Goal: Task Accomplishment & Management: Manage account settings

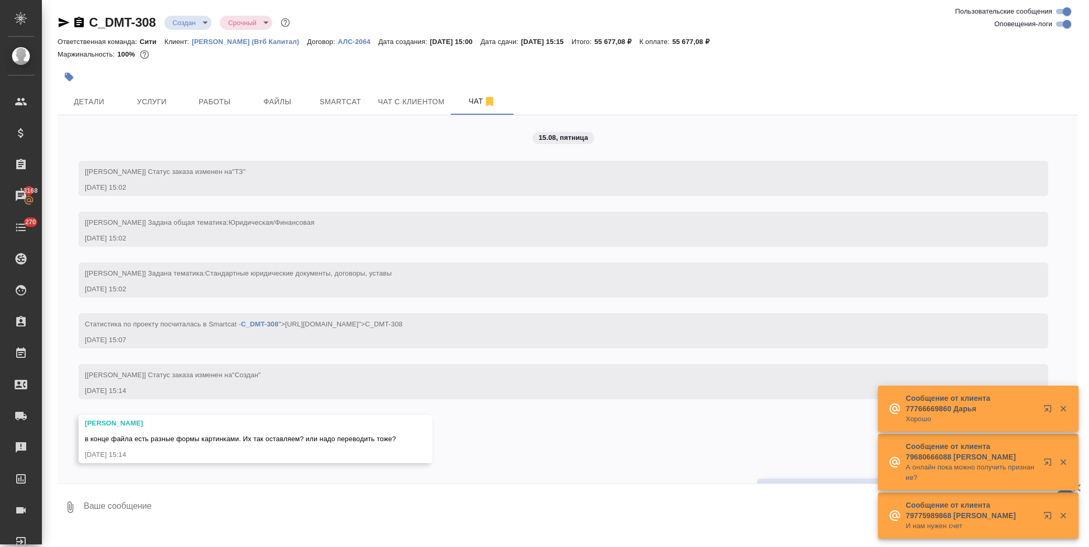
drag, startPoint x: 0, startPoint y: 0, endPoint x: 131, endPoint y: 404, distance: 424.4
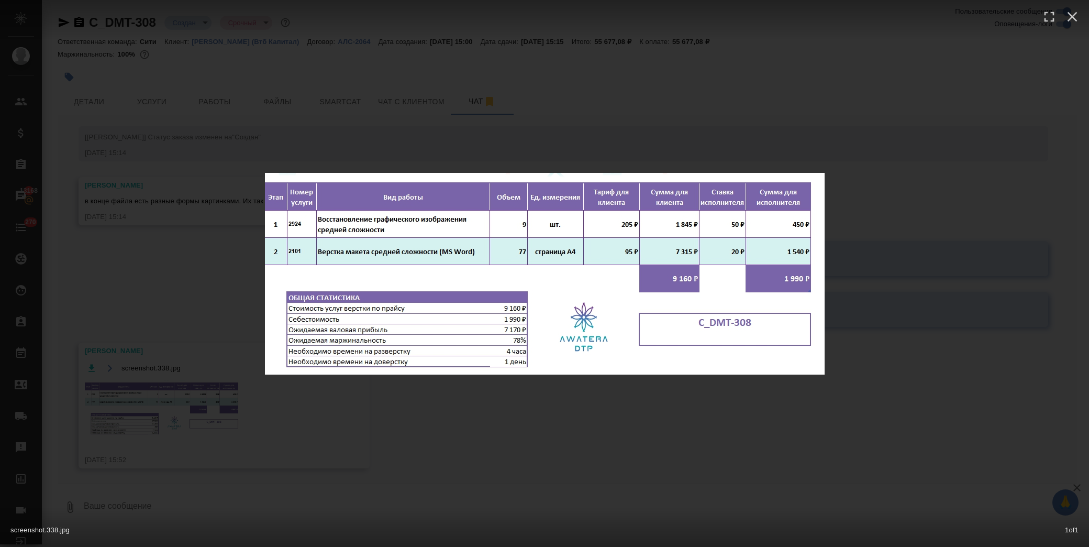
click at [206, 307] on div "screenshot.338.jpg 1 of 1" at bounding box center [544, 273] width 1089 height 547
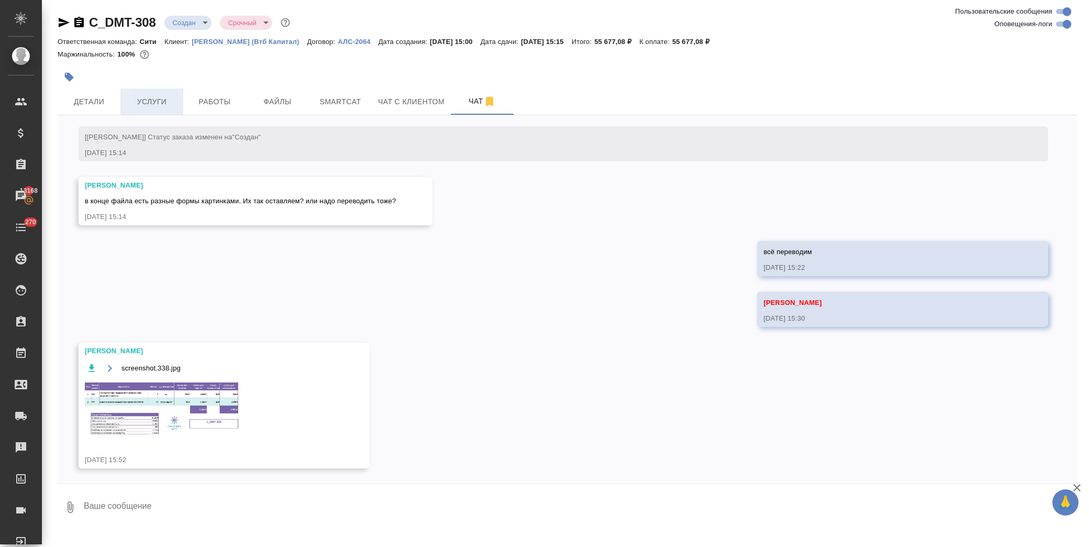
click at [155, 94] on button "Услуги" at bounding box center [151, 101] width 63 height 26
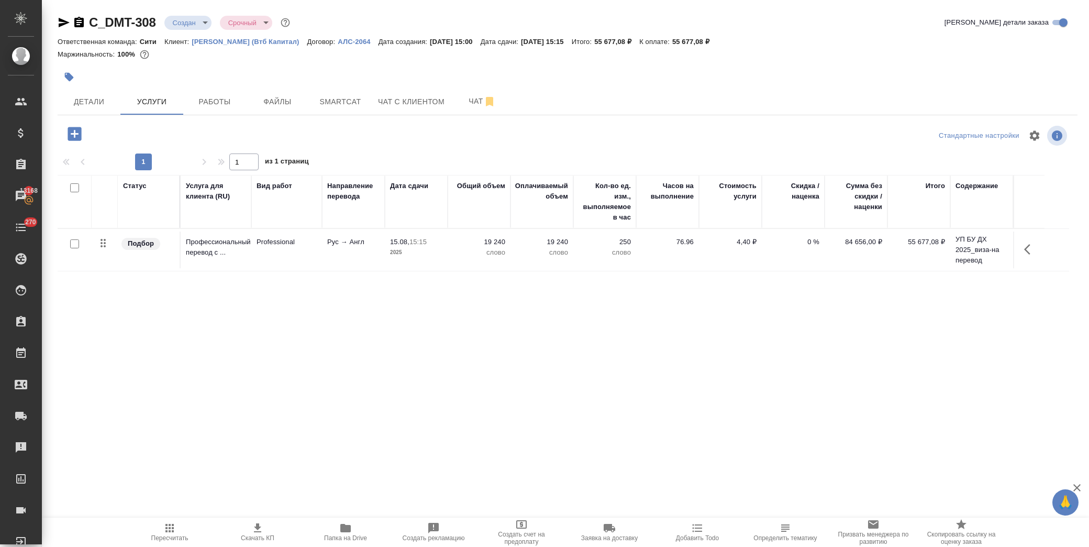
click at [66, 136] on icon "button" at bounding box center [74, 134] width 18 height 18
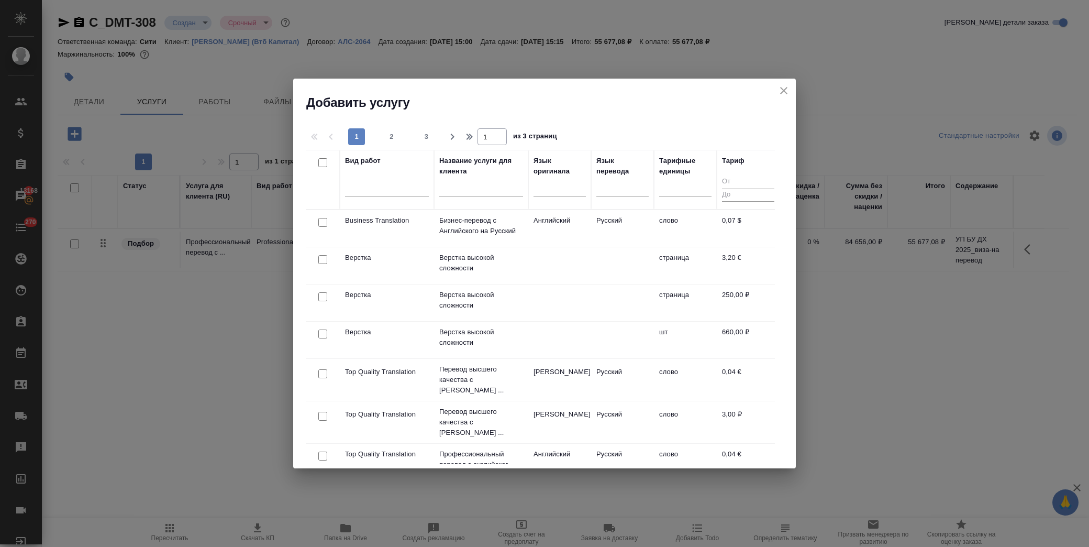
click at [321, 296] on input "checkbox" at bounding box center [322, 296] width 9 height 9
checkbox input "true"
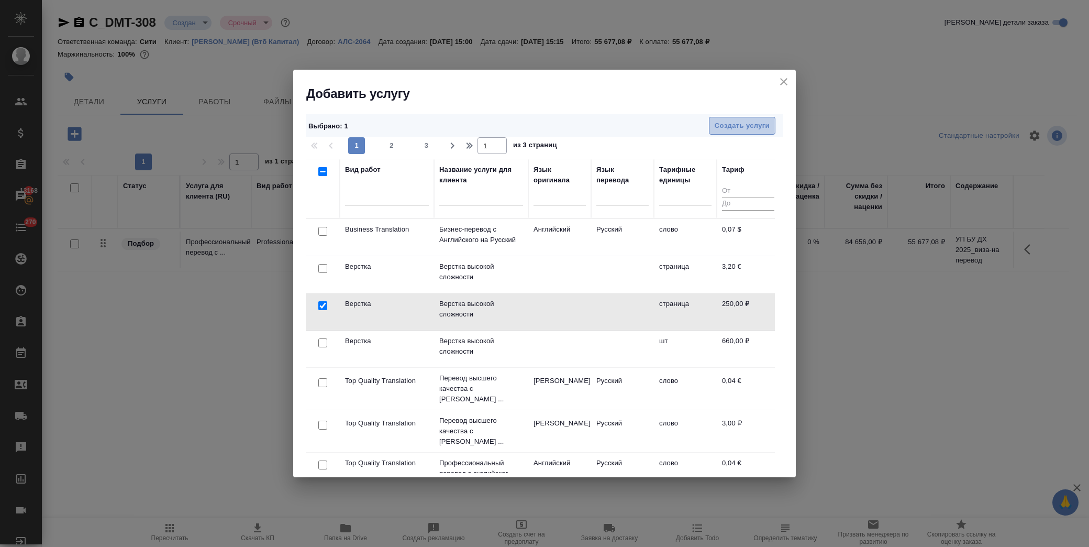
click at [730, 123] on span "Создать услуги" at bounding box center [742, 126] width 55 height 12
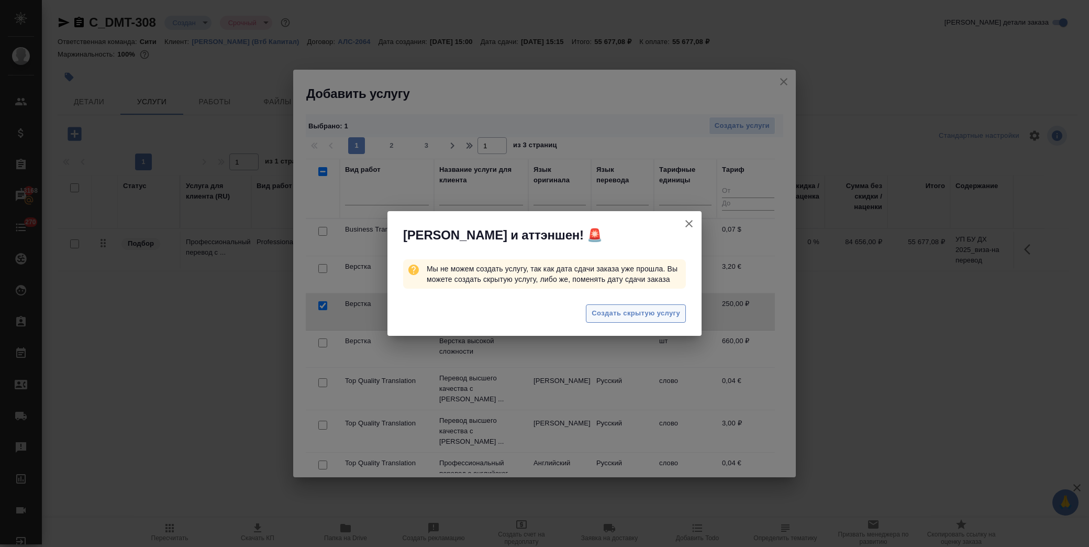
click at [613, 310] on span "Создать скрытую услугу" at bounding box center [636, 313] width 88 height 12
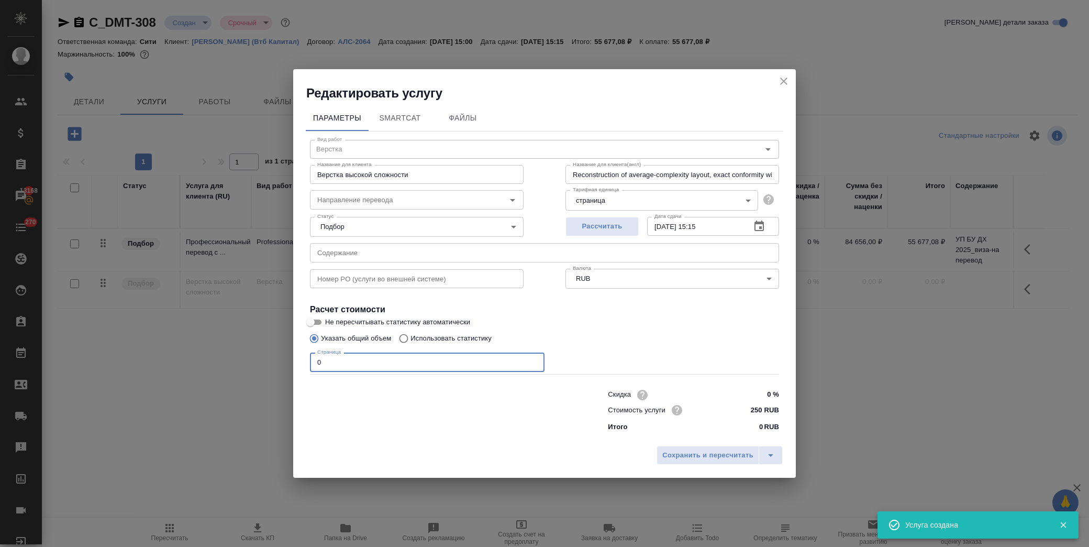
drag, startPoint x: 351, startPoint y: 362, endPoint x: 239, endPoint y: 365, distance: 112.1
click at [239, 365] on div "Редактировать услугу Параметры SmartCat Файлы Вид работ Верстка Вид работ Назва…" at bounding box center [544, 273] width 1089 height 547
type input "77"
click at [755, 408] on input "250 RUB" at bounding box center [759, 409] width 38 height 15
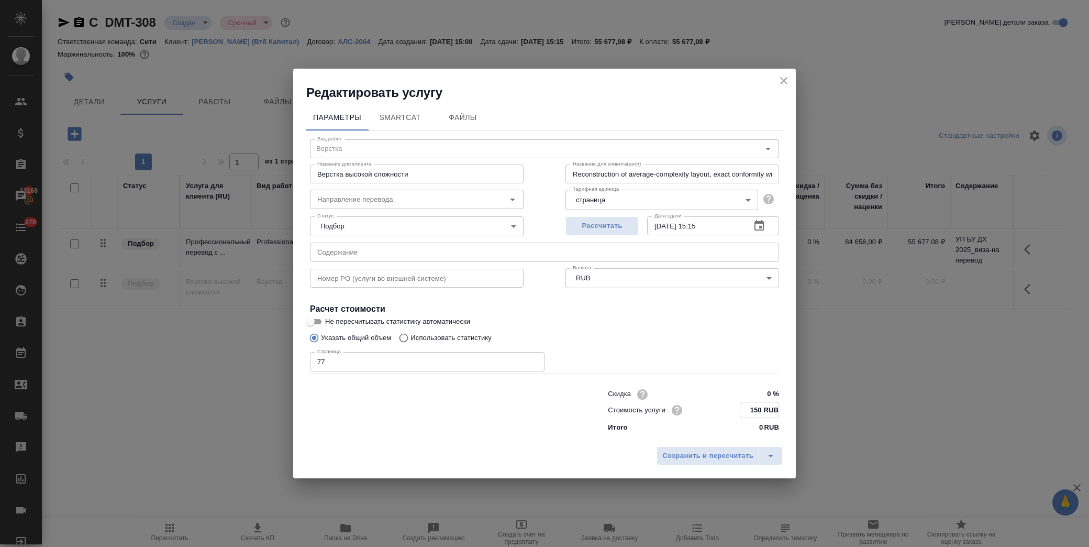
type input "150 RUB"
click at [444, 253] on input "text" at bounding box center [544, 252] width 469 height 19
paste input "УП БУ ДХ 2025_виза-на перевод"
type input "УП БУ ДХ 2025_виза-на перевод"
click at [718, 462] on button "Сохранить и пересчитать" at bounding box center [708, 455] width 103 height 19
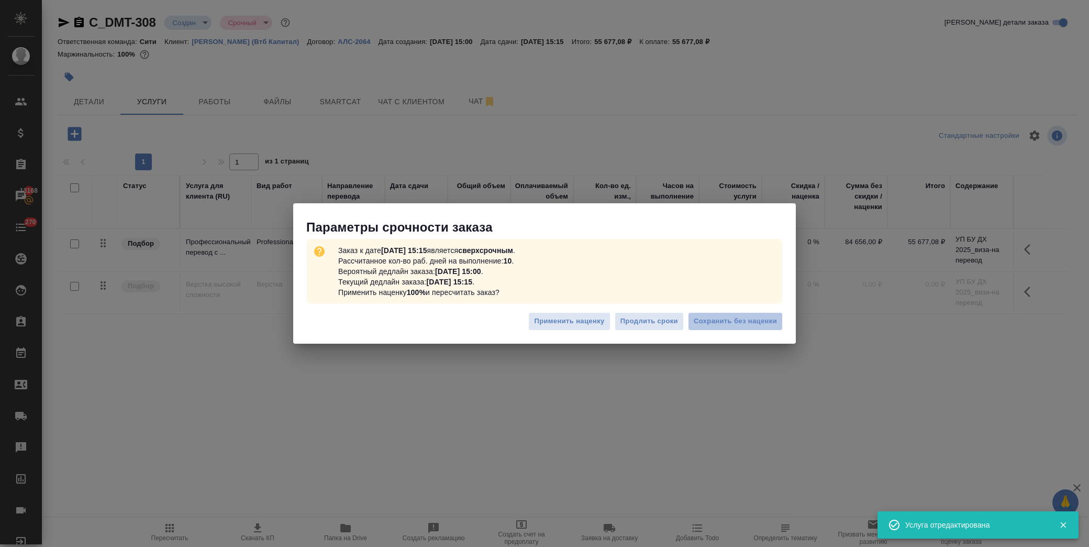
drag, startPoint x: 726, startPoint y: 321, endPoint x: 629, endPoint y: 198, distance: 157.0
click at [725, 320] on span "Сохранить без наценки" at bounding box center [735, 321] width 83 height 12
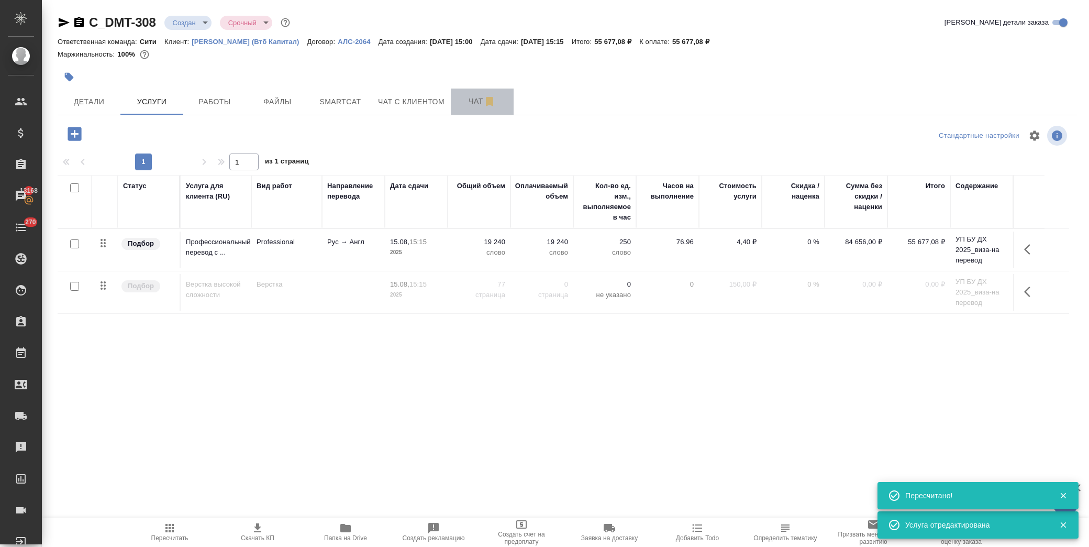
click at [470, 101] on span "Чат" at bounding box center [482, 101] width 50 height 13
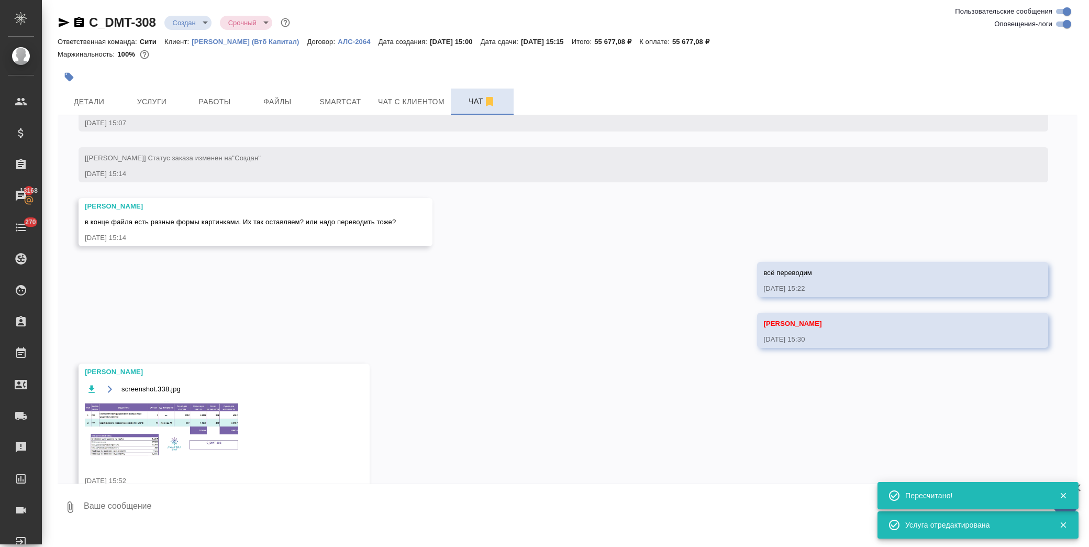
scroll to position [238, 0]
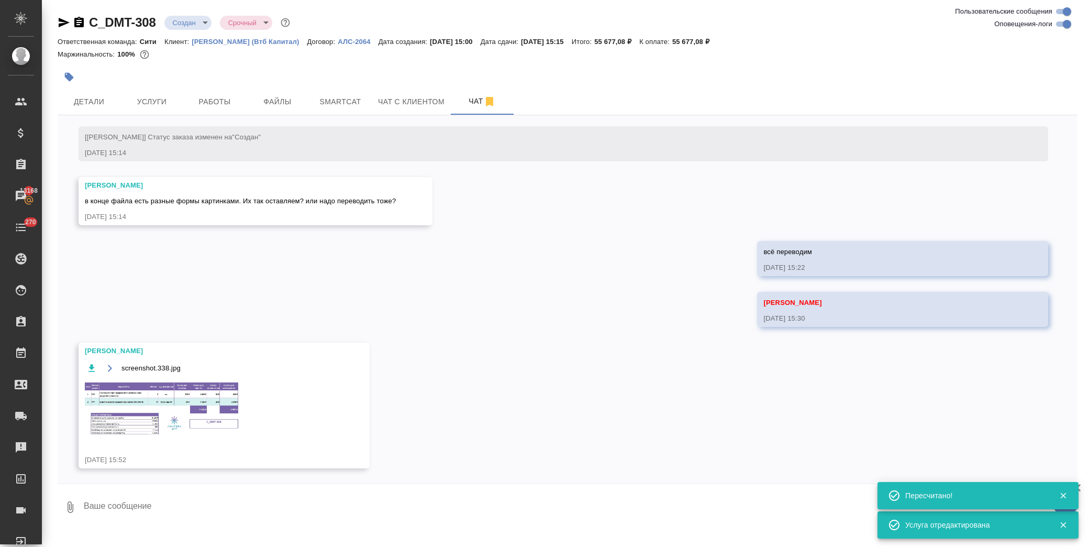
click at [128, 415] on img at bounding box center [163, 408] width 157 height 57
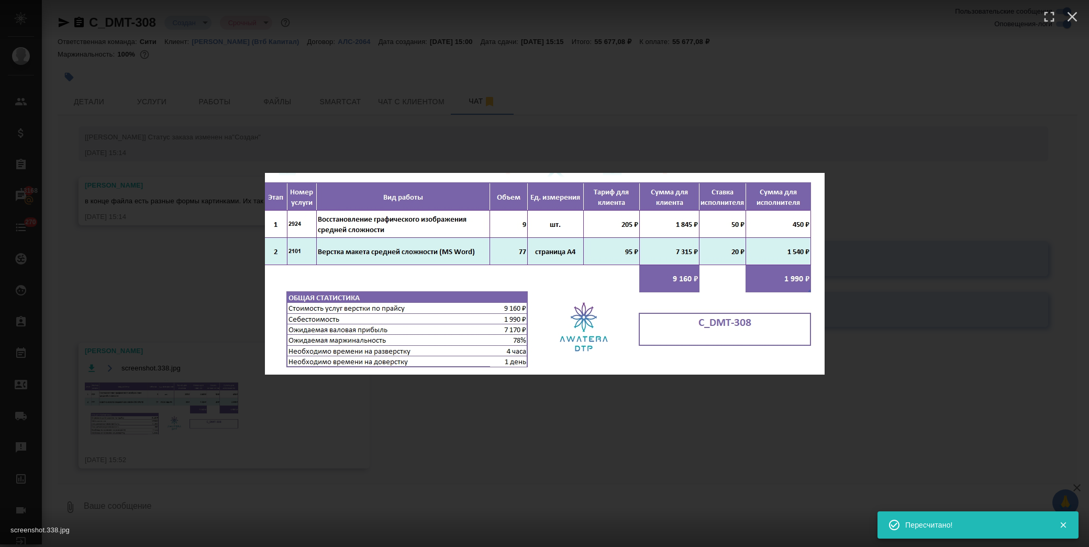
click at [490, 439] on div "screenshot.338.jpg 1 of 1" at bounding box center [544, 273] width 1089 height 547
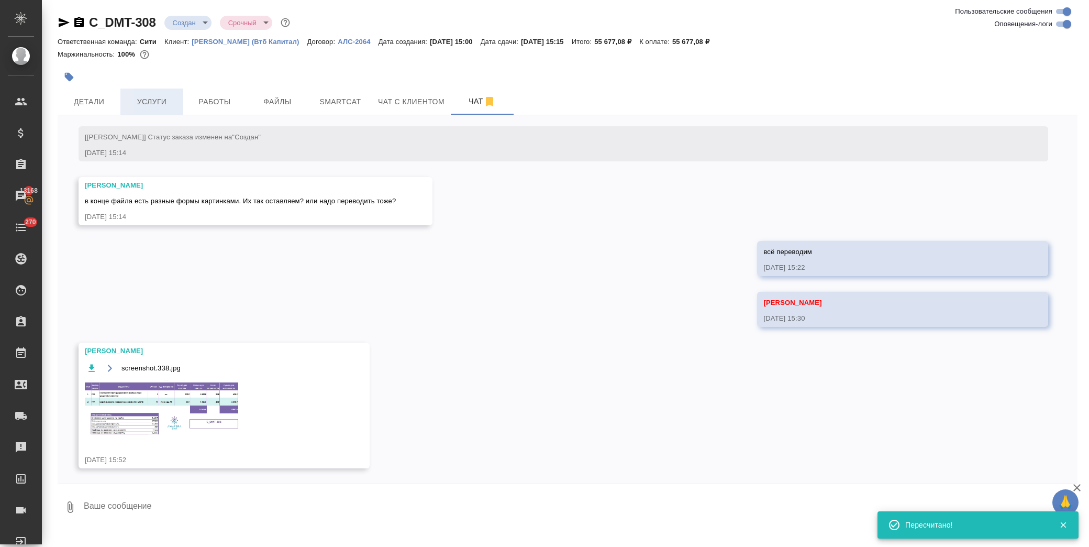
click at [166, 101] on span "Услуги" at bounding box center [152, 101] width 50 height 13
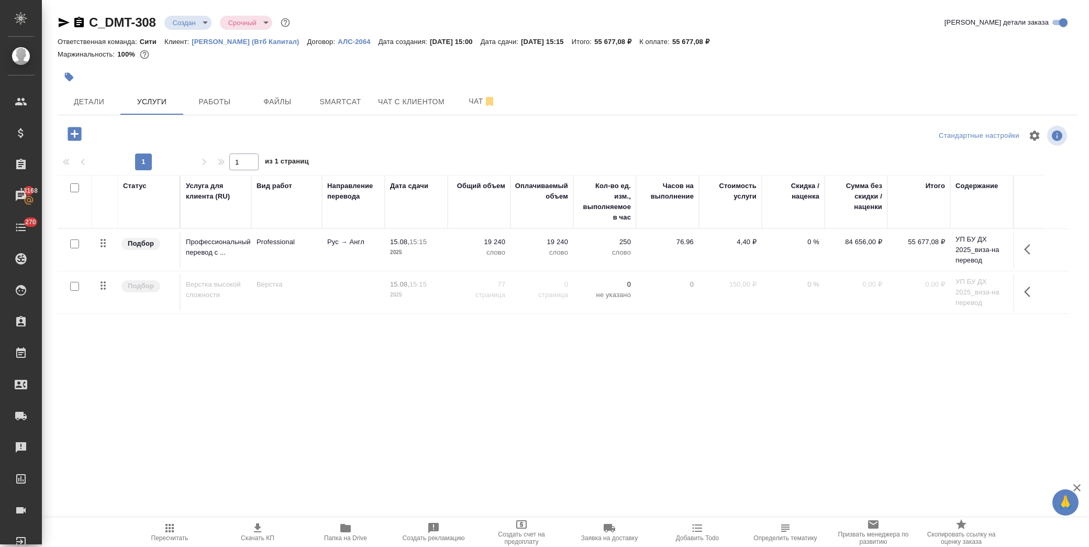
click at [1038, 296] on button "button" at bounding box center [1030, 291] width 25 height 25
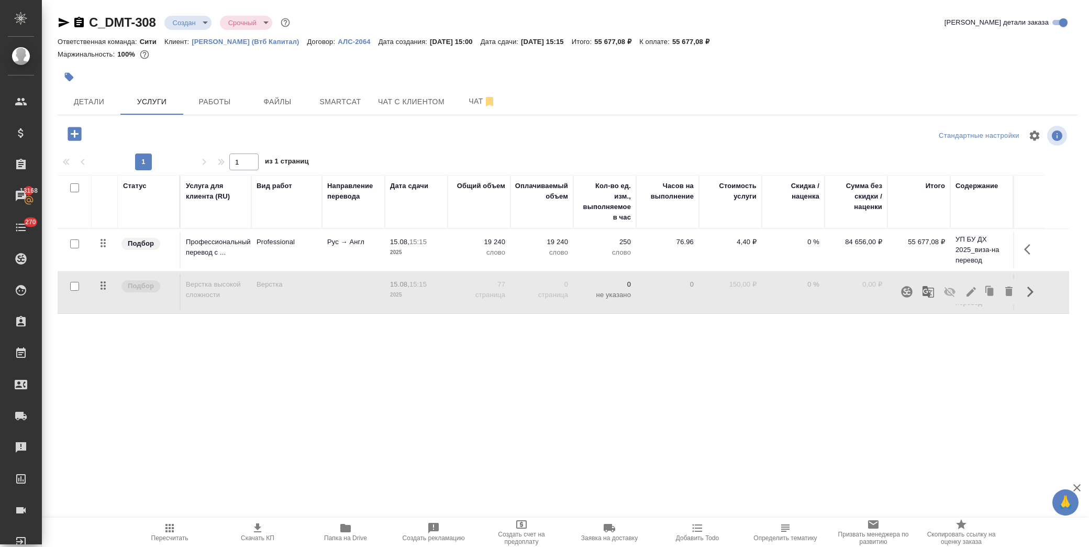
click at [966, 290] on icon "button" at bounding box center [971, 291] width 13 height 13
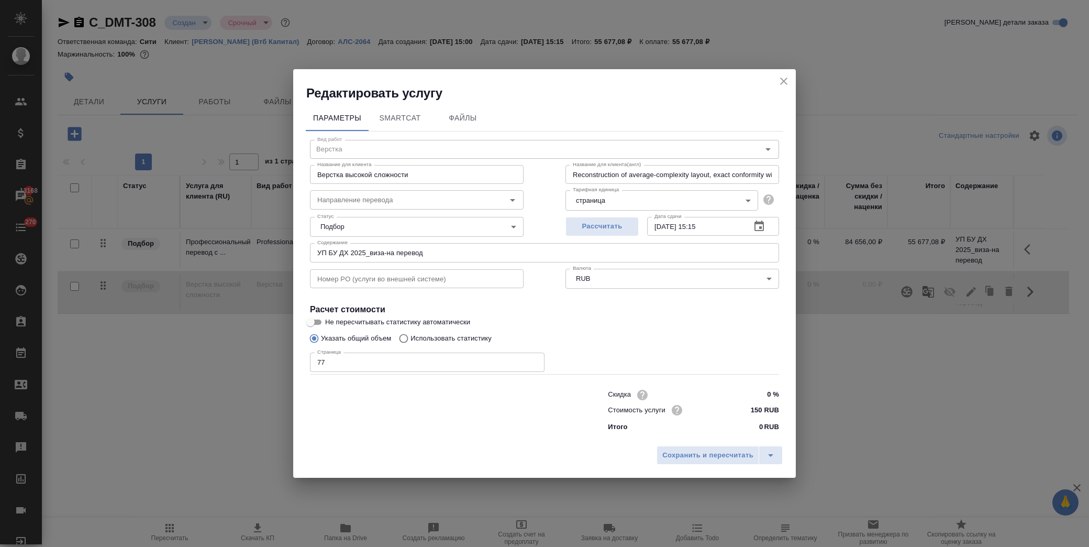
click at [351, 175] on input "Верстка высокой сложности" at bounding box center [417, 174] width 214 height 19
type input "Верстка средней сложности"
click at [713, 451] on span "Сохранить и пересчитать" at bounding box center [707, 455] width 91 height 12
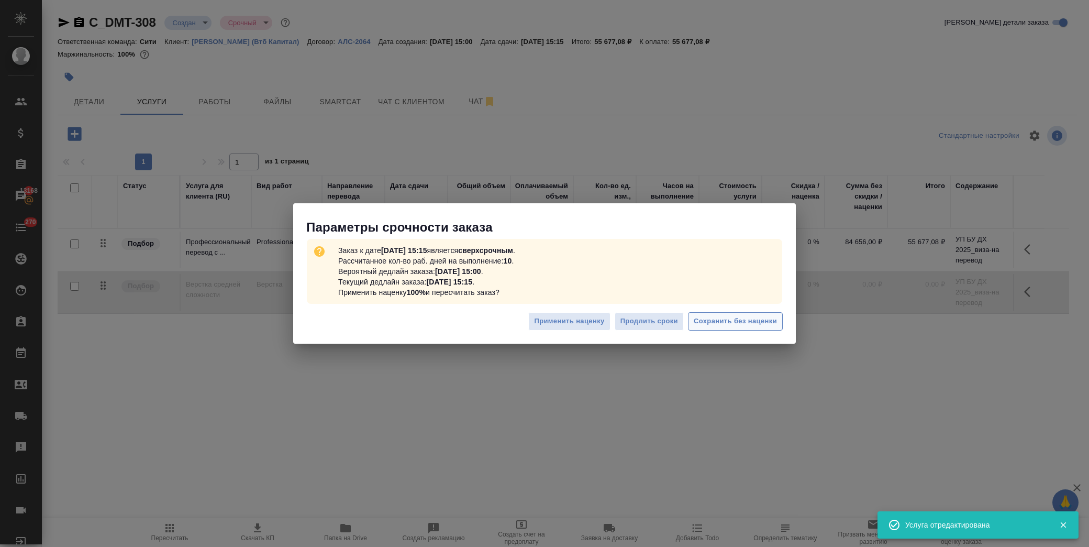
click at [760, 327] on span "Сохранить без наценки" at bounding box center [735, 321] width 83 height 12
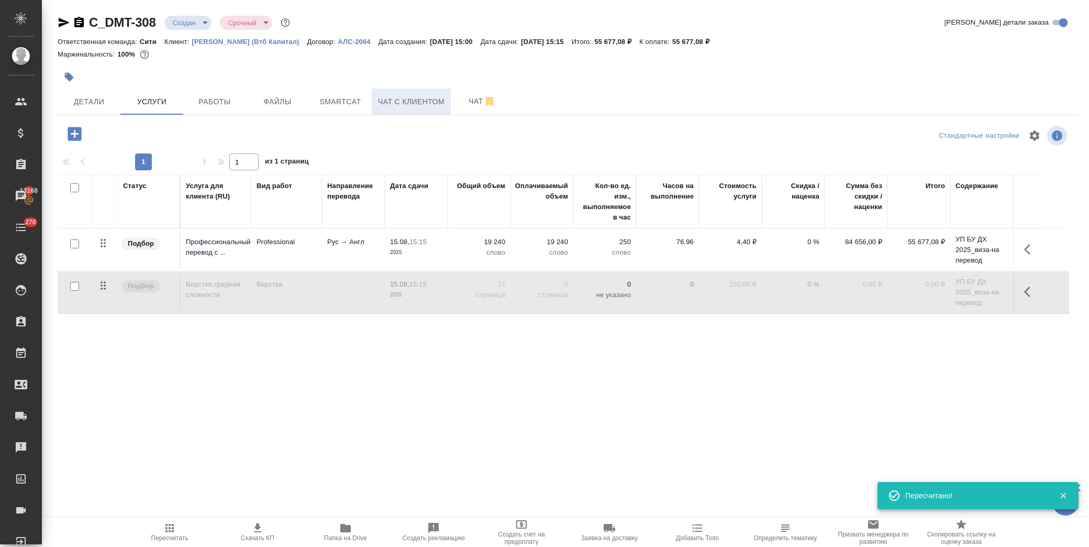
click at [397, 105] on span "Чат с клиентом" at bounding box center [411, 101] width 66 height 13
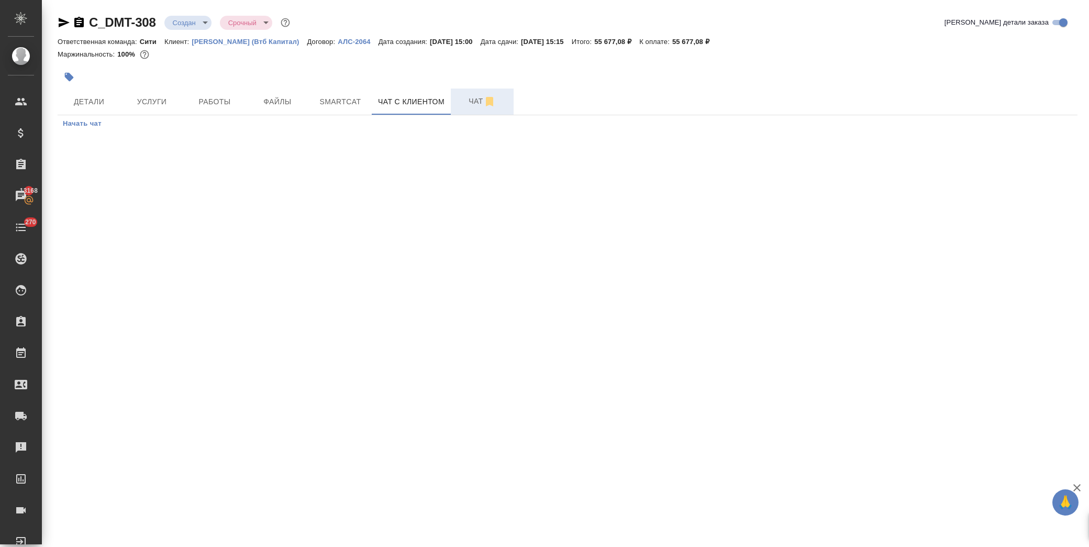
click at [467, 100] on span "Чат" at bounding box center [482, 101] width 50 height 13
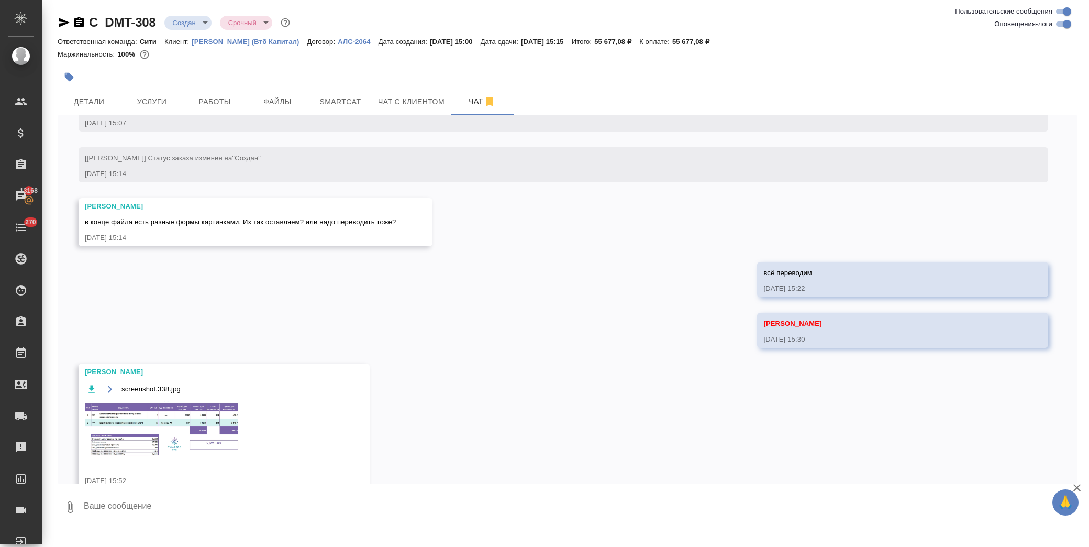
scroll to position [238, 0]
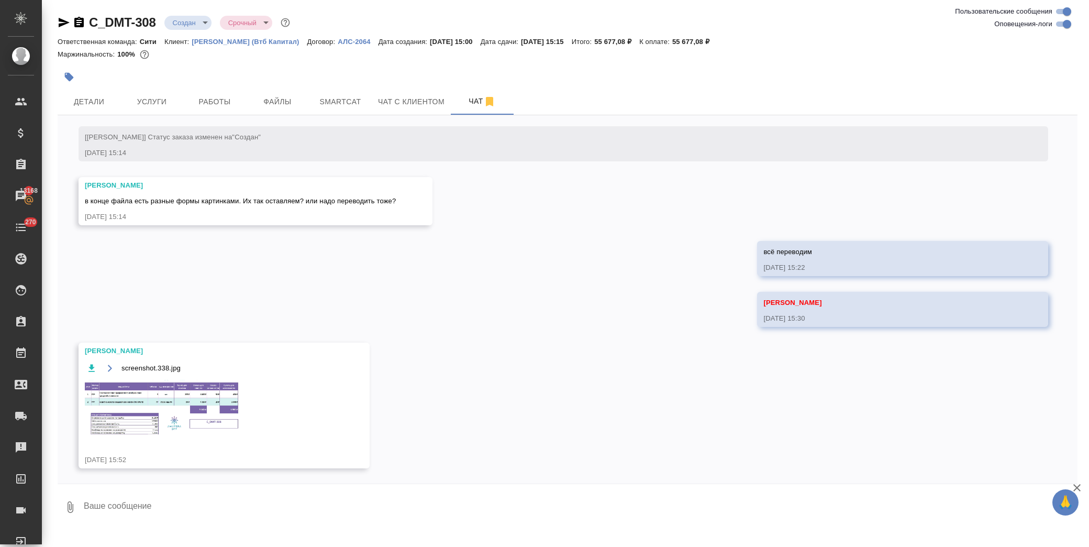
click at [195, 415] on img at bounding box center [163, 408] width 157 height 57
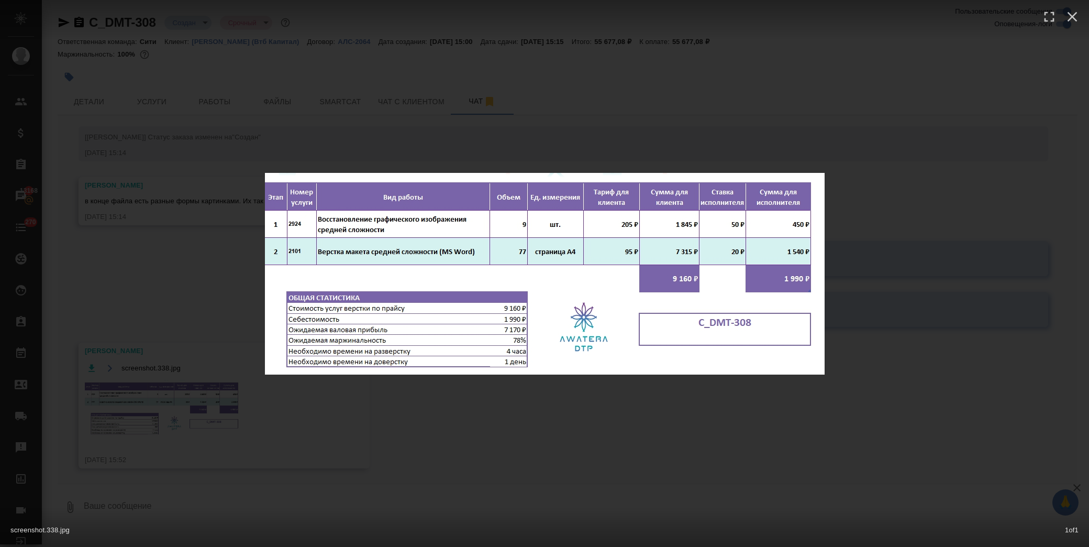
click at [630, 79] on div "screenshot.338.jpg 1 of 1" at bounding box center [544, 273] width 1089 height 547
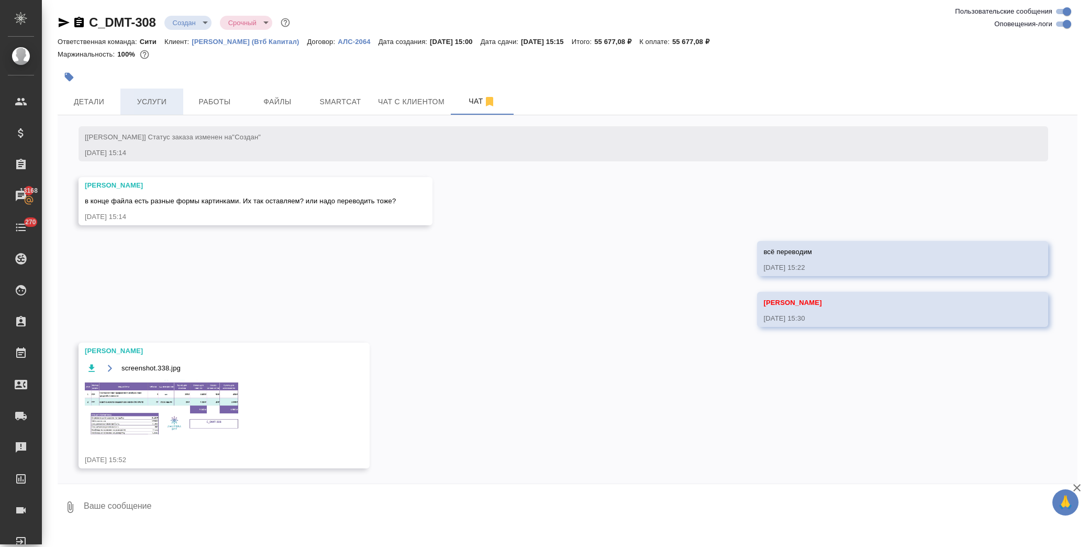
click at [161, 94] on button "Услуги" at bounding box center [151, 101] width 63 height 26
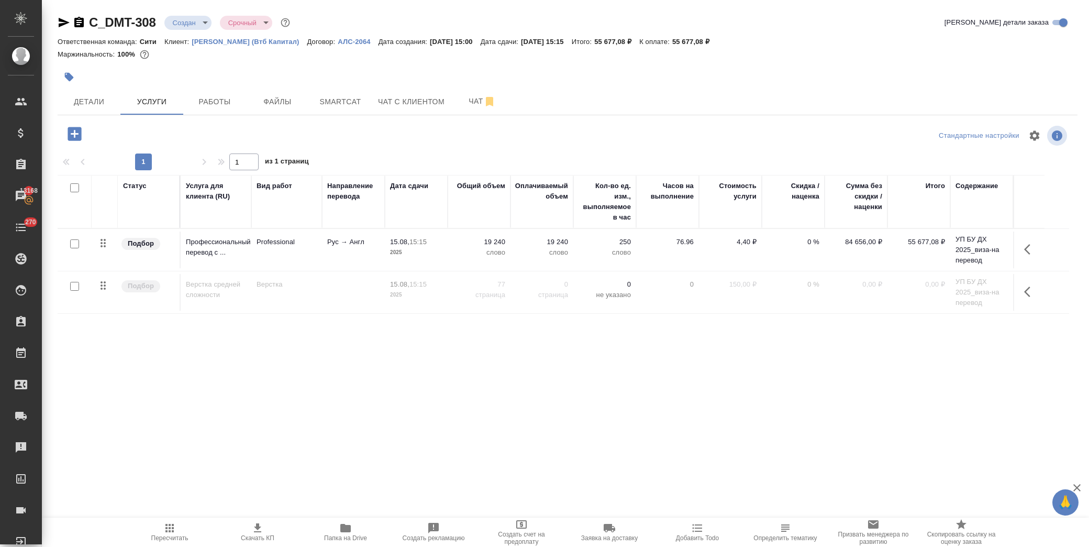
click at [72, 132] on icon "button" at bounding box center [75, 134] width 14 height 14
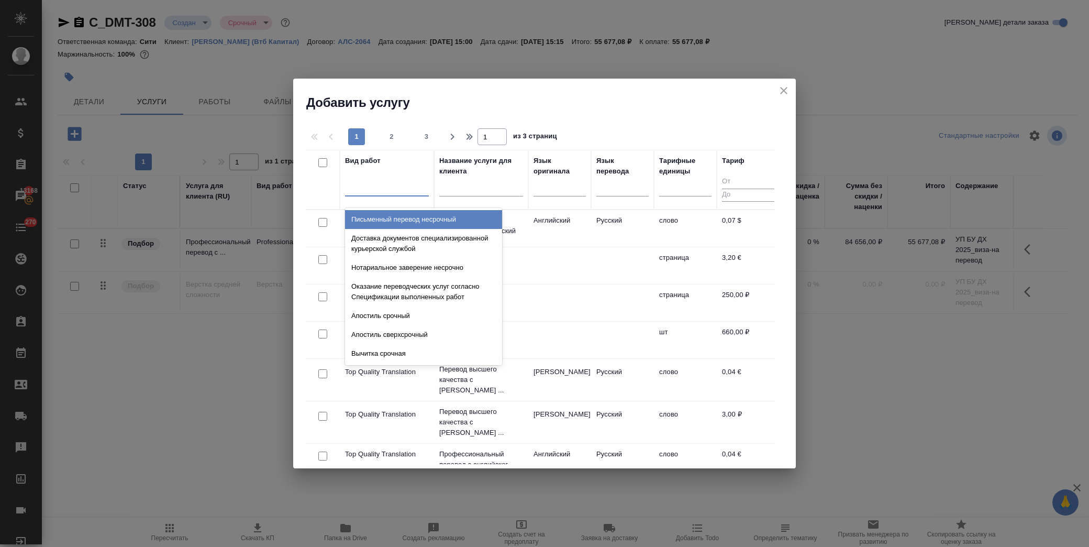
click at [389, 192] on div at bounding box center [387, 185] width 84 height 15
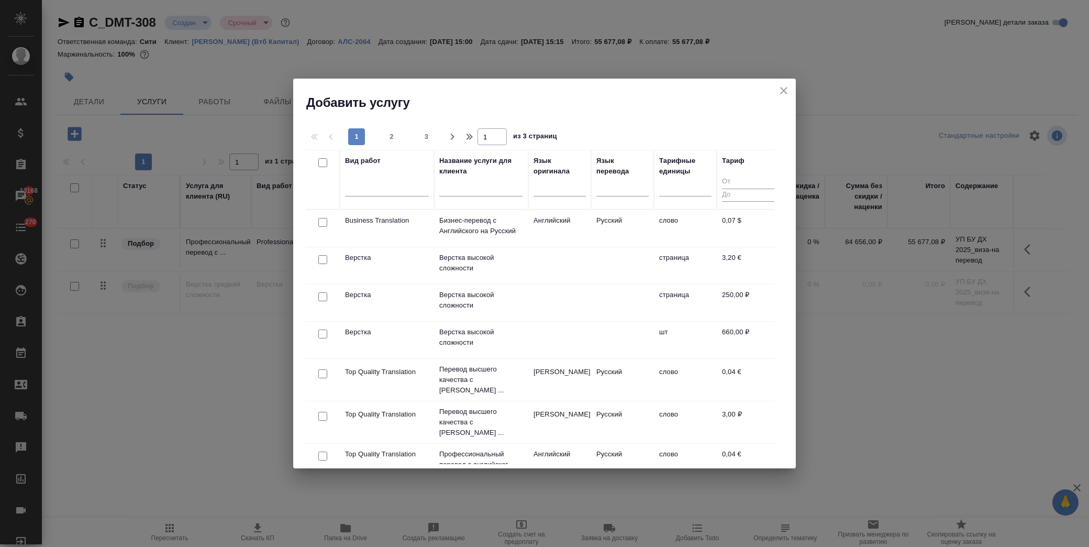
click at [324, 294] on input "checkbox" at bounding box center [322, 296] width 9 height 9
checkbox input "true"
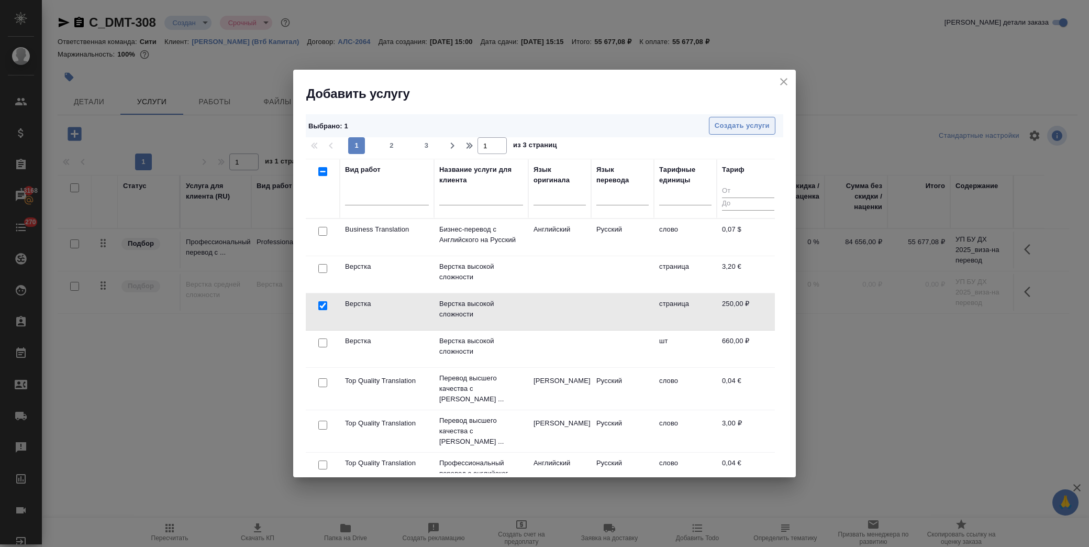
click at [751, 120] on span "Создать услуги" at bounding box center [742, 126] width 55 height 12
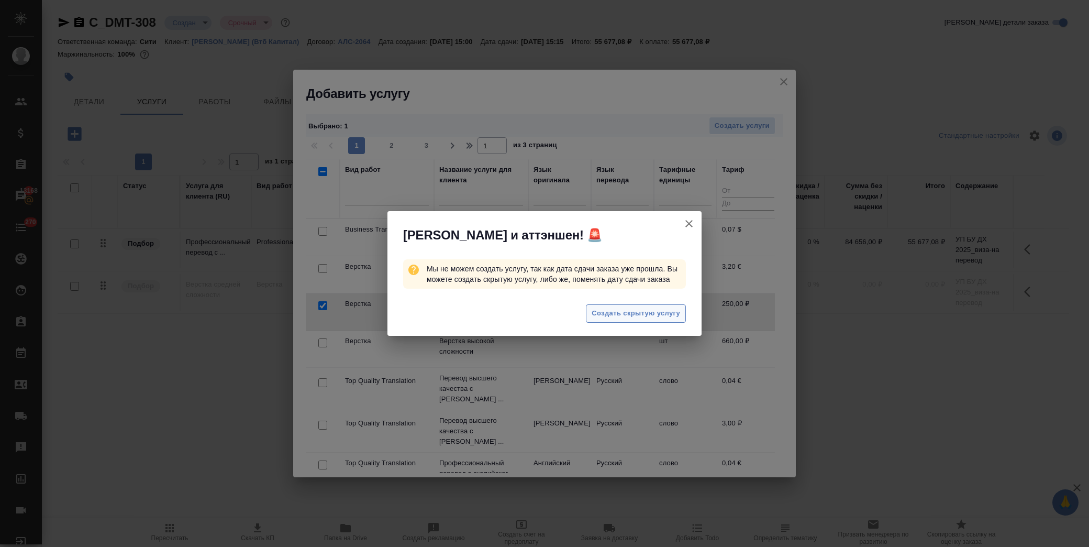
click at [639, 320] on button "Создать скрытую услугу" at bounding box center [636, 313] width 100 height 18
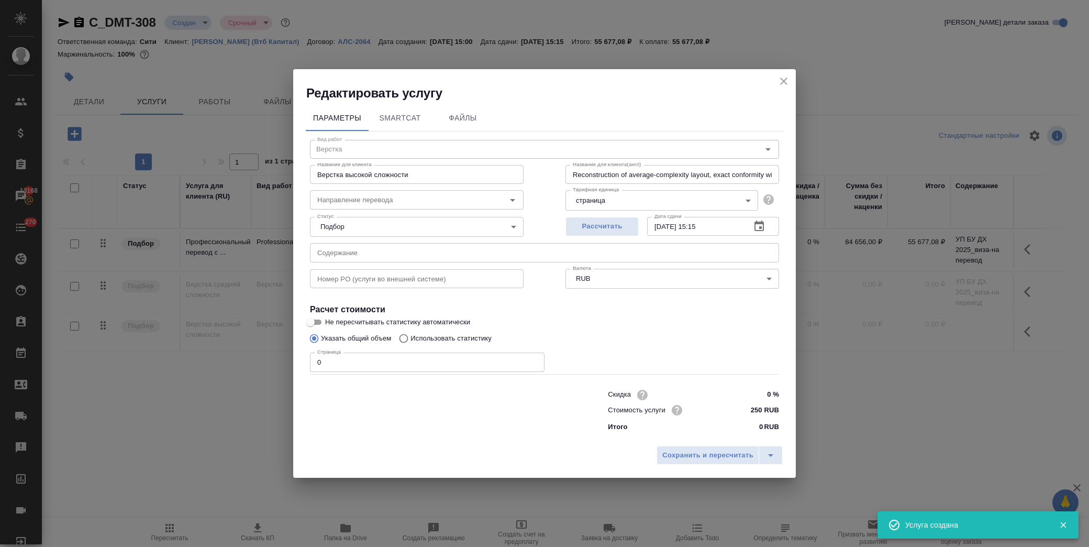
click at [347, 257] on input "text" at bounding box center [544, 252] width 469 height 19
paste input "УП БУ ДХ 2025_виза-на перевод"
type input "УП БУ ДХ 2025_виза-на перевод"
drag, startPoint x: 327, startPoint y: 361, endPoint x: 272, endPoint y: 359, distance: 54.5
click at [272, 361] on div "Редактировать услугу Параметры SmartCat Файлы Вид работ Верстка Вид работ Назва…" at bounding box center [544, 273] width 1089 height 547
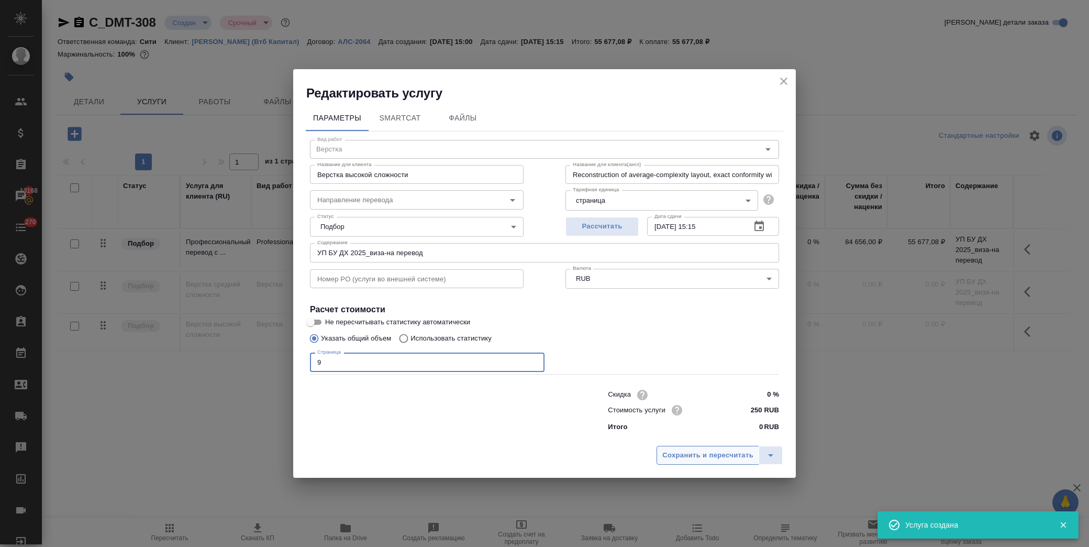
type input "9"
click at [683, 446] on button "Сохранить и пересчитать" at bounding box center [708, 455] width 103 height 19
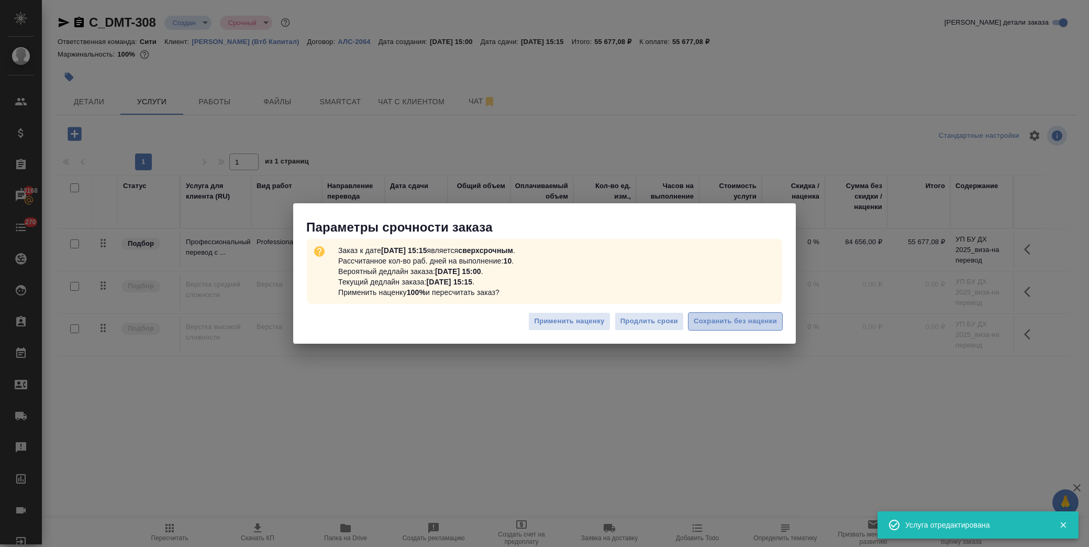
click at [747, 324] on span "Сохранить без наценки" at bounding box center [735, 321] width 83 height 12
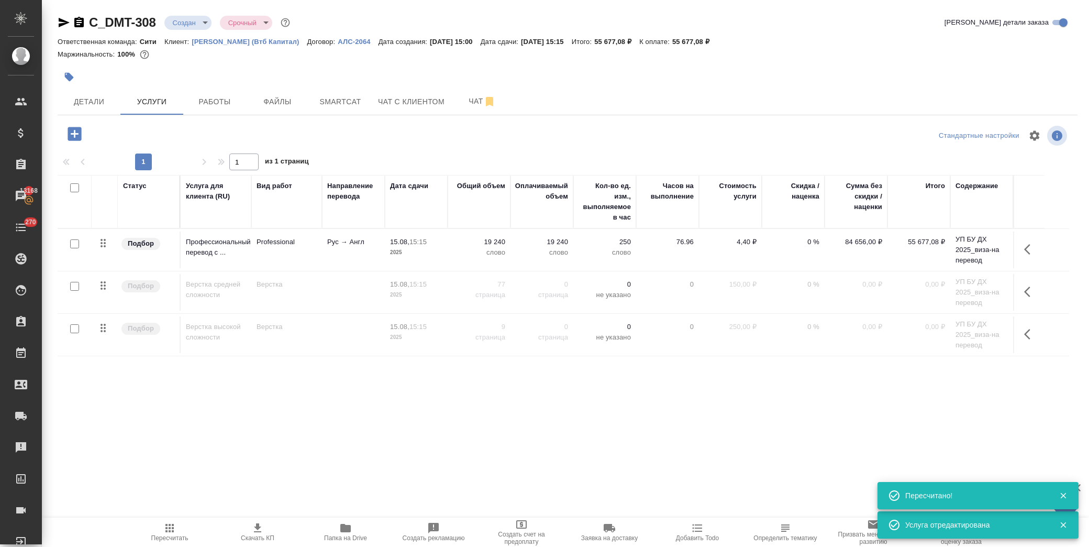
click at [76, 284] on input "checkbox" at bounding box center [74, 286] width 9 height 9
checkbox input "true"
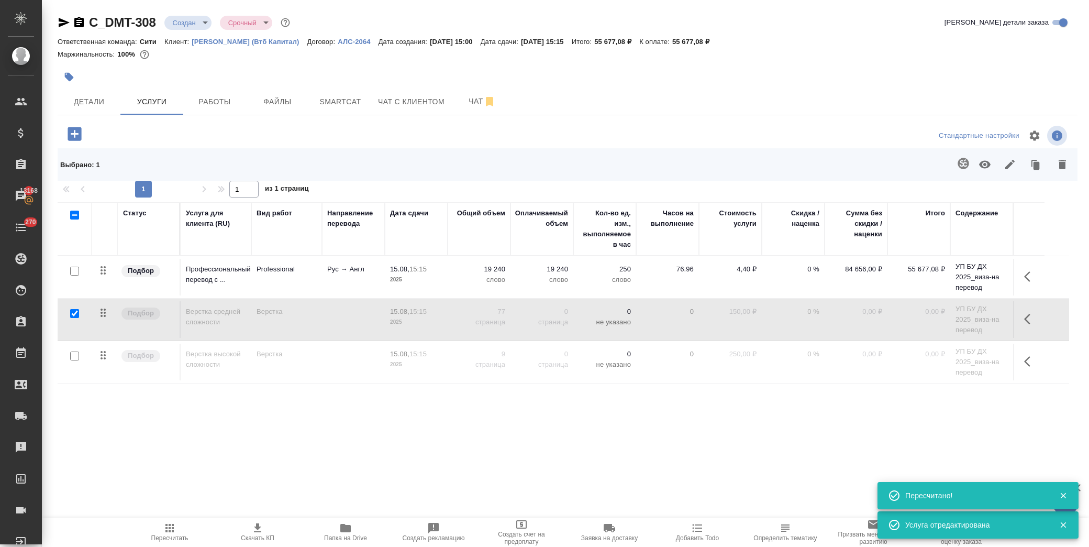
click at [72, 355] on input "checkbox" at bounding box center [74, 355] width 9 height 9
checkbox input "true"
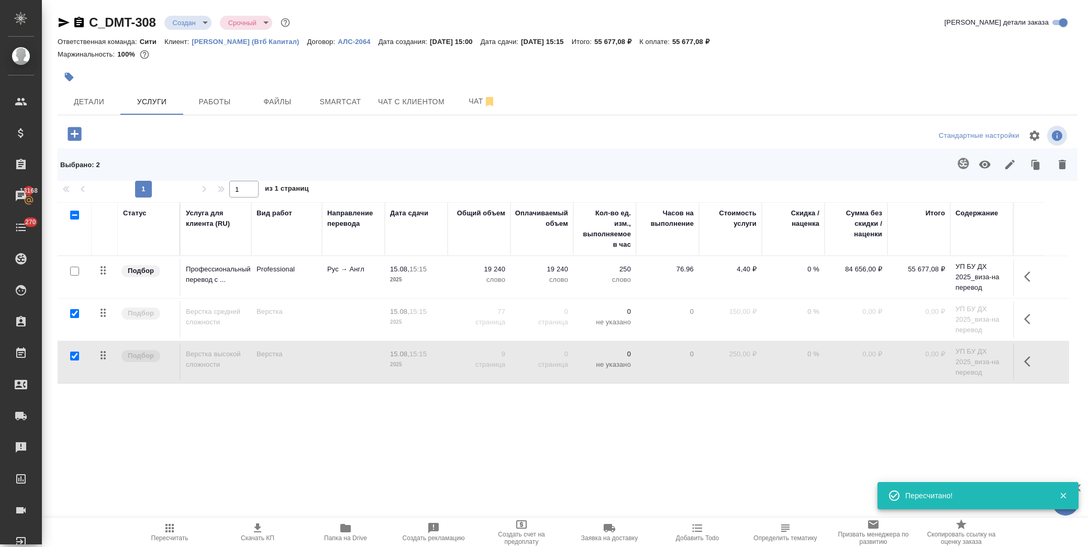
click at [996, 165] on button "button" at bounding box center [984, 164] width 25 height 27
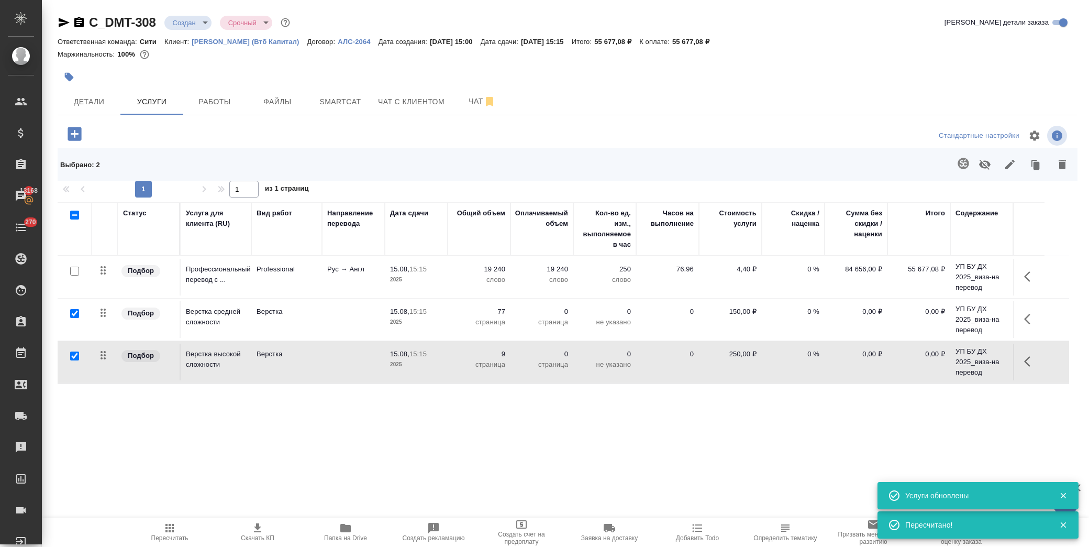
click at [178, 525] on span "Пересчитать" at bounding box center [169, 532] width 75 height 20
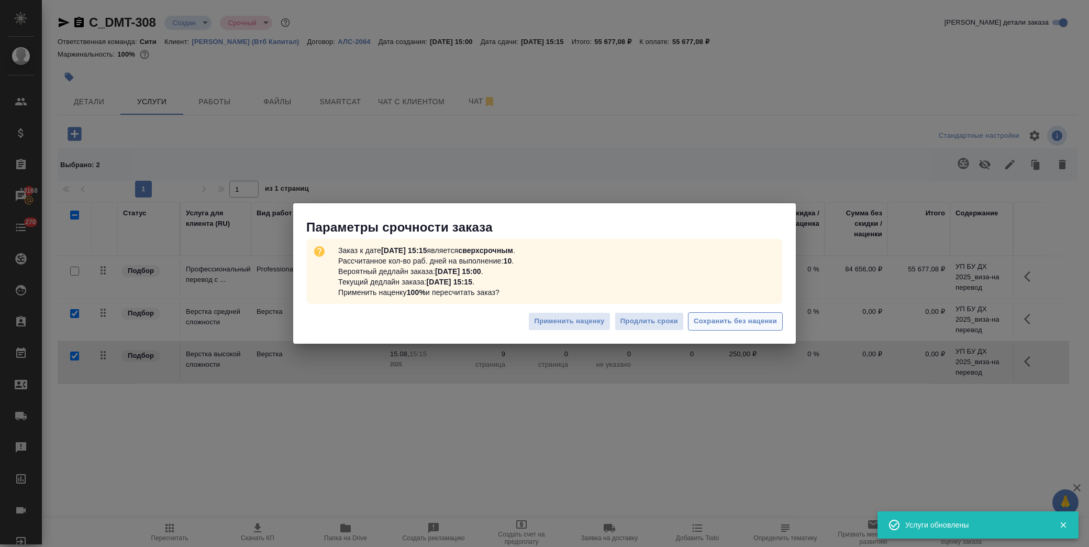
click at [723, 317] on span "Сохранить без наценки" at bounding box center [735, 321] width 83 height 12
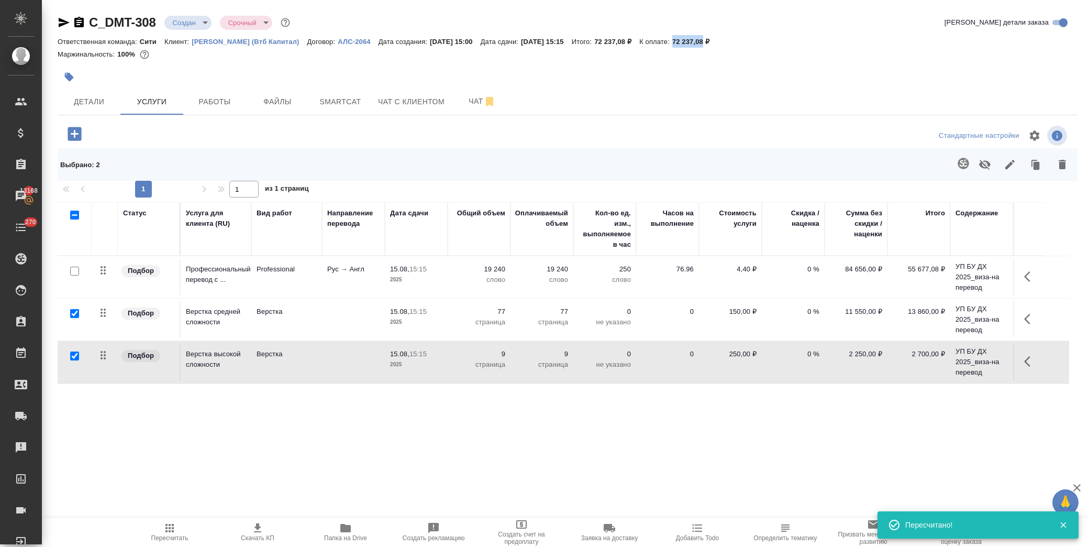
drag, startPoint x: 699, startPoint y: 40, endPoint x: 731, endPoint y: 46, distance: 32.4
click at [731, 46] on div "Ответственная команда: Сити Клиент: Деметра Холдинг (Втб Капитал) Договор: АЛС-…" at bounding box center [568, 41] width 1020 height 13
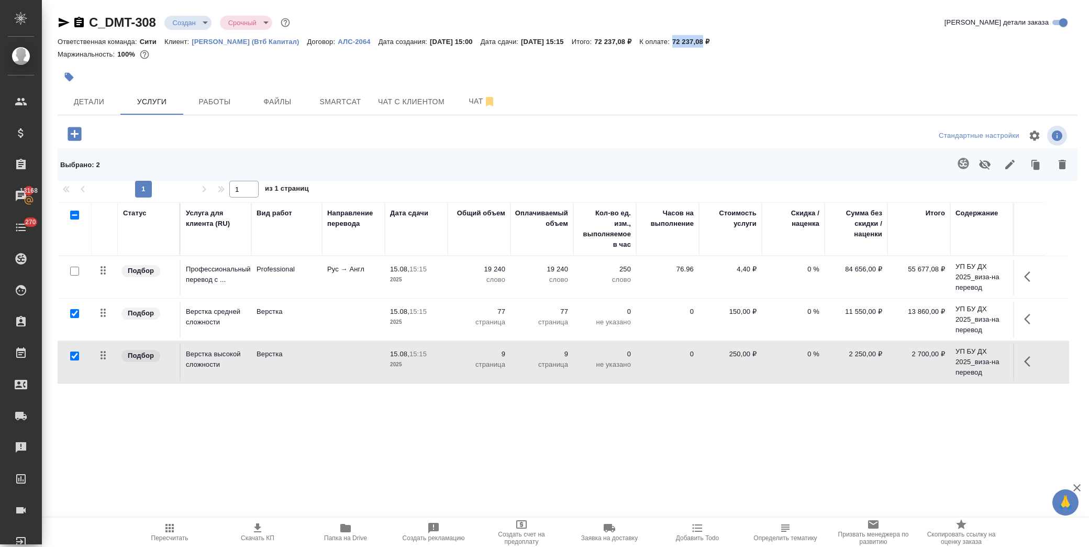
copy p "72 237,08"
click at [271, 527] on span "Скачать КП" at bounding box center [257, 532] width 75 height 20
click at [786, 269] on p "0 %" at bounding box center [793, 269] width 52 height 10
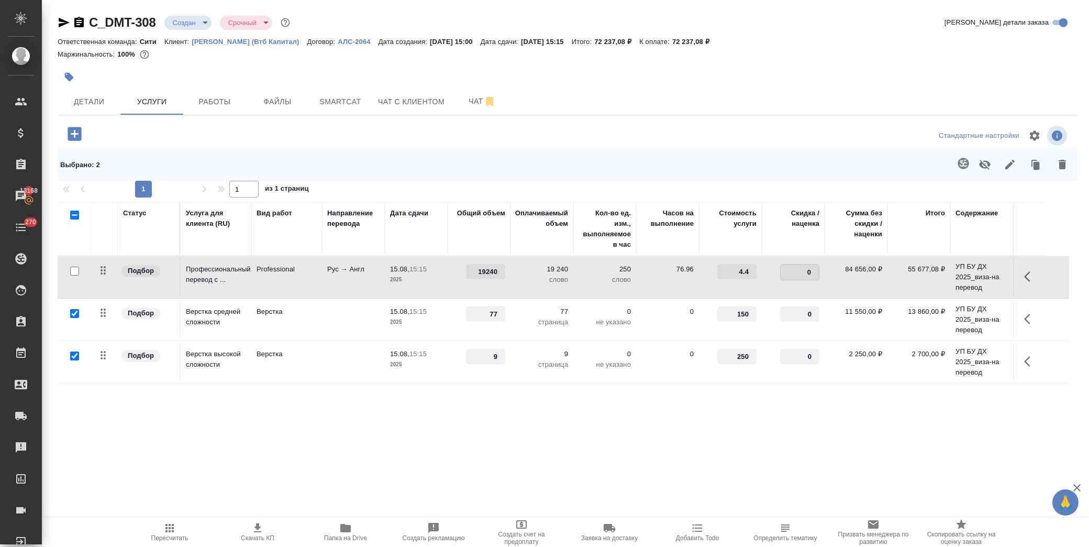
drag, startPoint x: 798, startPoint y: 272, endPoint x: 824, endPoint y: 274, distance: 25.7
click at [824, 274] on td "0" at bounding box center [793, 277] width 63 height 37
type input "-25"
click at [839, 282] on td "84 656,00 ₽" at bounding box center [856, 277] width 63 height 37
click at [126, 129] on span "Сохранить и пересчитать" at bounding box center [148, 133] width 91 height 12
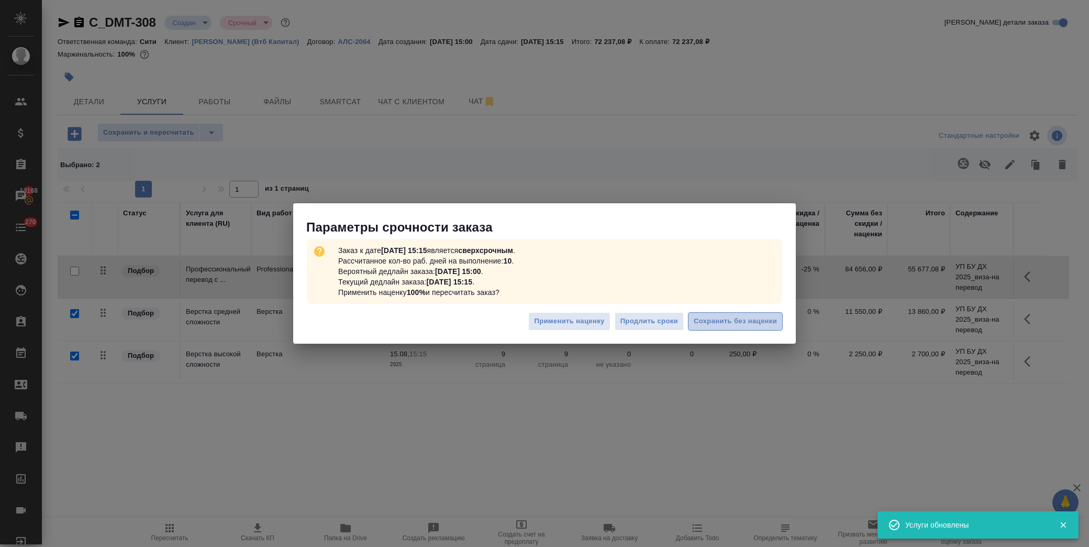
click at [762, 321] on span "Сохранить без наценки" at bounding box center [735, 321] width 83 height 12
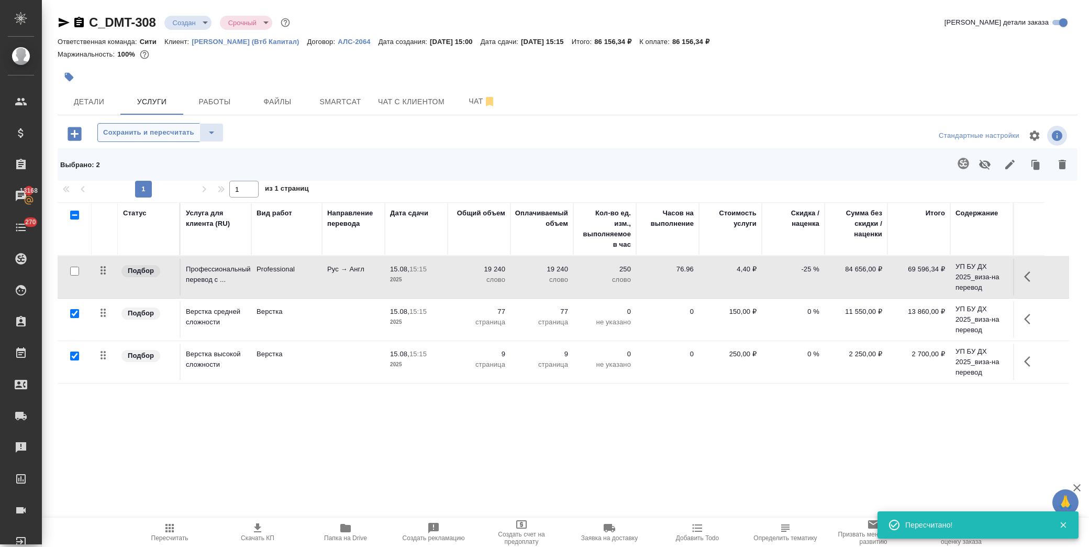
click at [166, 140] on button "Сохранить и пересчитать" at bounding box center [148, 132] width 103 height 19
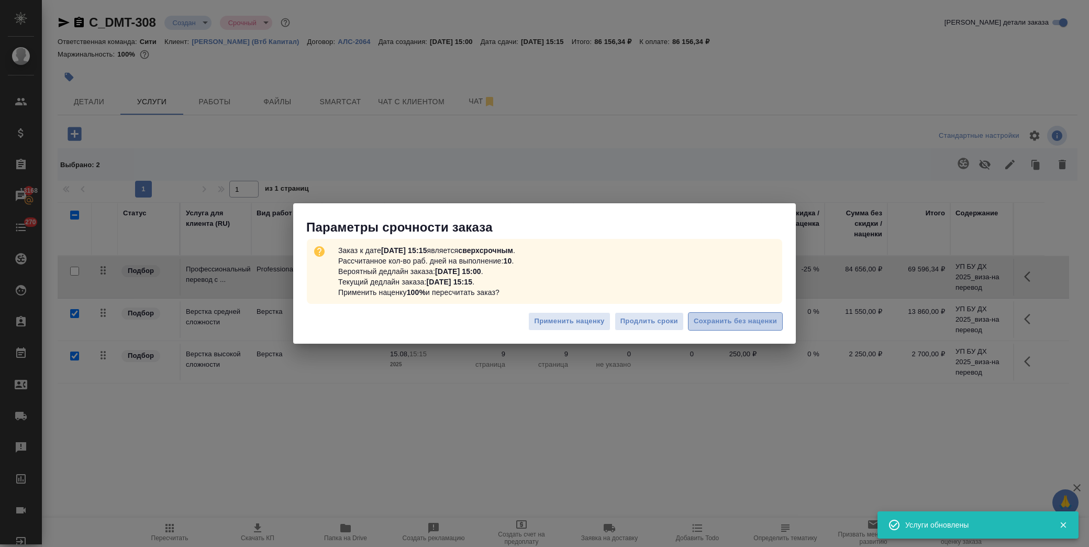
drag, startPoint x: 725, startPoint y: 321, endPoint x: 750, endPoint y: 235, distance: 90.3
click at [725, 321] on span "Сохранить без наценки" at bounding box center [735, 321] width 83 height 12
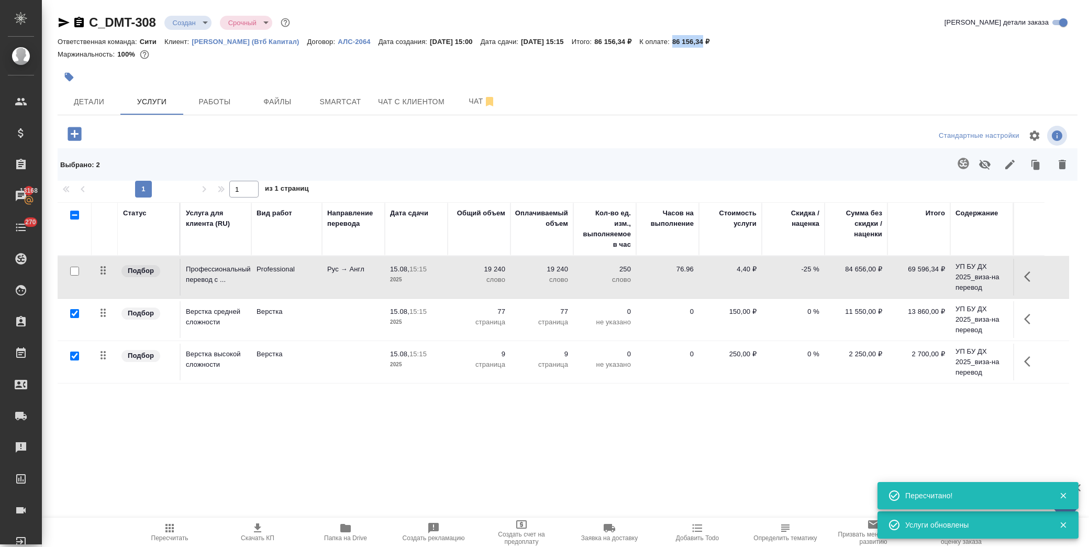
drag, startPoint x: 701, startPoint y: 40, endPoint x: 732, endPoint y: 43, distance: 31.5
click at [717, 43] on p "86 156,34 ₽" at bounding box center [694, 42] width 45 height 8
copy p "86 156,34"
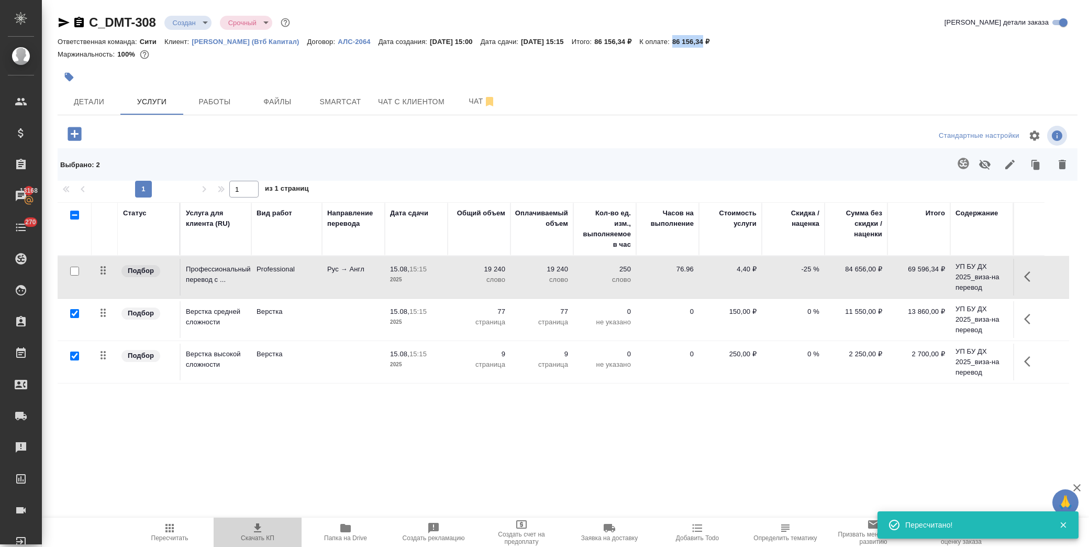
click at [253, 533] on icon "button" at bounding box center [257, 528] width 13 height 13
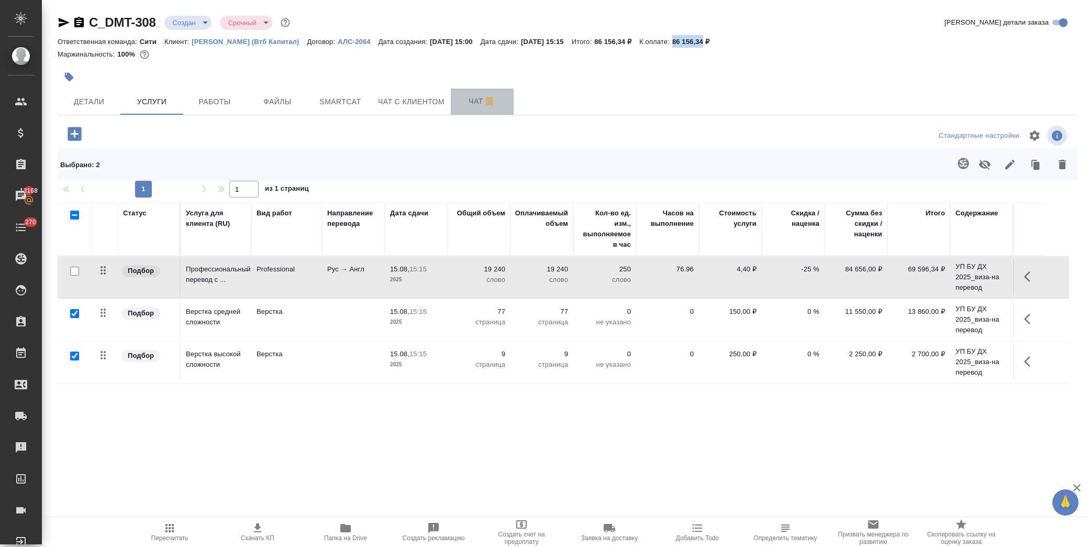
drag, startPoint x: 461, startPoint y: 102, endPoint x: 466, endPoint y: 92, distance: 11.2
click at [460, 102] on span "Чат" at bounding box center [482, 101] width 50 height 13
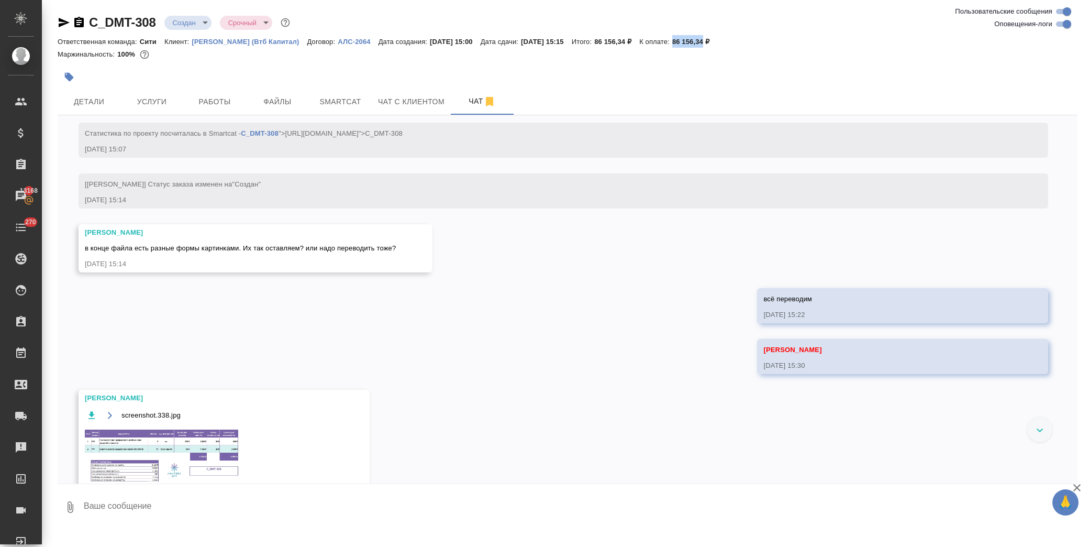
scroll to position [238, 0]
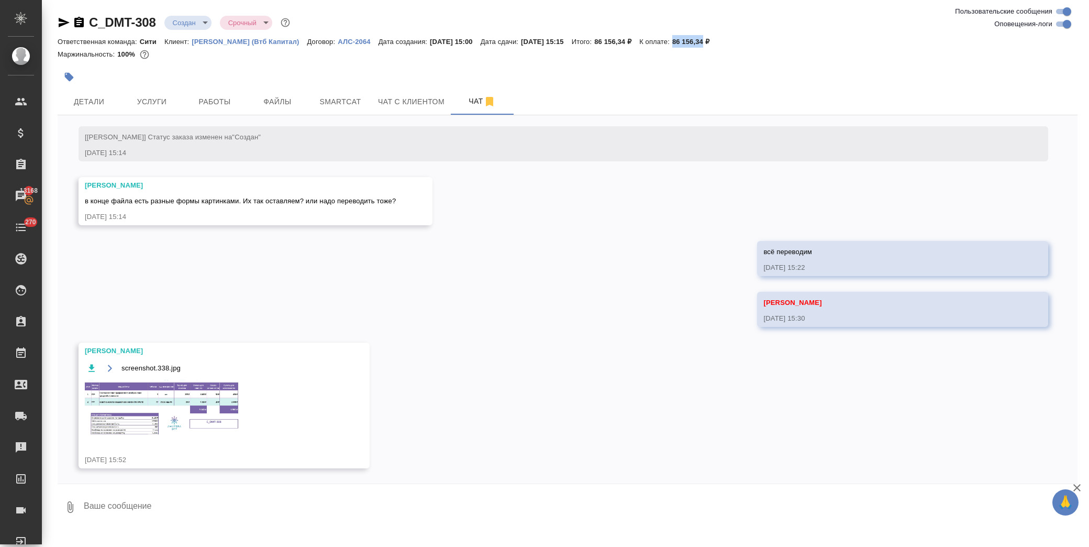
click at [178, 411] on img at bounding box center [163, 408] width 157 height 57
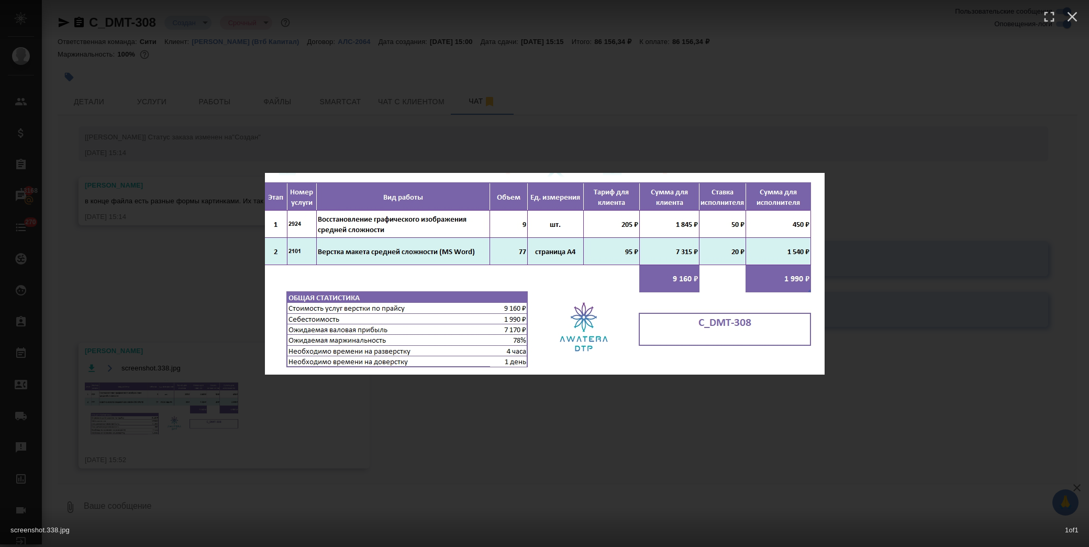
click at [546, 417] on div "screenshot.338.jpg 1 of 1" at bounding box center [544, 273] width 1089 height 547
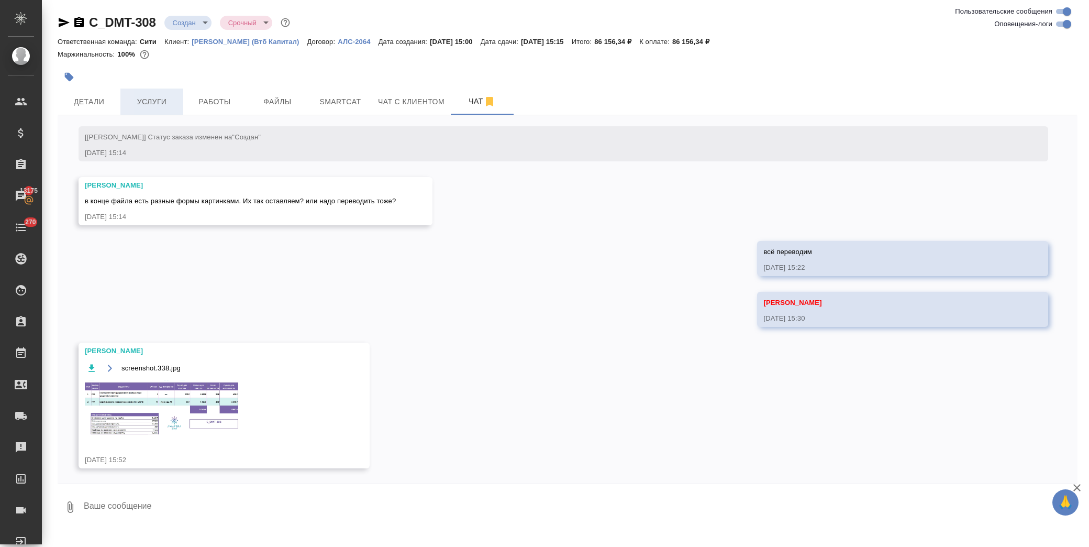
click at [134, 98] on span "Услуги" at bounding box center [152, 101] width 50 height 13
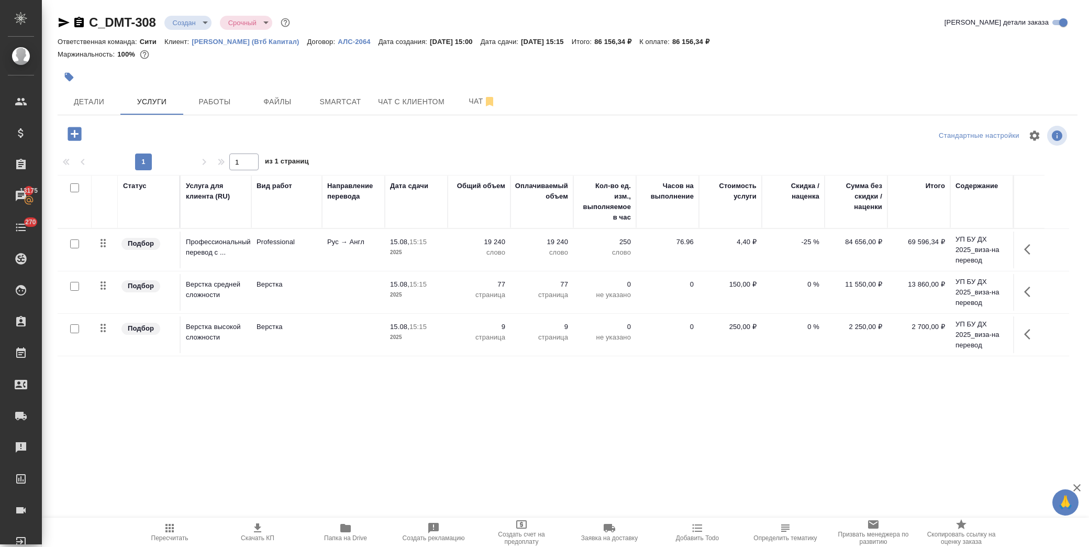
click at [807, 237] on p "-25 %" at bounding box center [793, 242] width 52 height 10
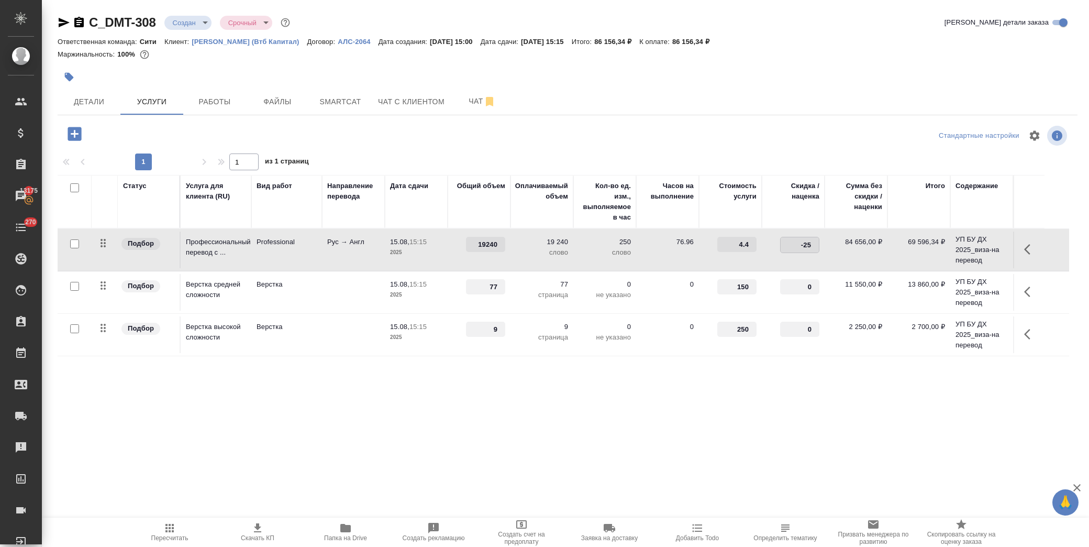
drag, startPoint x: 797, startPoint y: 243, endPoint x: 847, endPoint y: 242, distance: 49.8
click at [846, 248] on tr "Подбор Профессиональный перевод с ... Professional Рус → Англ 15.08, 15:15 2025…" at bounding box center [564, 250] width 1012 height 42
type input "0"
click at [835, 92] on div "Детали Услуги Работы Файлы Smartcat Чат с клиентом Чат" at bounding box center [568, 101] width 1020 height 26
click at [177, 134] on span "Сохранить и пересчитать" at bounding box center [148, 133] width 91 height 12
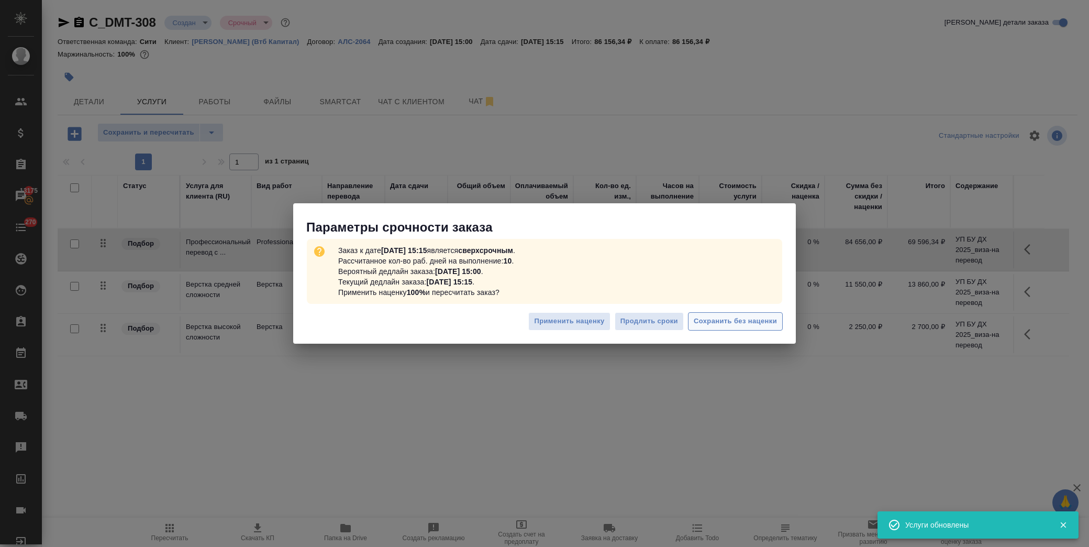
click at [728, 318] on span "Сохранить без наценки" at bounding box center [735, 321] width 83 height 12
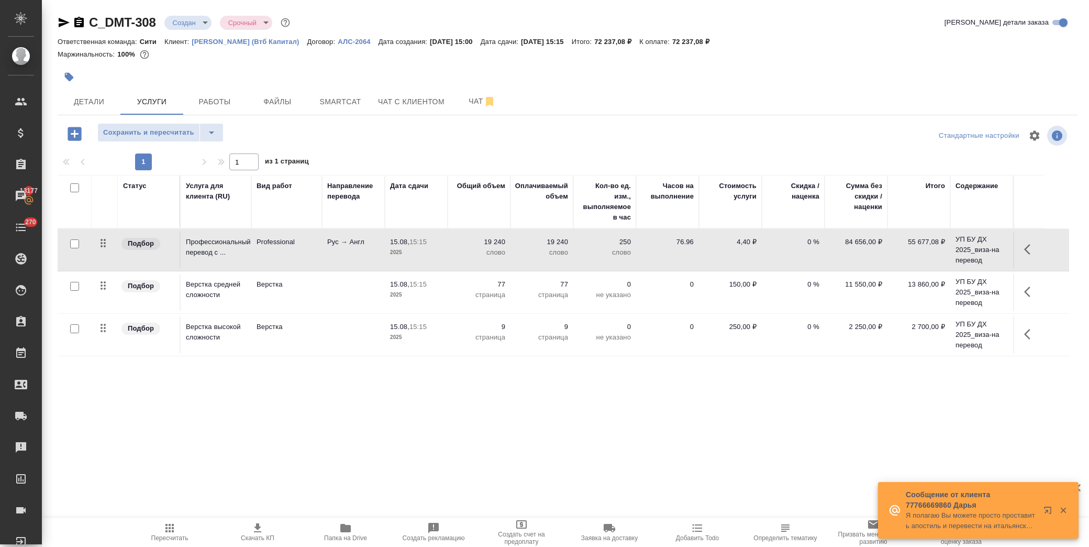
click at [352, 535] on span "Папка на Drive" at bounding box center [345, 537] width 43 height 7
click at [172, 129] on span "Сохранить и пересчитать" at bounding box center [148, 133] width 91 height 12
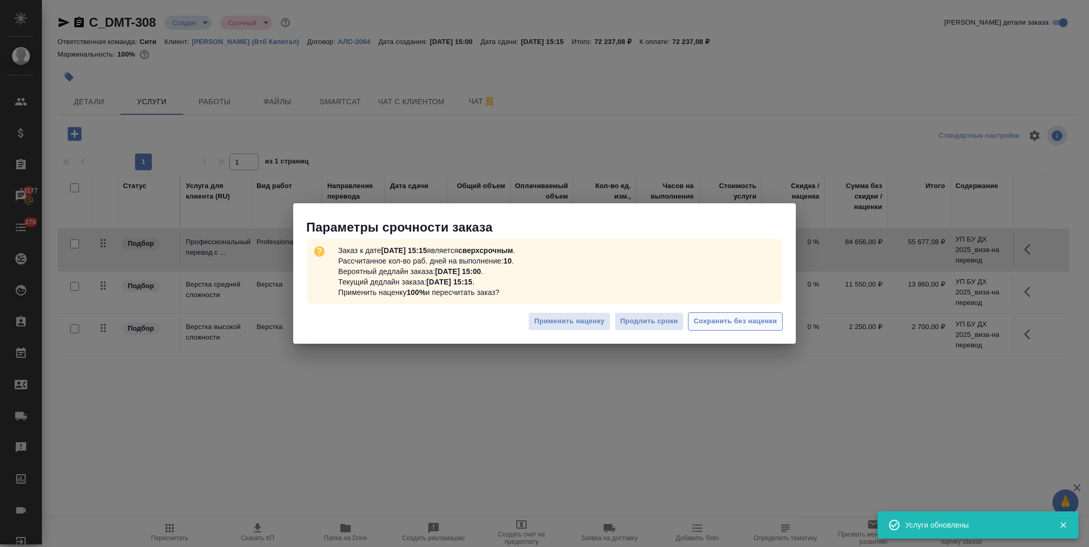
click at [747, 317] on span "Сохранить без наценки" at bounding box center [735, 321] width 83 height 12
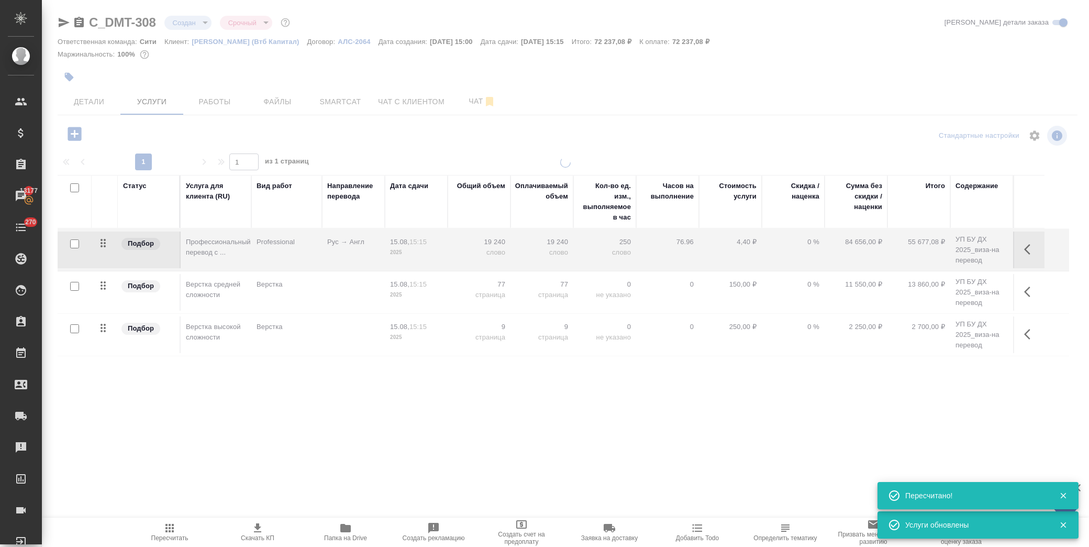
click at [111, 110] on div at bounding box center [565, 213] width 1047 height 427
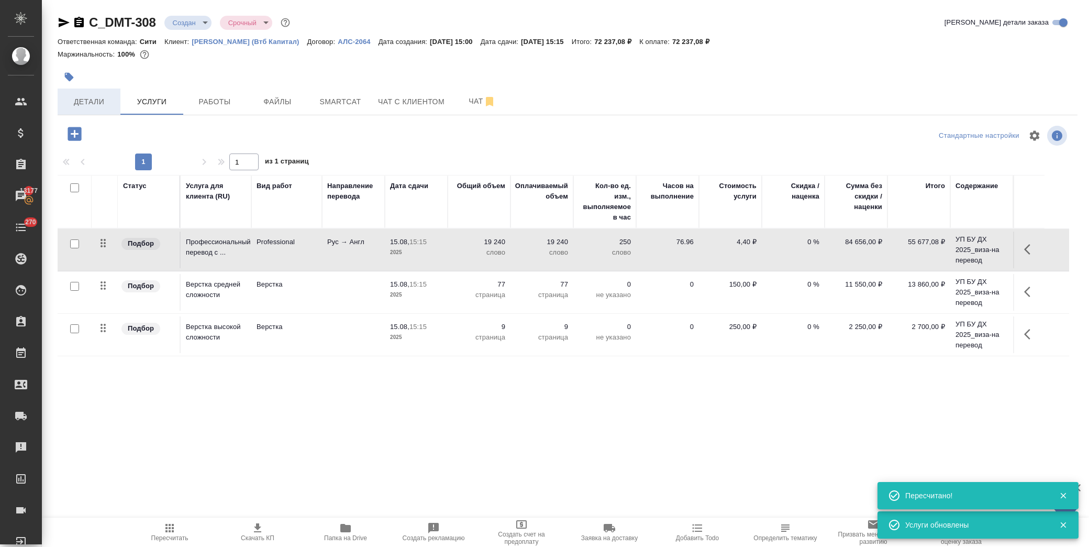
click at [111, 106] on span "Детали" at bounding box center [89, 101] width 50 height 13
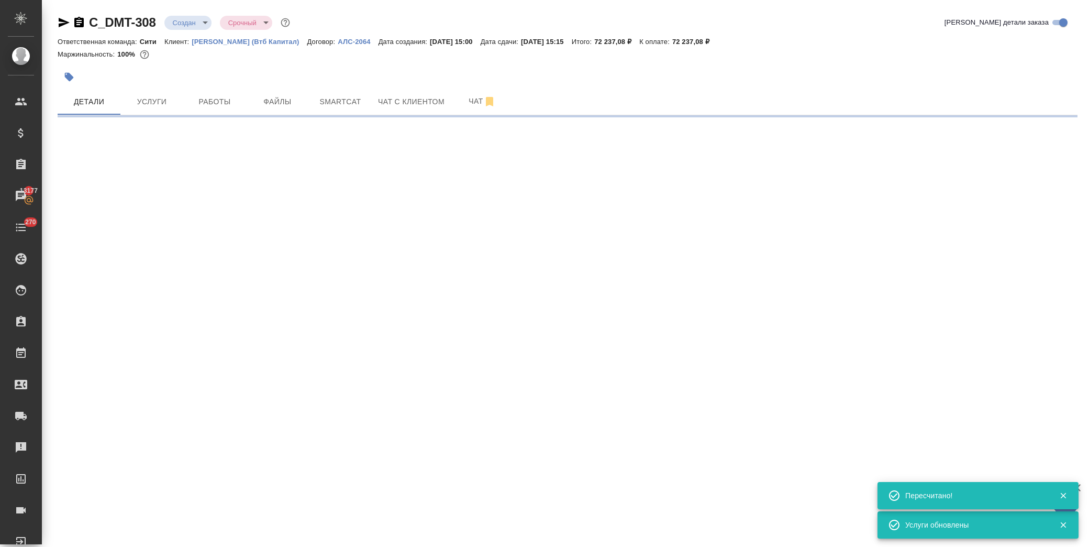
select select "RU"
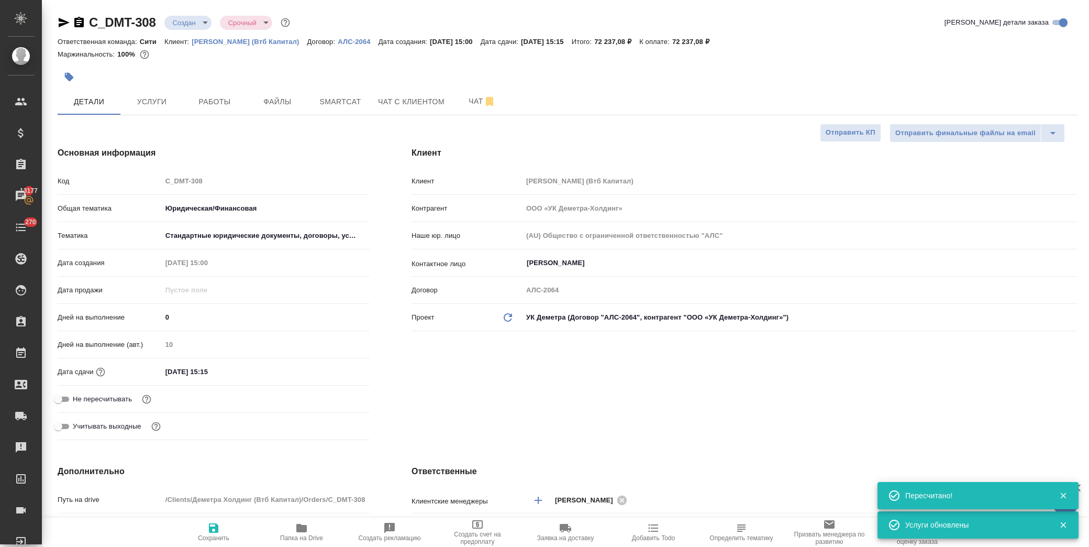
type textarea "x"
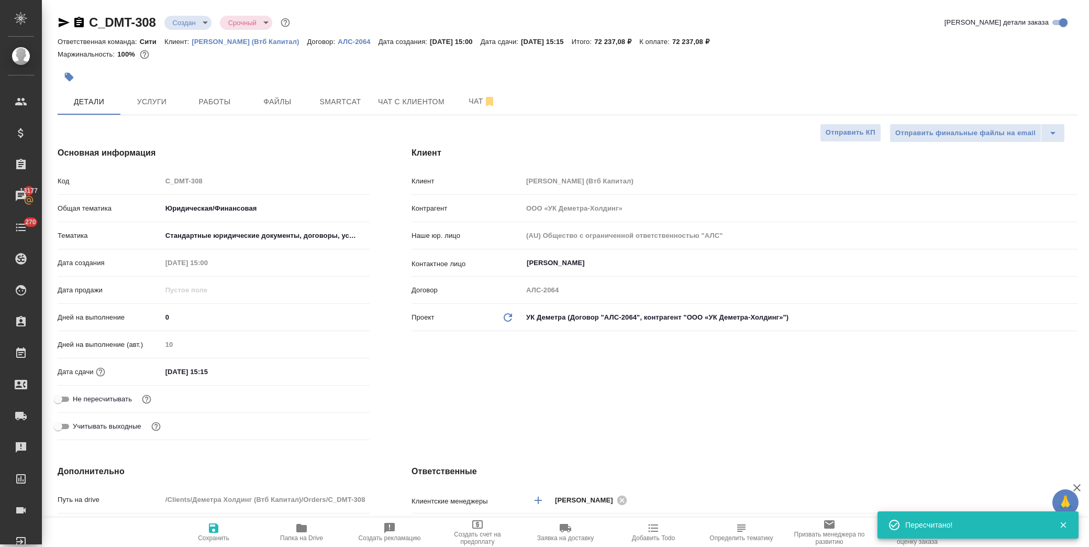
click at [242, 368] on input "15.08.2025 15:15" at bounding box center [208, 371] width 92 height 15
click at [332, 364] on div "15.08.2025 15:15" at bounding box center [266, 371] width 208 height 15
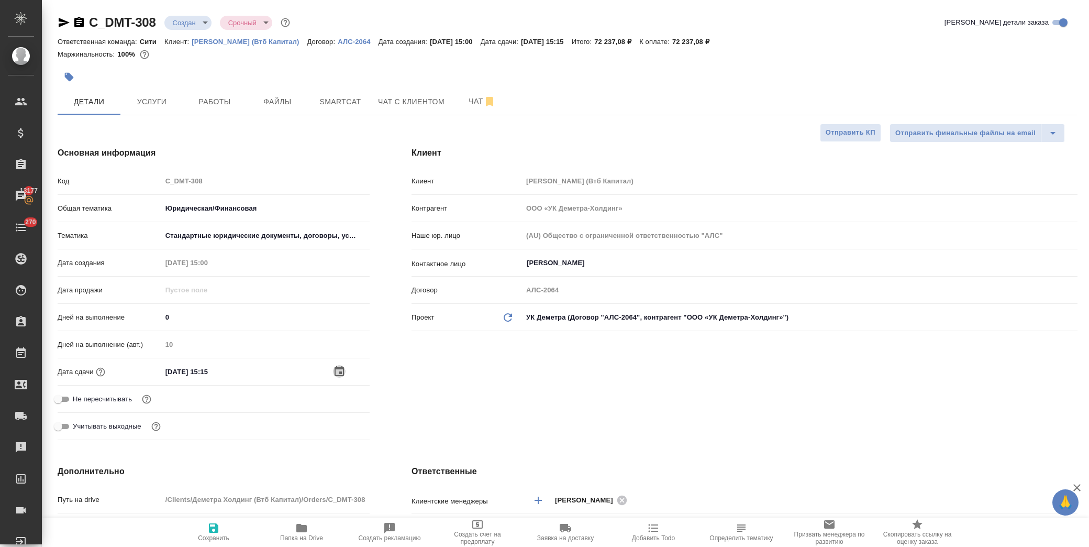
click at [338, 365] on icon "button" at bounding box center [339, 371] width 13 height 13
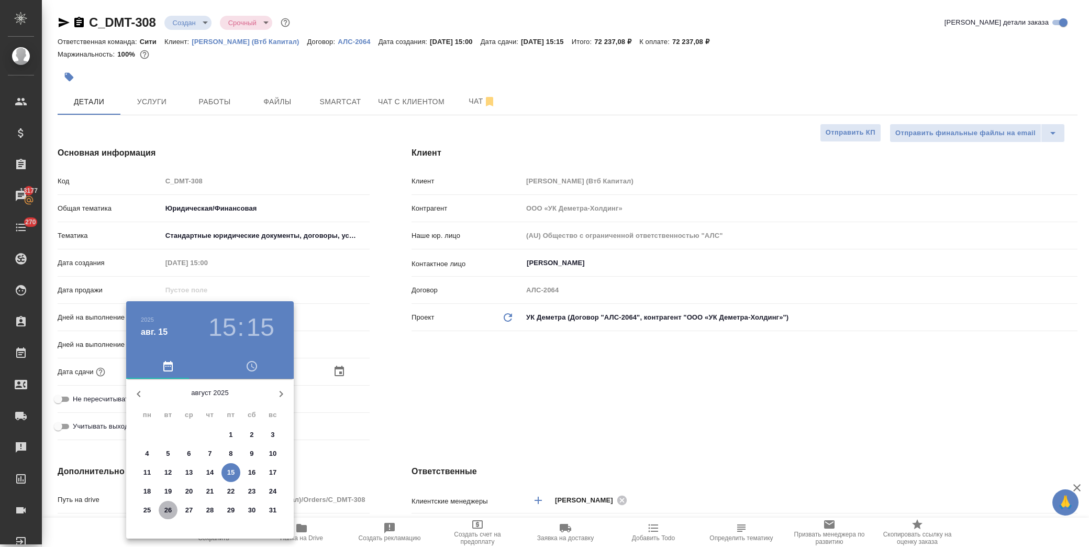
click at [169, 509] on p "26" at bounding box center [168, 510] width 8 height 10
type input "26.08.2025 15:15"
type textarea "x"
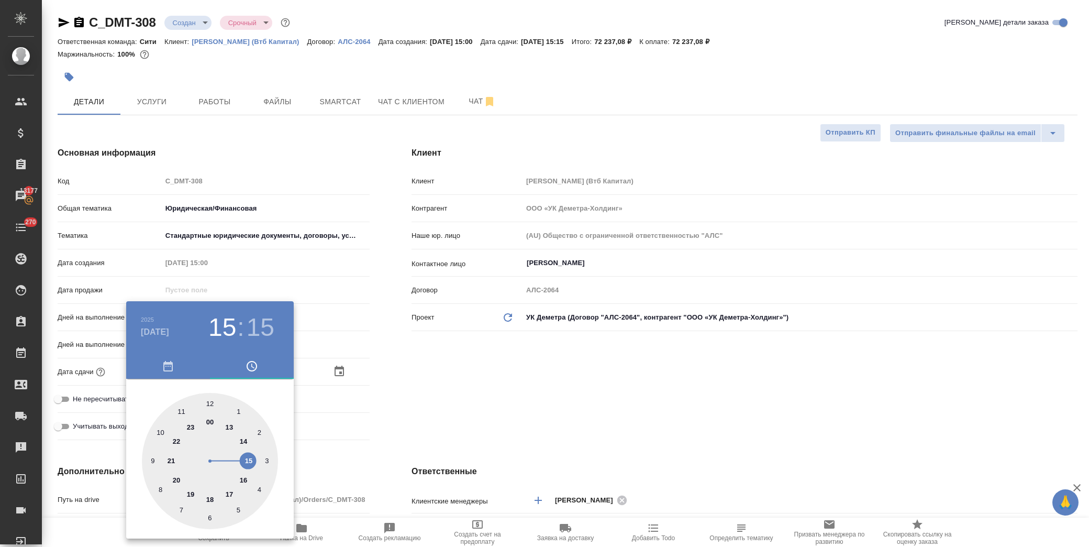
click at [231, 493] on div at bounding box center [210, 461] width 136 height 136
type input "26.08.2025 17:15"
type textarea "x"
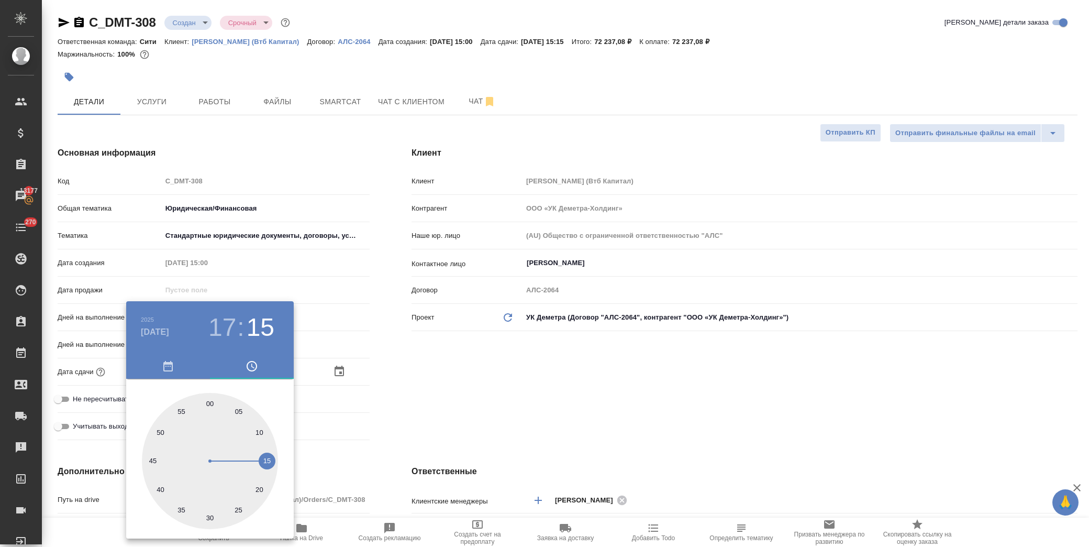
click at [210, 402] on div at bounding box center [210, 461] width 136 height 136
type input "26.08.2025 17:00"
type textarea "x"
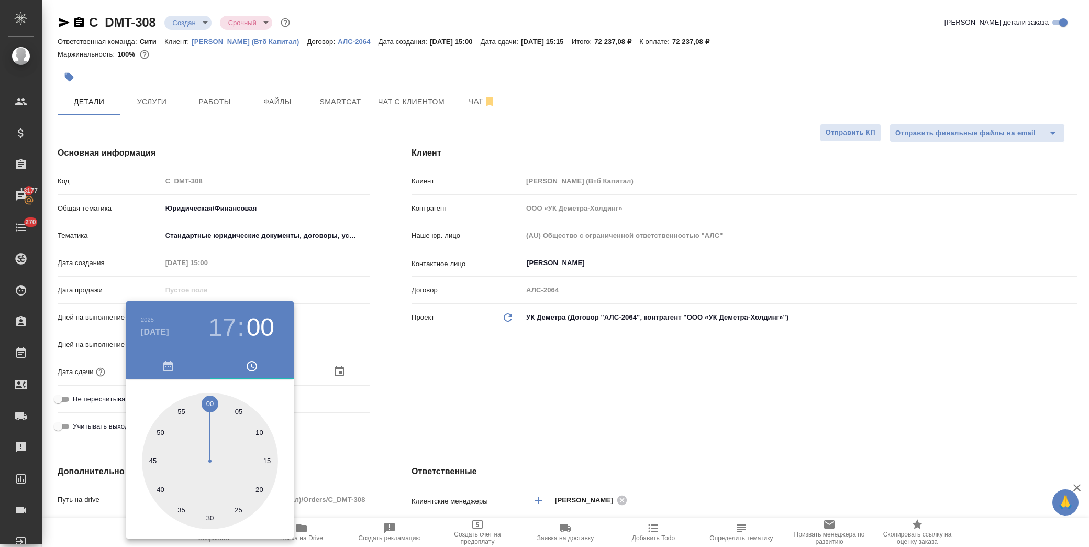
click at [476, 407] on div at bounding box center [544, 273] width 1089 height 547
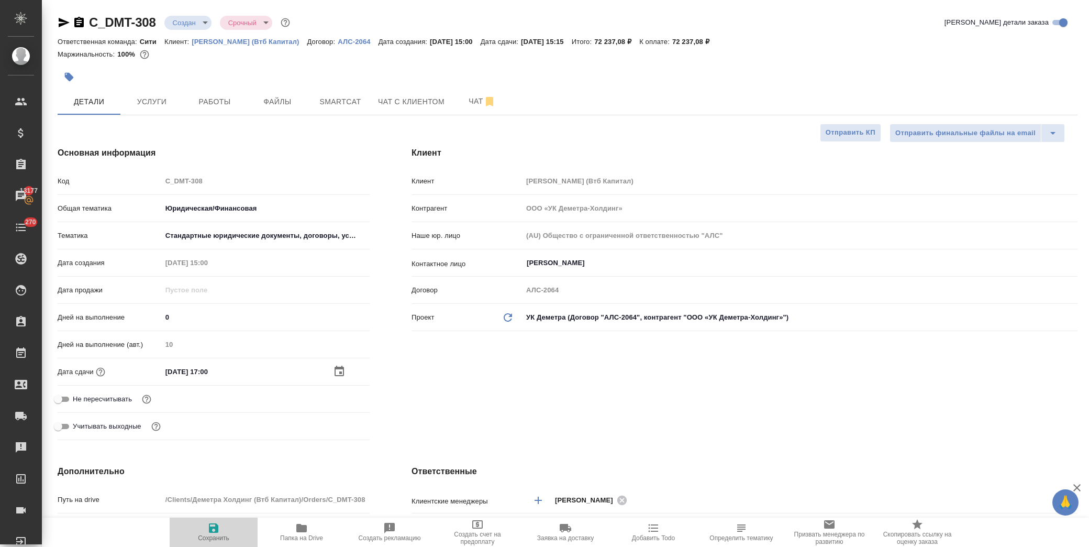
click at [210, 529] on icon "button" at bounding box center [213, 527] width 9 height 9
type textarea "x"
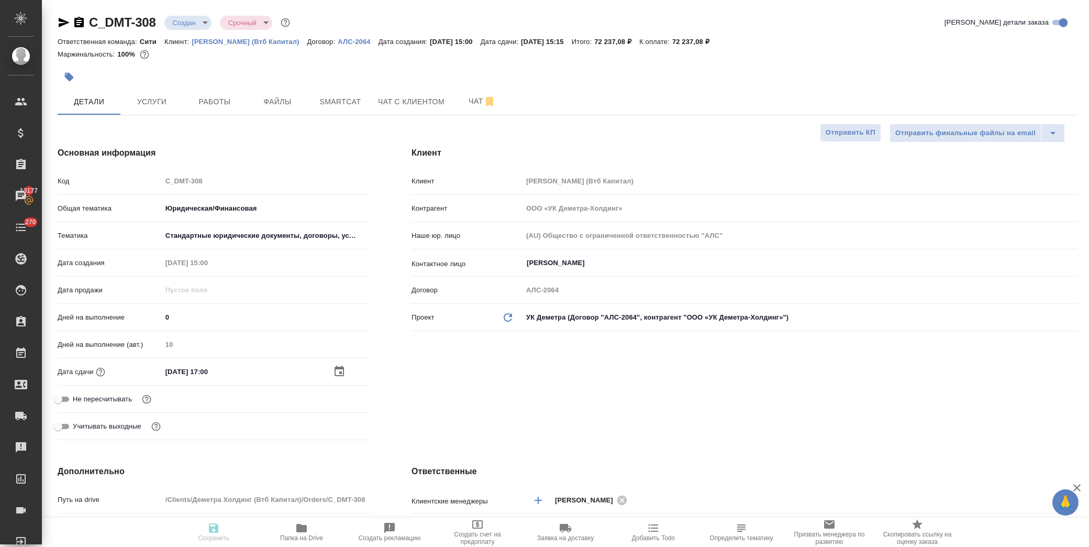
type textarea "x"
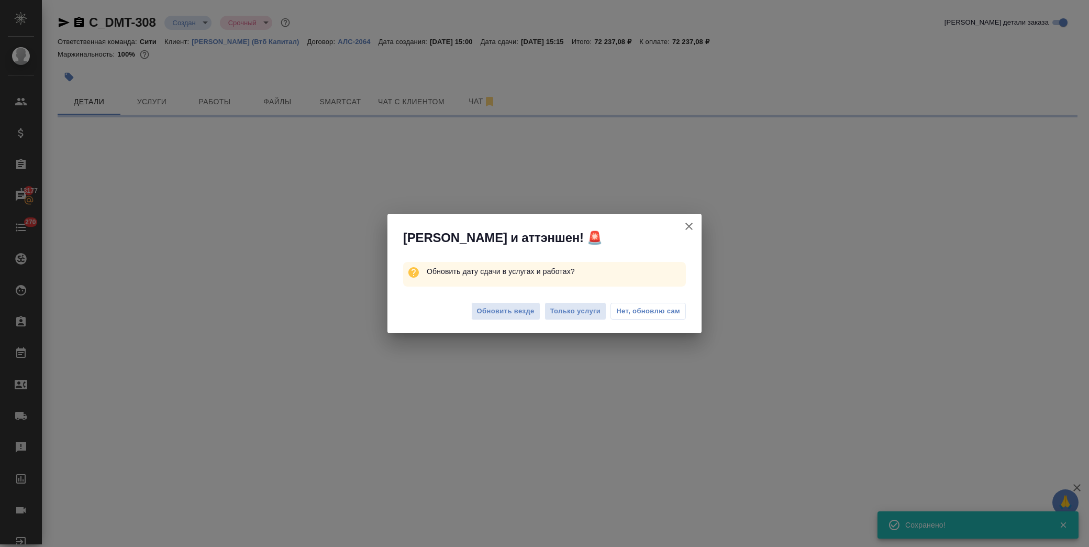
select select "RU"
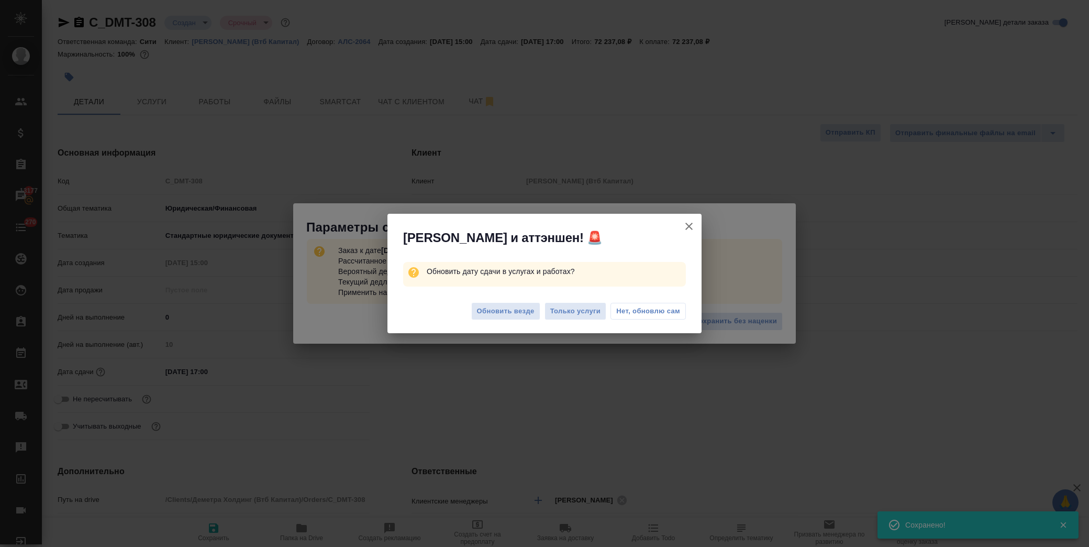
type textarea "x"
click at [506, 306] on span "Обновить везде" at bounding box center [506, 311] width 58 height 12
type textarea "x"
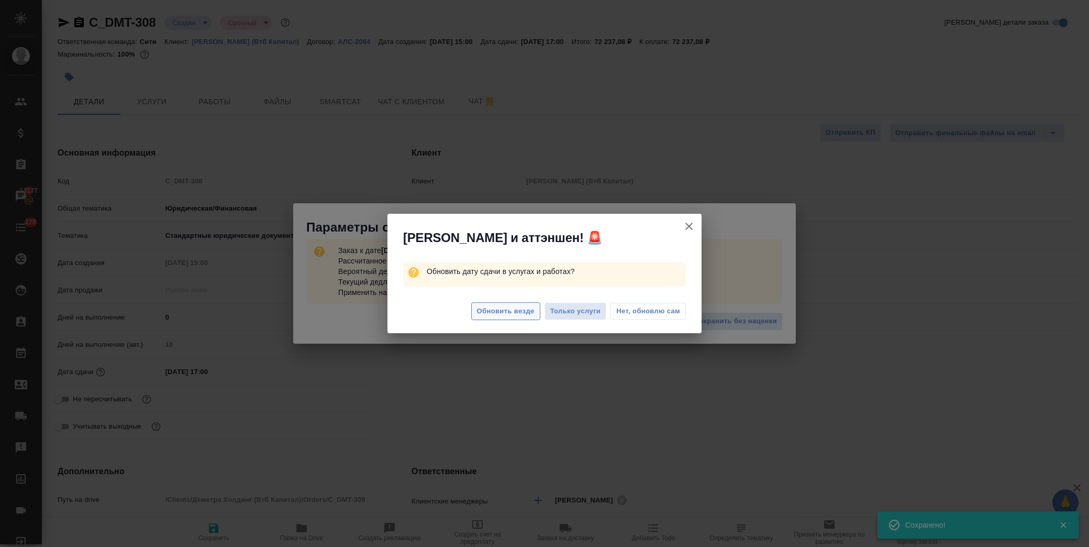
type textarea "x"
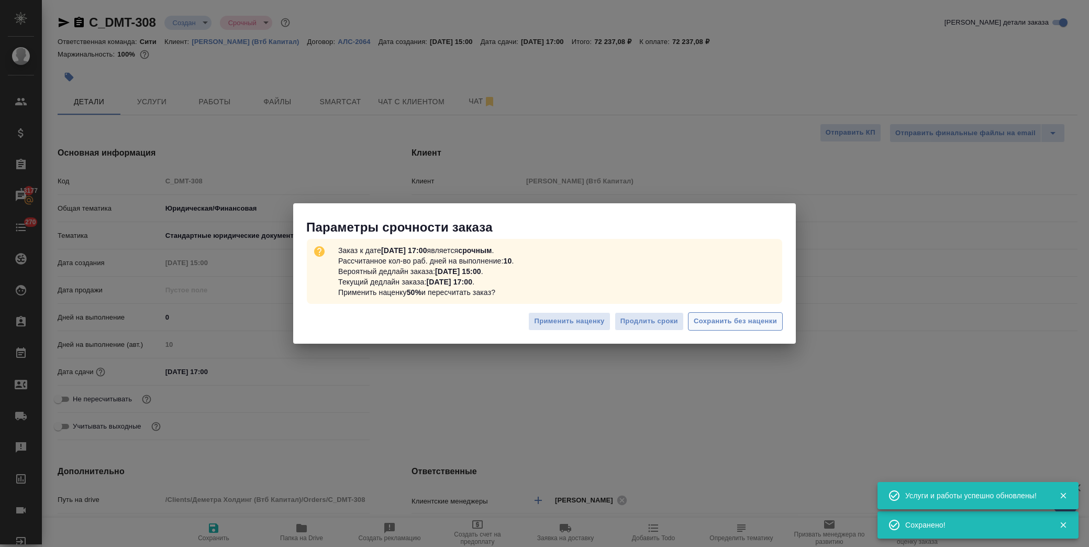
click at [718, 323] on span "Сохранить без наценки" at bounding box center [735, 321] width 83 height 12
type textarea "x"
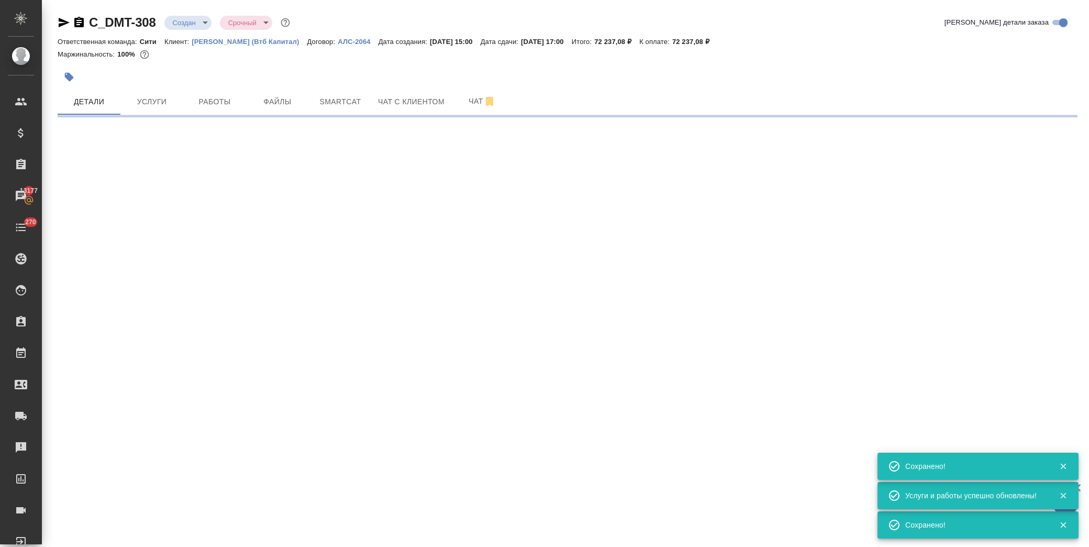
select select "RU"
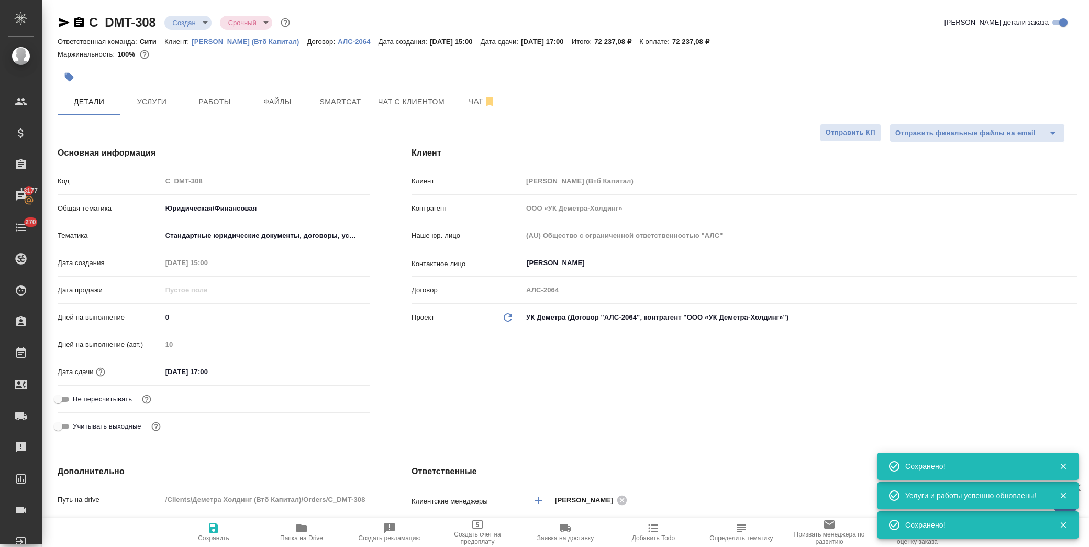
type textarea "x"
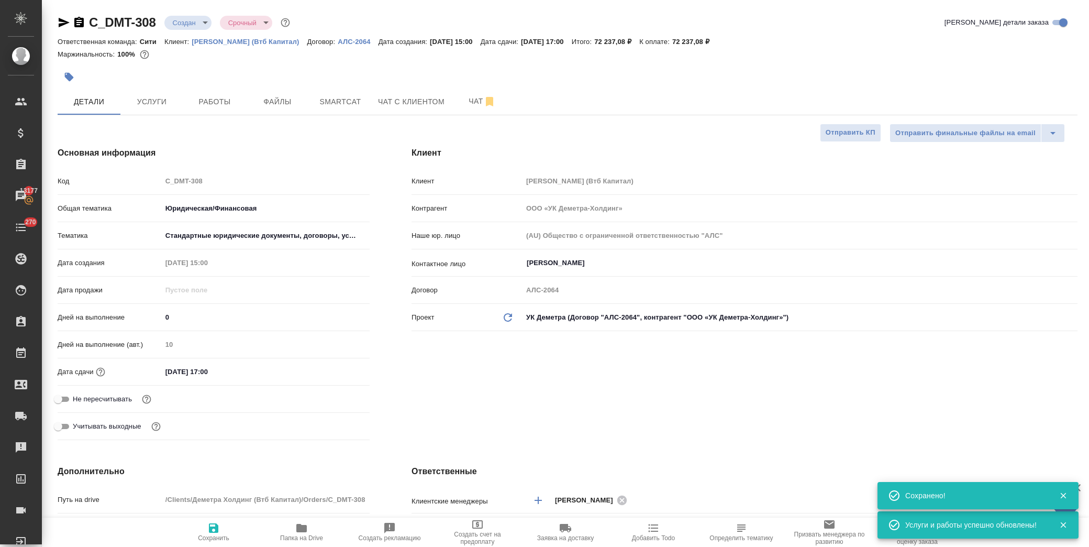
scroll to position [291, 0]
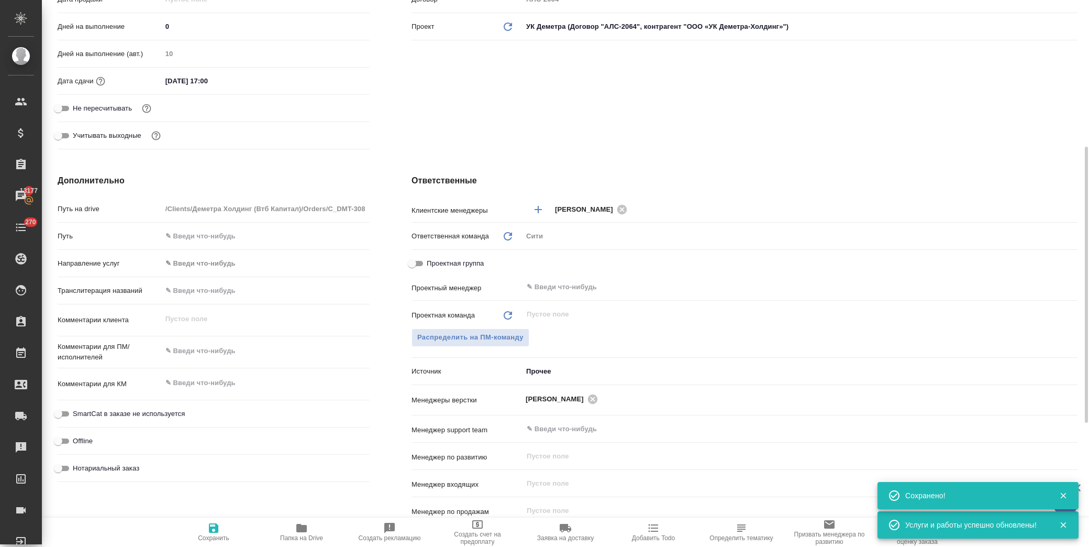
click at [209, 340] on div "x" at bounding box center [266, 351] width 208 height 23
type textarea "x"
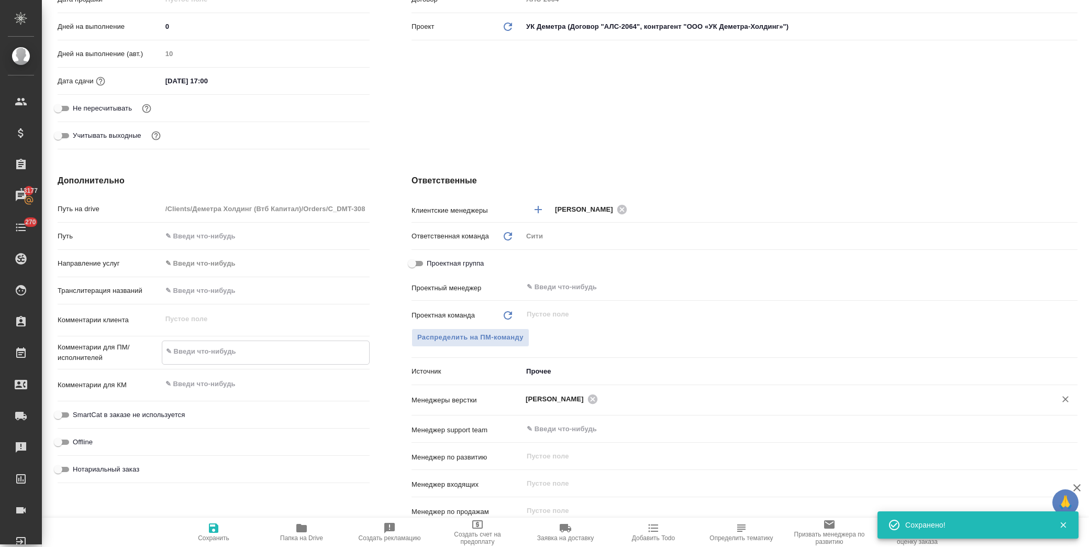
type textarea "x"
type textarea "в"
type textarea "x"
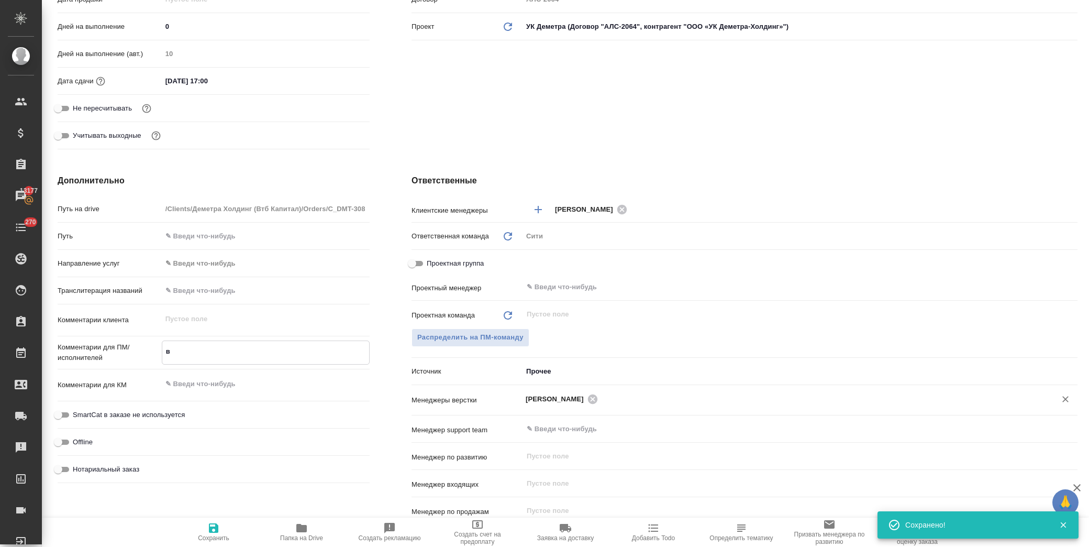
type textarea "в"
type textarea "x"
type textarea "в п"
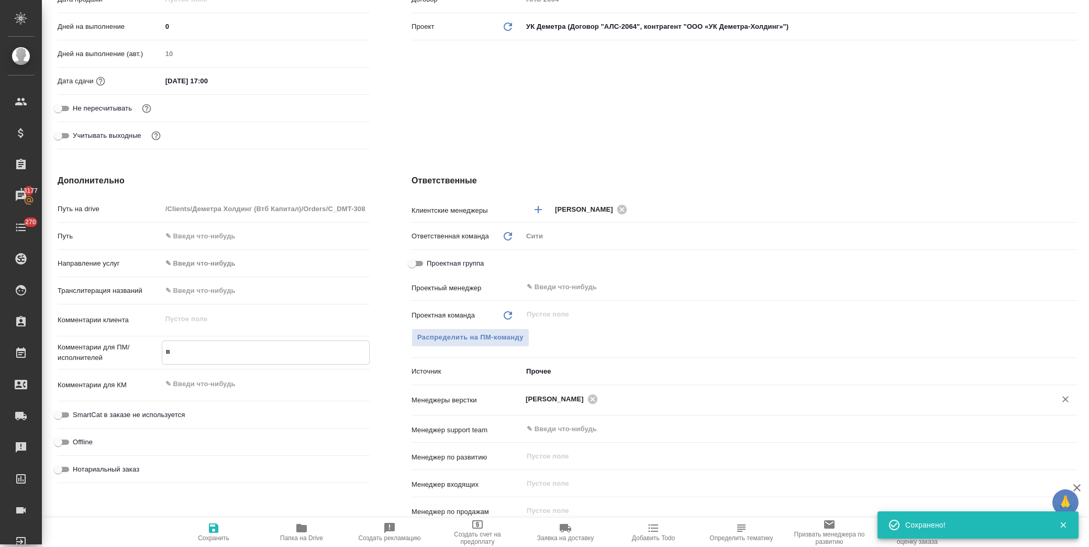
type textarea "x"
type textarea "в па"
type textarea "x"
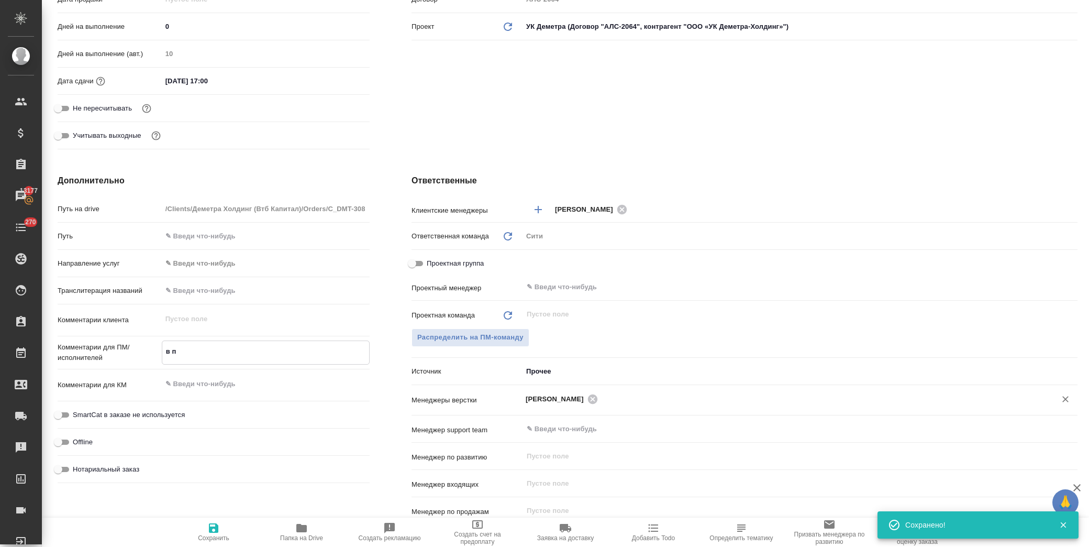
type textarea "x"
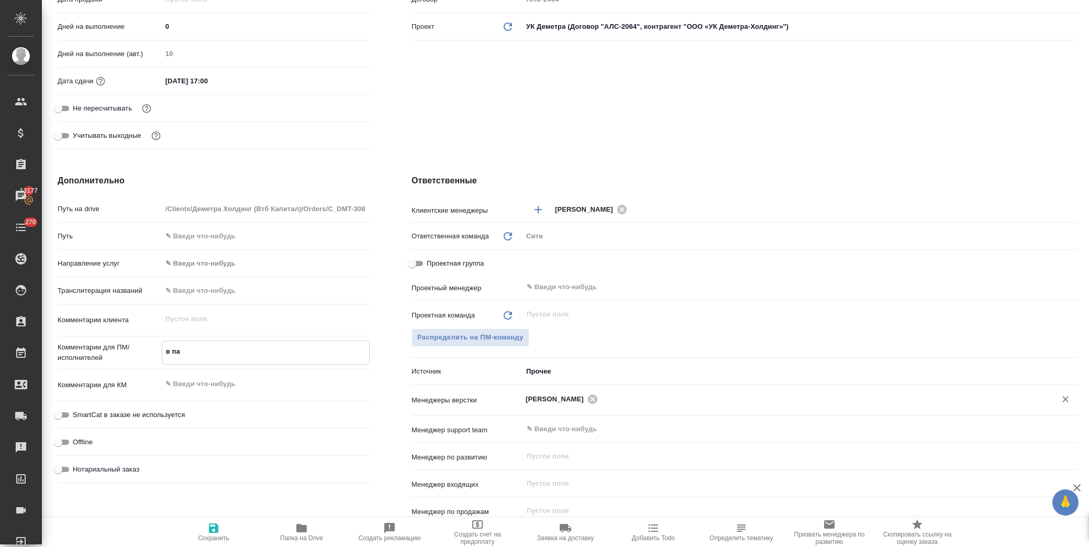
type textarea "в пап"
type textarea "x"
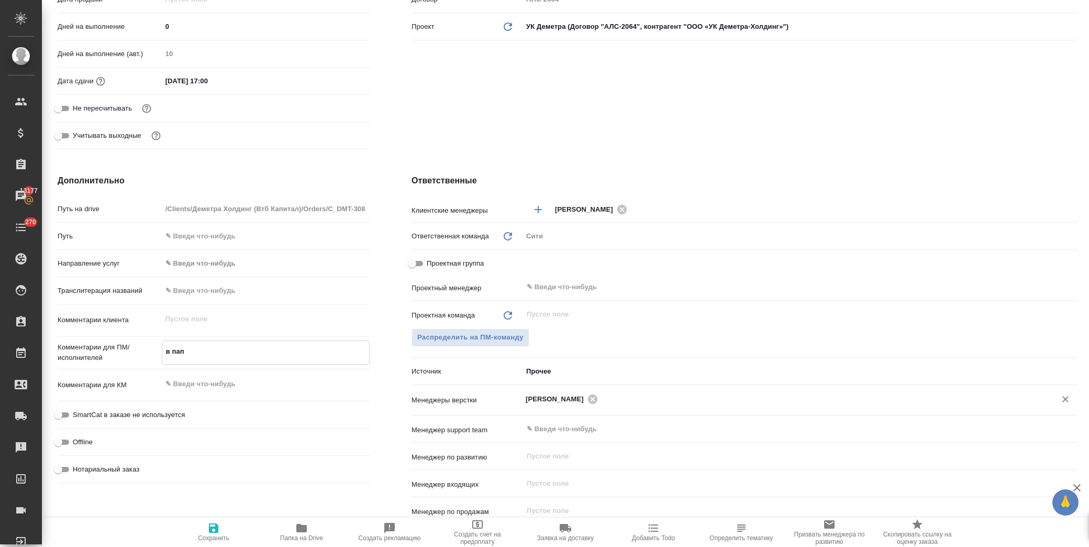
type textarea "в папк"
type textarea "x"
type textarea "в папке"
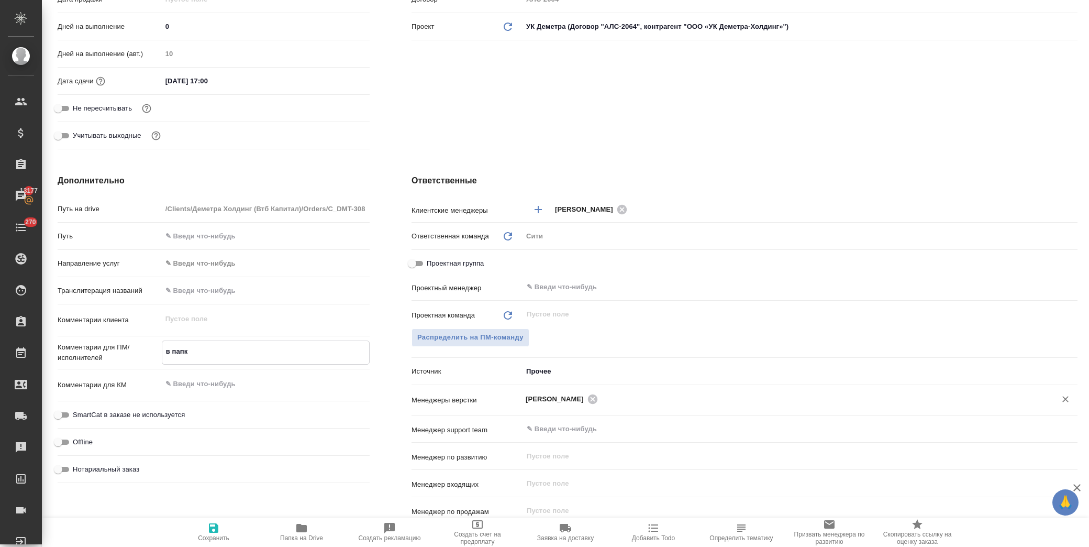
type textarea "x"
type textarea "в папке"
type textarea "x"
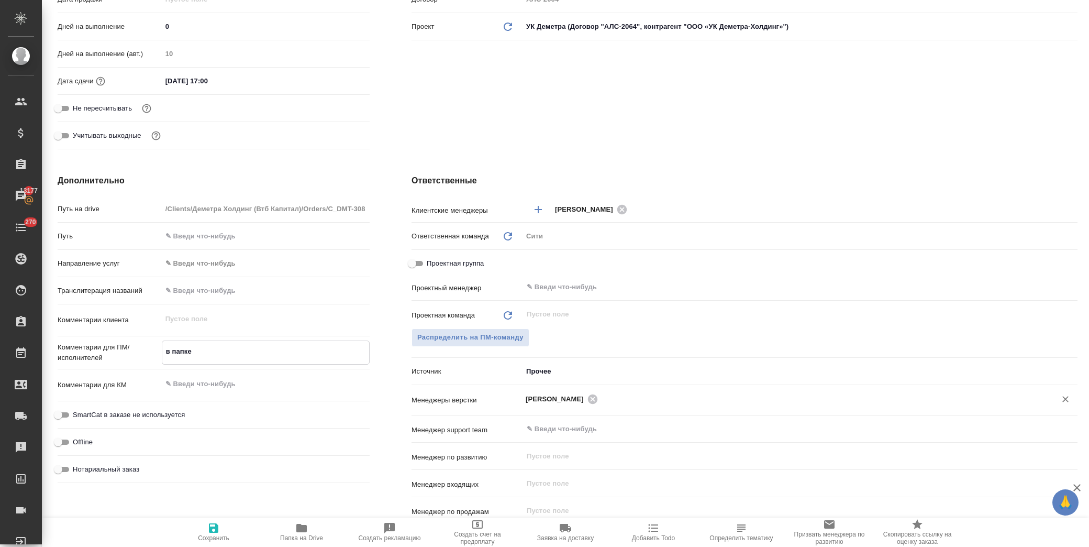
type textarea "x"
type textarea "в папке R"
type textarea "x"
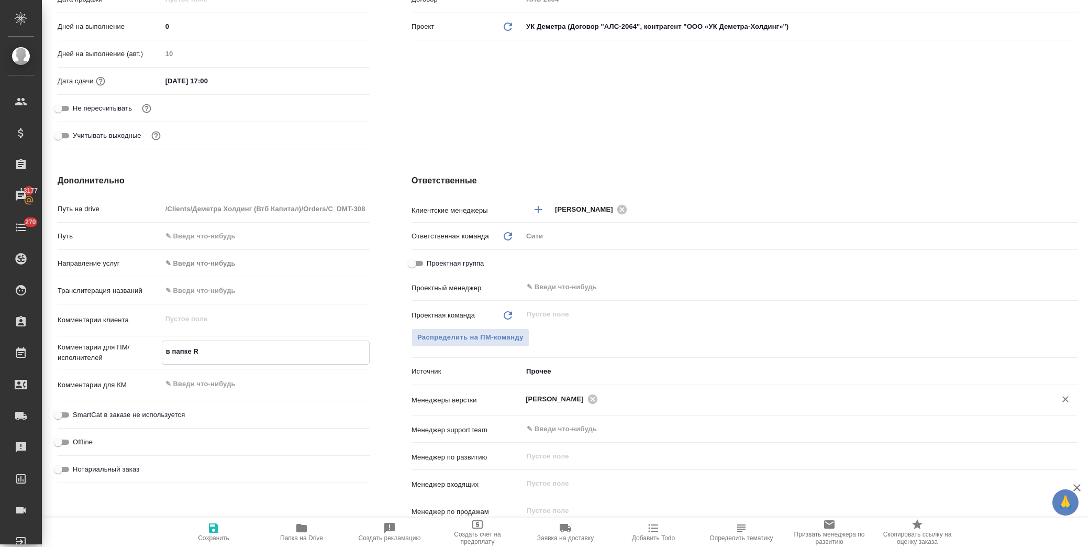
type textarea "x"
type textarea "в папке Re"
type textarea "x"
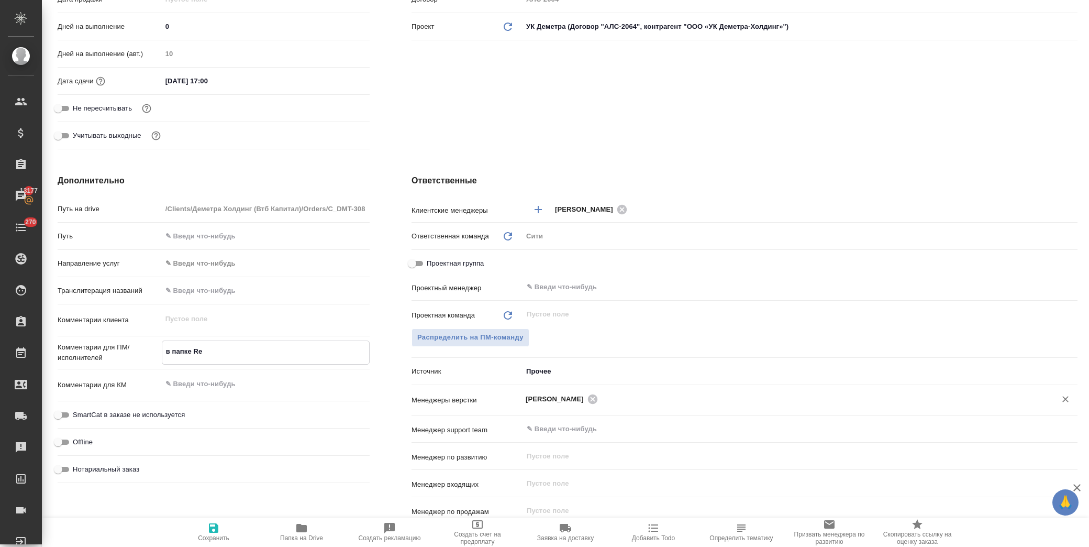
type textarea "в папке Ref"
type textarea "x"
type textarea "в папке Refe"
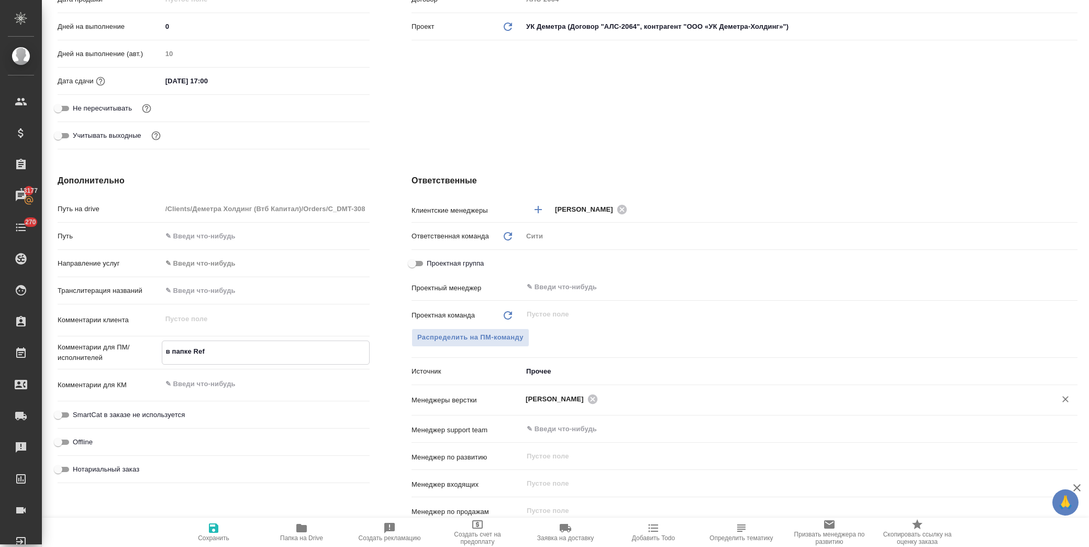
type textarea "x"
type textarea "в папке Refer"
type textarea "x"
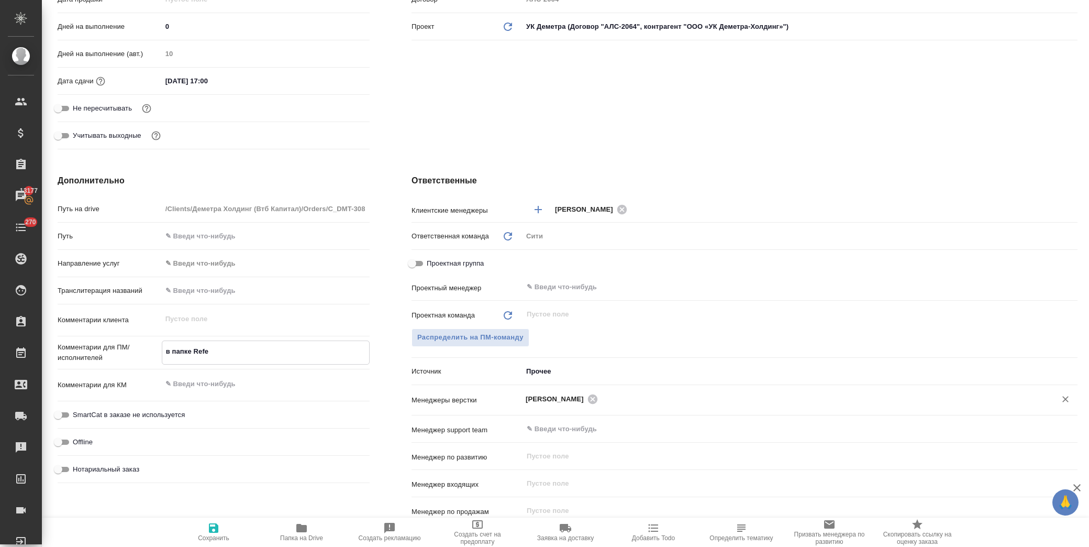
type textarea "x"
type textarea "в папке Refere"
type textarea "x"
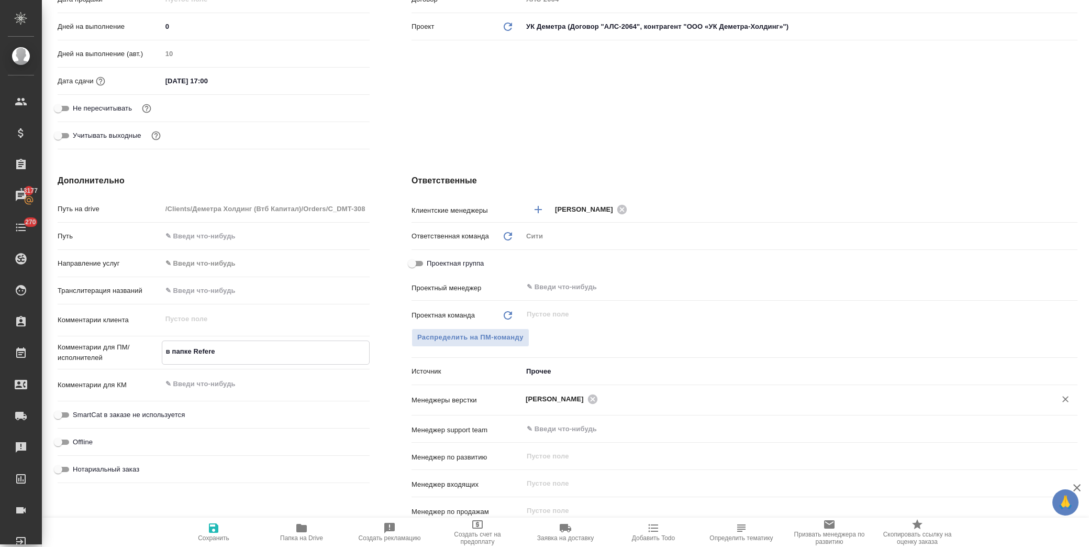
type textarea "x"
type textarea "в папке Referen"
type textarea "x"
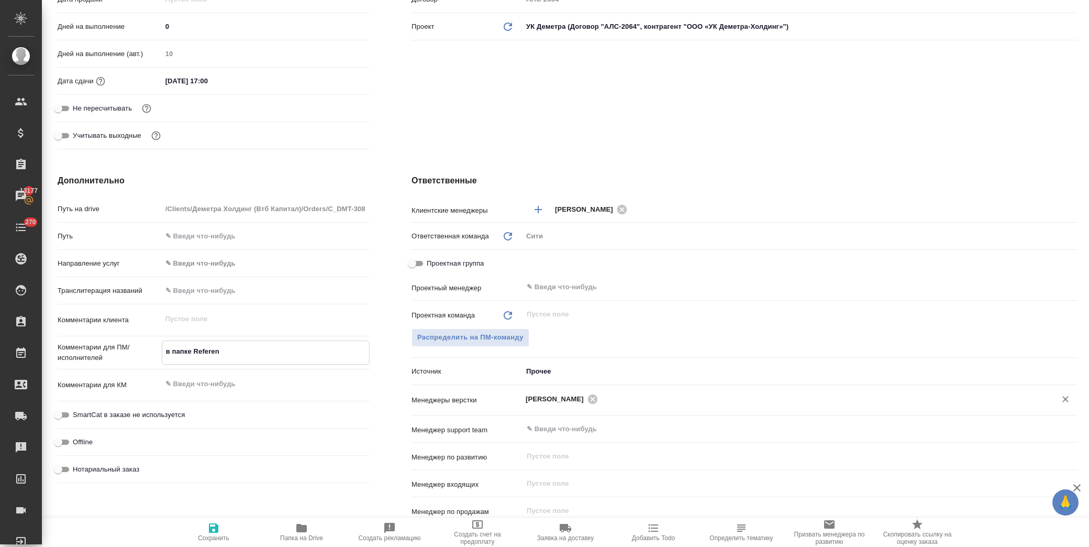
type textarea "в папке Referenc"
type textarea "x"
type textarea "в папке Reference"
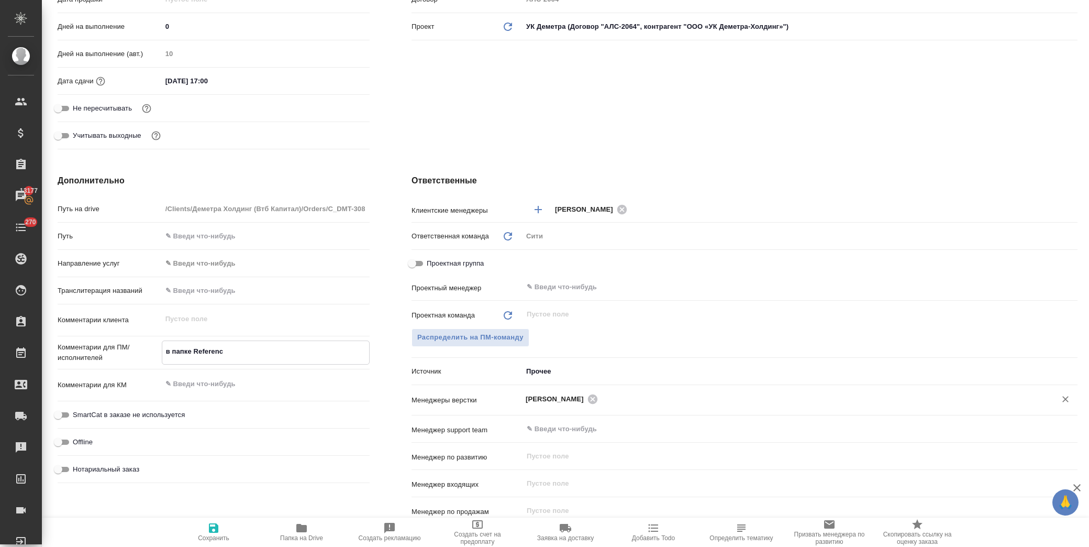
type textarea "x"
type textarea "в папке Reference"
type textarea "x"
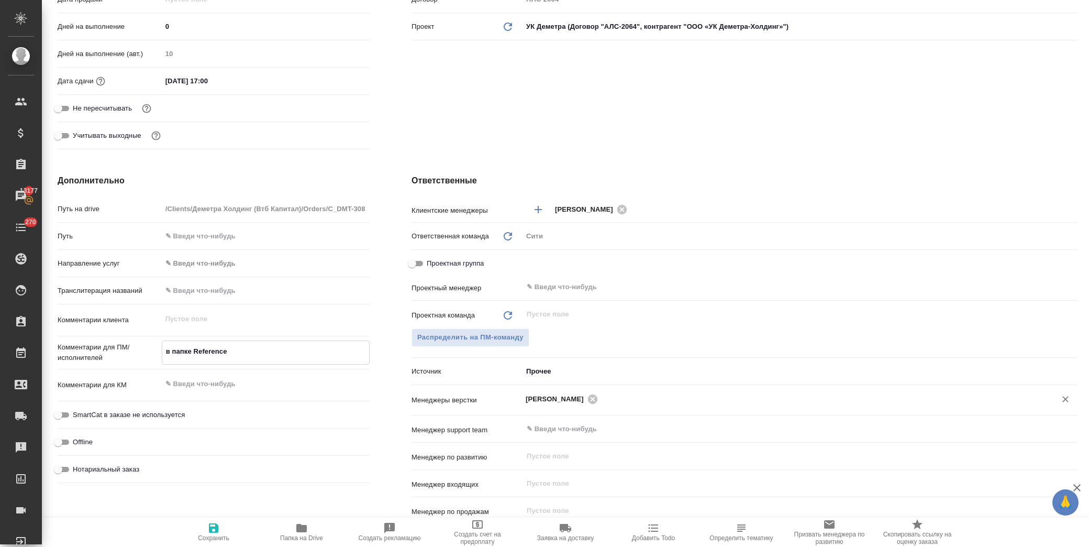
type textarea "x"
type textarea "в папке Reference г"
type textarea "x"
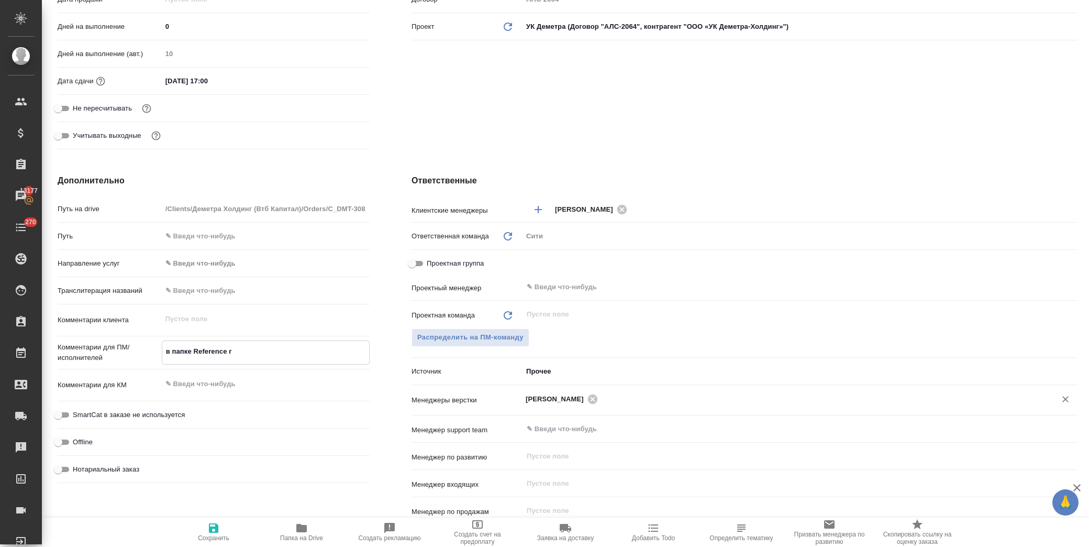
type textarea "x"
type textarea "в папке Reference гл"
type textarea "x"
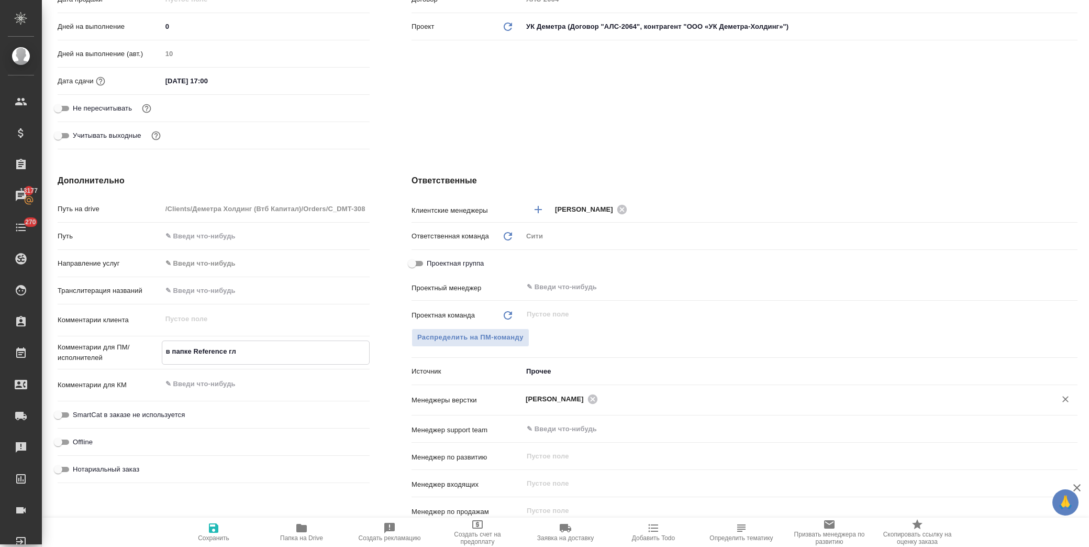
type textarea "в папке Reference гло"
type textarea "x"
type textarea "в папке Reference глос"
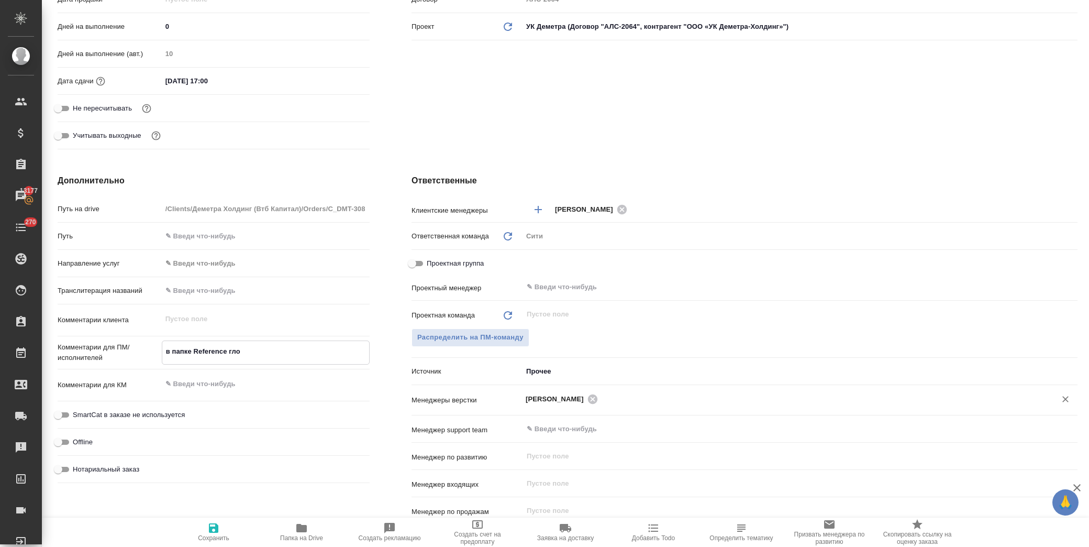
type textarea "x"
type textarea "в папке Reference глосс"
type textarea "x"
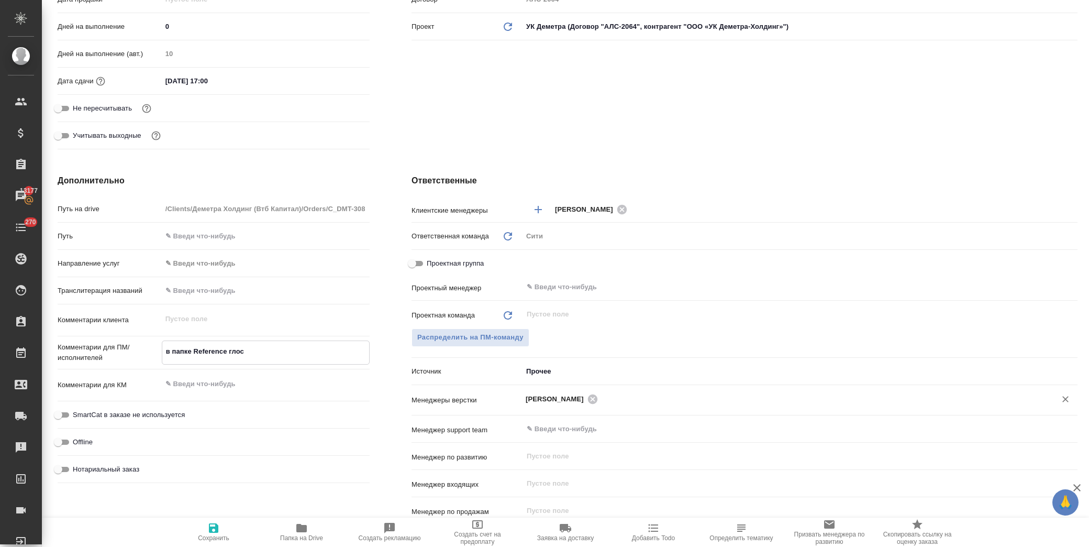
type textarea "x"
type textarea "в папке Reference глосса"
type textarea "x"
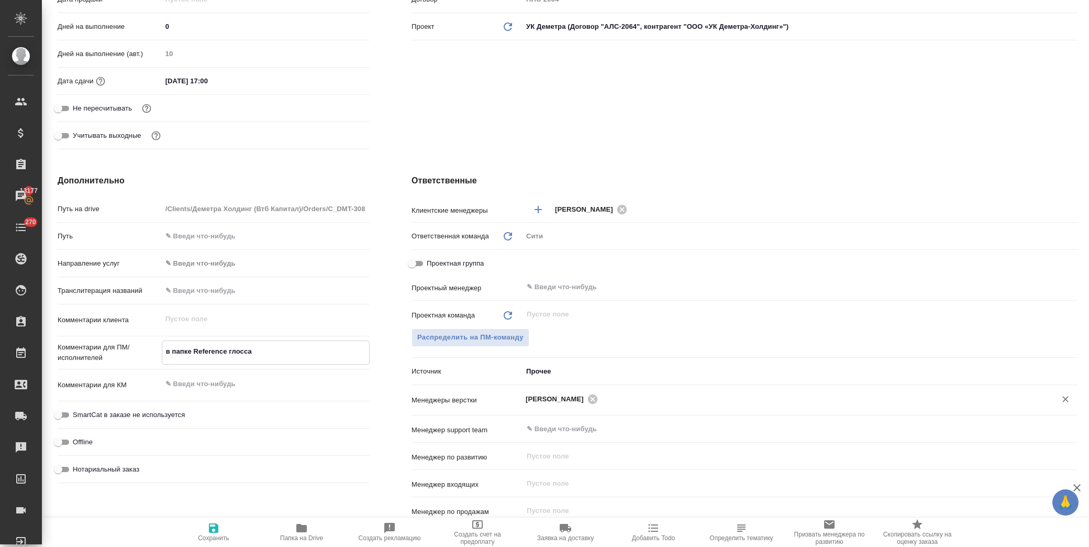
type textarea "в папке Reference глоссар"
type textarea "x"
type textarea "в папке Reference глоссари"
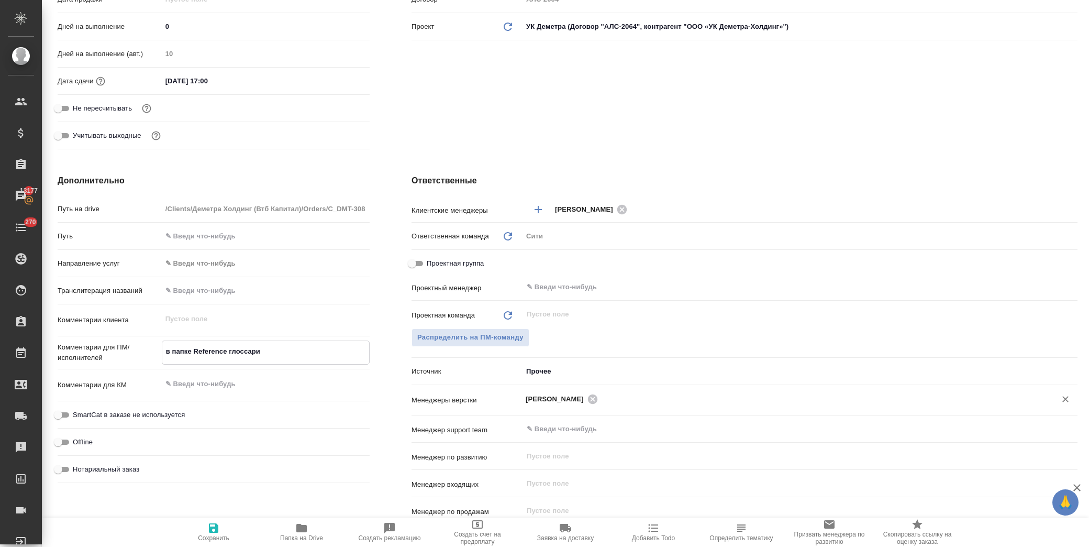
type textarea "x"
type textarea "в папке Reference глоссарий"
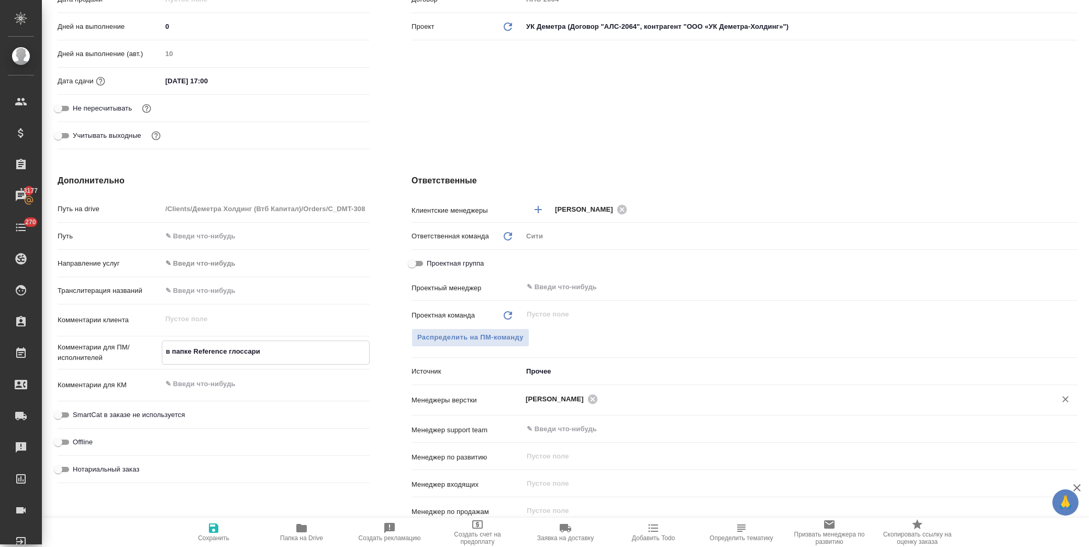
type textarea "x"
type textarea "в папке Reference глоссарий"
type textarea "x"
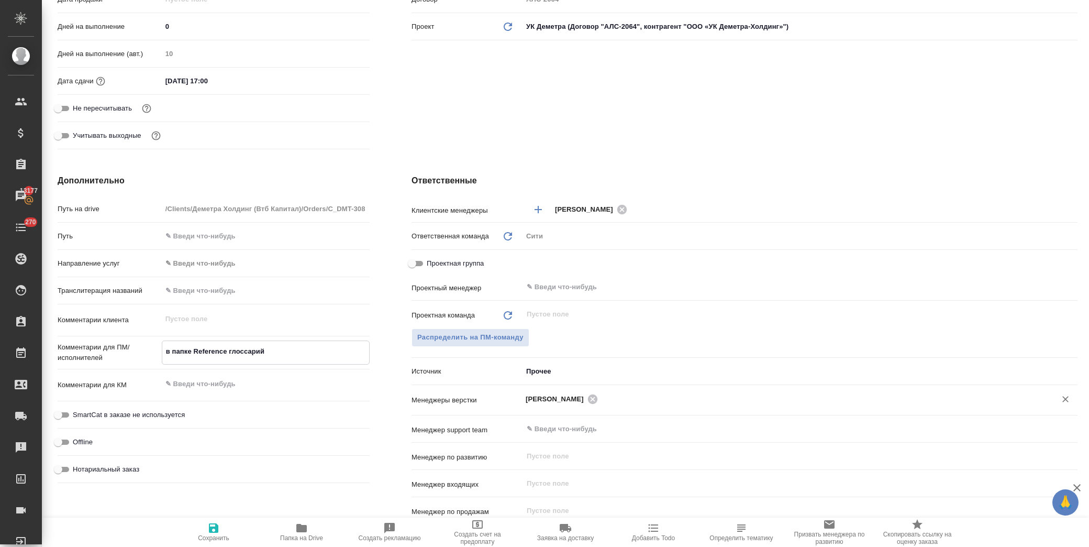
type textarea "x"
type textarea "в папке Reference глоссарий о"
type textarea "x"
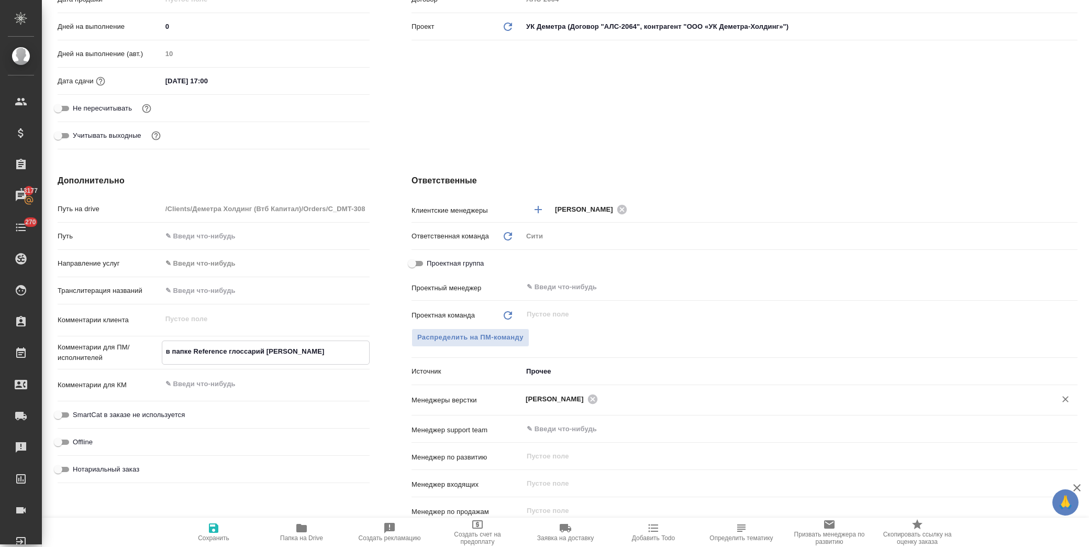
type textarea "x"
type textarea "в папке Reference глоссарий от"
type textarea "x"
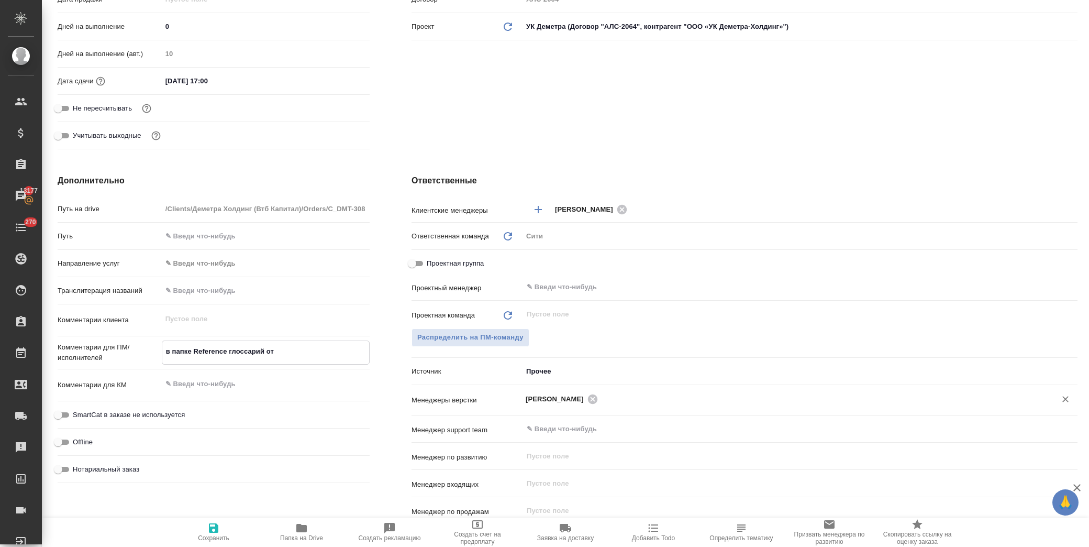
type textarea "в папке Reference глоссарий от"
type textarea "x"
type textarea "в папке Reference глоссарий от к"
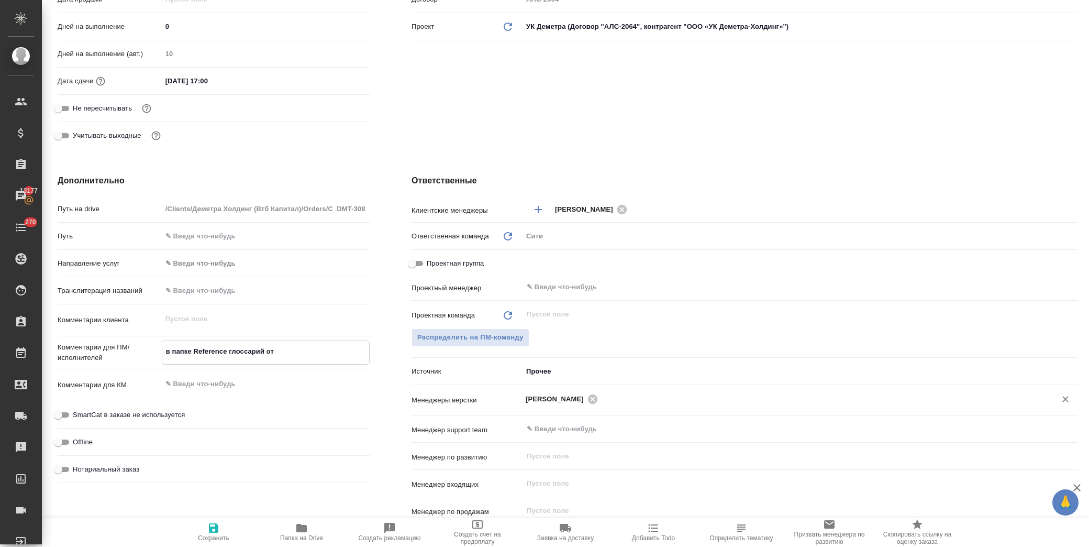
type textarea "x"
type textarea "в папке Reference глоссарий от кл"
type textarea "x"
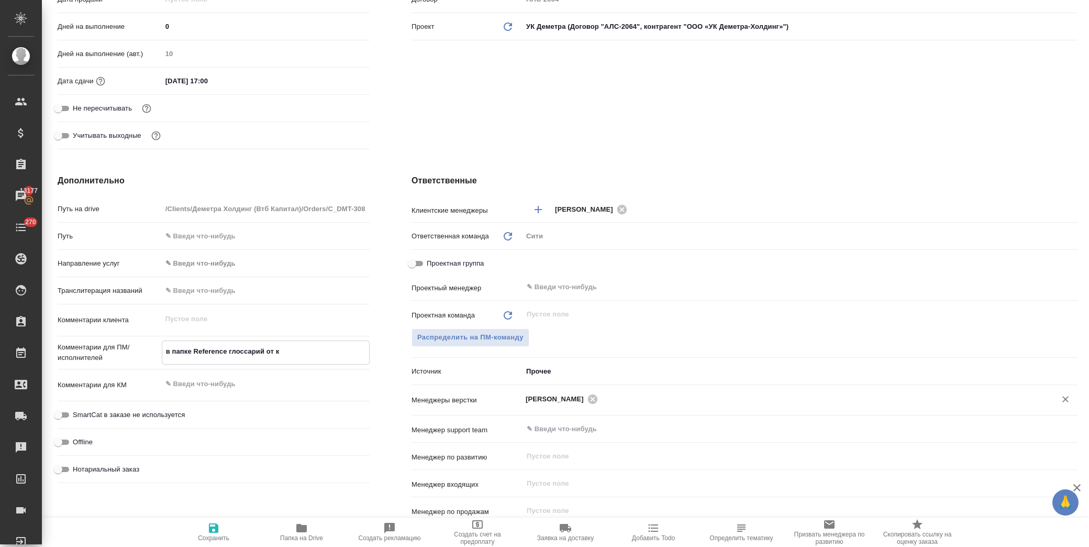
type textarea "x"
type textarea "в папке Reference глоссарий от кли"
type textarea "x"
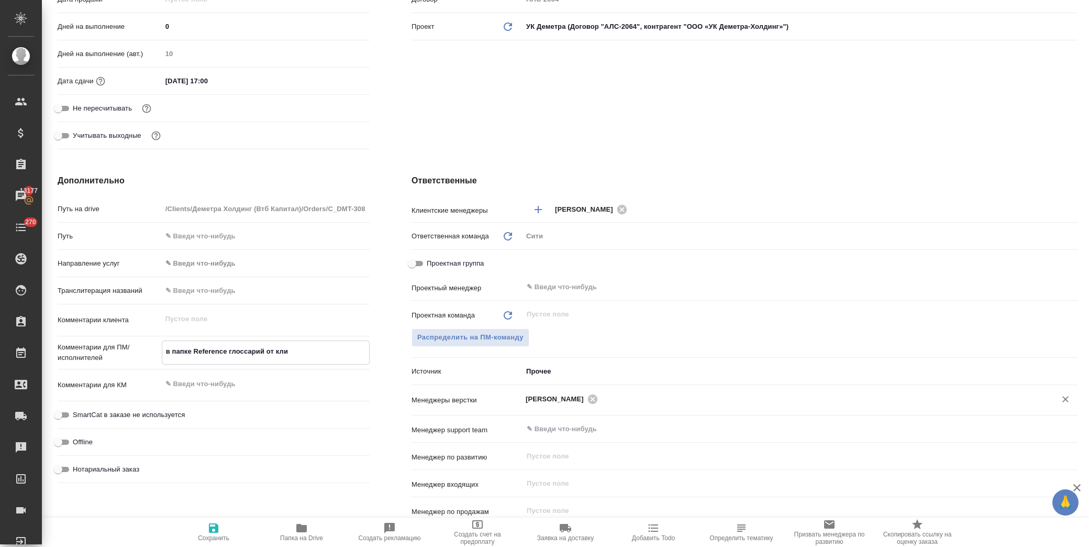
type textarea "x"
type textarea "в папке Reference глоссарий от клие"
type textarea "x"
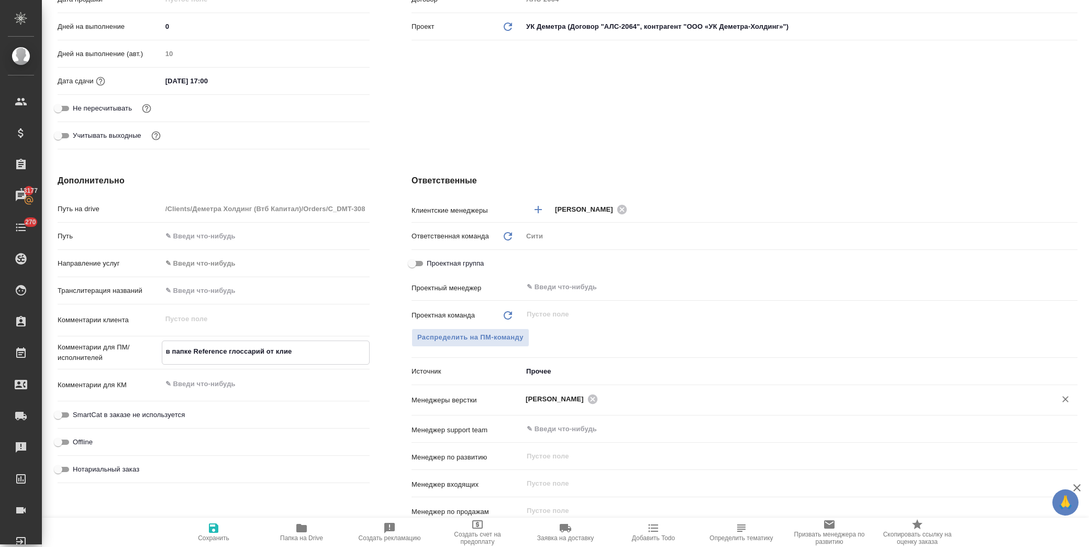
type textarea "в папке Reference глоссарий от клиен"
type textarea "x"
type textarea "в папке Reference глоссарий от клиент"
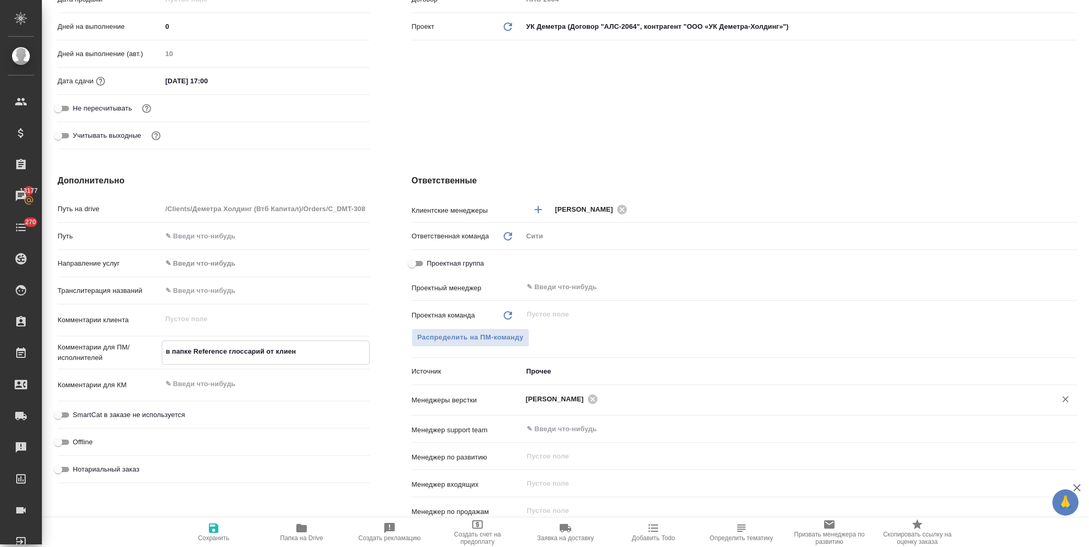
type textarea "x"
type textarea "в папке Reference глоссарий от клиента"
type textarea "x"
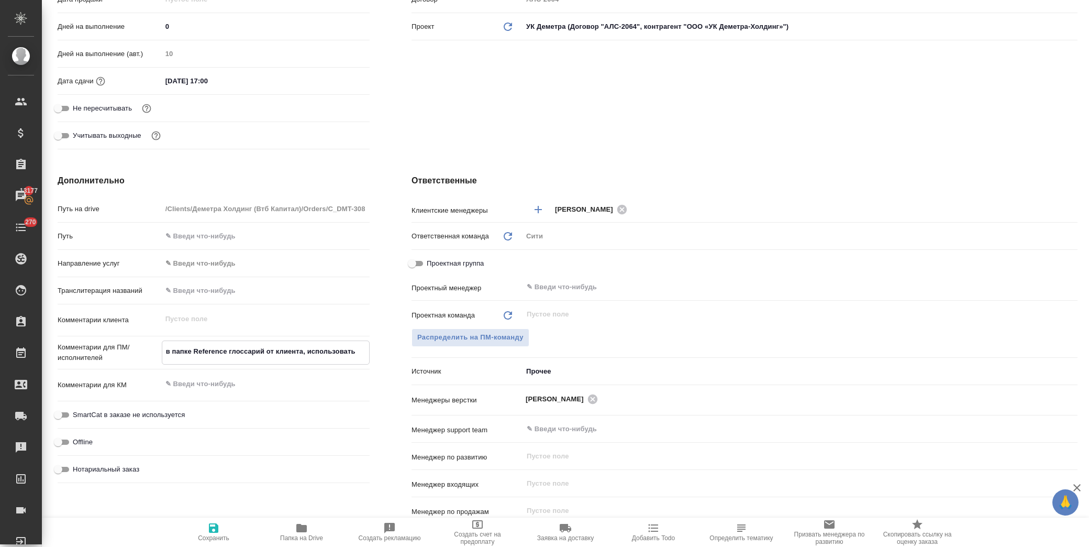
click at [221, 527] on span "Сохранить" at bounding box center [213, 532] width 75 height 20
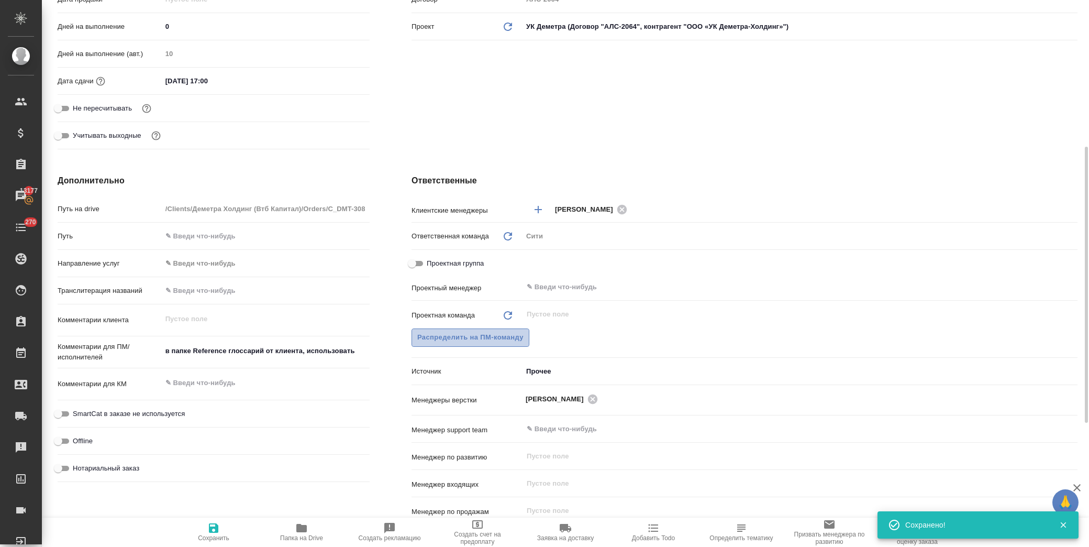
click at [493, 339] on span "Распределить на ПМ-команду" at bounding box center [470, 337] width 106 height 12
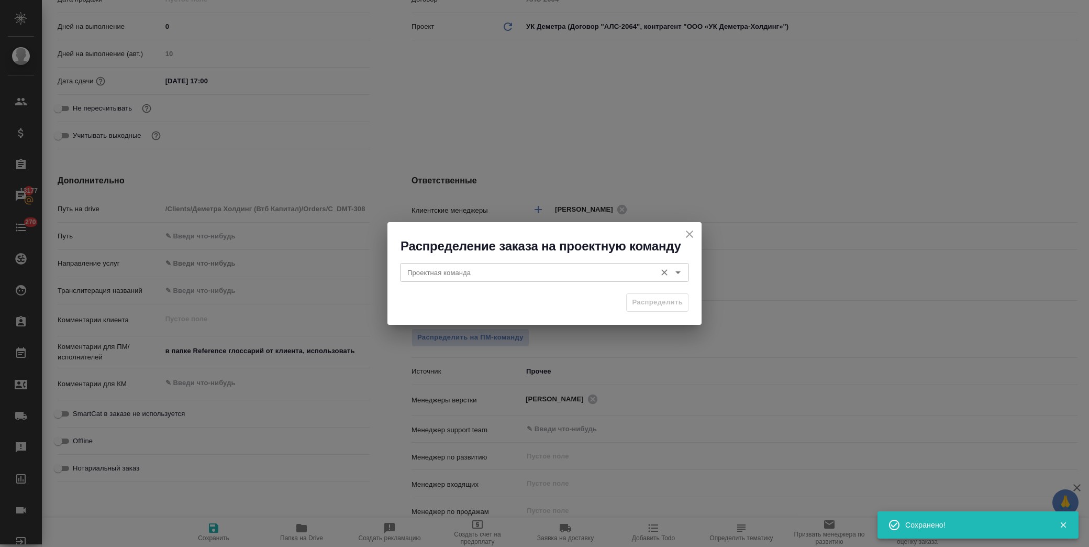
click at [485, 281] on div "Проектная команда" at bounding box center [544, 272] width 289 height 19
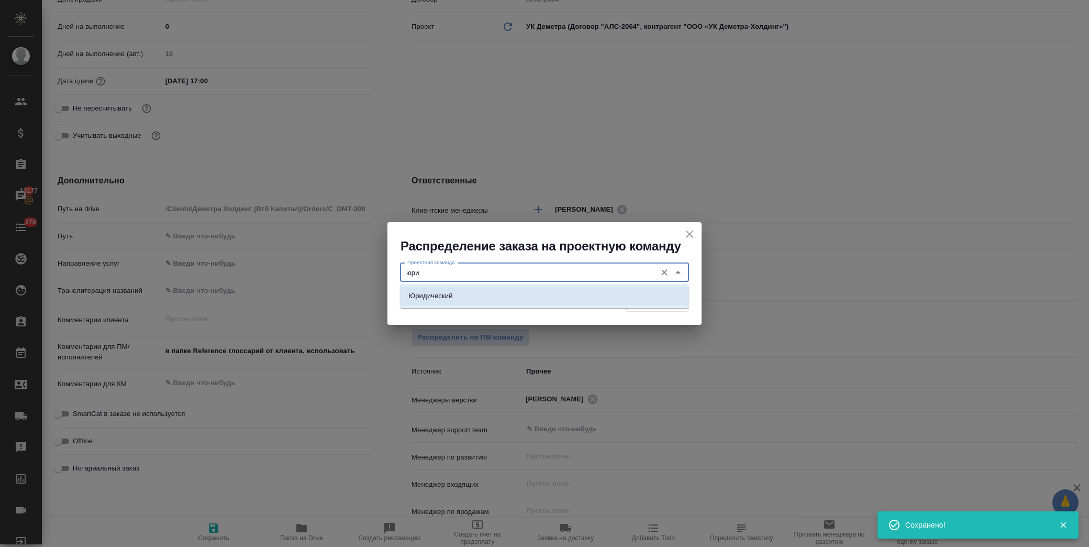
click at [478, 296] on li "Юридический" at bounding box center [544, 295] width 289 height 19
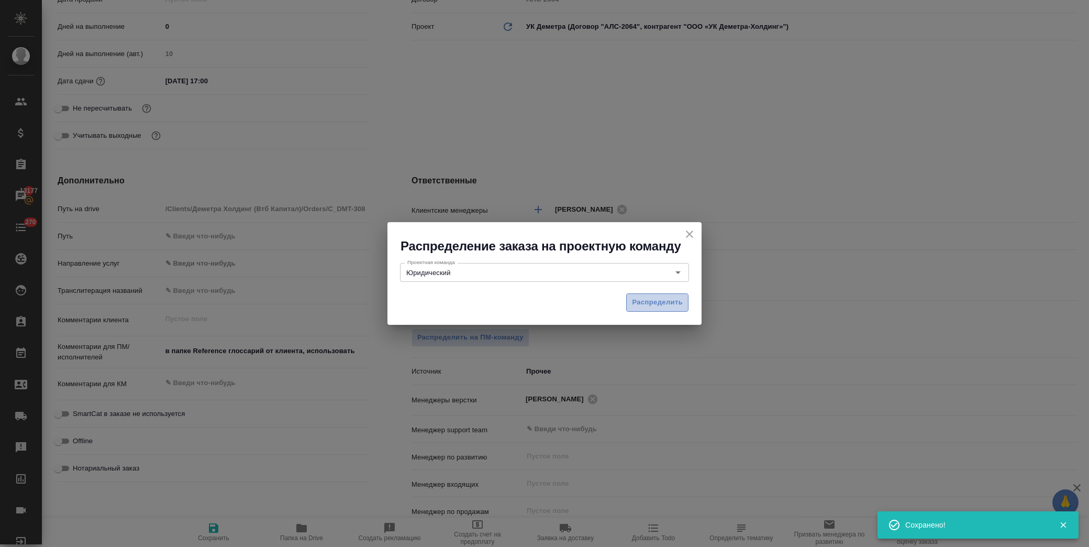
click at [671, 298] on span "Распределить" at bounding box center [657, 302] width 51 height 12
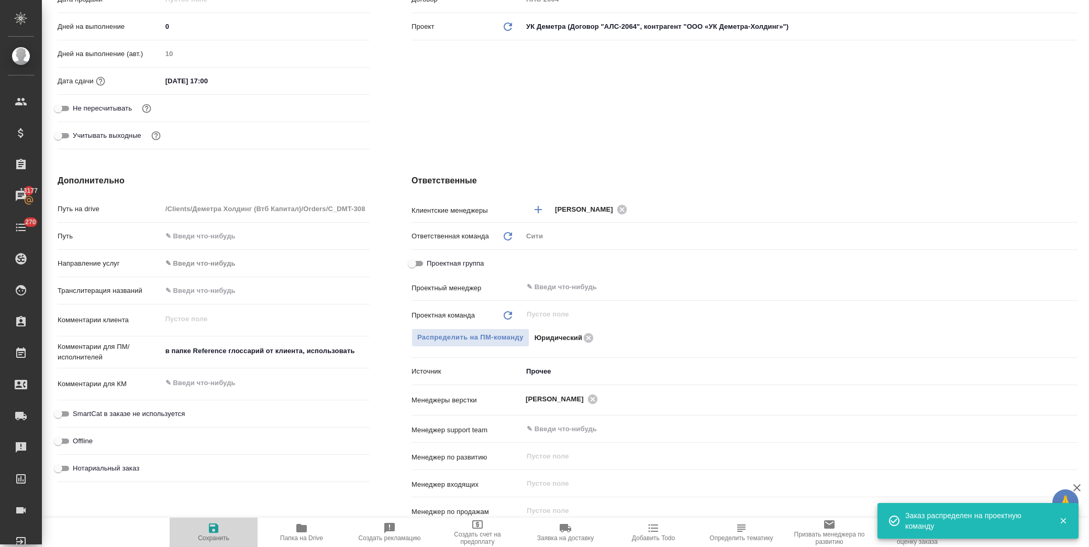
click at [208, 526] on icon "button" at bounding box center [213, 528] width 13 height 13
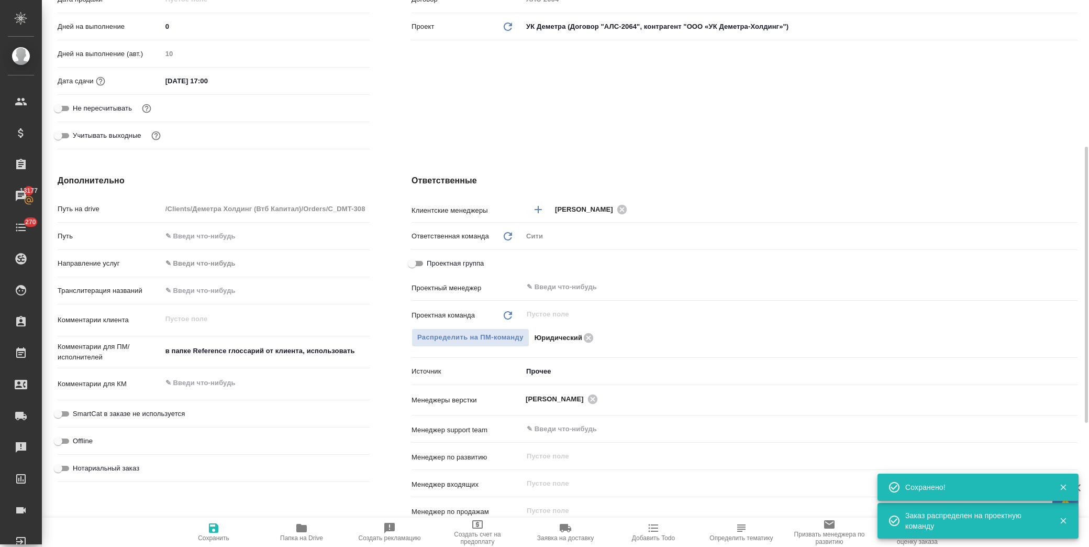
scroll to position [0, 0]
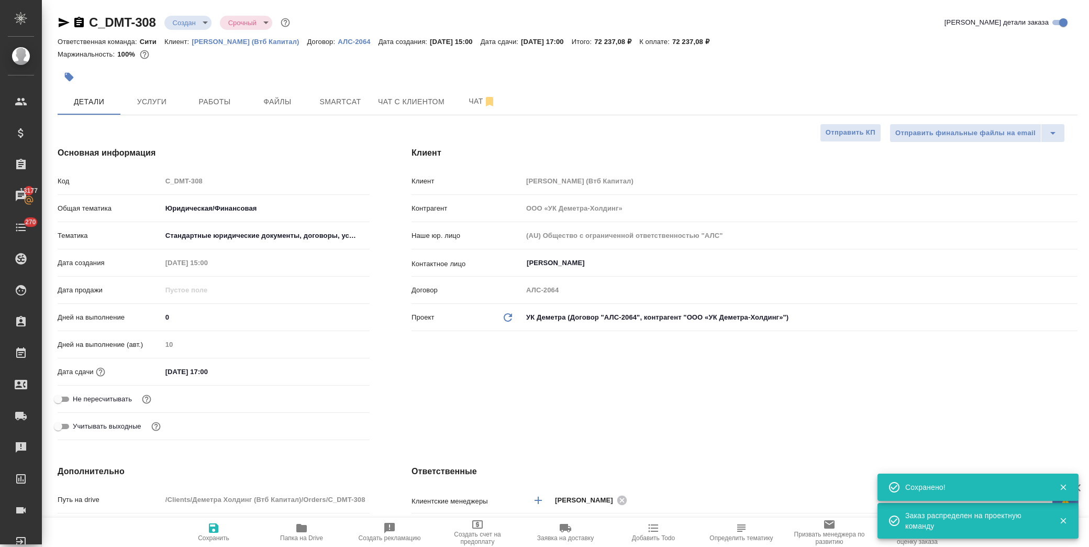
click at [197, 24] on body "🙏 .cls-1 fill:#fff; AWATERA Лофицкая Юлия Владимировна Клиенты Спецификации Зак…" at bounding box center [544, 273] width 1089 height 547
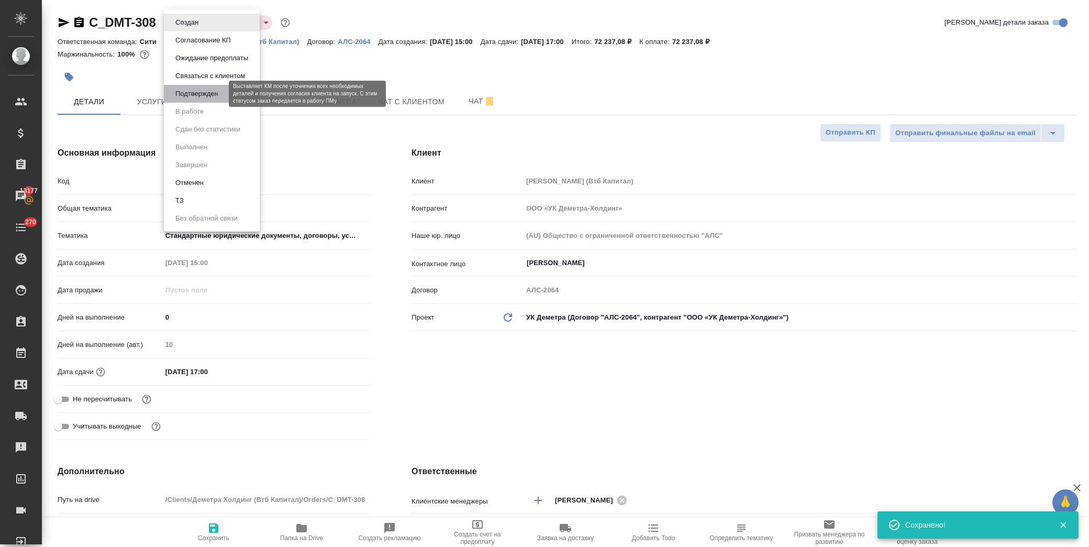
click at [206, 95] on button "Подтвержден" at bounding box center [196, 94] width 49 height 12
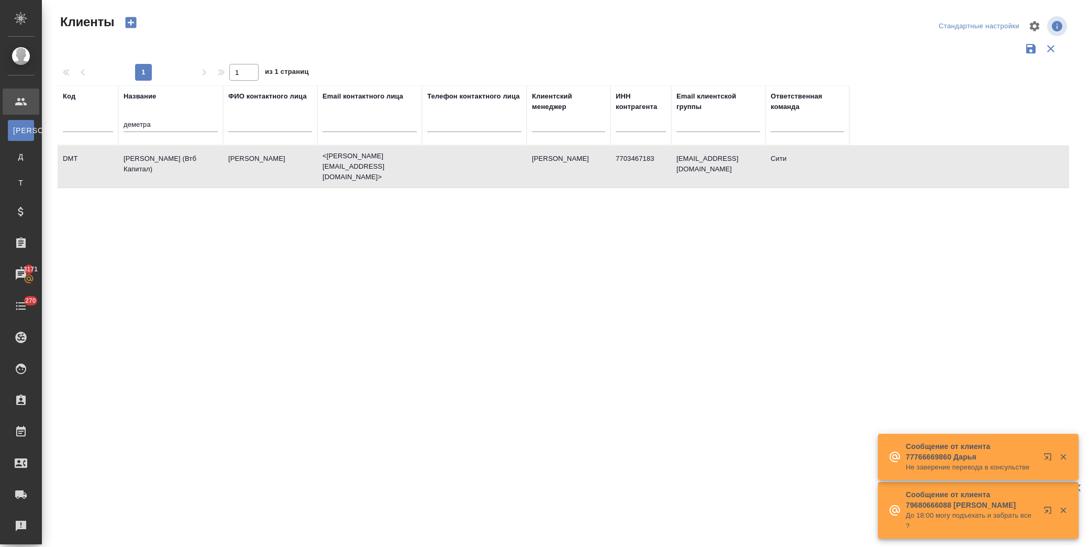
select select "RU"
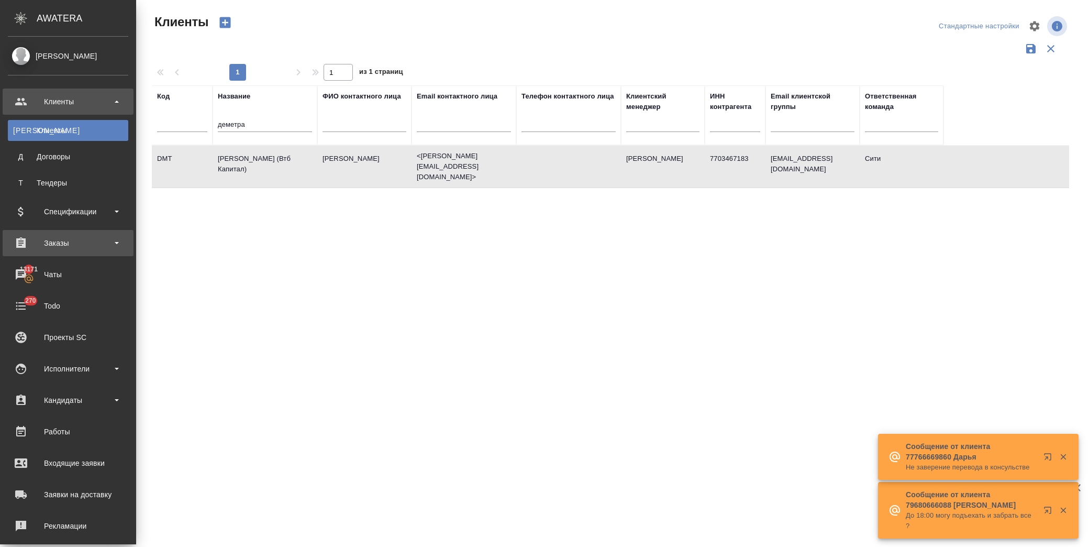
click at [88, 234] on div "Заказы" at bounding box center [68, 243] width 131 height 26
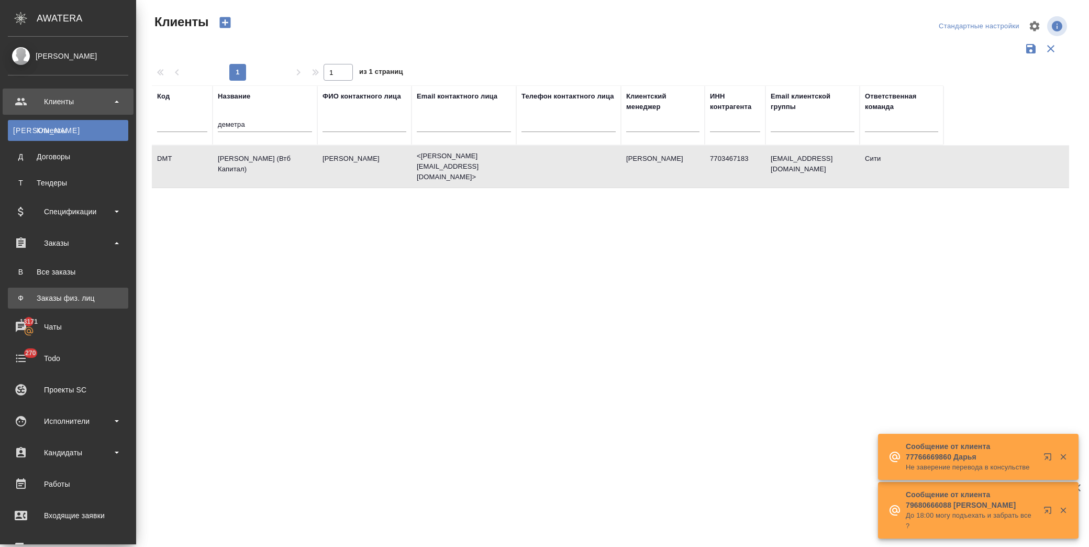
click at [84, 287] on link "Ф Заказы физ. лиц" at bounding box center [68, 297] width 120 height 21
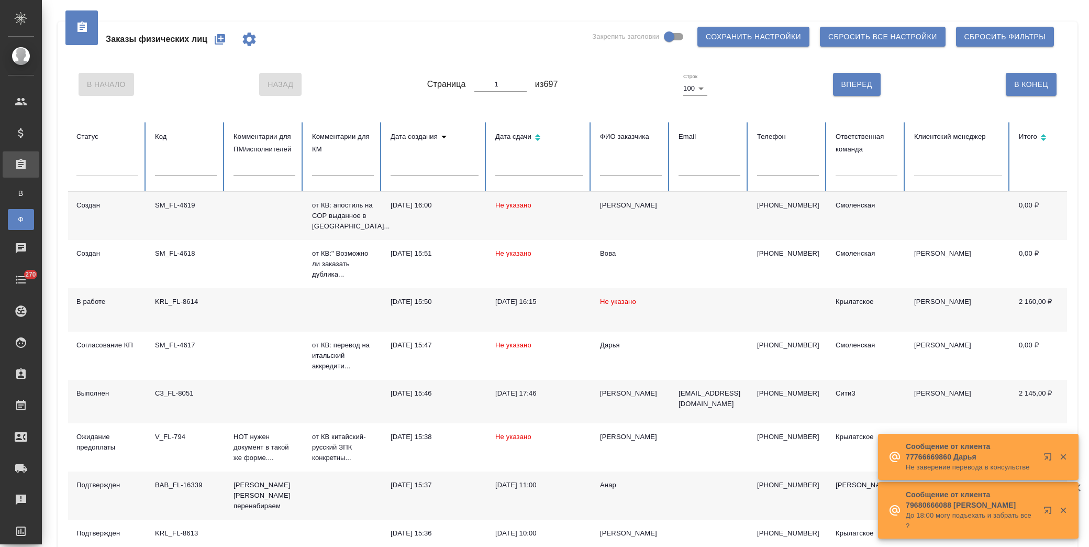
click at [220, 39] on icon "button" at bounding box center [220, 39] width 13 height 13
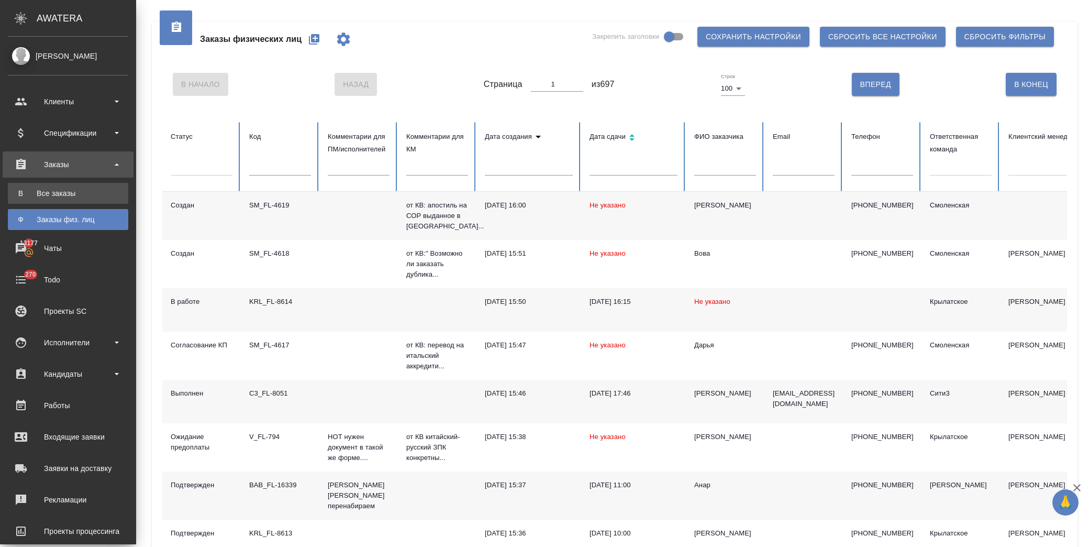
click at [52, 192] on div "Все заказы" at bounding box center [68, 193] width 110 height 10
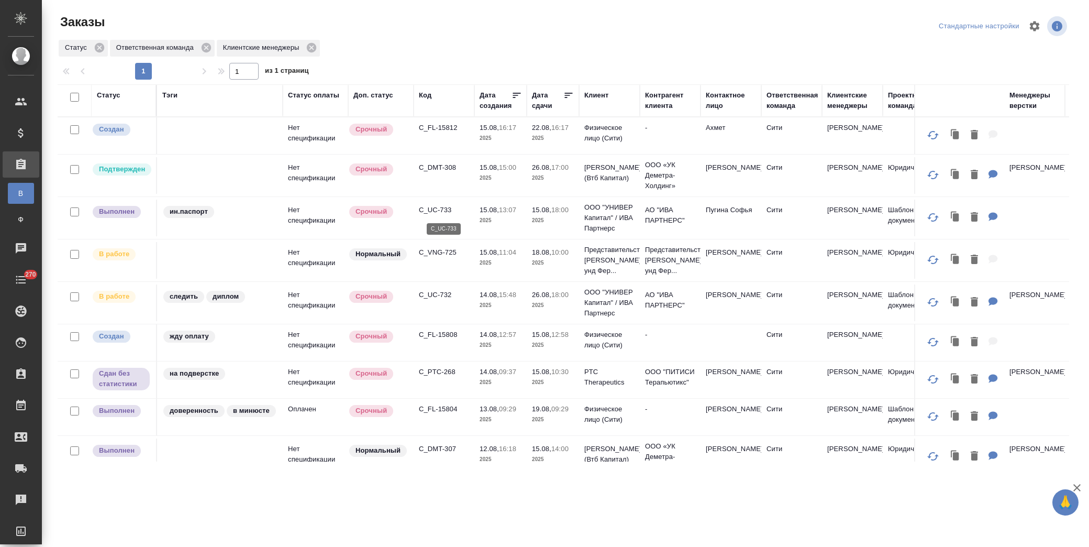
click at [454, 208] on p "C_UC-733" at bounding box center [444, 210] width 50 height 10
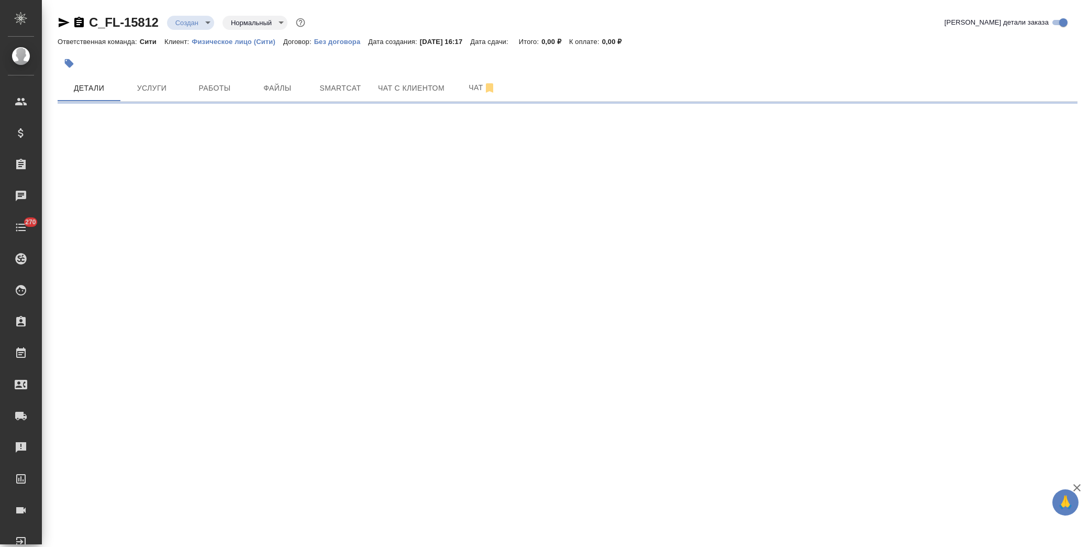
select select "RU"
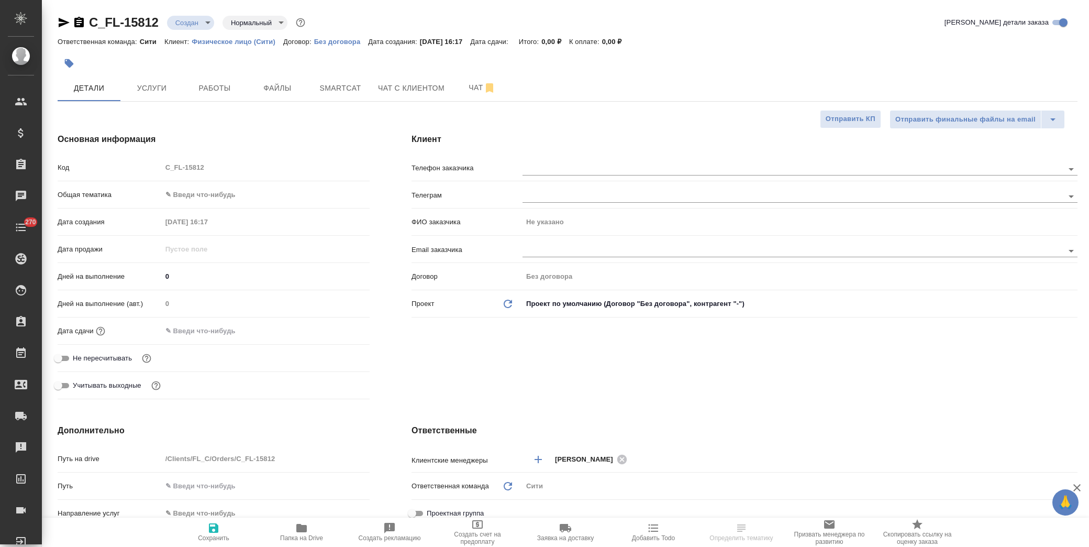
type textarea "x"
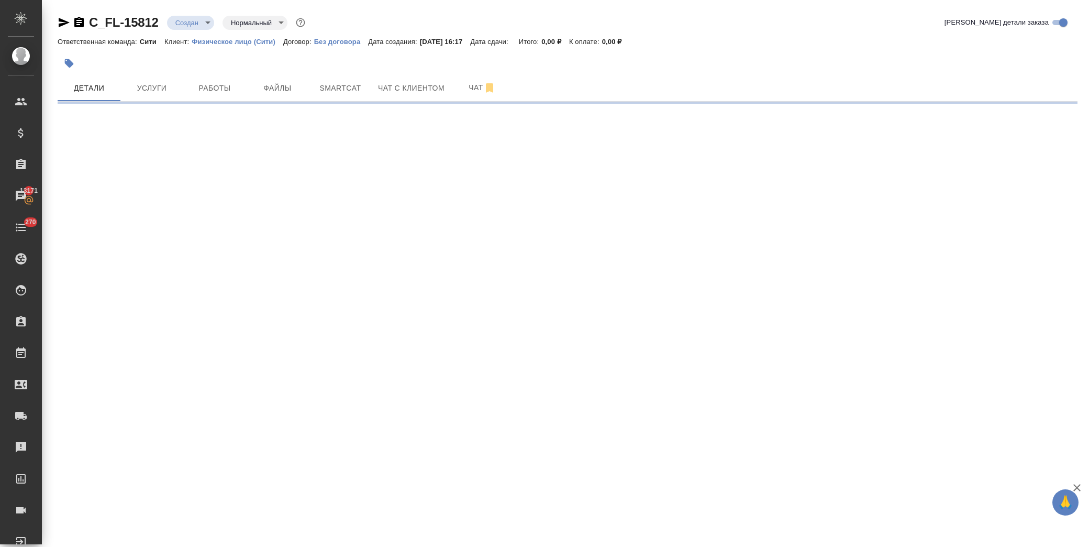
select select "RU"
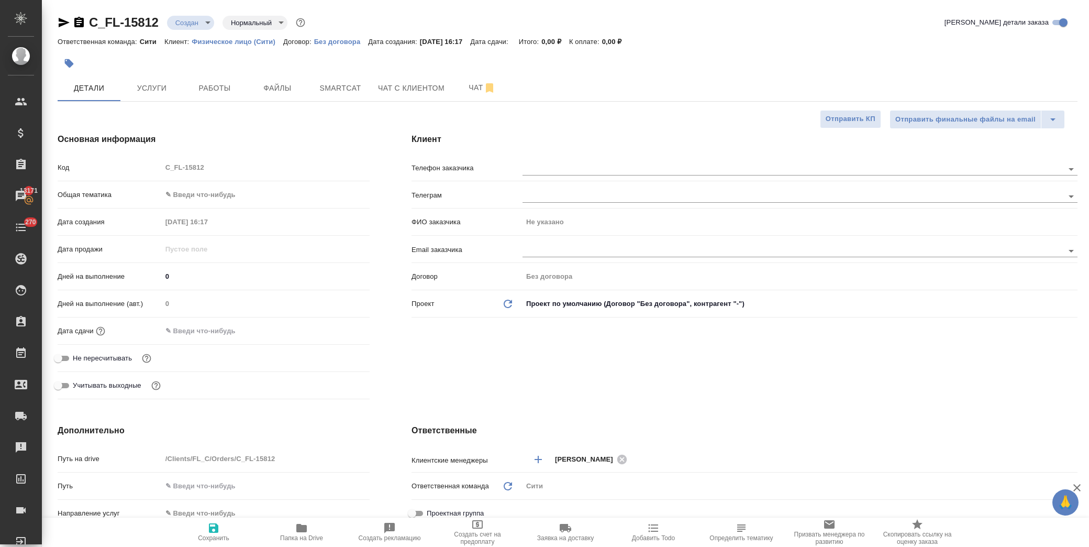
type textarea "x"
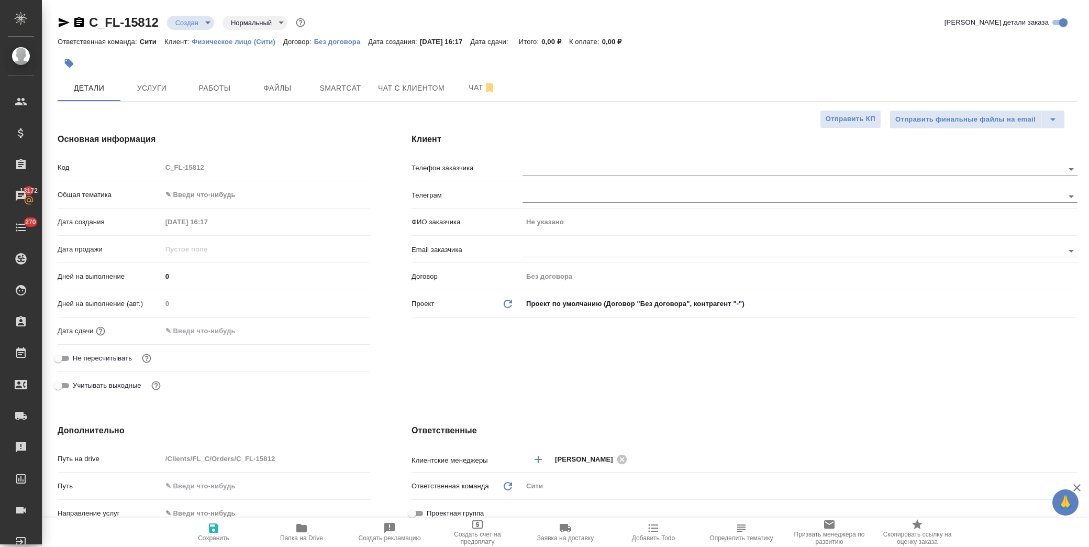
type textarea "x"
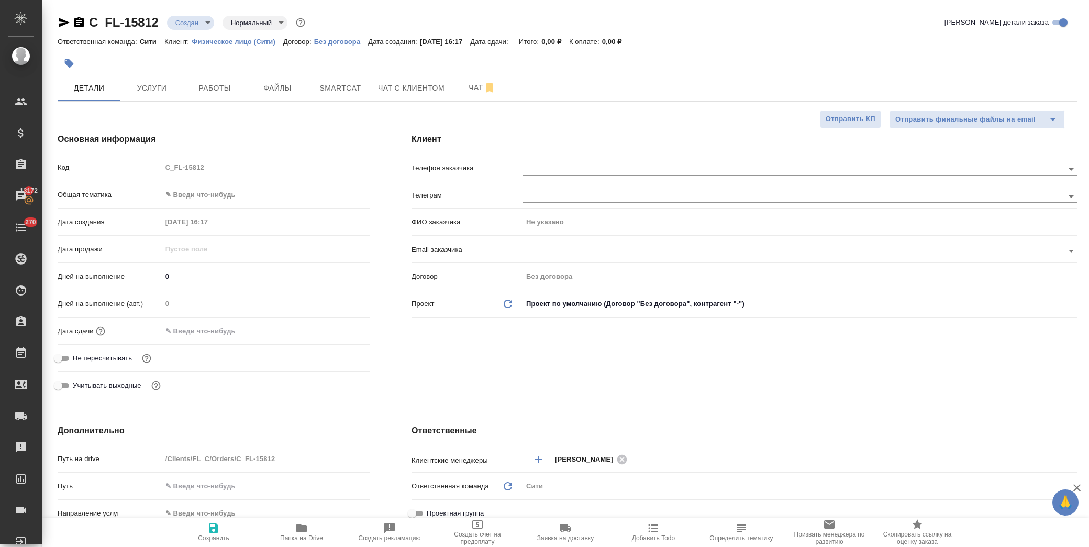
type textarea "x"
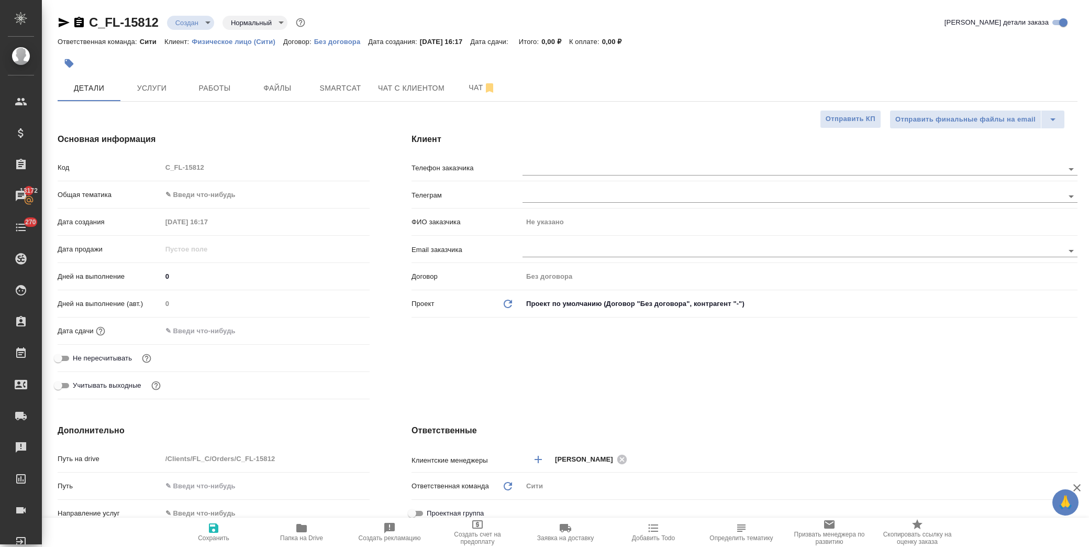
click at [222, 331] on input "text" at bounding box center [208, 330] width 92 height 15
click at [334, 330] on icon "button" at bounding box center [339, 330] width 13 height 13
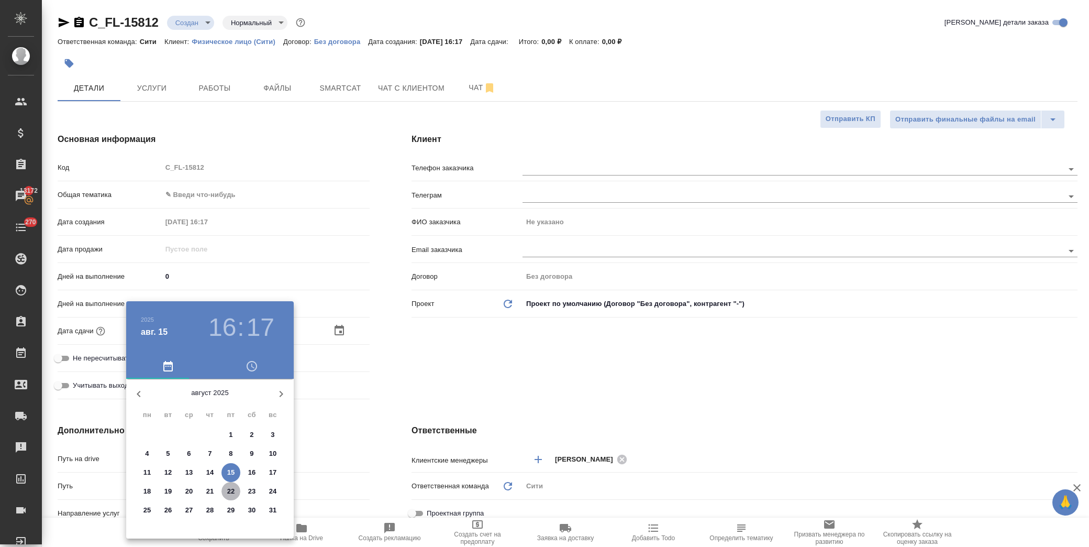
click at [236, 490] on span "22" at bounding box center [230, 491] width 19 height 10
type input "22.08.2025 16:17"
type textarea "x"
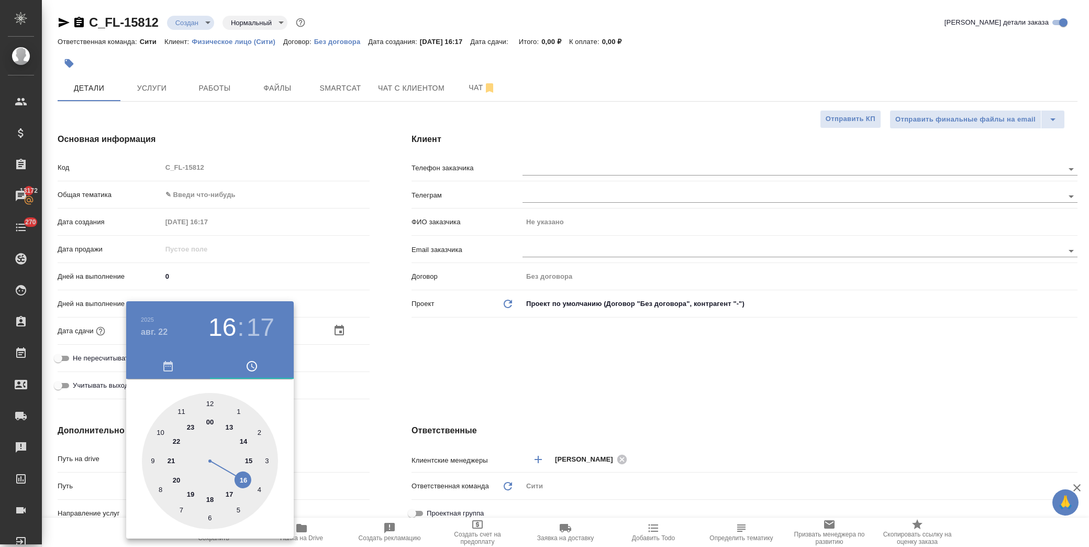
click at [462, 349] on div at bounding box center [544, 273] width 1089 height 547
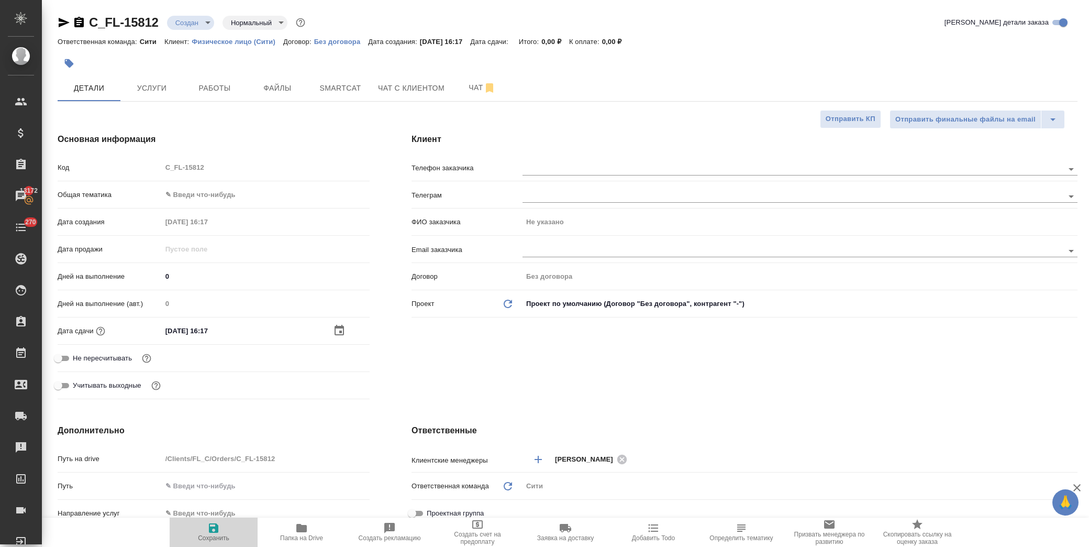
click at [215, 536] on span "Сохранить" at bounding box center [213, 537] width 31 height 7
type textarea "x"
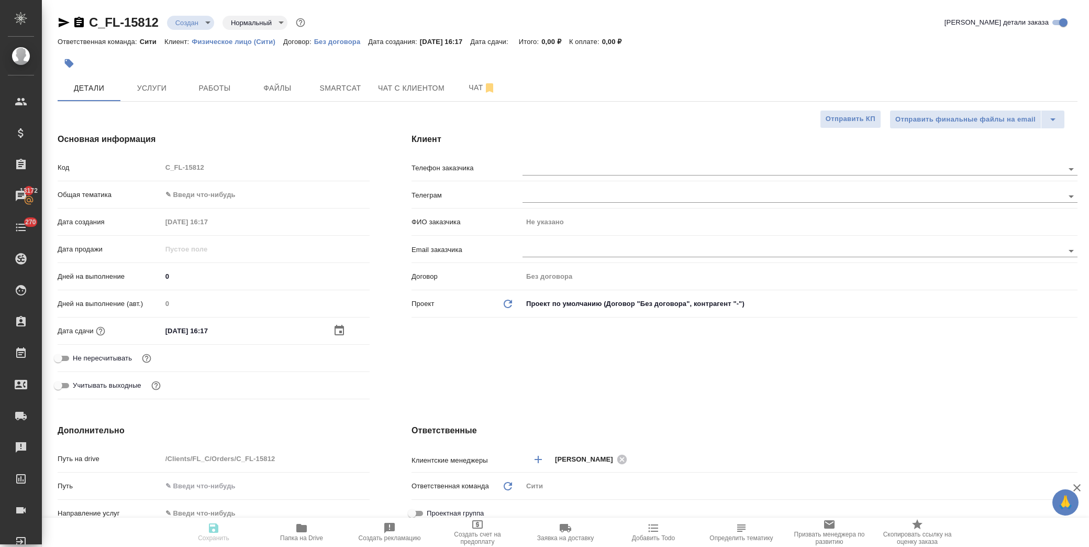
type textarea "x"
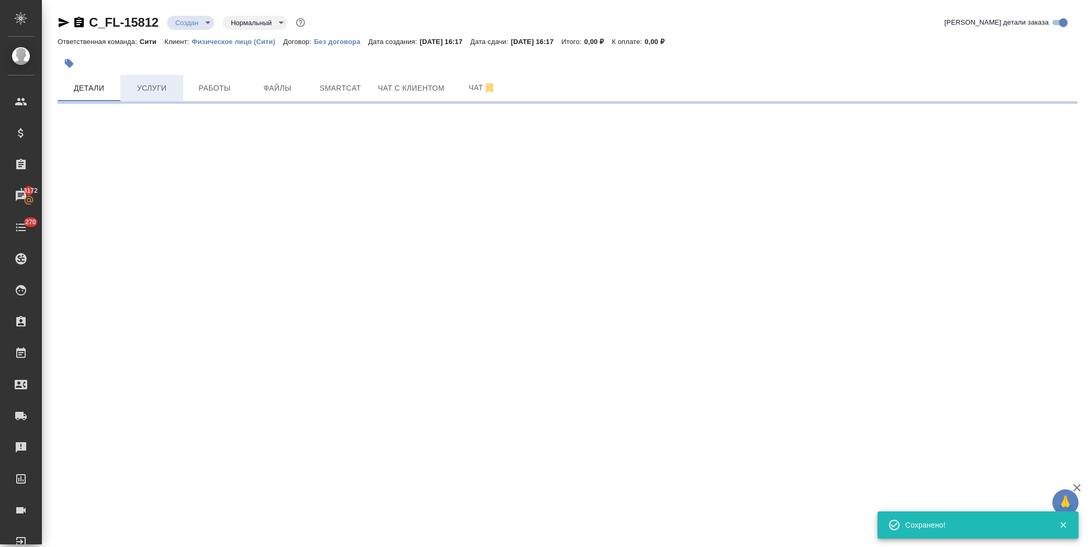
select select "RU"
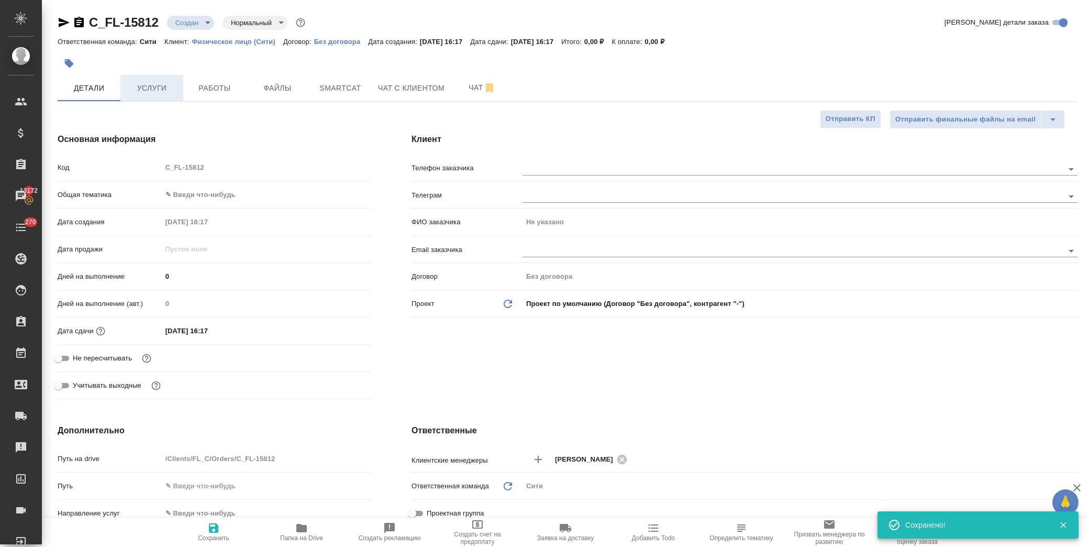
type textarea "x"
click at [159, 89] on span "Услуги" at bounding box center [152, 88] width 50 height 13
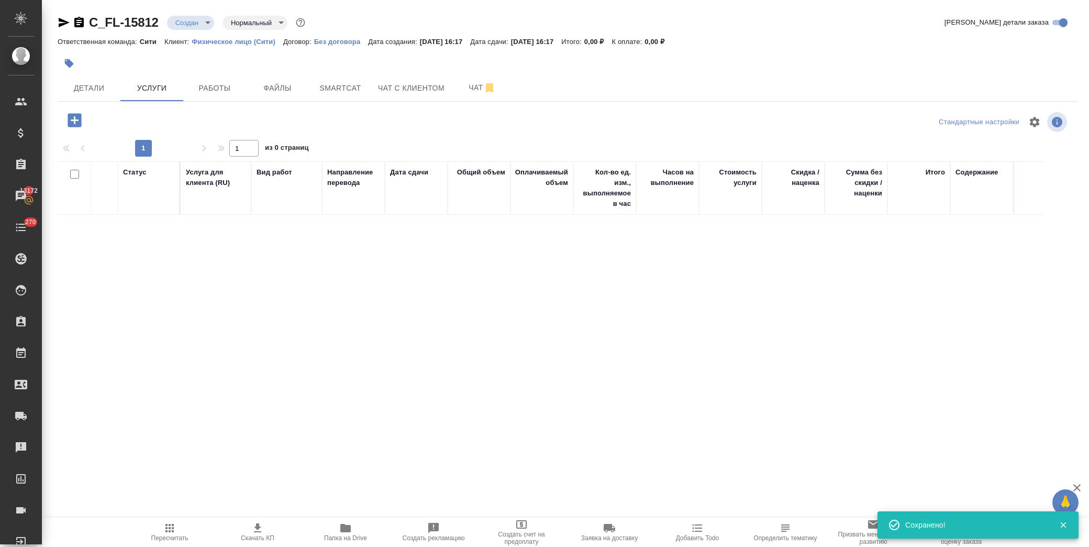
click at [74, 118] on icon "button" at bounding box center [74, 120] width 18 height 18
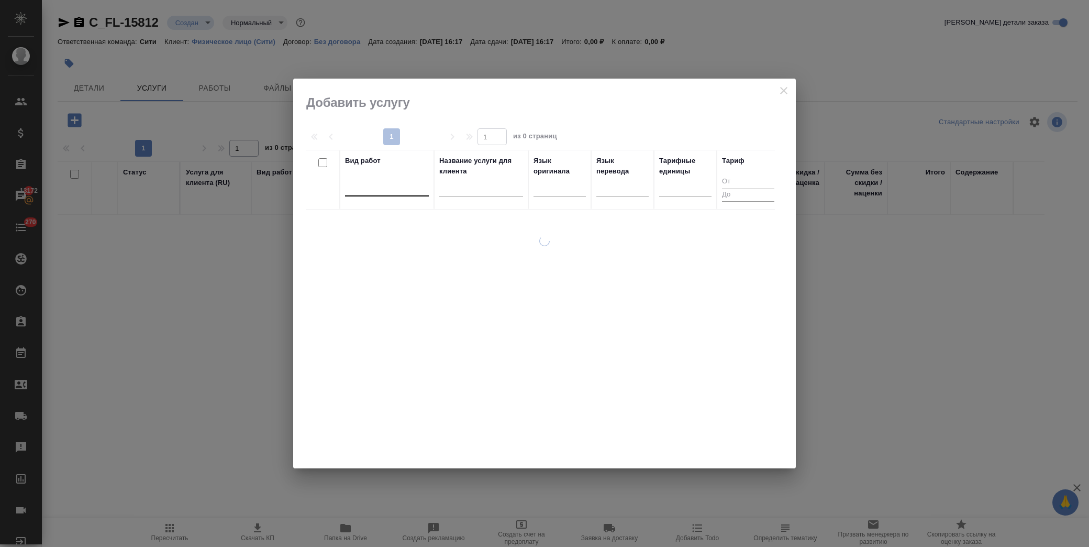
click at [379, 193] on div at bounding box center [387, 185] width 84 height 15
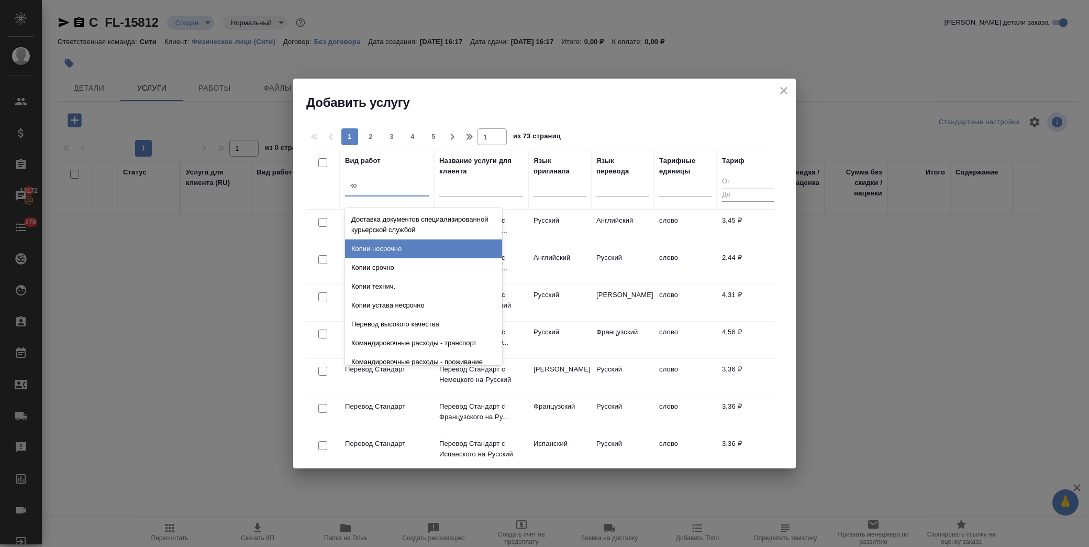
type input "к"
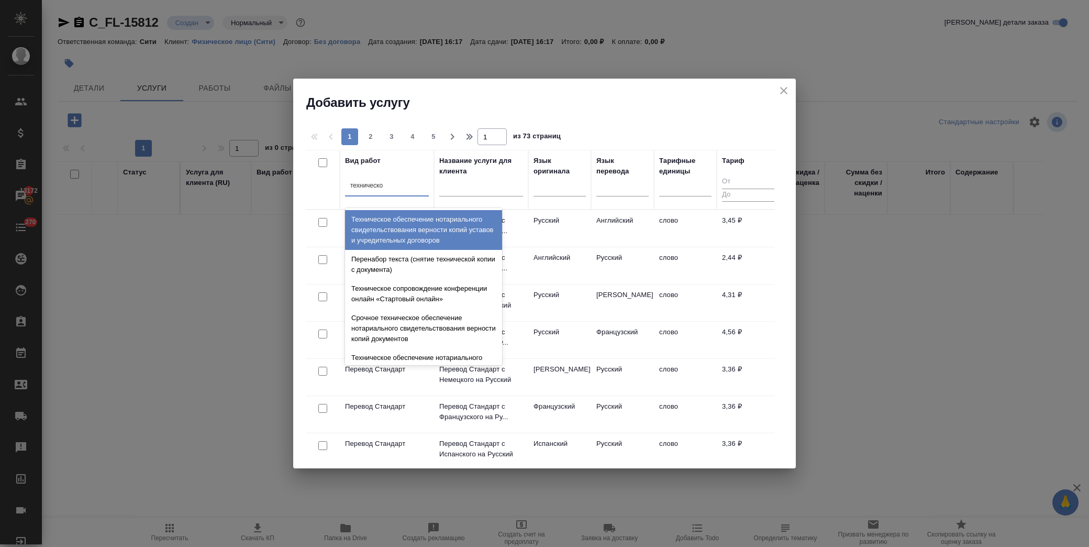
type input "техническое"
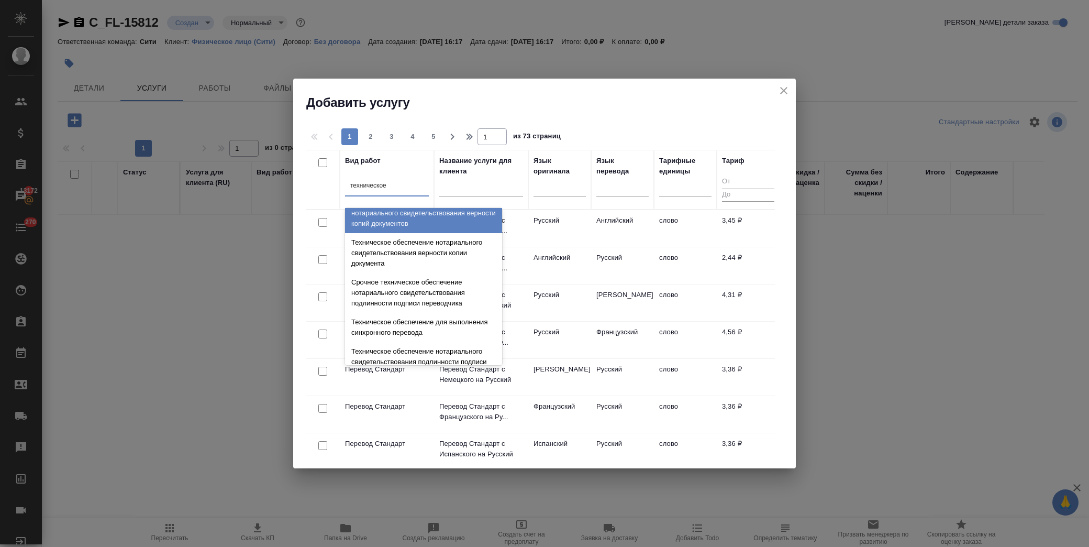
scroll to position [116, 0]
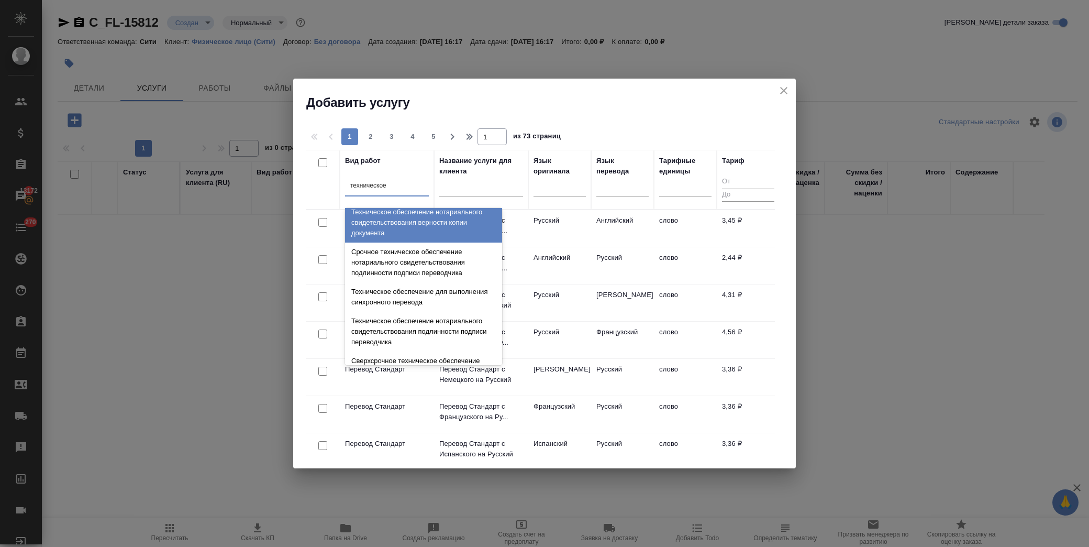
click at [416, 226] on div "Техническое обеспечение нотариального свидетельствования верности копии докумен…" at bounding box center [423, 223] width 157 height 40
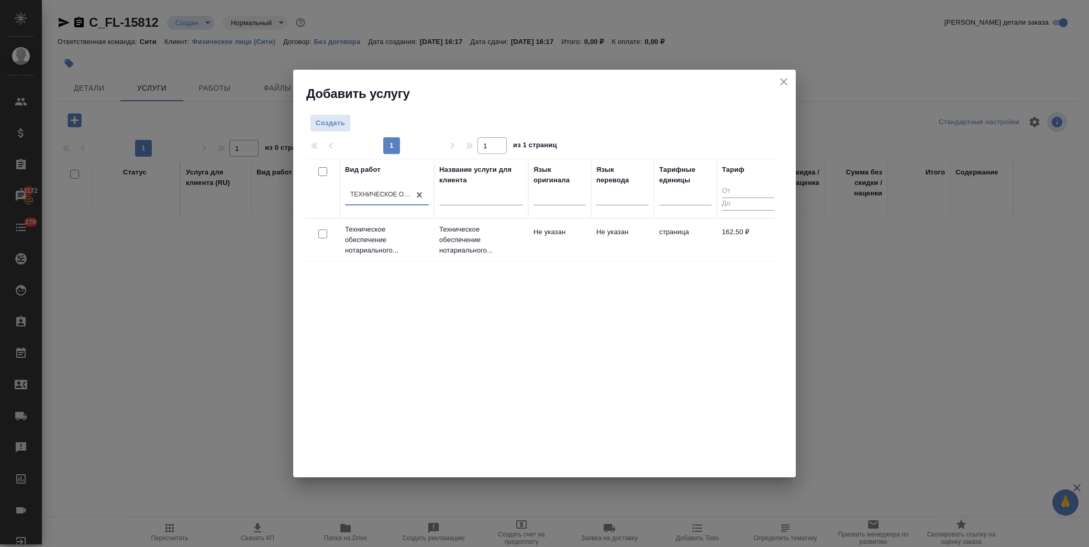
drag, startPoint x: 322, startPoint y: 230, endPoint x: 331, endPoint y: 227, distance: 9.6
click at [325, 228] on div at bounding box center [323, 234] width 24 height 15
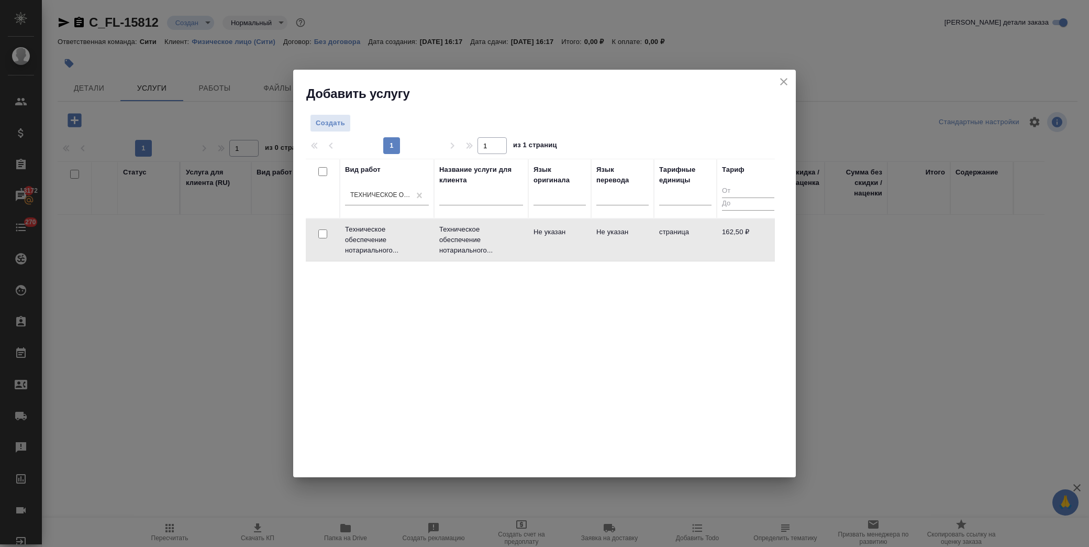
click at [317, 234] on div at bounding box center [323, 234] width 24 height 15
click at [323, 232] on input "checkbox" at bounding box center [322, 233] width 9 height 9
checkbox input "true"
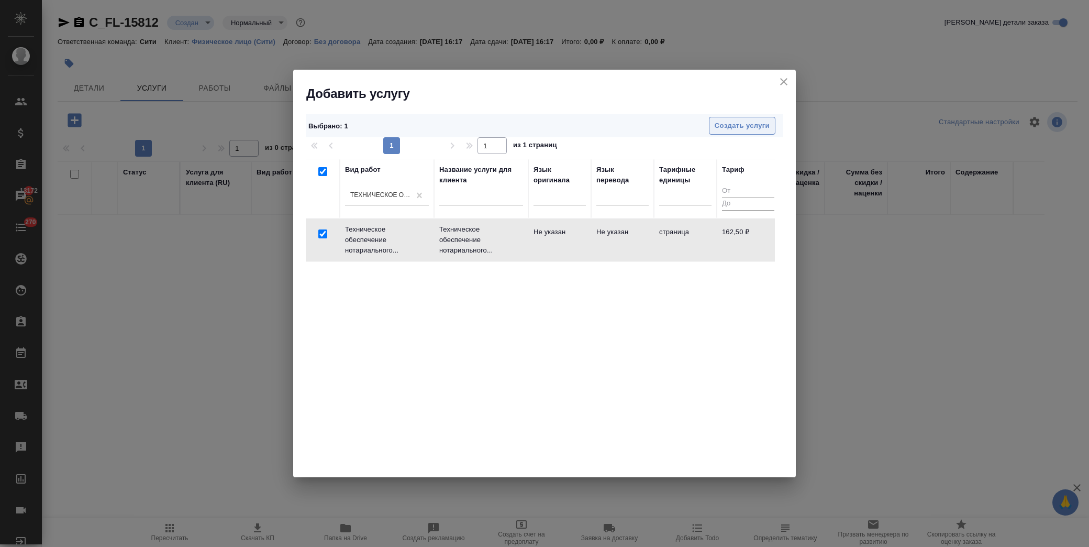
click at [729, 123] on span "Создать услуги" at bounding box center [742, 126] width 55 height 12
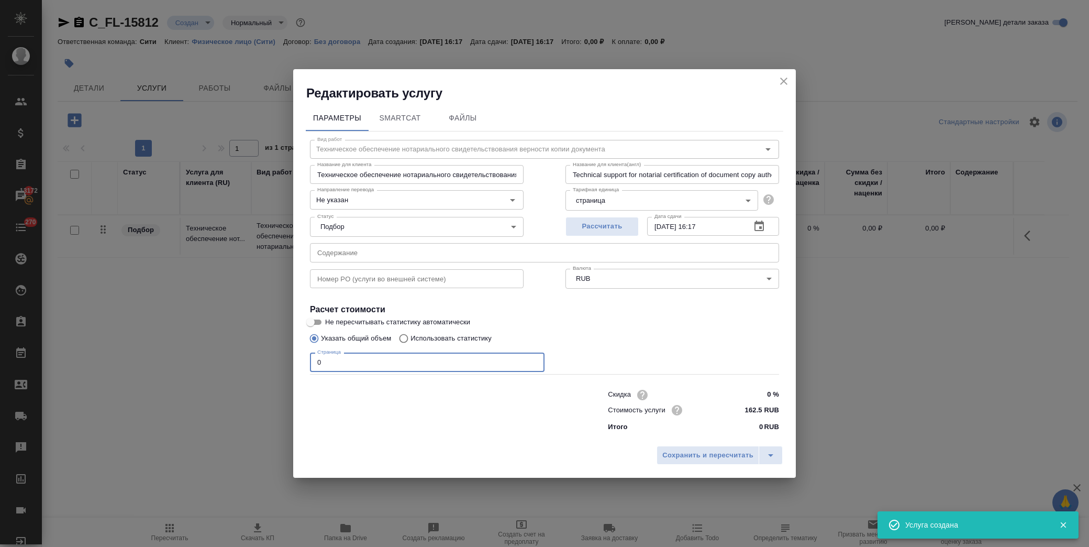
drag, startPoint x: 380, startPoint y: 358, endPoint x: 218, endPoint y: 361, distance: 161.3
click at [218, 361] on div "Редактировать услугу Параметры SmartCat Файлы Вид работ Техническое обеспечение…" at bounding box center [544, 273] width 1089 height 547
type input "3"
click at [746, 350] on div "Страница 3 Страница" at bounding box center [544, 360] width 469 height 25
click at [727, 444] on div "Сохранить и пересчитать" at bounding box center [544, 458] width 503 height 37
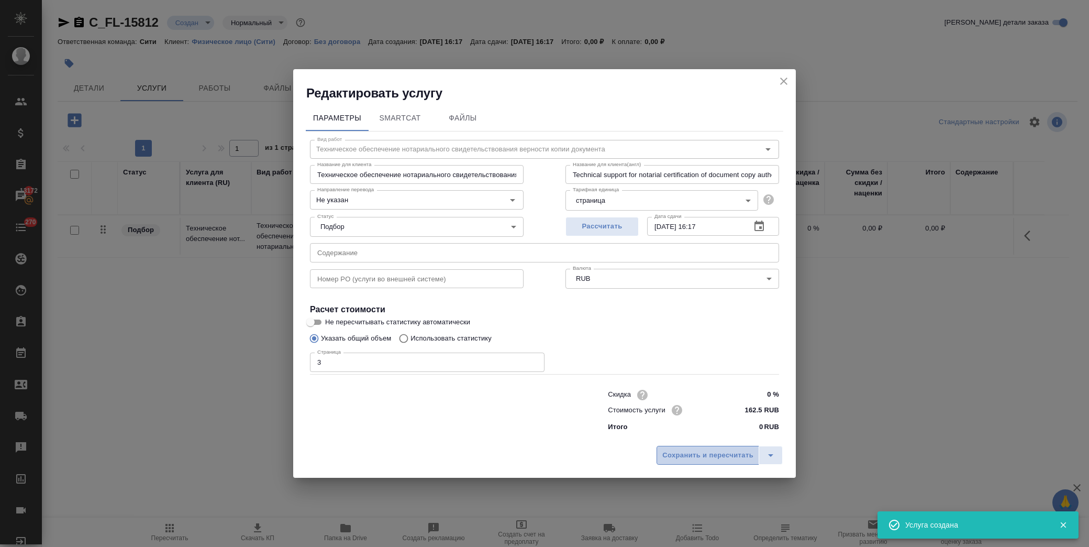
click at [724, 454] on span "Сохранить и пересчитать" at bounding box center [707, 455] width 91 height 12
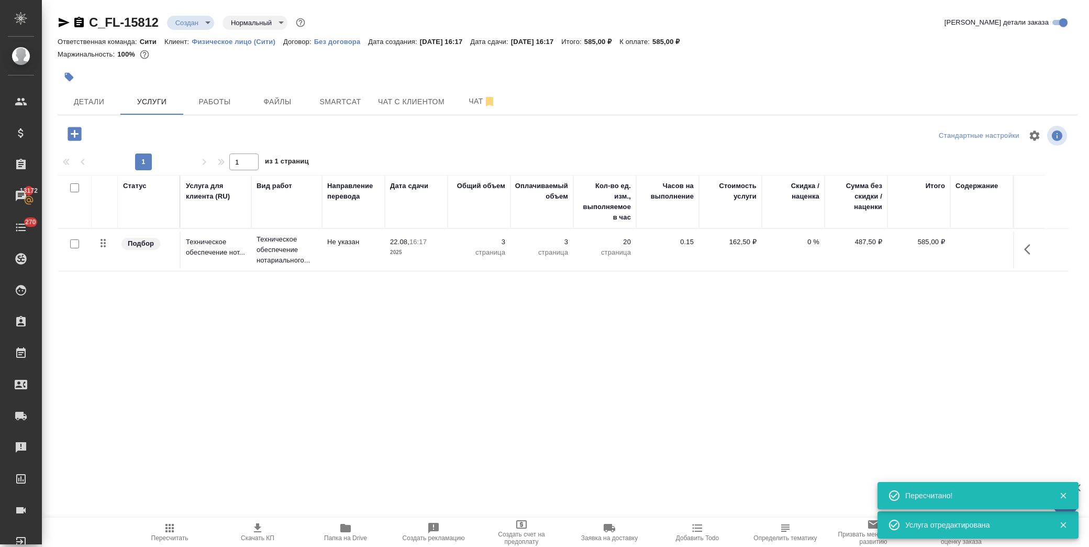
click at [80, 134] on icon "button" at bounding box center [75, 134] width 14 height 14
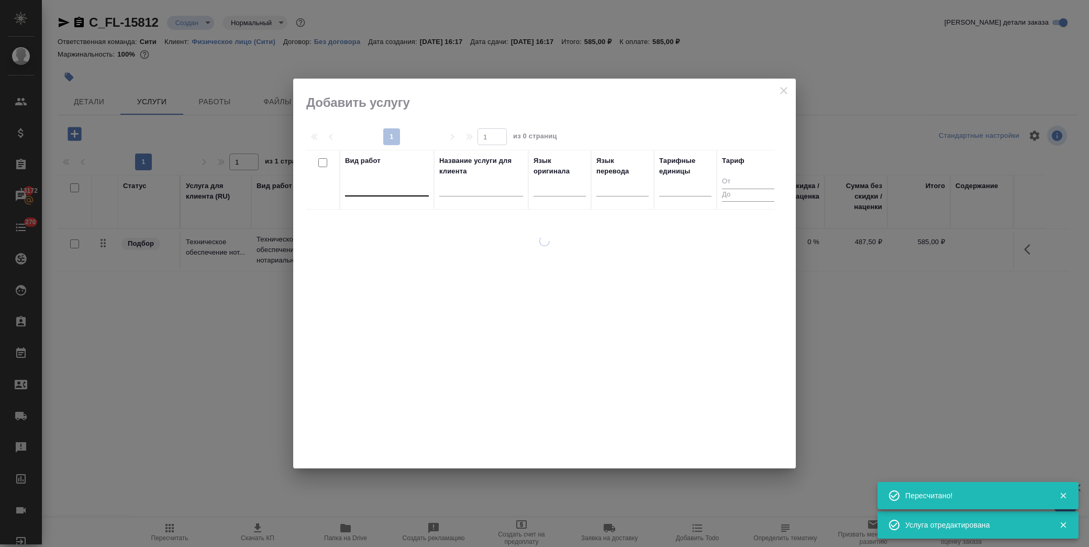
click at [362, 189] on div at bounding box center [387, 185] width 84 height 15
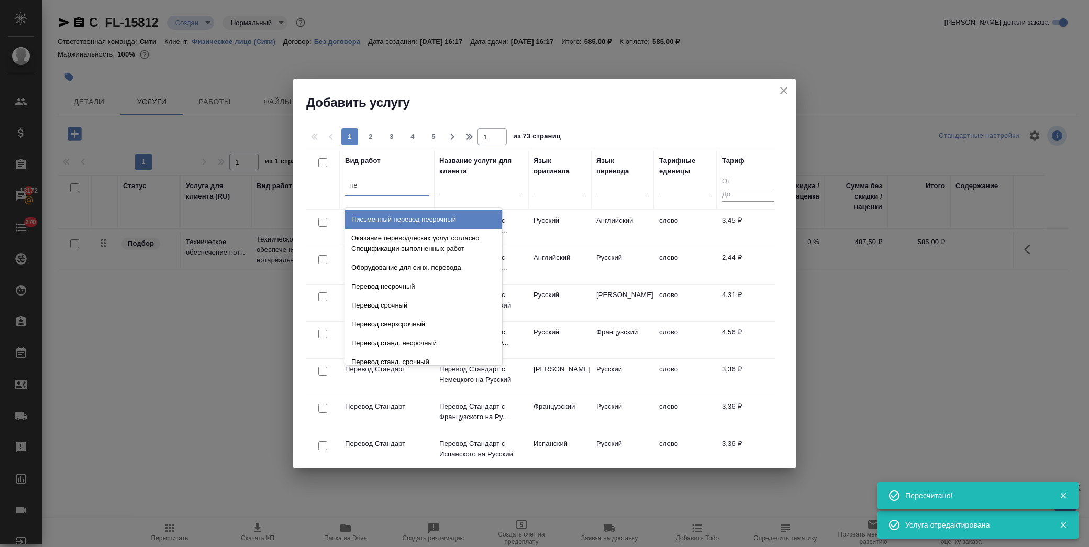
type input "п"
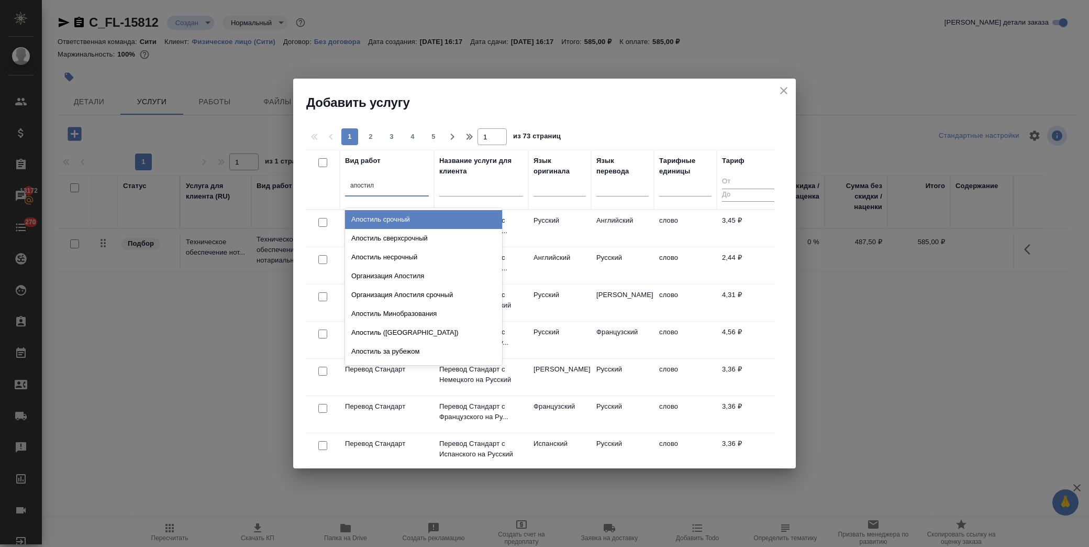
type input "апостиль"
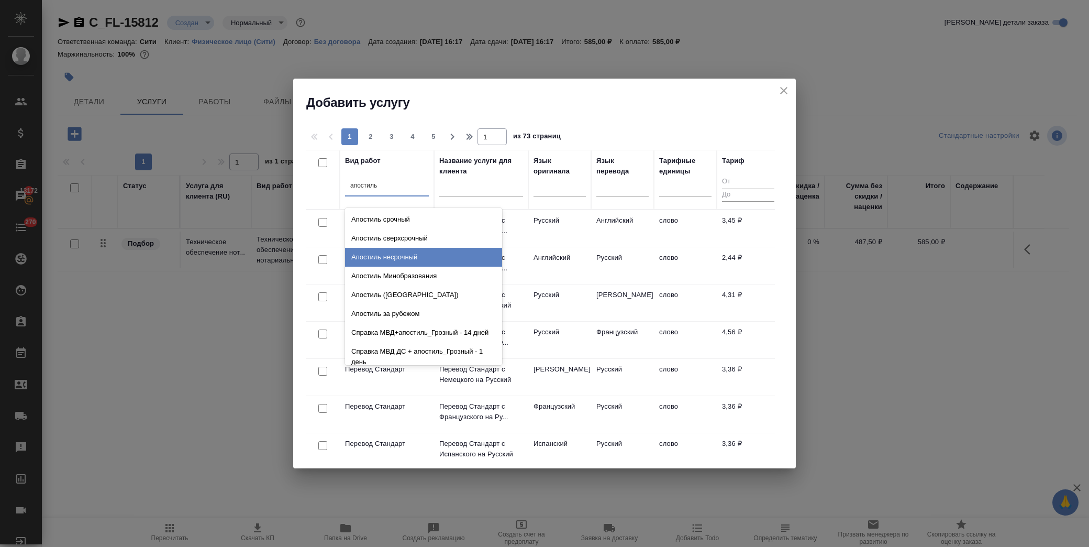
click at [404, 254] on div "Апостиль несрочный" at bounding box center [423, 257] width 157 height 19
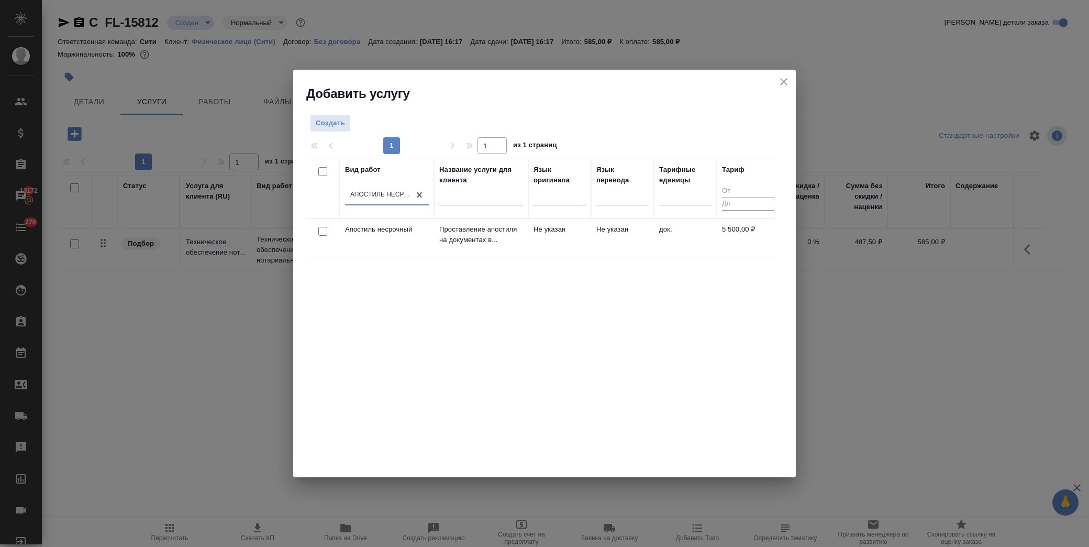
drag, startPoint x: 324, startPoint y: 229, endPoint x: 337, endPoint y: 228, distance: 13.7
click at [326, 229] on input "checkbox" at bounding box center [322, 231] width 9 height 9
checkbox input "true"
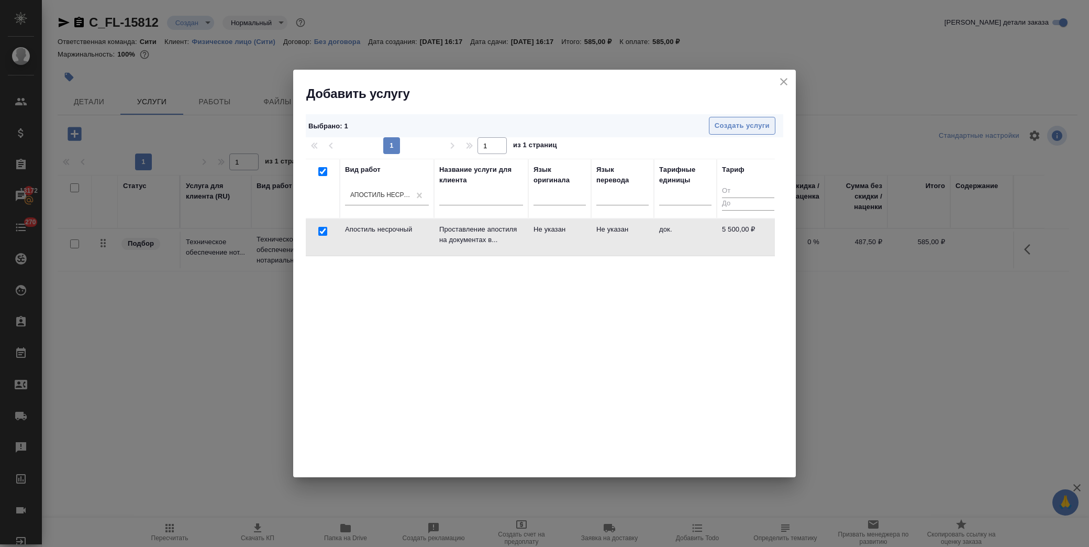
click at [752, 129] on span "Создать услуги" at bounding box center [742, 126] width 55 height 12
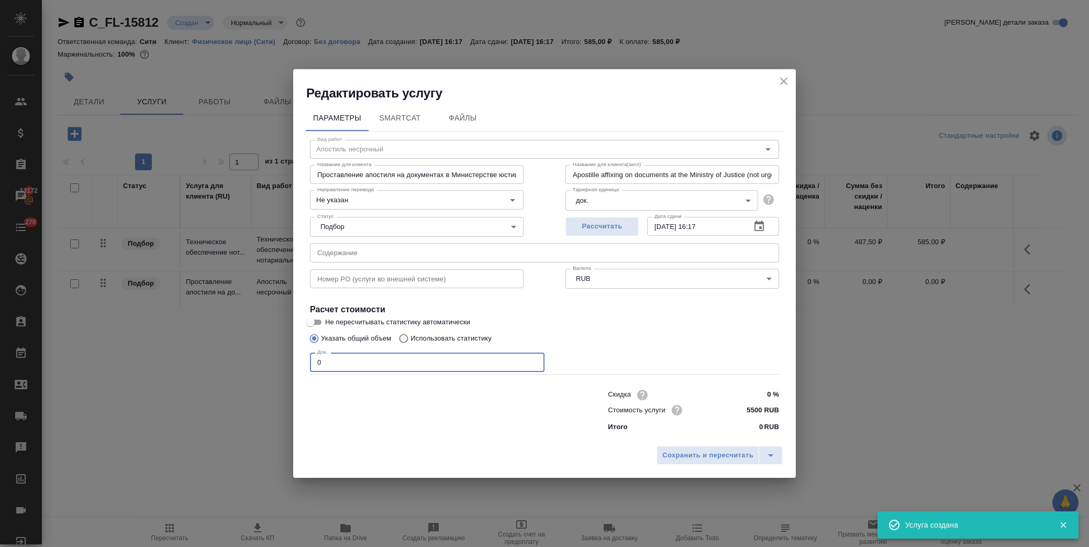
drag, startPoint x: 335, startPoint y: 367, endPoint x: 174, endPoint y: 371, distance: 160.8
click at [174, 371] on div "Редактировать услугу Параметры SmartCat Файлы Вид работ Апостиль несрочный Вид …" at bounding box center [544, 273] width 1089 height 547
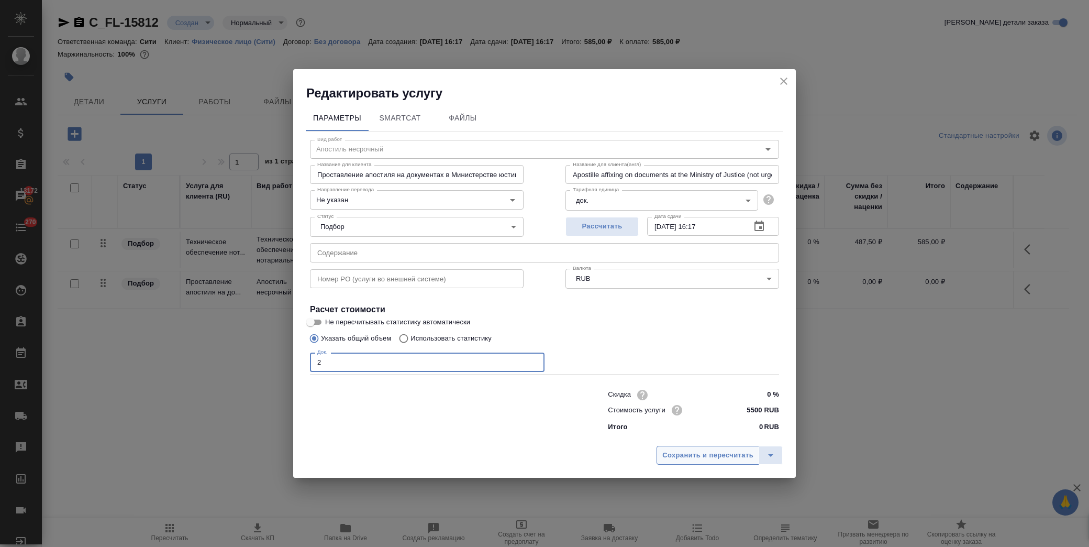
type input "2"
click at [695, 459] on span "Сохранить и пересчитать" at bounding box center [707, 455] width 91 height 12
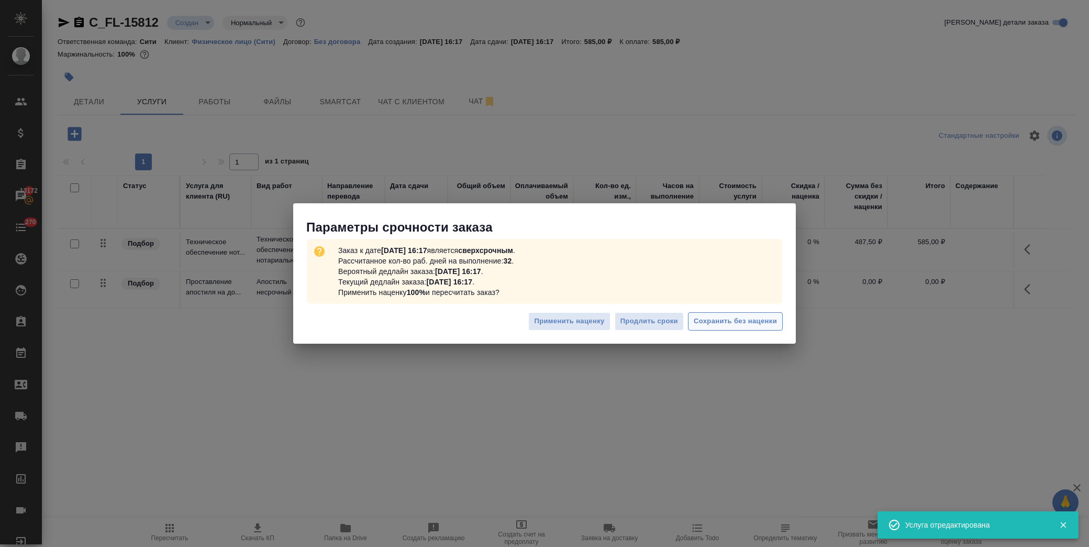
click at [744, 319] on span "Сохранить без наценки" at bounding box center [735, 321] width 83 height 12
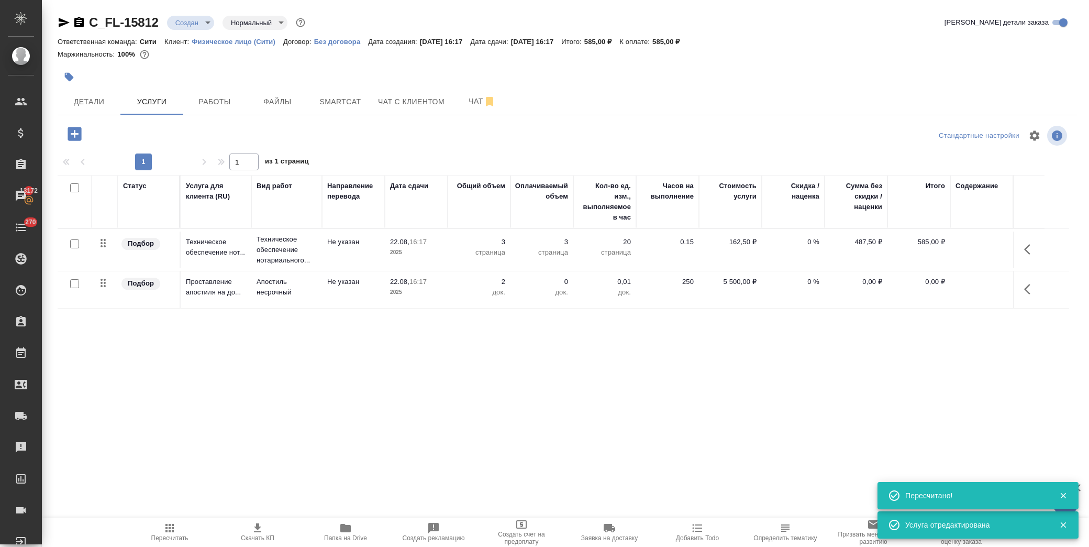
type input "urgent"
click at [77, 134] on icon "button" at bounding box center [74, 134] width 18 height 18
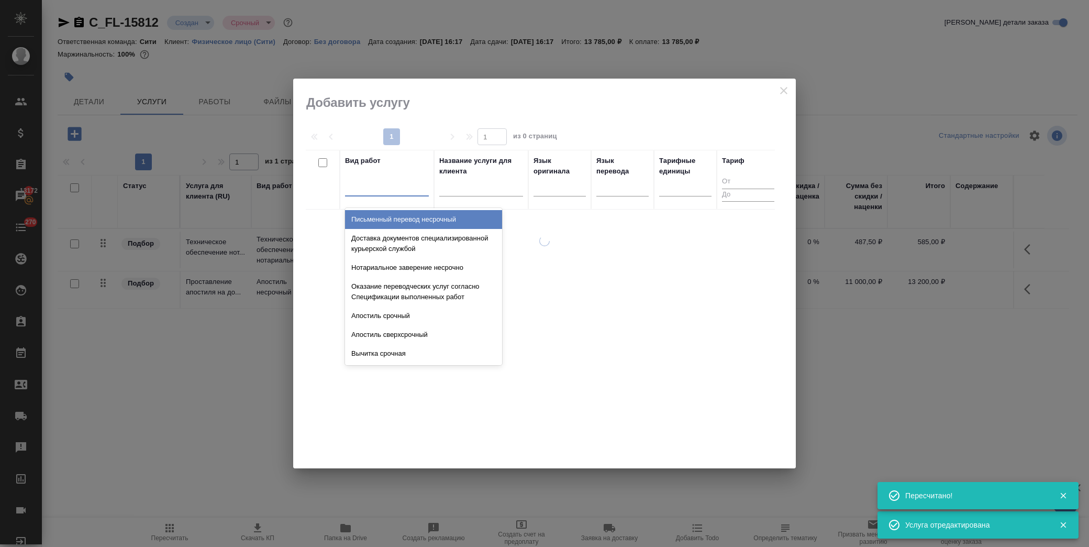
click at [381, 188] on div at bounding box center [387, 185] width 84 height 15
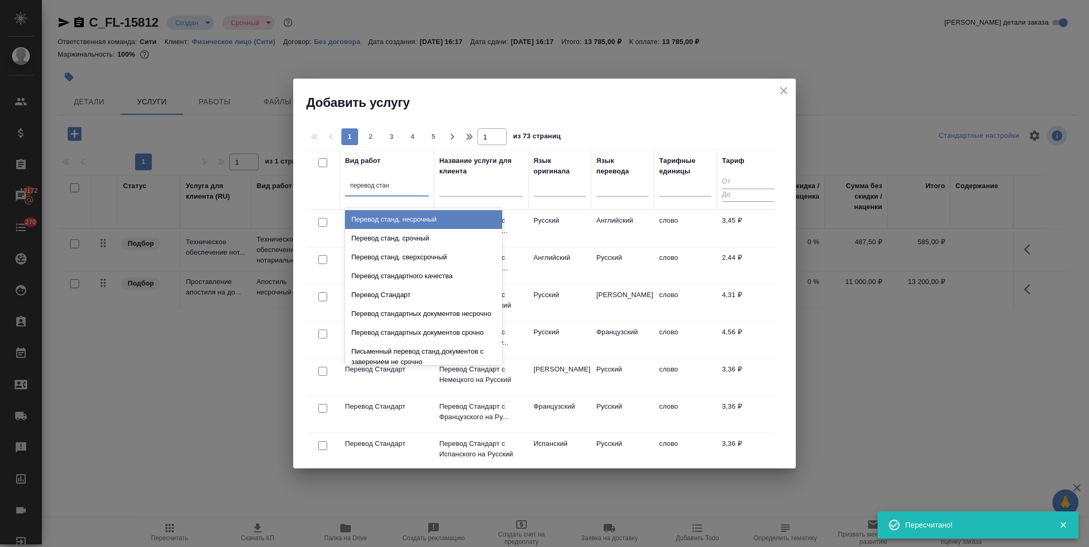
type input "перевод станд"
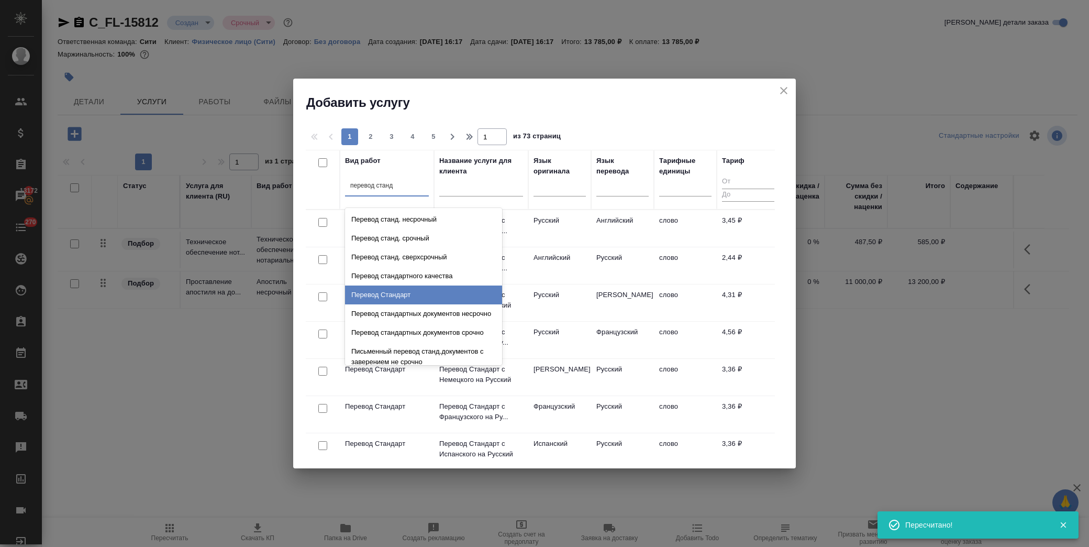
click at [392, 300] on div "Перевод Стандарт" at bounding box center [423, 294] width 157 height 19
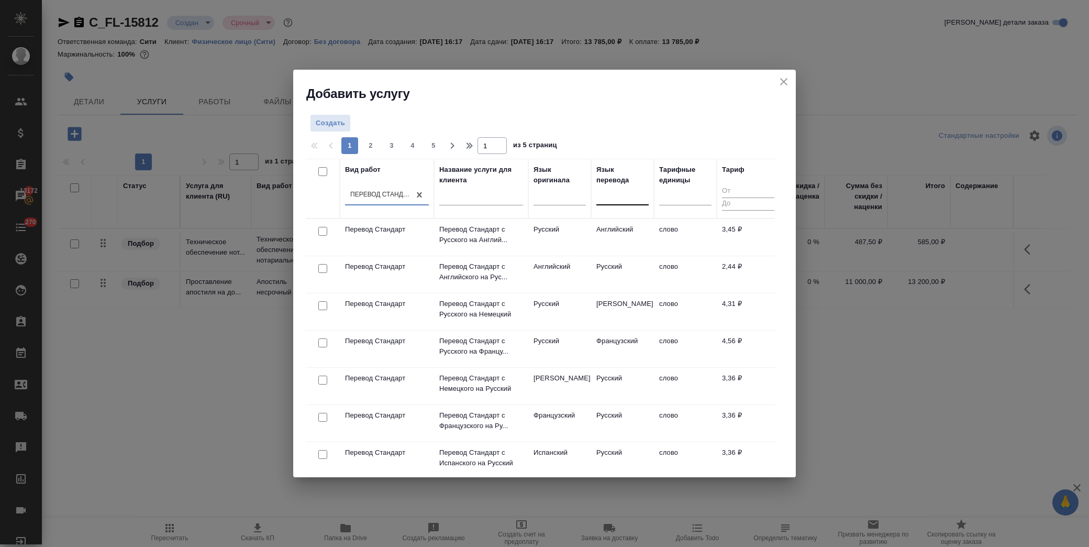
click at [620, 200] on div at bounding box center [622, 194] width 52 height 15
type input "тур"
click at [631, 227] on div "Турецкий" at bounding box center [674, 228] width 157 height 19
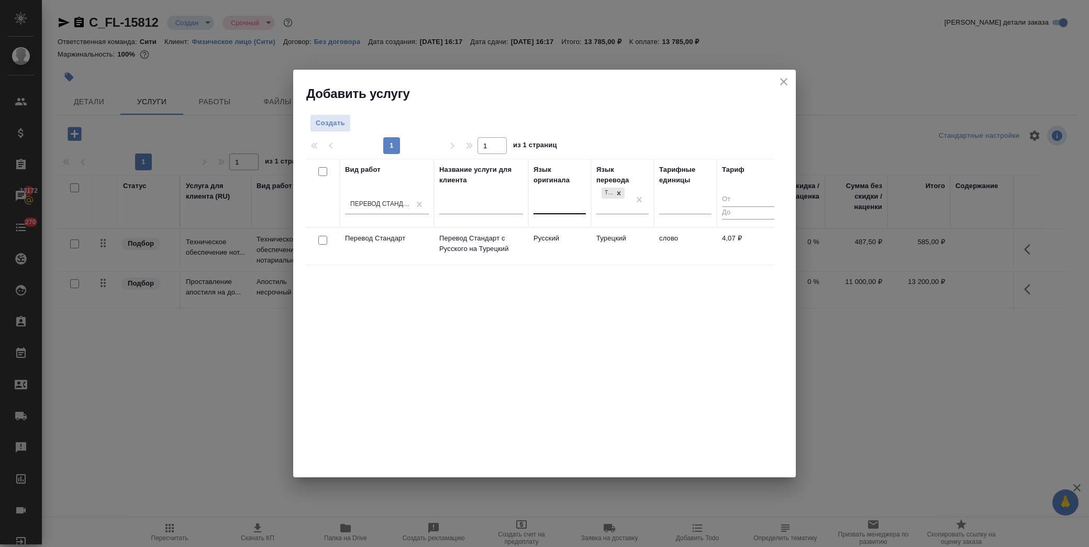
drag, startPoint x: 320, startPoint y: 243, endPoint x: 544, endPoint y: 195, distance: 228.2
click at [326, 242] on input "checkbox" at bounding box center [322, 240] width 9 height 9
checkbox input "true"
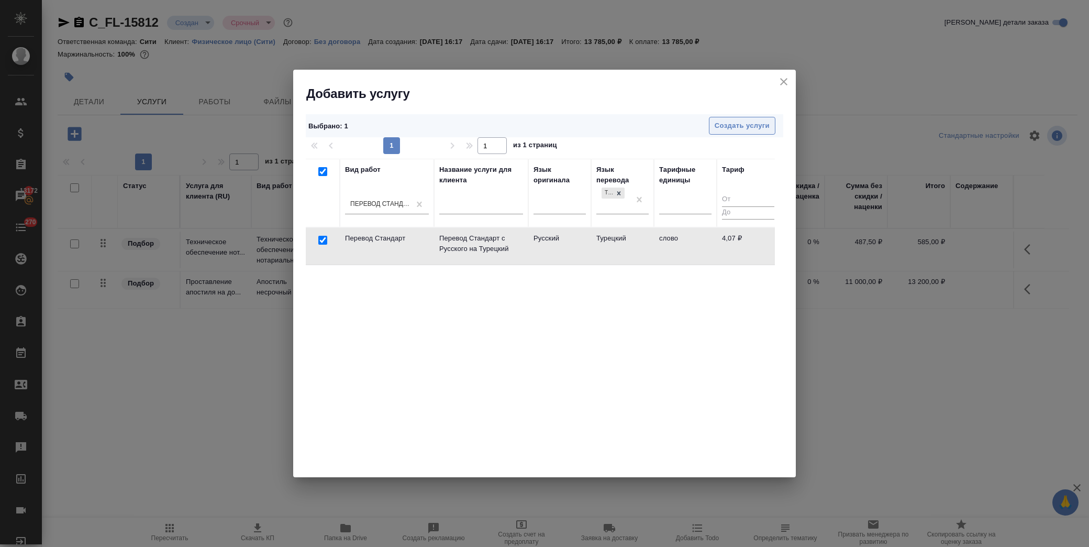
click at [729, 123] on span "Создать услуги" at bounding box center [742, 126] width 55 height 12
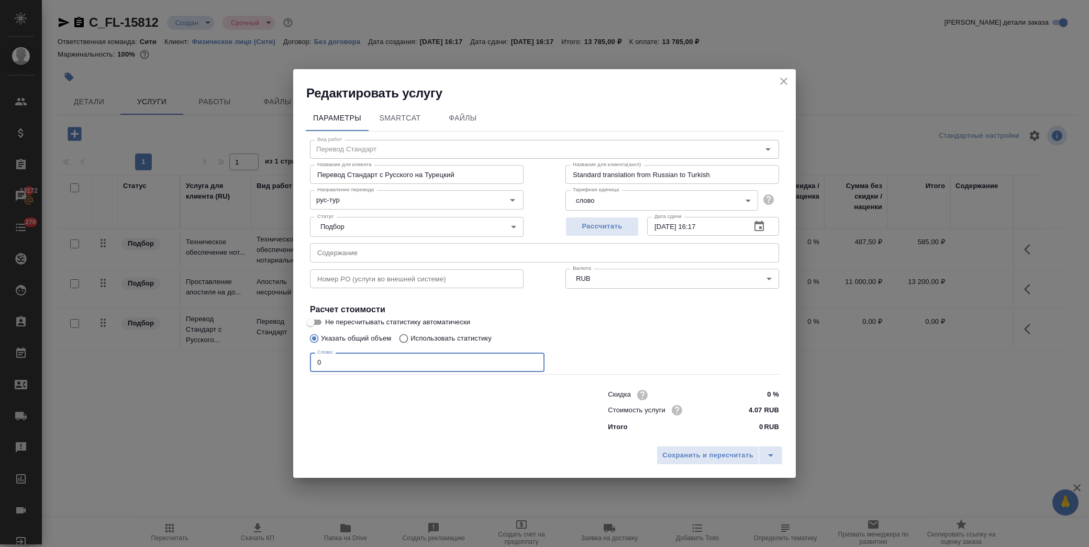
drag, startPoint x: 312, startPoint y: 364, endPoint x: 290, endPoint y: 364, distance: 22.0
click at [290, 364] on div "Редактировать услугу Параметры SmartCat Файлы Вид работ Перевод Стандарт Вид ра…" at bounding box center [544, 273] width 1089 height 547
drag, startPoint x: 337, startPoint y: 362, endPoint x: 276, endPoint y: 362, distance: 60.7
click at [276, 362] on div "Редактировать услугу Параметры SmartCat Файлы Вид работ Перевод Стандарт Вид ра…" at bounding box center [544, 273] width 1089 height 547
type input "600"
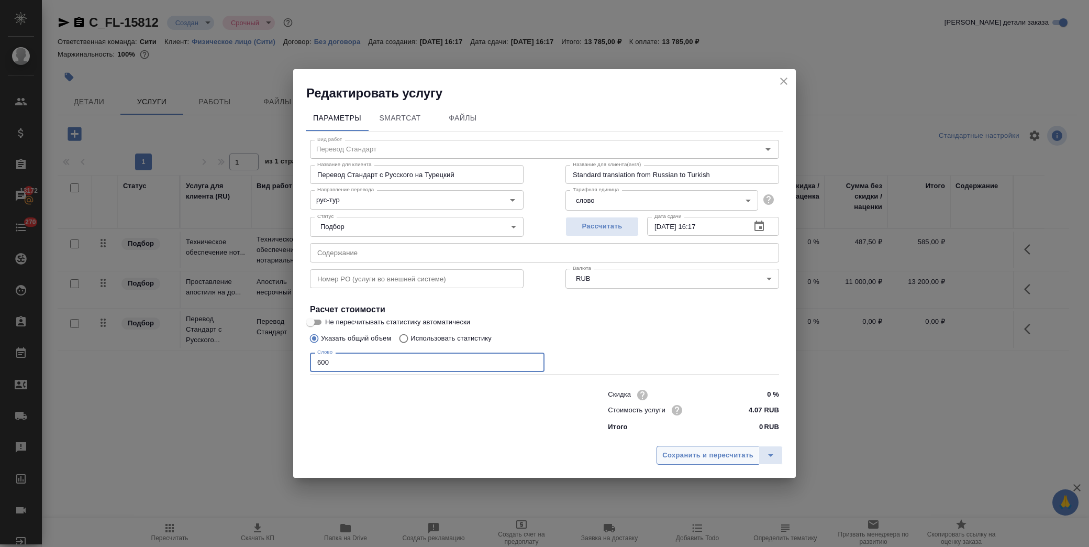
click at [725, 459] on span "Сохранить и пересчитать" at bounding box center [707, 455] width 91 height 12
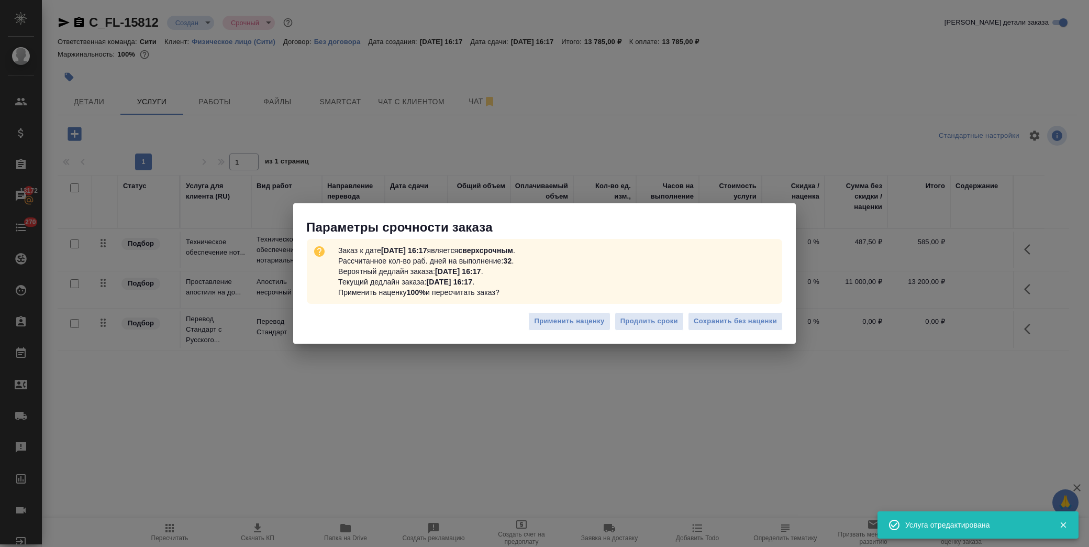
click at [762, 310] on div "Применить наценку Продлить сроки Сохранить без наценки" at bounding box center [544, 325] width 503 height 37
click at [762, 318] on span "Сохранить без наценки" at bounding box center [735, 321] width 83 height 12
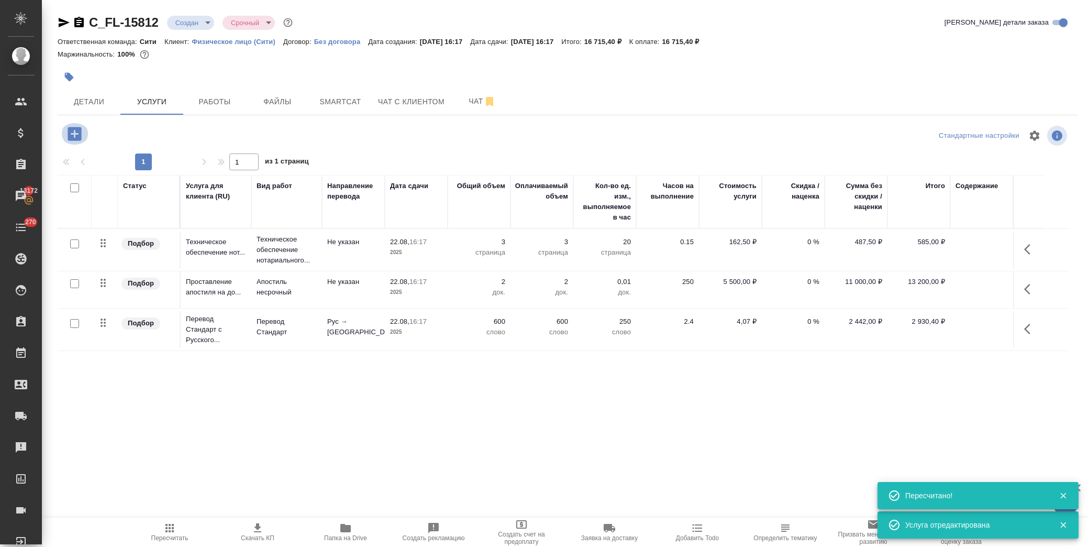
click at [76, 132] on icon "button" at bounding box center [75, 134] width 14 height 14
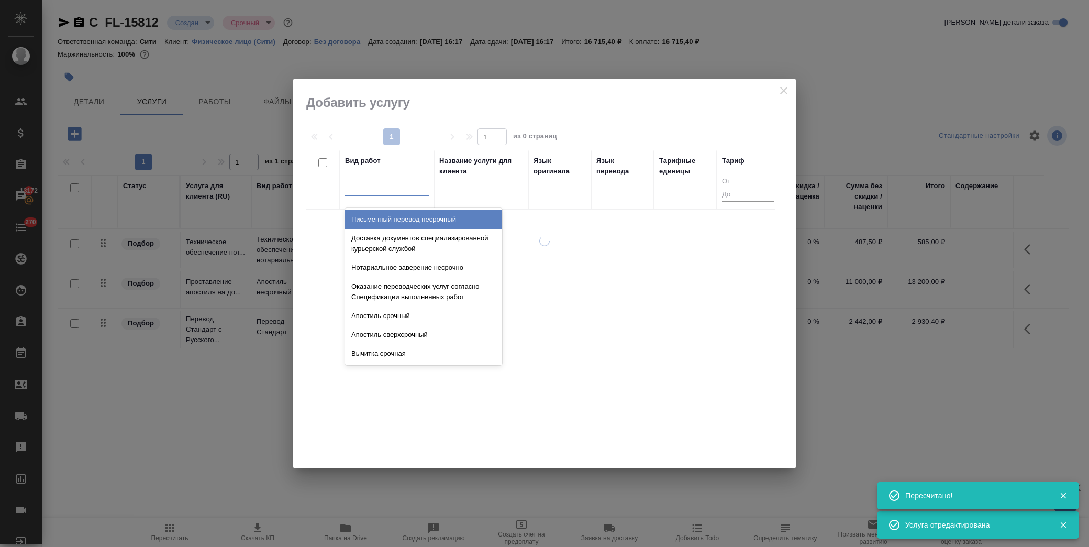
click at [402, 187] on div at bounding box center [387, 185] width 84 height 15
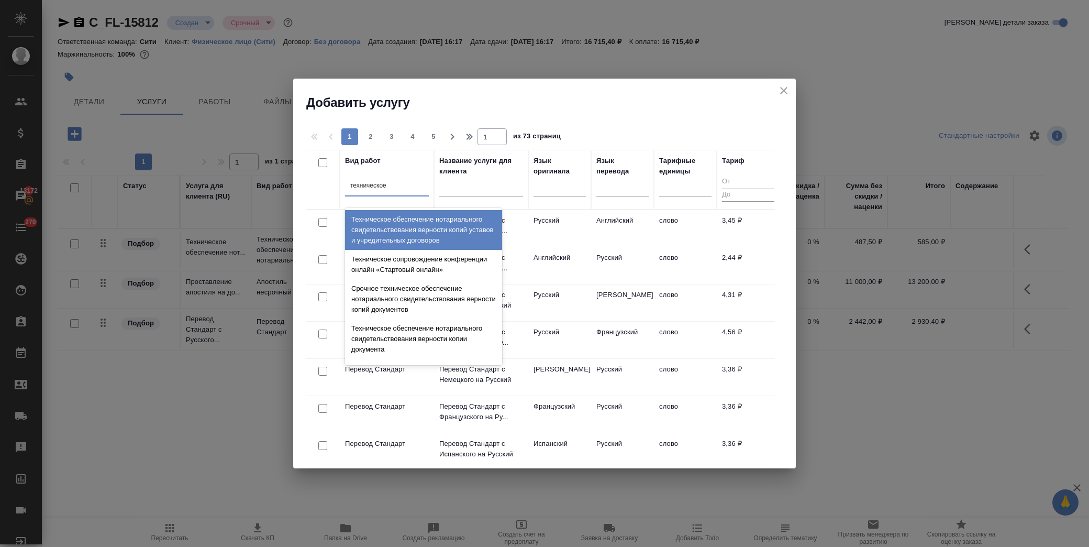
type input "техническое"
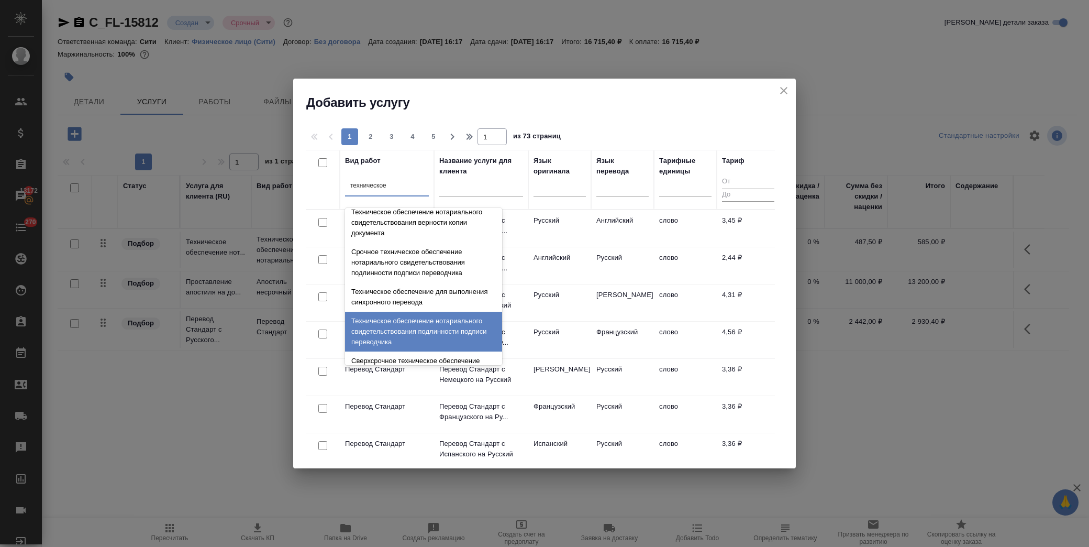
drag, startPoint x: 441, startPoint y: 332, endPoint x: 440, endPoint y: 325, distance: 7.9
click at [441, 332] on div "Техническое обеспечение нотариального свидетельствования подлинности подписи пе…" at bounding box center [423, 332] width 157 height 40
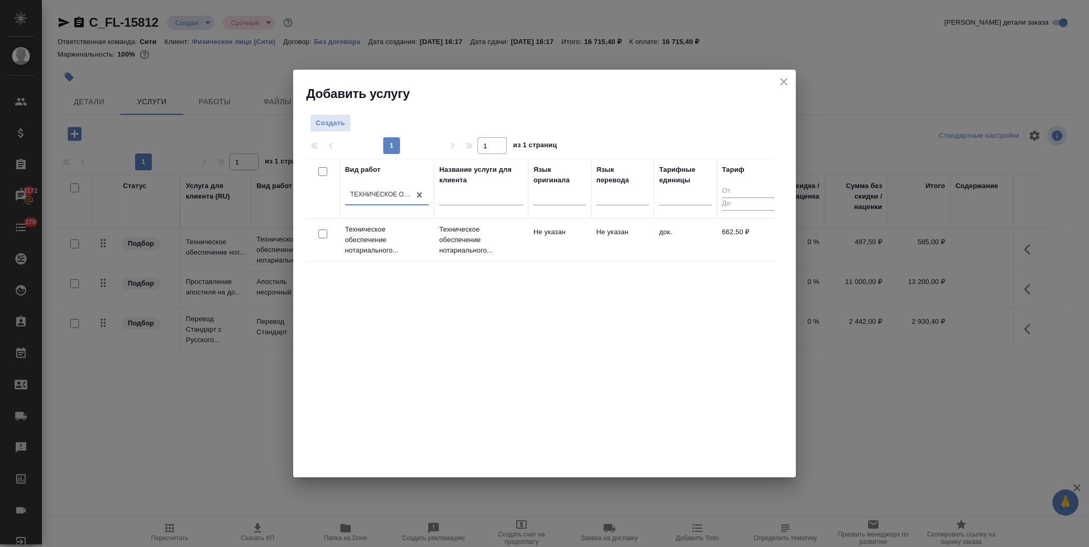
drag, startPoint x: 324, startPoint y: 234, endPoint x: 360, endPoint y: 218, distance: 39.4
click at [324, 233] on input "checkbox" at bounding box center [322, 233] width 9 height 9
checkbox input "true"
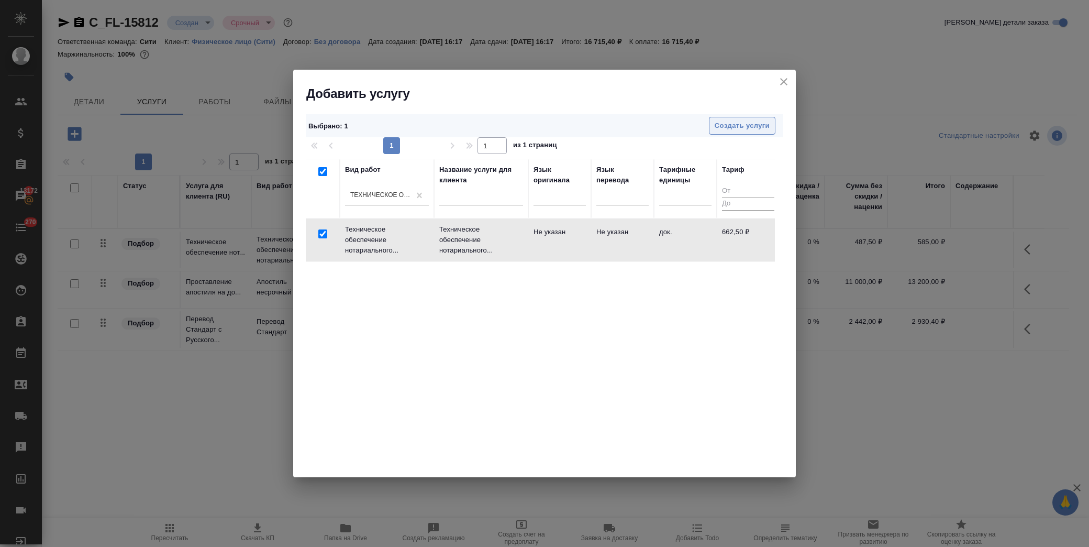
click at [766, 123] on span "Создать услуги" at bounding box center [742, 126] width 55 height 12
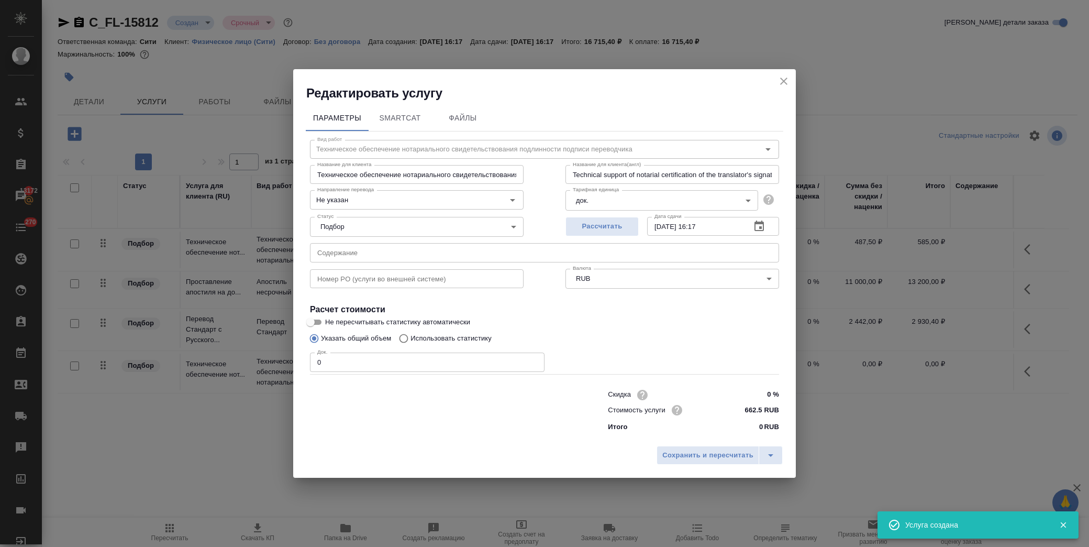
click at [227, 370] on div "Редактировать услугу Параметры SmartCat Файлы Вид работ Техническое обеспечение…" at bounding box center [544, 273] width 1089 height 547
type input "2"
drag, startPoint x: 590, startPoint y: 321, endPoint x: 702, endPoint y: 451, distance: 171.2
click at [592, 321] on label "Не пересчитывать статистику автоматически" at bounding box center [537, 322] width 467 height 13
click at [329, 321] on input "Не пересчитывать статистику автоматически" at bounding box center [311, 322] width 38 height 13
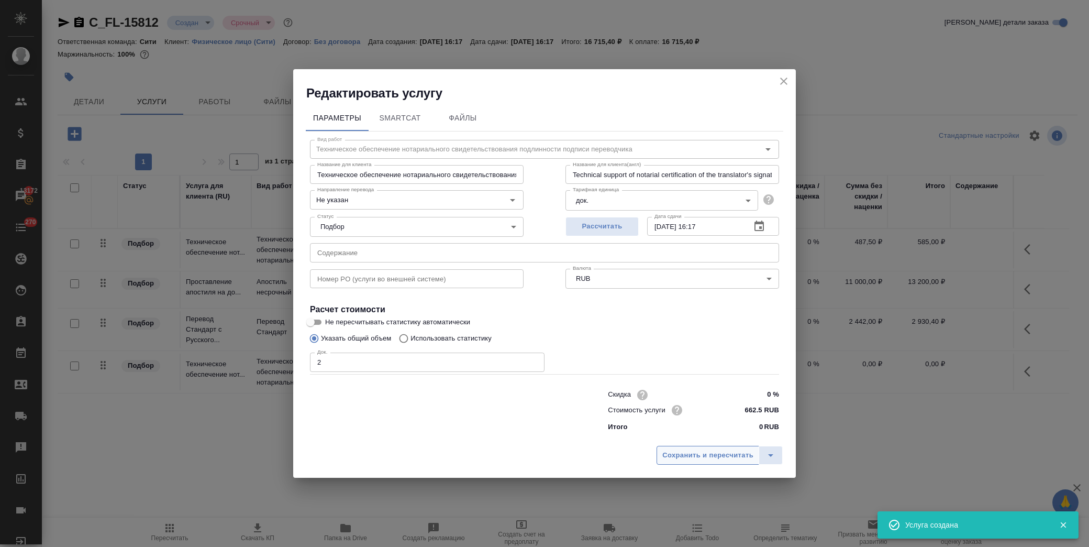
checkbox input "true"
click at [700, 451] on span "Сохранить и пересчитать" at bounding box center [707, 455] width 91 height 12
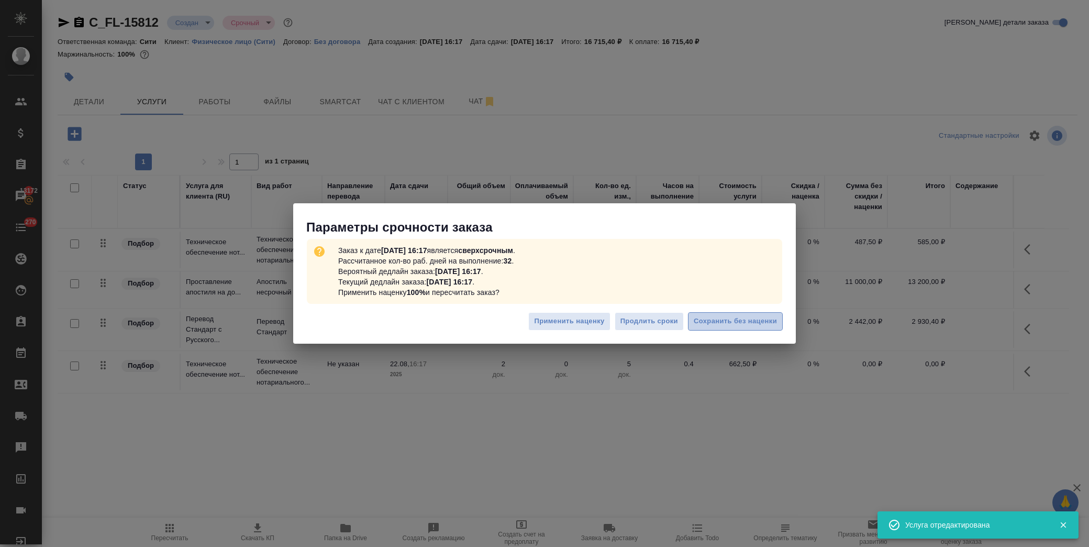
click at [761, 318] on span "Сохранить без наценки" at bounding box center [735, 321] width 83 height 12
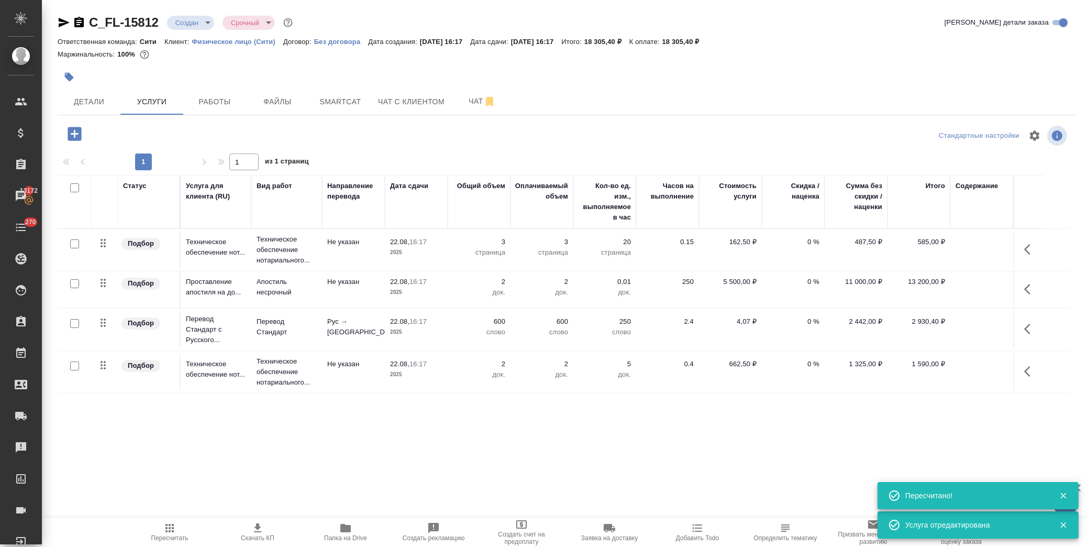
click at [649, 499] on div ".cls-1 fill:#fff; AWATERA Лофицкая Юлия Владимировна Клиенты Спецификации Заказ…" at bounding box center [544, 273] width 1089 height 547
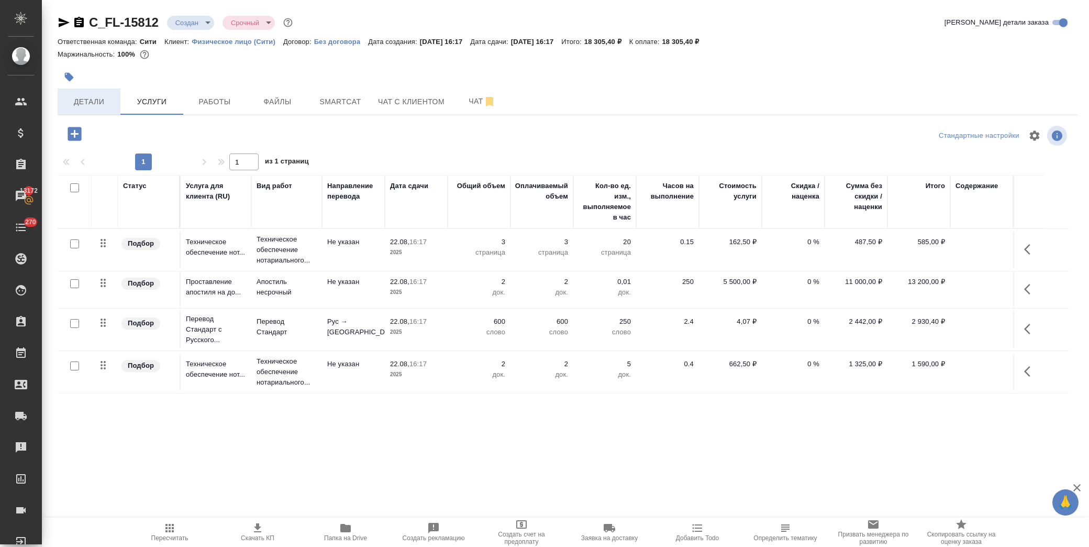
click at [100, 101] on span "Детали" at bounding box center [89, 101] width 50 height 13
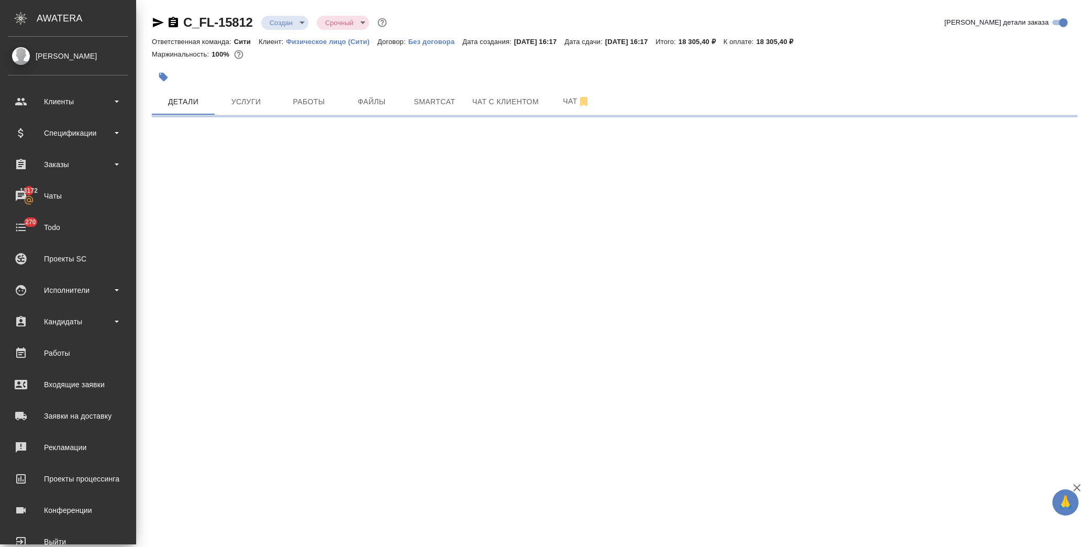
select select "RU"
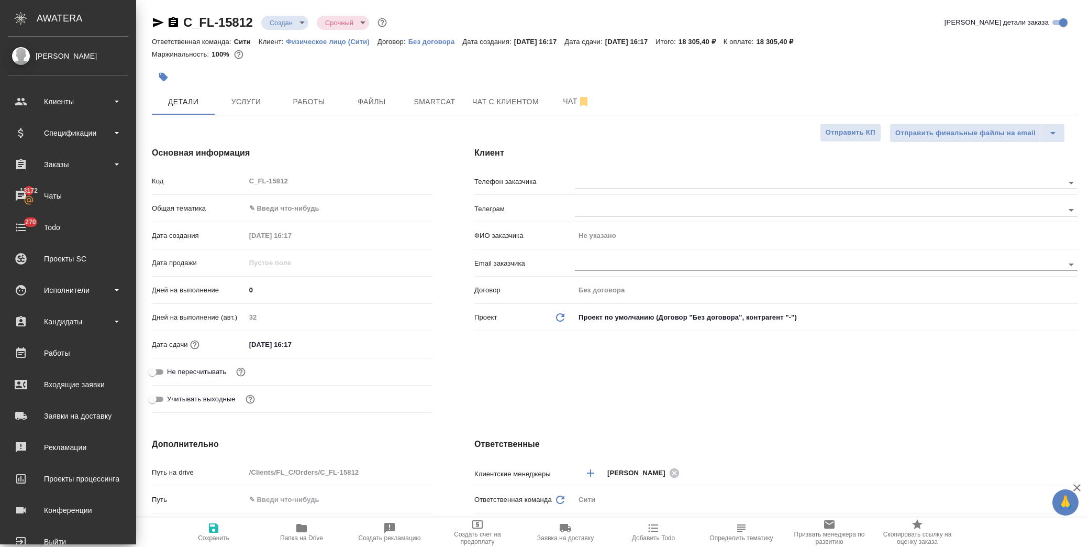
type textarea "x"
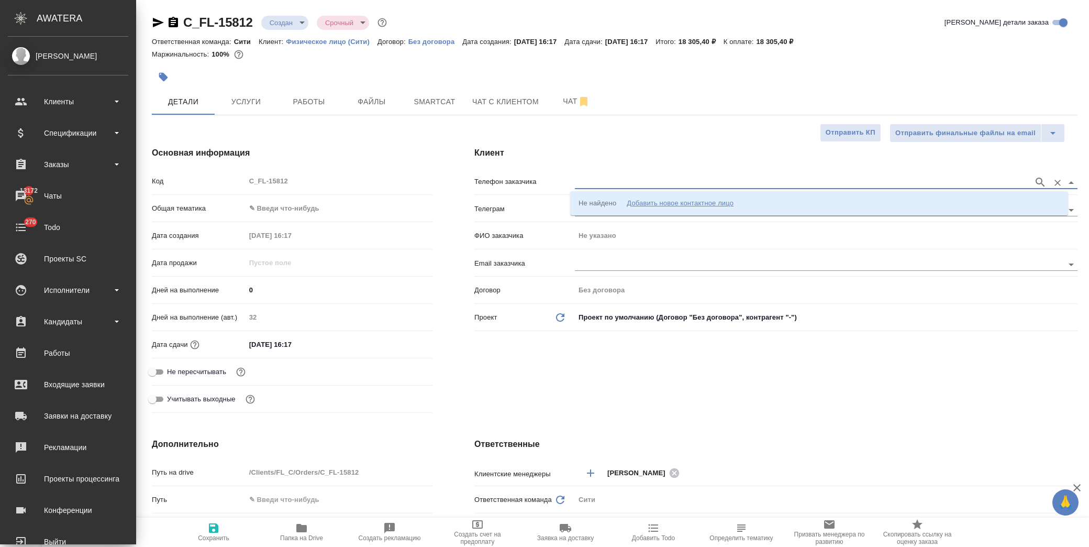
click at [592, 185] on input "text" at bounding box center [801, 182] width 453 height 13
type textarea "x"
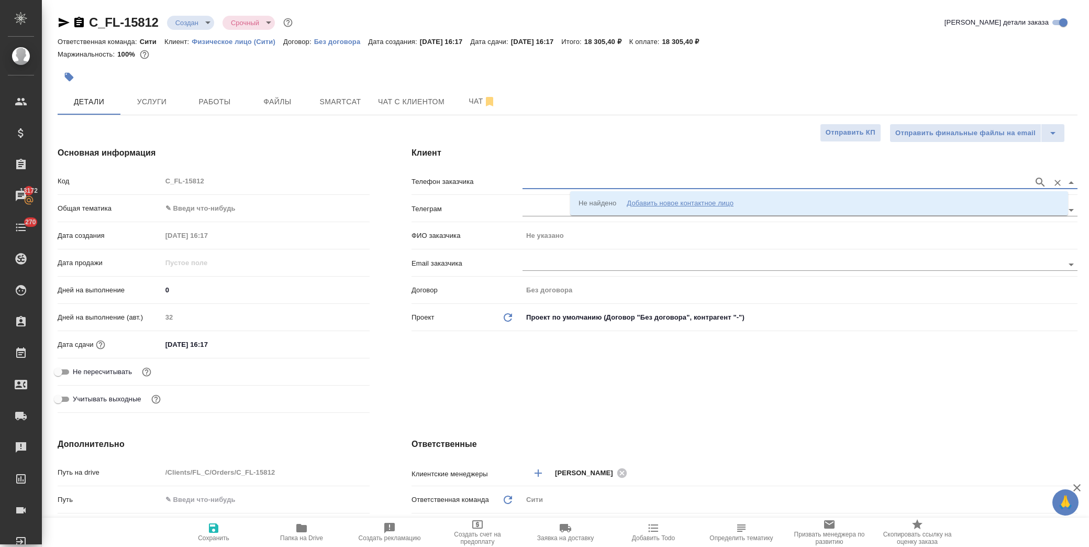
type textarea "x"
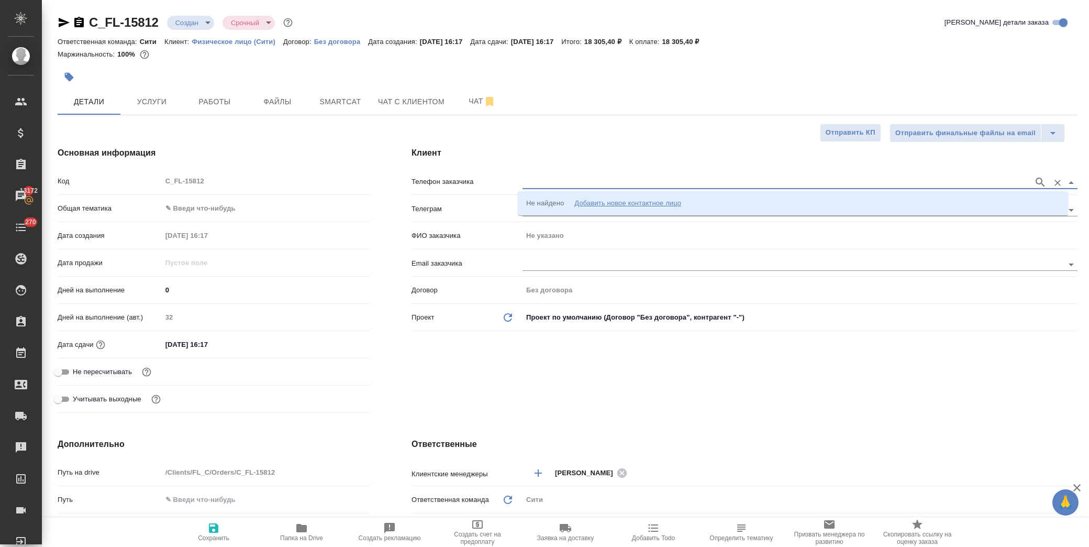
type textarea "x"
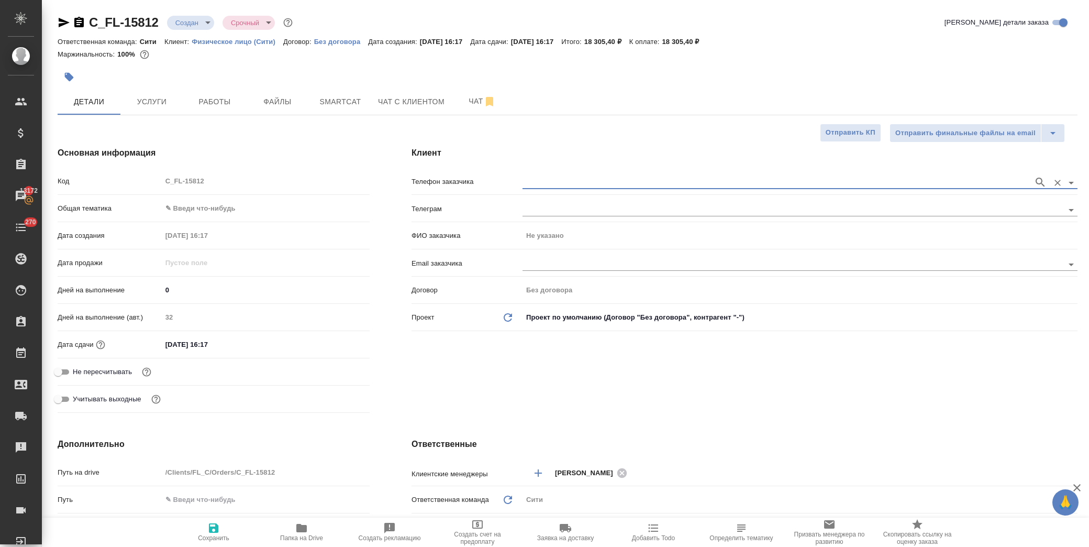
click at [535, 181] on input "text" at bounding box center [776, 182] width 506 height 13
drag, startPoint x: 1028, startPoint y: 185, endPoint x: 1032, endPoint y: 180, distance: 6.3
click at [1034, 185] on icon "button" at bounding box center [1040, 182] width 13 height 13
click at [989, 181] on input "text" at bounding box center [776, 182] width 506 height 13
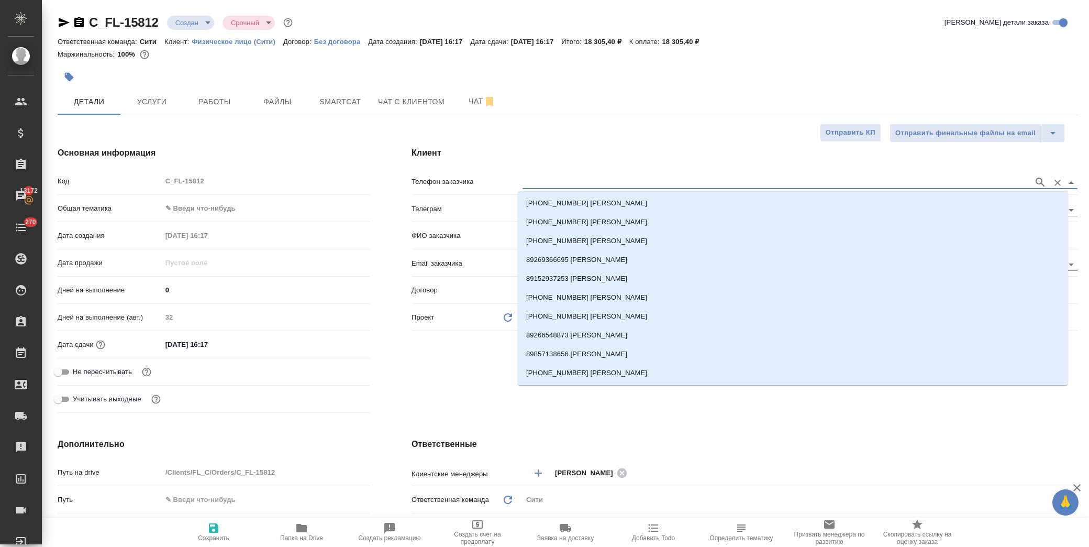
click at [1034, 179] on icon "button" at bounding box center [1040, 182] width 13 height 13
click at [971, 179] on input "text" at bounding box center [770, 182] width 495 height 13
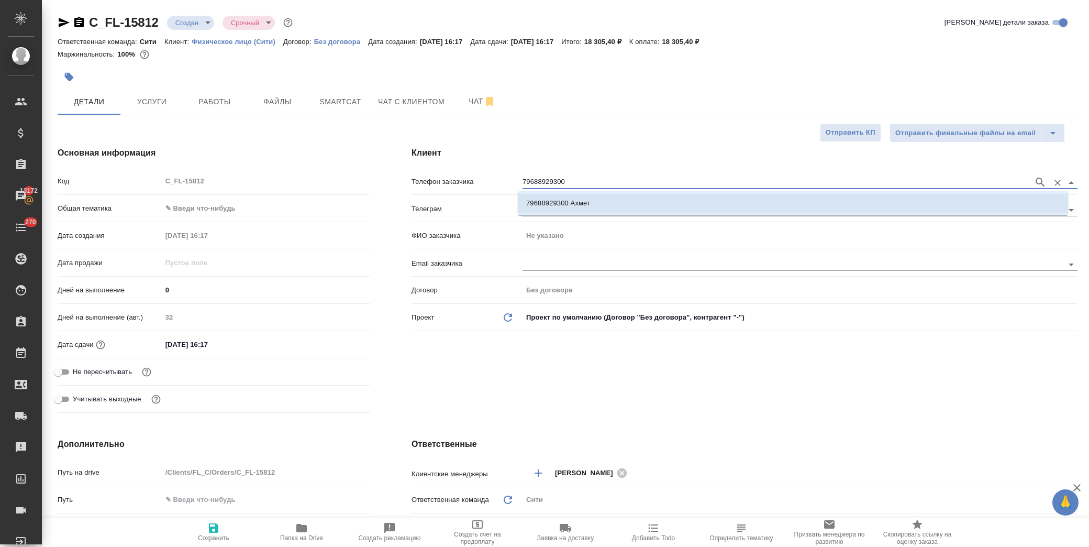
click at [596, 203] on li "79688929300 Ахмет" at bounding box center [793, 203] width 550 height 19
type input "79688929300 Ахмет"
type input "Ахмет"
type textarea "x"
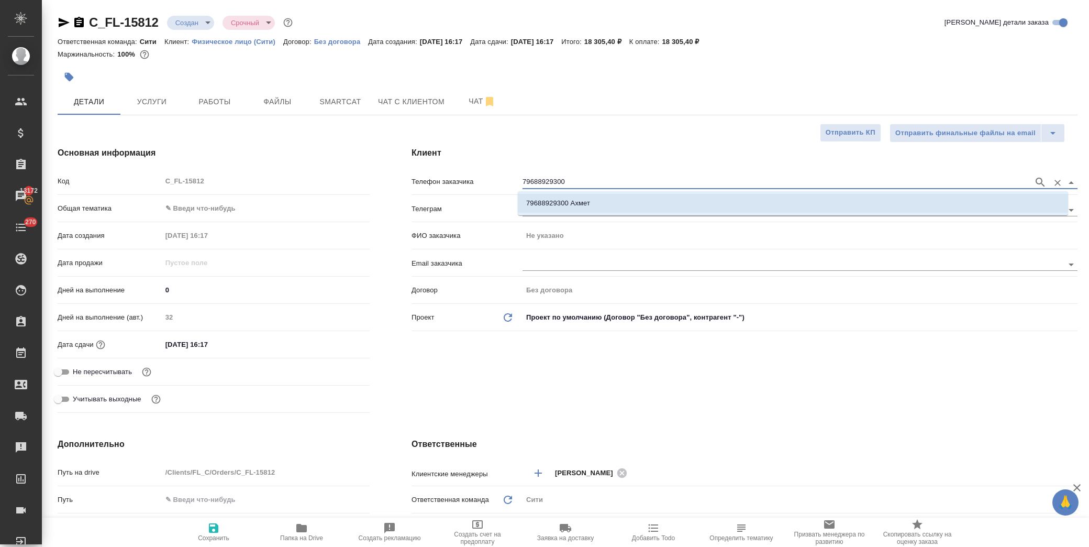
type textarea "x"
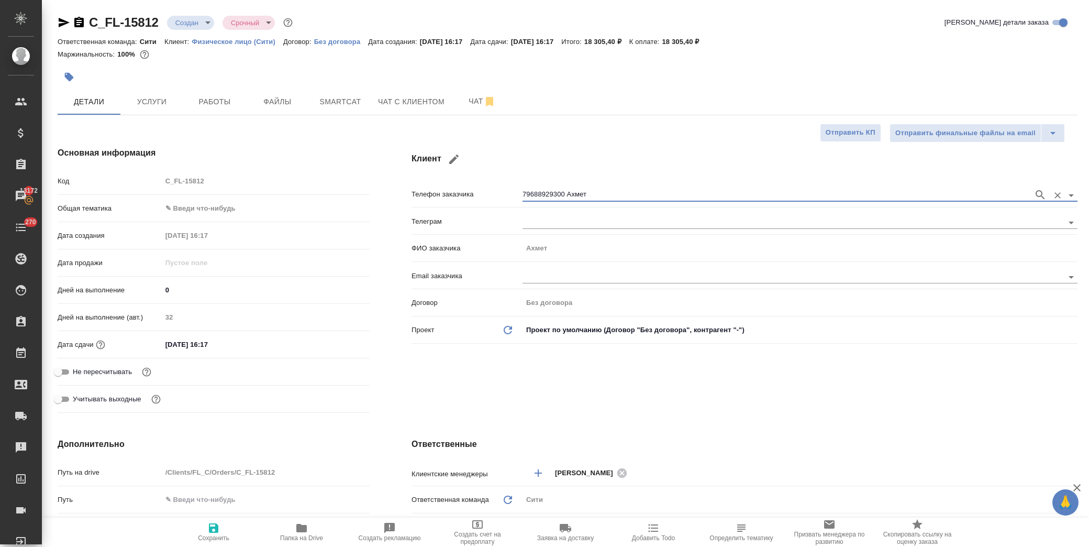
type input "79688929300 Ахмет"
click at [207, 529] on icon "button" at bounding box center [213, 528] width 13 height 13
type textarea "x"
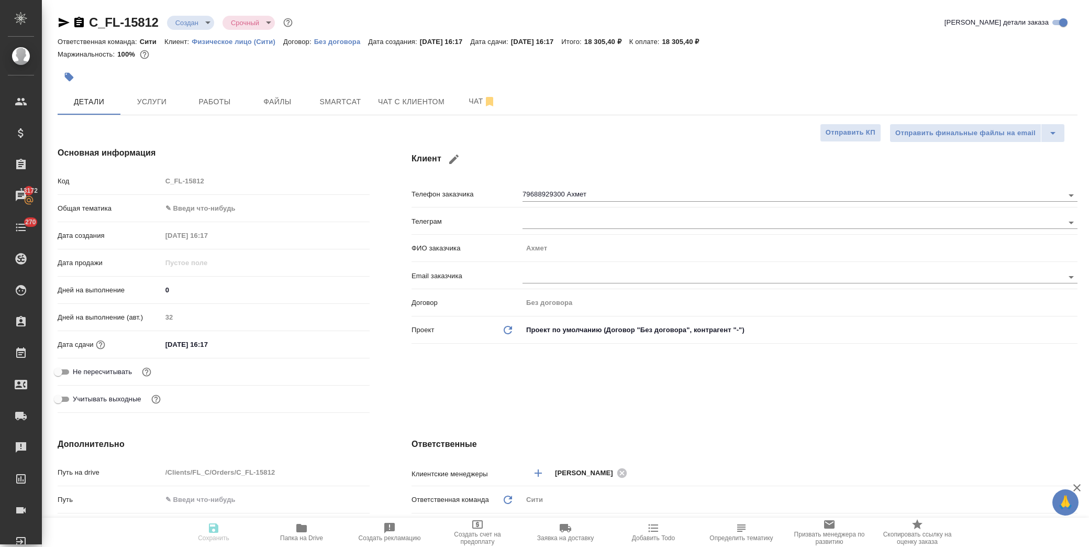
type textarea "x"
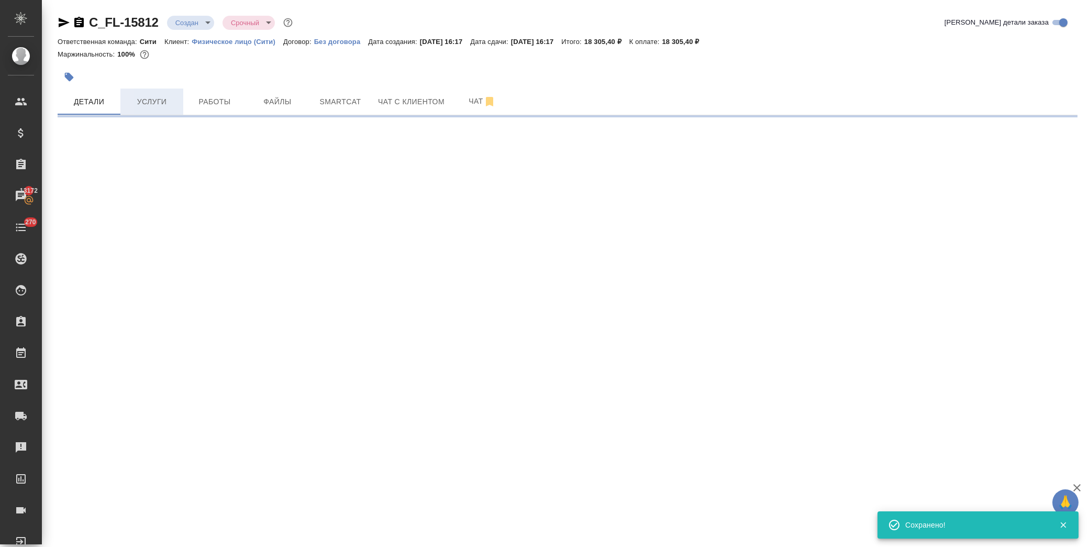
select select "RU"
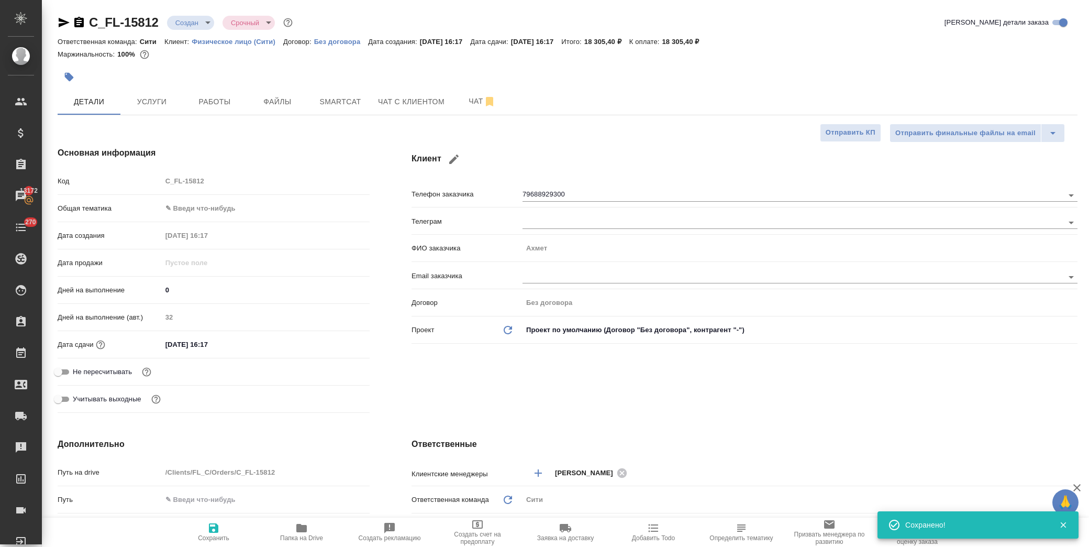
type textarea "x"
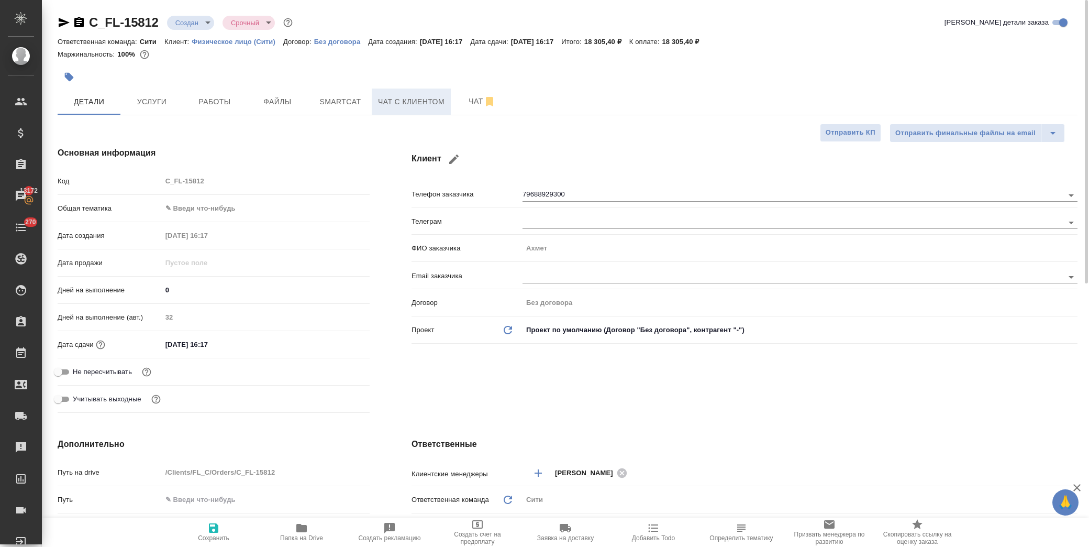
click at [420, 95] on span "Чат с клиентом" at bounding box center [411, 101] width 66 height 13
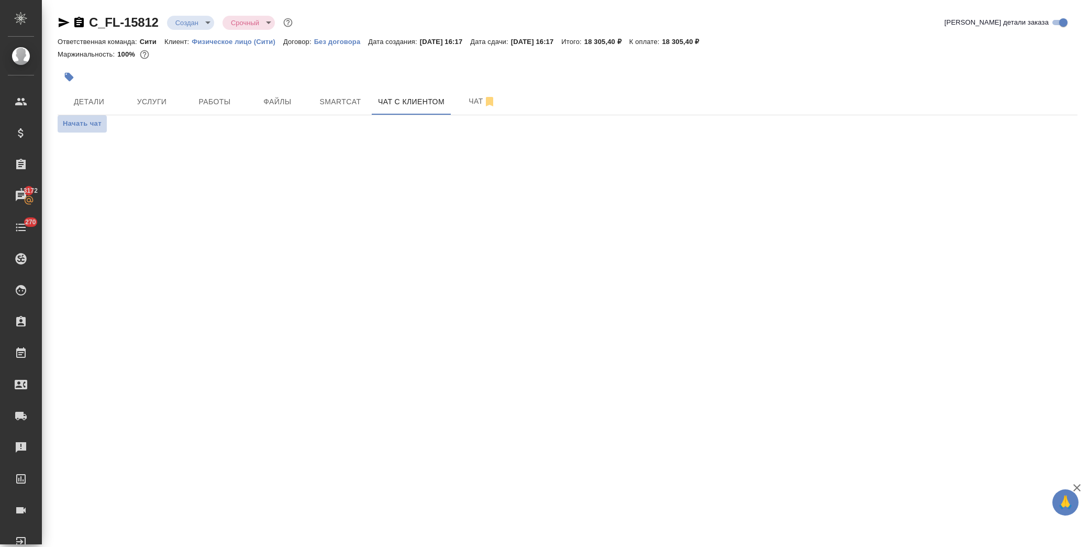
click at [70, 124] on span "Начать чат" at bounding box center [82, 124] width 39 height 12
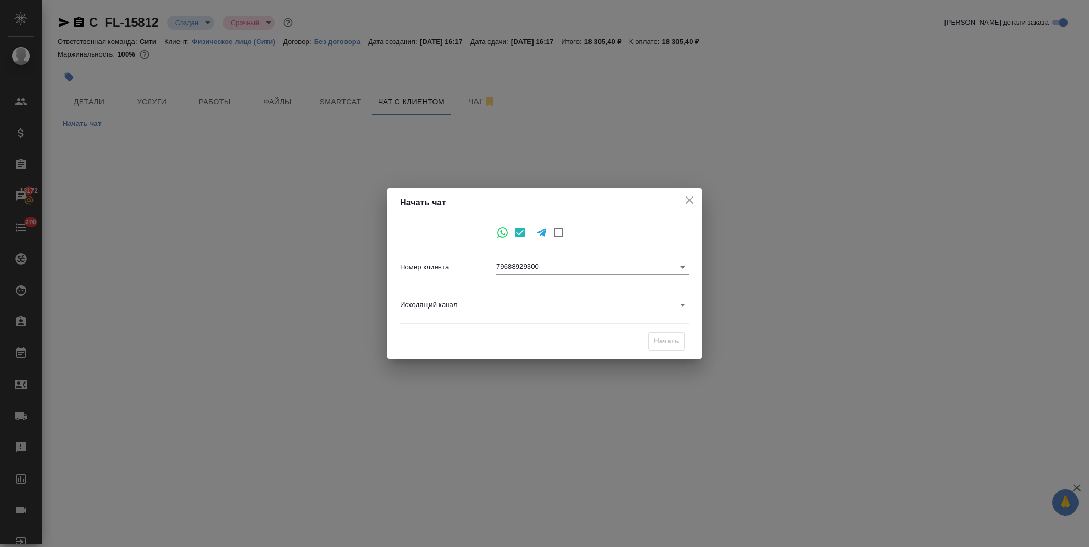
click at [535, 306] on body "🙏 .cls-1 fill:#fff; AWATERA Лофицкая Юлия Владимировна Клиенты Спецификации Зак…" at bounding box center [544, 273] width 1089 height 547
click at [561, 307] on li "Awatera" at bounding box center [592, 304] width 193 height 17
type input "2"
click at [672, 342] on span "Начать" at bounding box center [666, 341] width 25 height 12
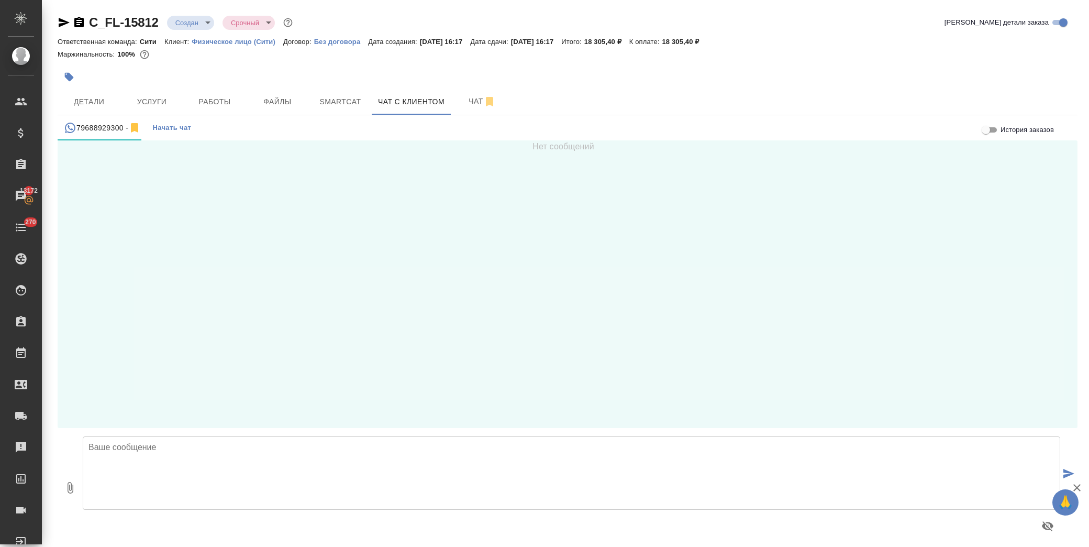
click at [158, 458] on textarea at bounding box center [572, 472] width 978 height 73
drag, startPoint x: 281, startPoint y: 462, endPoint x: 281, endPoint y: 456, distance: 6.3
click at [280, 461] on textarea at bounding box center [572, 472] width 978 height 73
type textarea "Ахмет,"
click at [144, 99] on span "Услуги" at bounding box center [152, 101] width 50 height 13
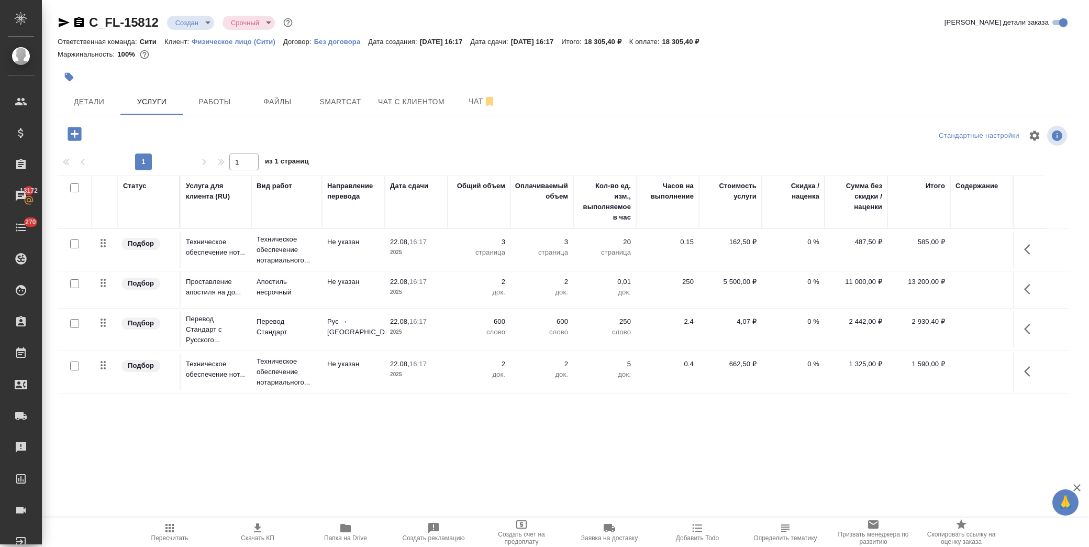
click at [74, 325] on input "checkbox" at bounding box center [74, 323] width 9 height 9
checkbox input "true"
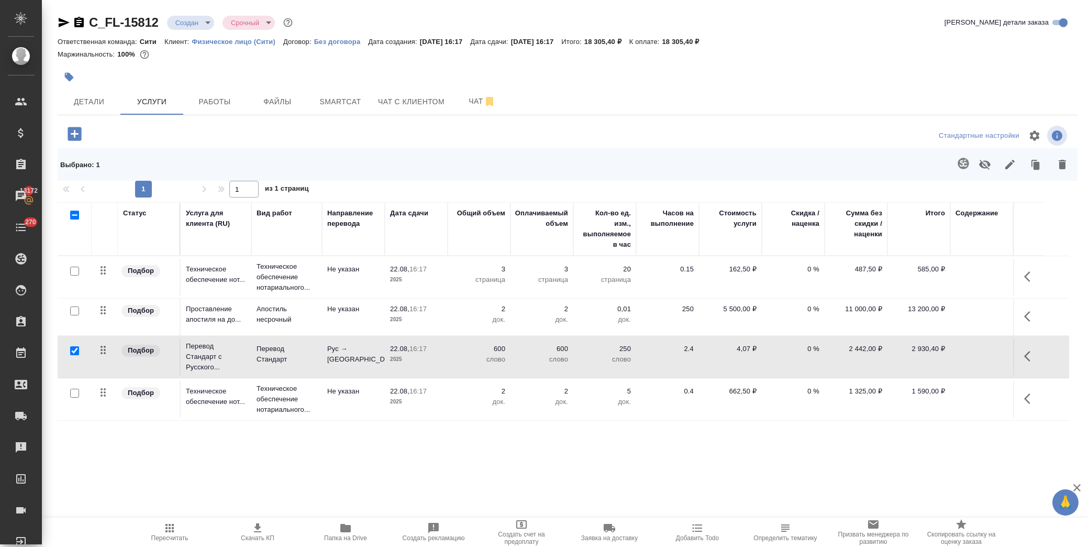
click at [75, 396] on input "checkbox" at bounding box center [74, 393] width 9 height 9
checkbox input "true"
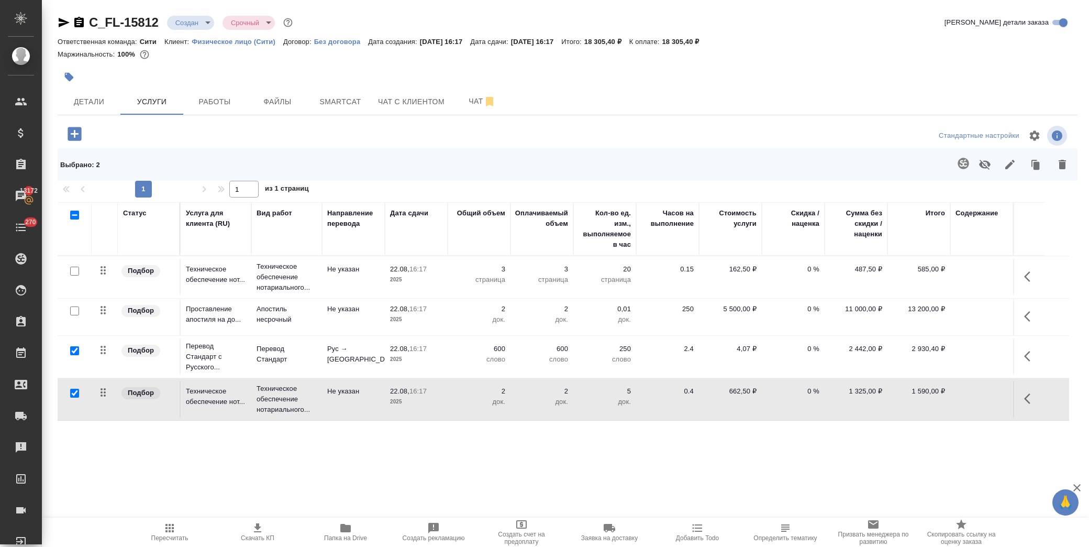
click at [986, 166] on icon "button" at bounding box center [985, 165] width 12 height 10
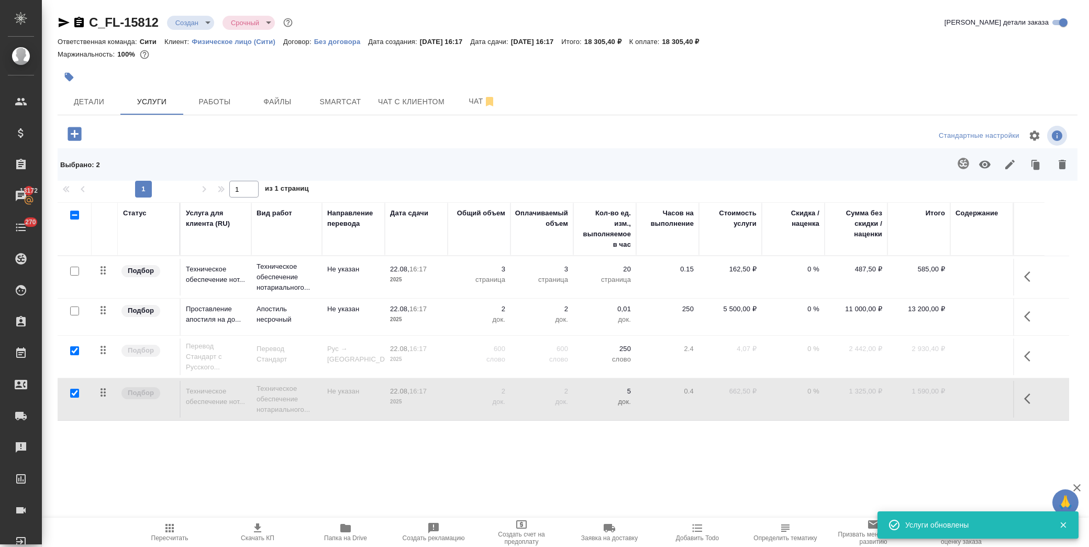
click at [170, 533] on icon "button" at bounding box center [169, 528] width 13 height 13
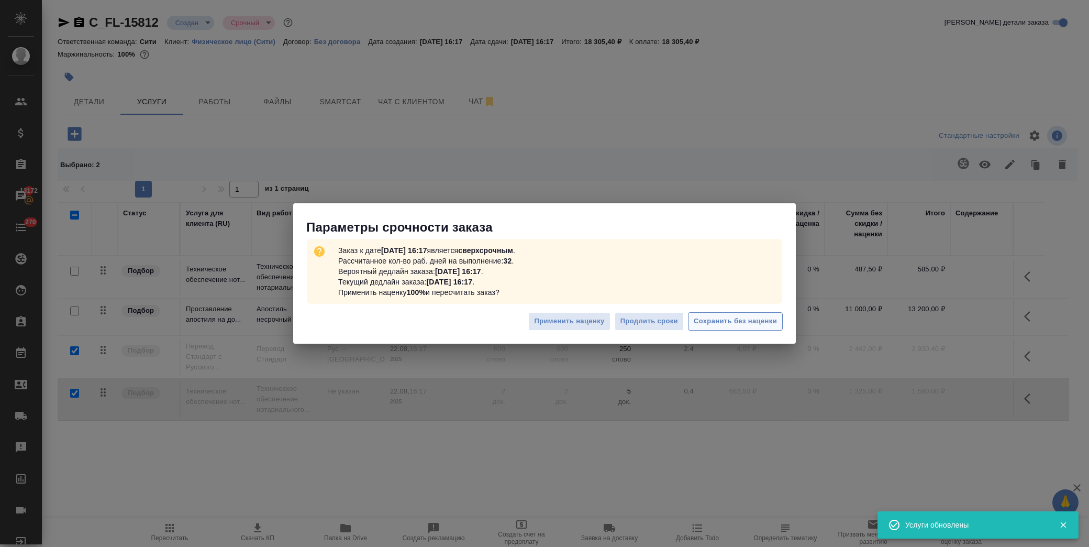
click at [722, 318] on span "Сохранить без наценки" at bounding box center [735, 321] width 83 height 12
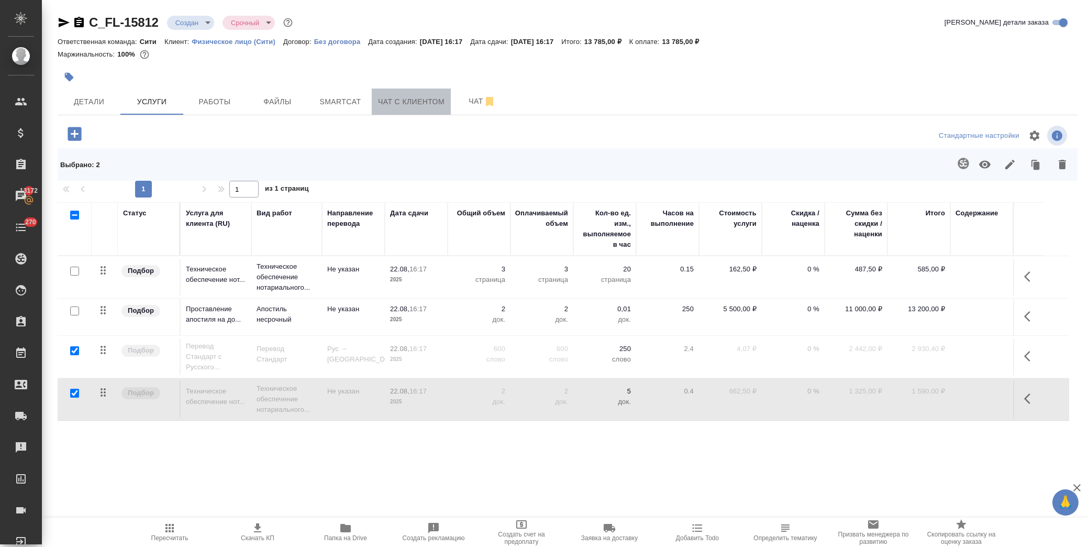
click at [411, 103] on span "Чат с клиентом" at bounding box center [411, 101] width 66 height 13
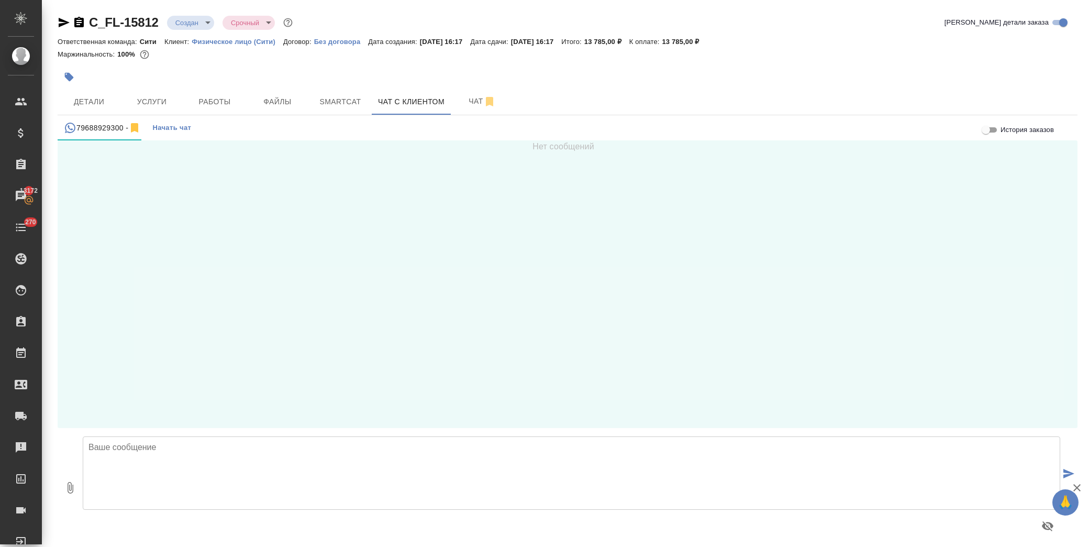
click at [158, 454] on textarea at bounding box center [572, 472] width 978 height 73
click at [191, 500] on textarea "Ахмет, Стоимость всего заказа 18306 руб. Стоимость только за апостиль 13785 руб…" at bounding box center [572, 472] width 978 height 73
paste textarea "https://www.traktat.com/price/online-payment/"
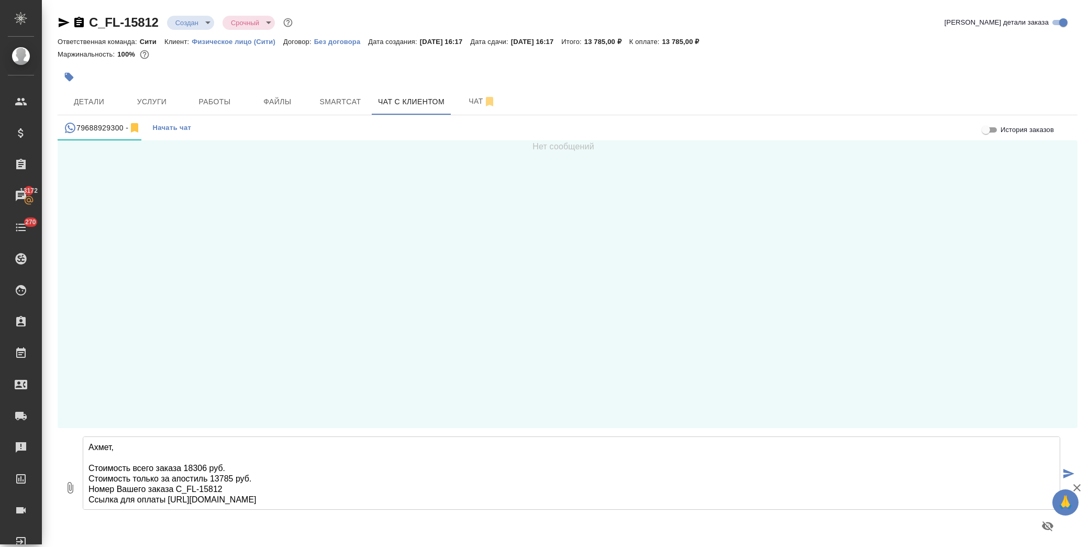
click at [90, 468] on textarea "Ахмет, Стоимость всего заказа 18306 руб. Стоимость только за апостиль 13785 руб…" at bounding box center [572, 472] width 978 height 73
click at [94, 468] on textarea "Ахмет, Стоимость всего заказа 18306 руб. Стоимость только за апостиль 13785 руб…" at bounding box center [572, 472] width 978 height 73
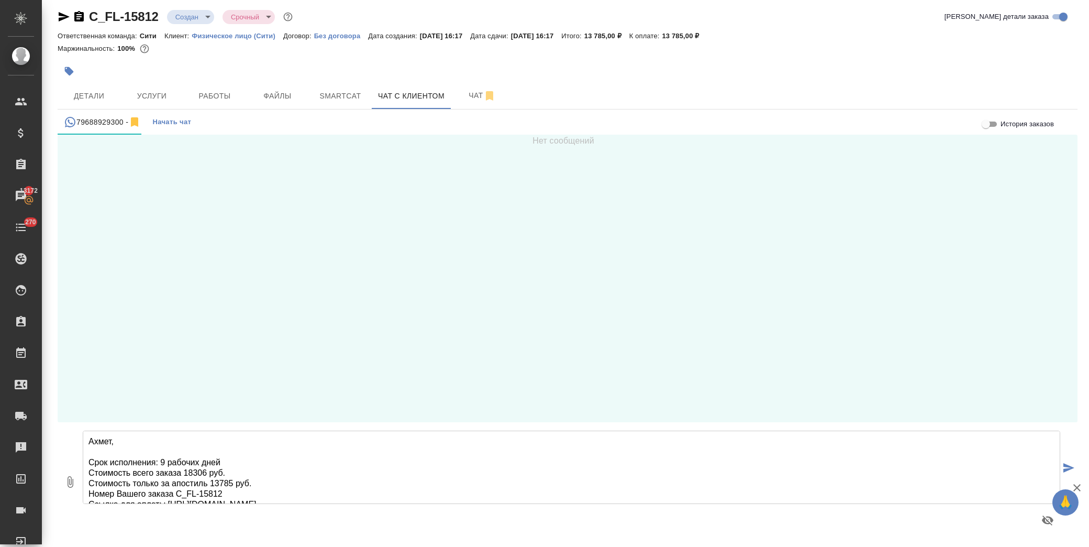
scroll to position [12, 0]
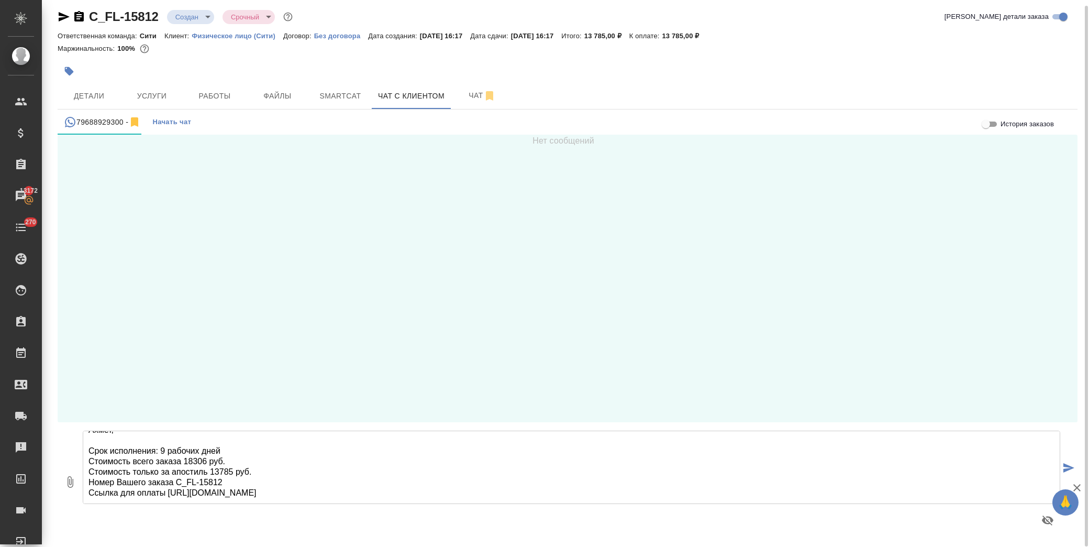
drag, startPoint x: 87, startPoint y: 446, endPoint x: 391, endPoint y: 530, distance: 315.0
click at [391, 530] on div "Ахмет, Срок исполнения: 9 рабочих дней Стоимость всего заказа 18306 руб. Стоимо…" at bounding box center [572, 481] width 986 height 110
click at [404, 470] on textarea "Ахмет, Срок исполнения: 9 рабочих дней Стоимость всего заказа 18306 руб. Стоимо…" at bounding box center [572, 466] width 978 height 73
type textarea "Ахмет, Срок исполнения: 9 рабочих дней Стоимость всего заказа 18306 руб. Стоимо…"
click at [1063, 468] on icon "submit" at bounding box center [1068, 467] width 11 height 9
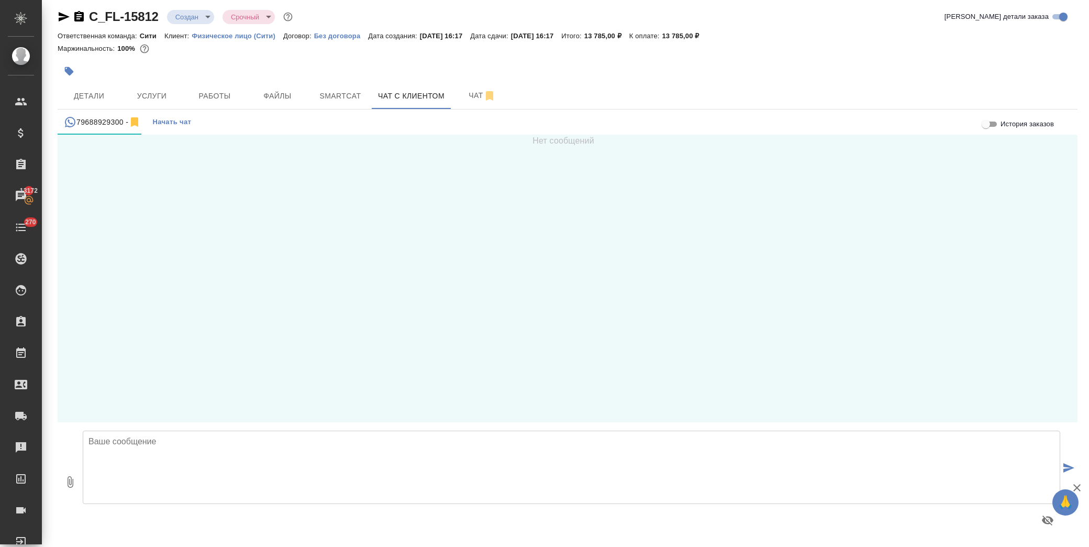
scroll to position [0, 0]
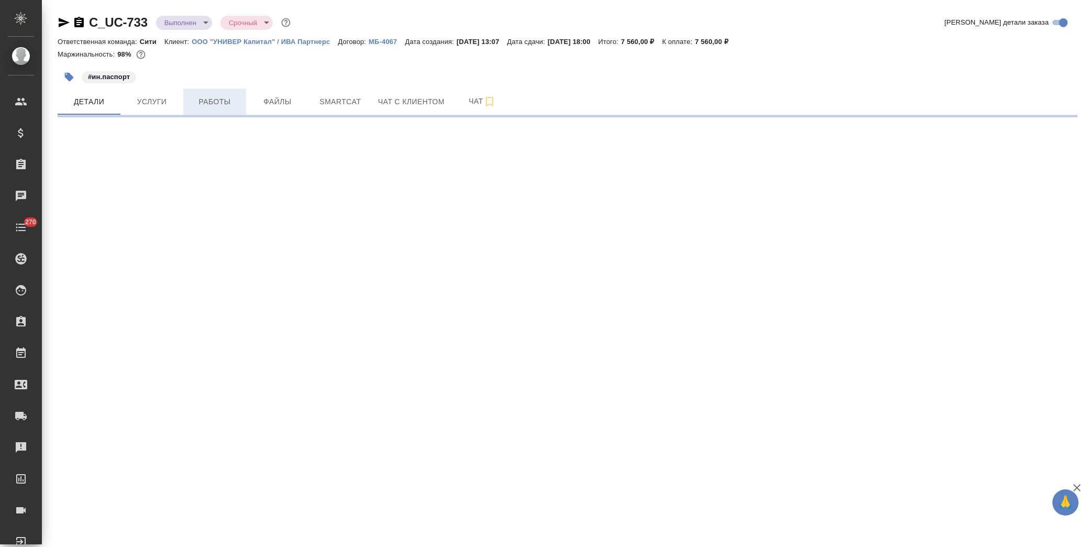
select select "RU"
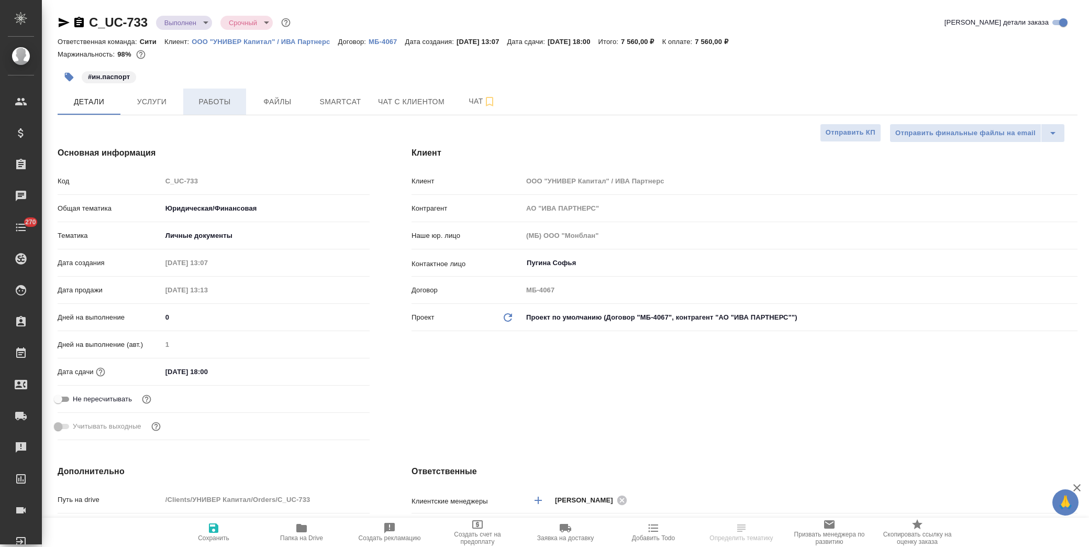
type textarea "x"
click at [219, 101] on span "Работы" at bounding box center [215, 101] width 50 height 13
type textarea "x"
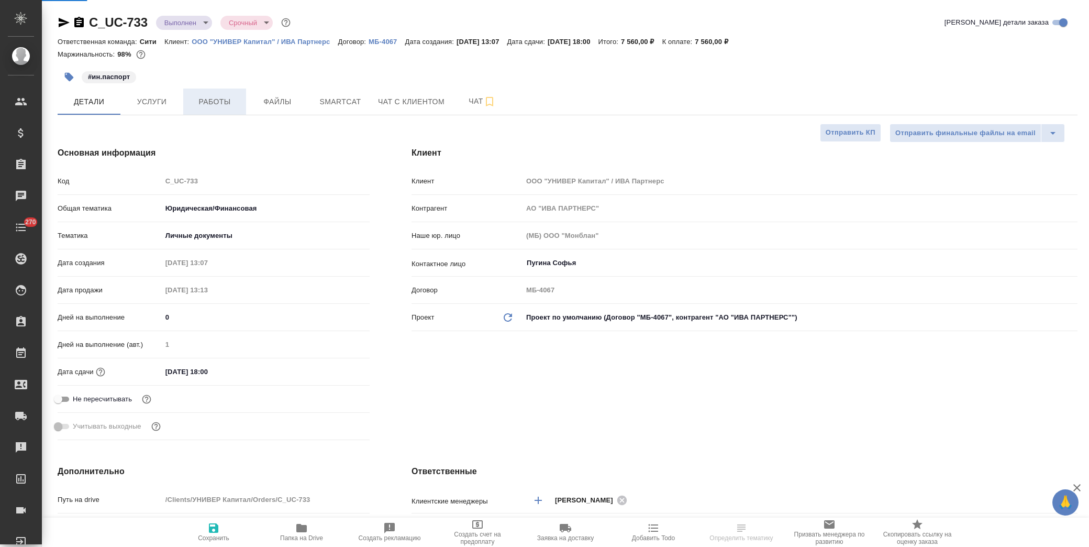
type textarea "x"
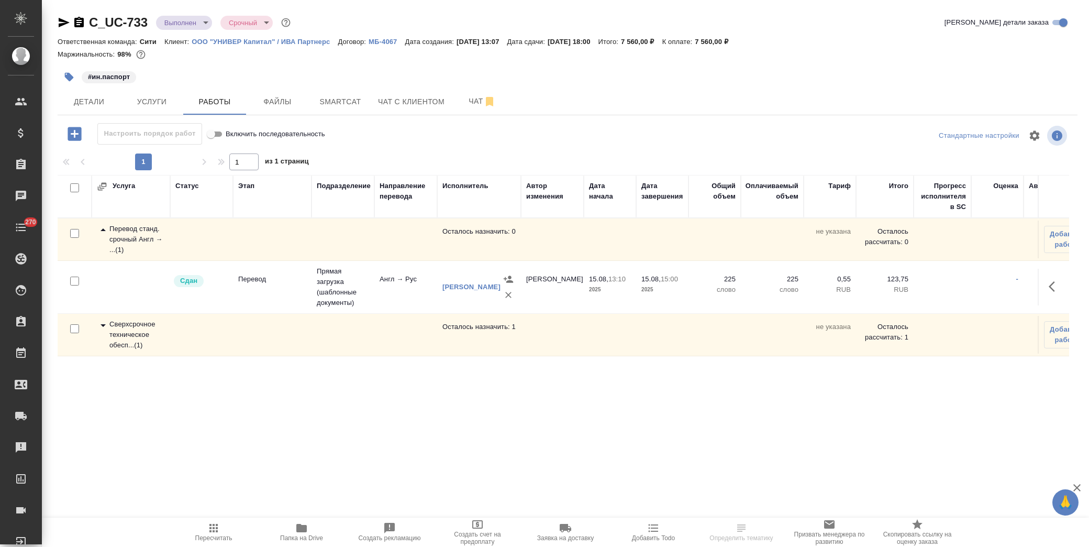
click at [97, 326] on icon at bounding box center [103, 325] width 13 height 13
click at [1050, 380] on icon "button" at bounding box center [1055, 376] width 13 height 13
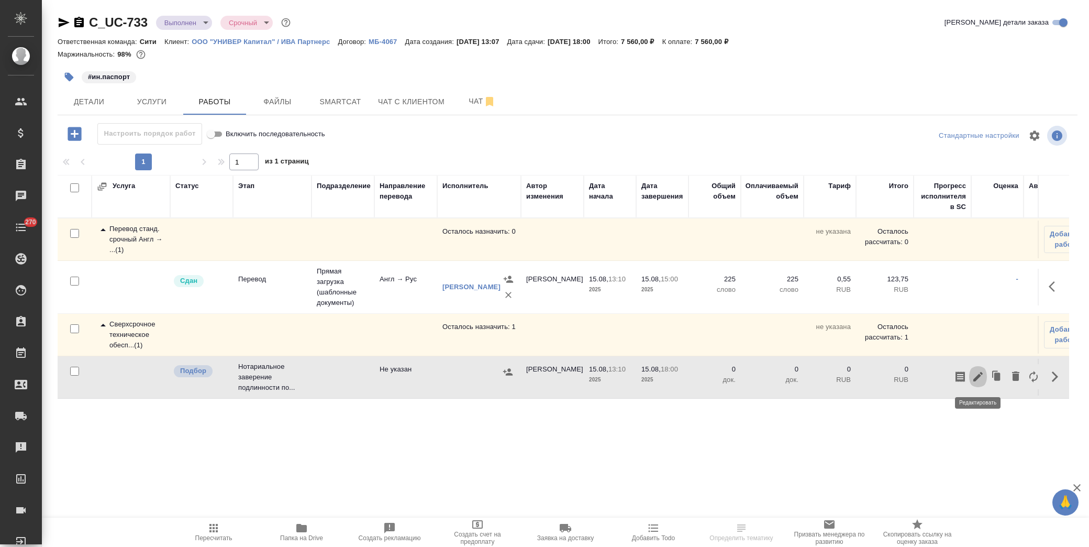
click at [977, 375] on icon "button" at bounding box center [977, 376] width 9 height 9
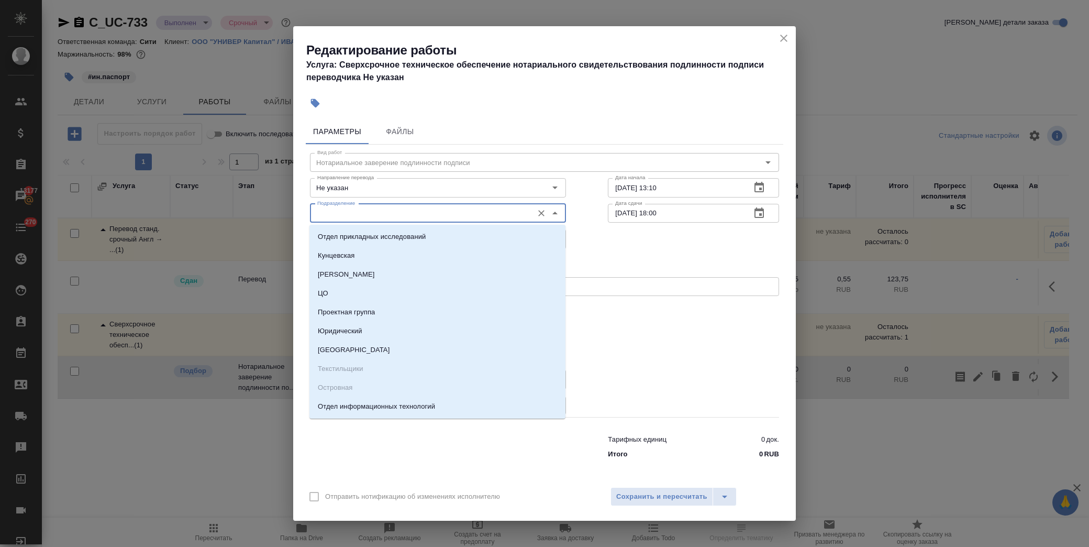
click at [408, 212] on input "Подразделение" at bounding box center [420, 213] width 215 height 13
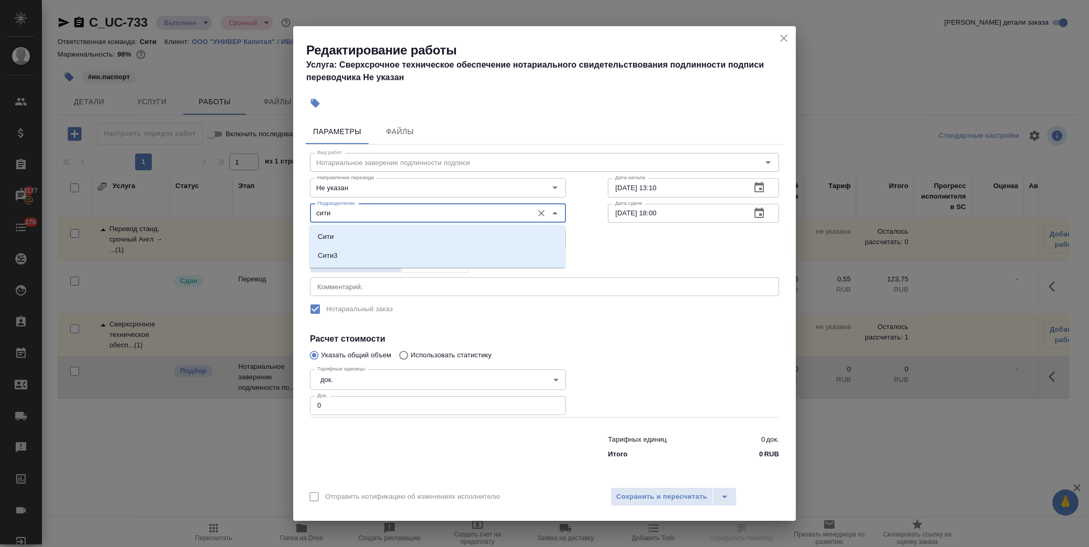
click at [379, 232] on li "Сити" at bounding box center [437, 236] width 256 height 19
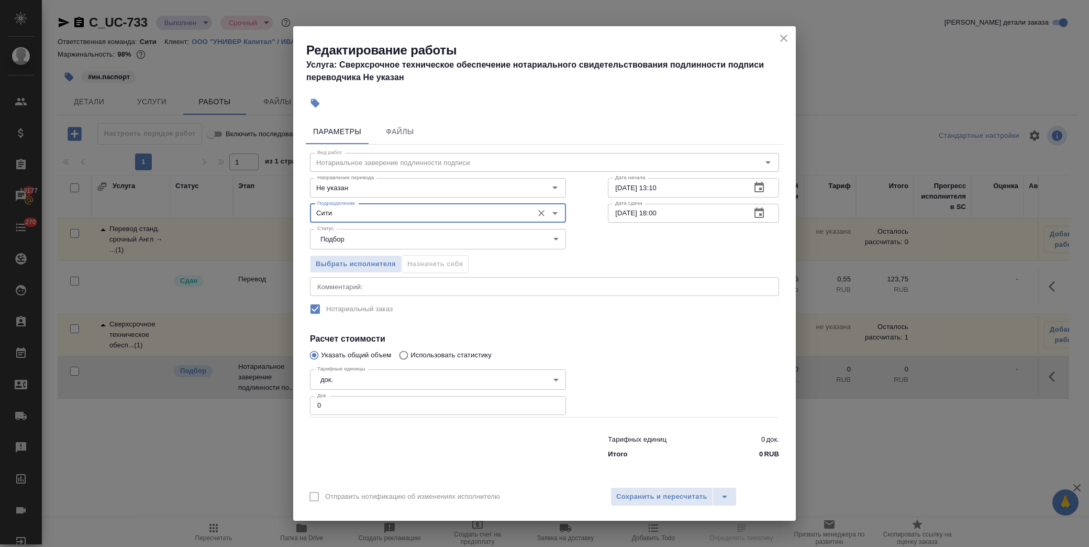
type input "Сити"
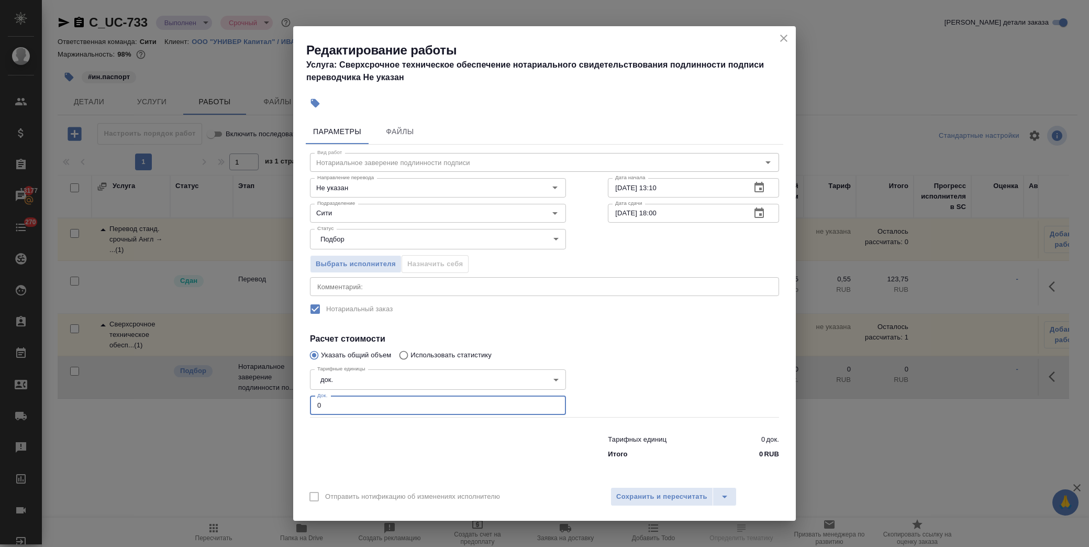
drag, startPoint x: 312, startPoint y: 405, endPoint x: 257, endPoint y: 405, distance: 55.0
click at [257, 405] on div "Редактирование работы Услуга: Сверхсрочное техническое обеспечение нотариальног…" at bounding box center [544, 273] width 1089 height 547
type input "4"
click at [689, 489] on button "Сохранить и пересчитать" at bounding box center [662, 496] width 103 height 19
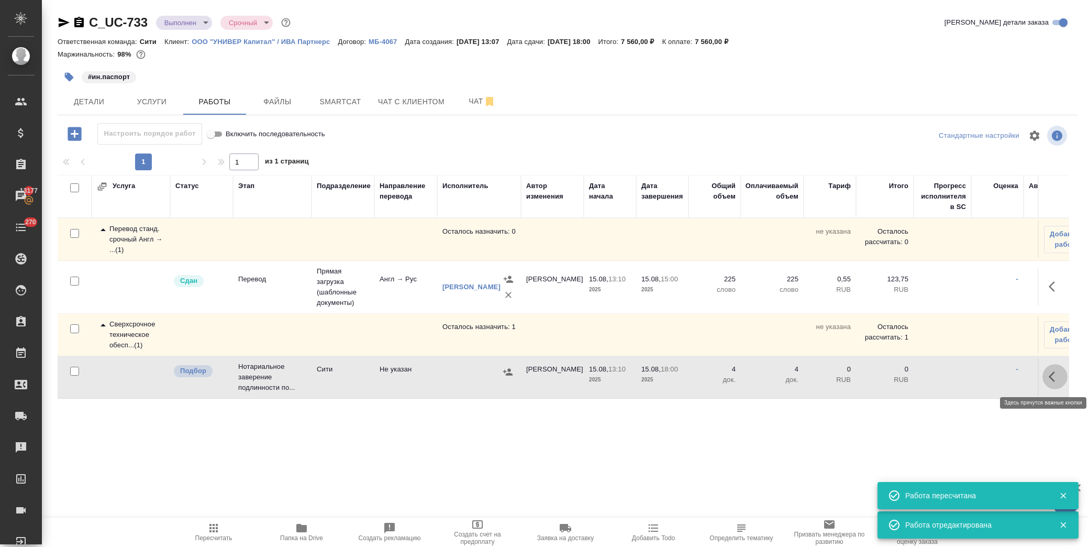
click at [1049, 380] on icon "button" at bounding box center [1055, 376] width 13 height 13
click at [976, 374] on icon "button" at bounding box center [978, 376] width 13 height 13
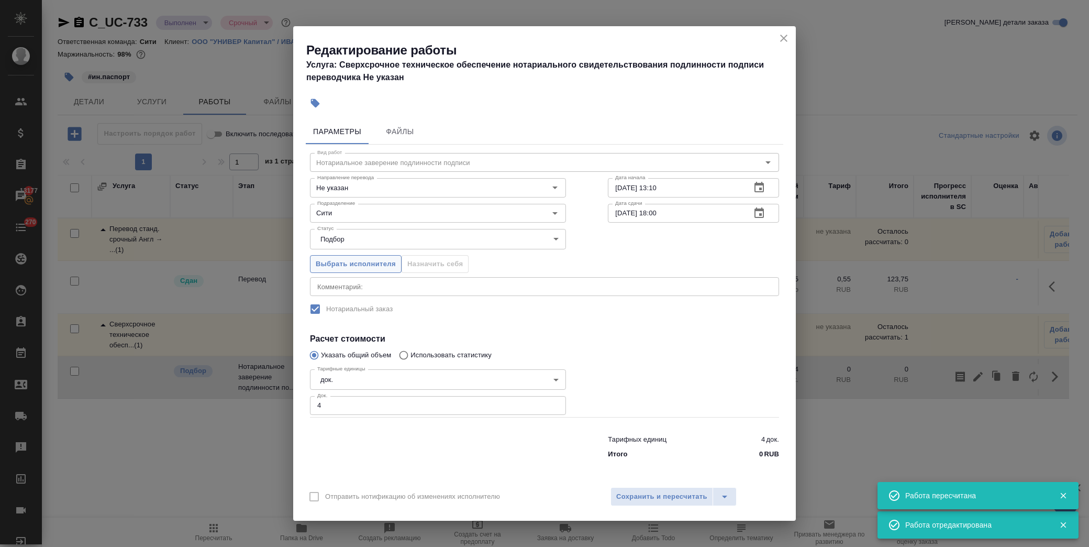
click at [375, 260] on span "Выбрать исполнителя" at bounding box center [356, 264] width 80 height 12
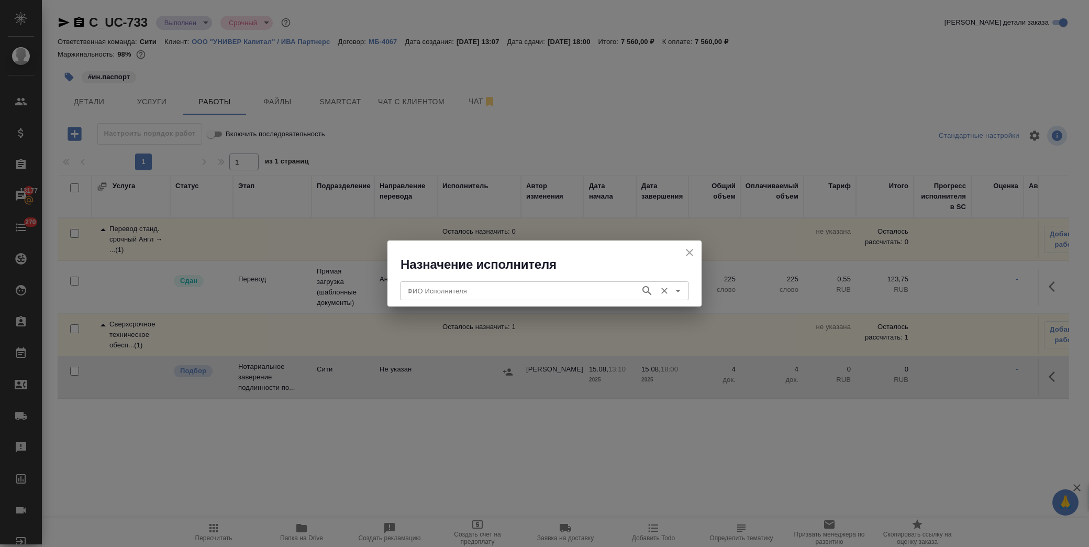
click at [456, 297] on div "ФИО Исполнителя" at bounding box center [544, 290] width 289 height 19
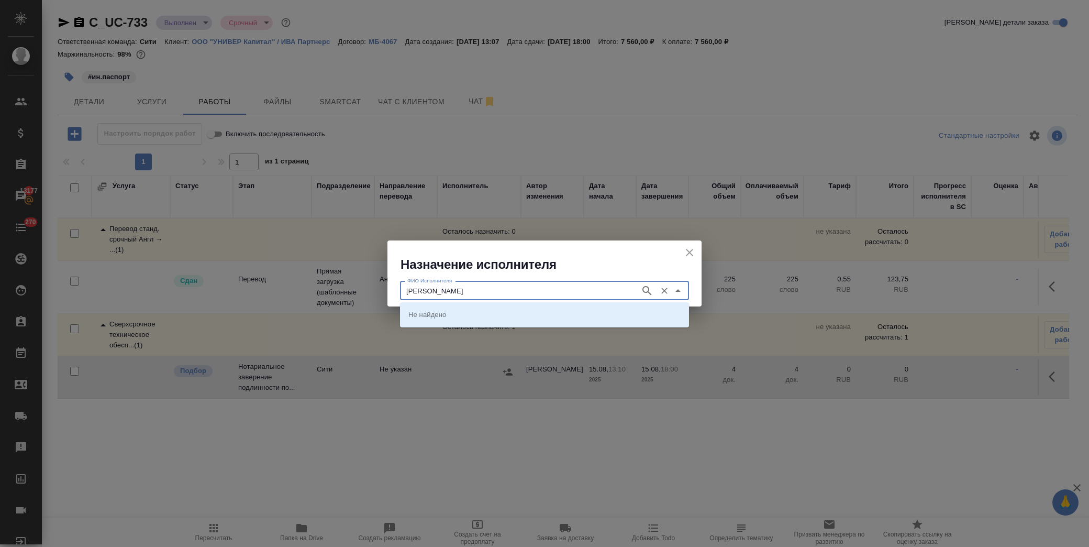
type input "крылова"
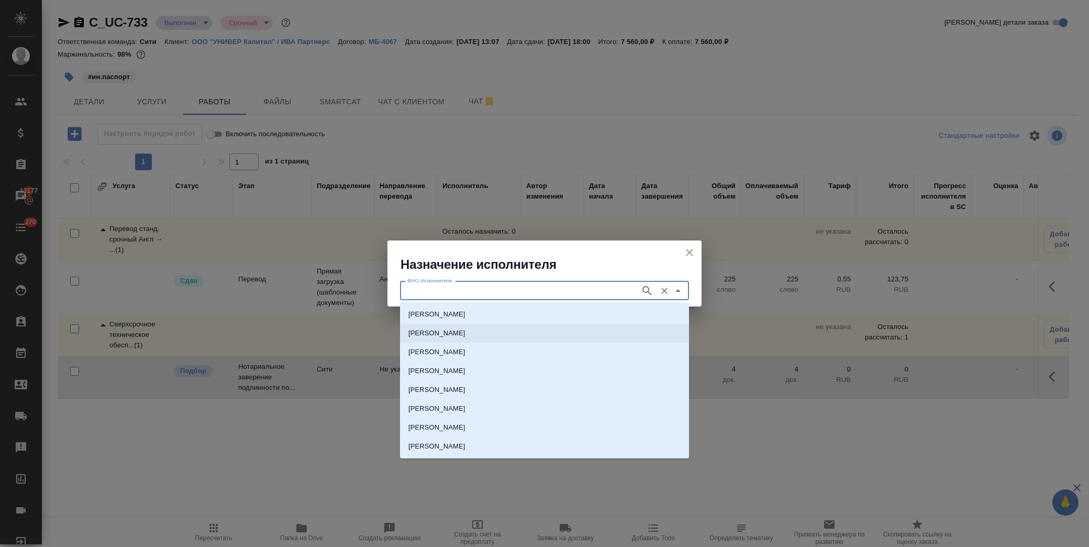
click at [464, 334] on p "НОТАРИУС Крылова Юлия Владимировна" at bounding box center [436, 333] width 57 height 10
type input "НОТАРИУС Крылова Юлия Владимировна"
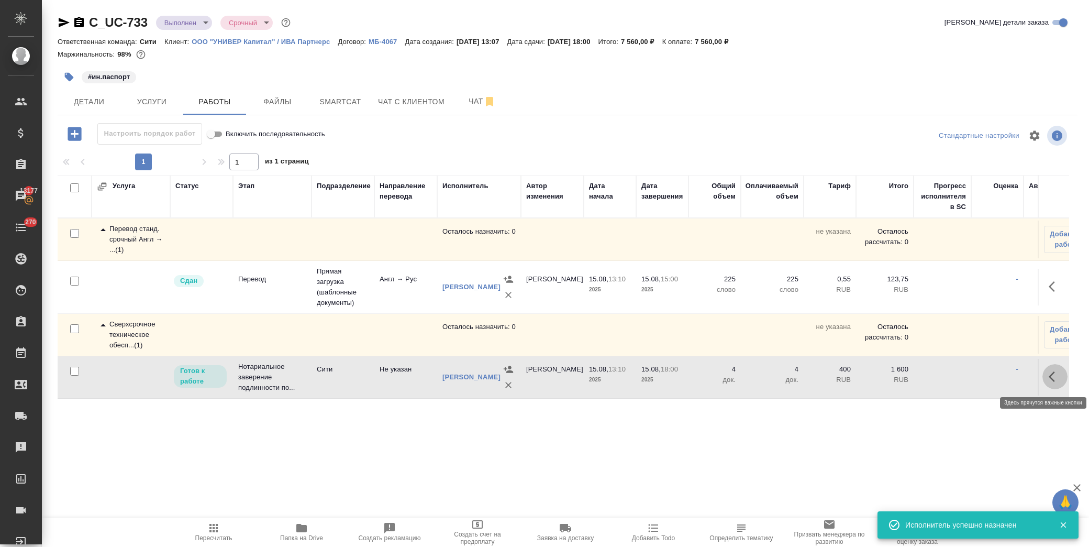
click at [1057, 377] on icon "button" at bounding box center [1055, 376] width 13 height 13
click at [985, 380] on button "button" at bounding box center [978, 376] width 18 height 25
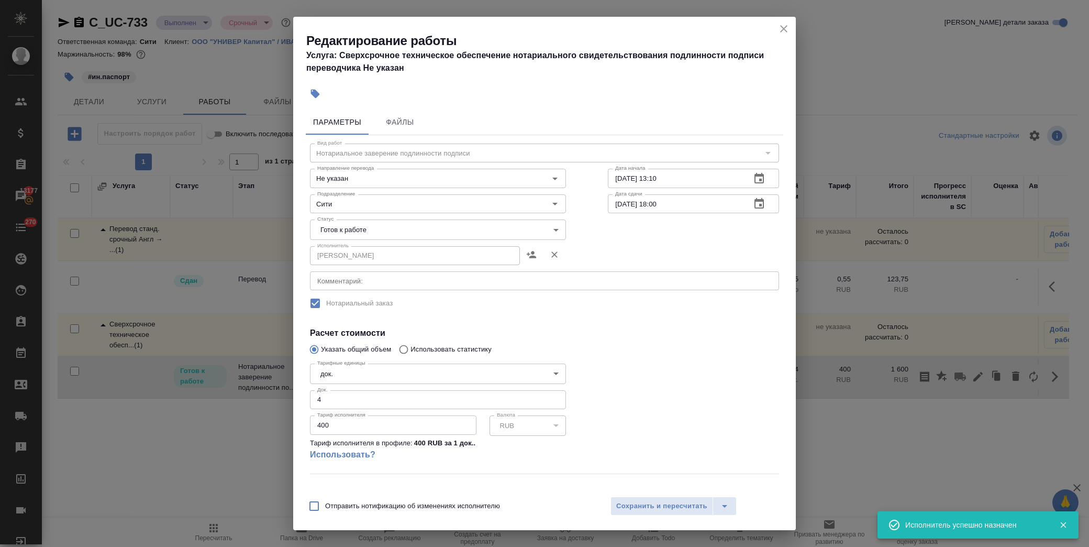
click at [382, 228] on body "🙏 .cls-1 fill:#fff; AWATERA Лофицкая Юлия Владимировна Клиенты Спецификации Зак…" at bounding box center [544, 273] width 1089 height 547
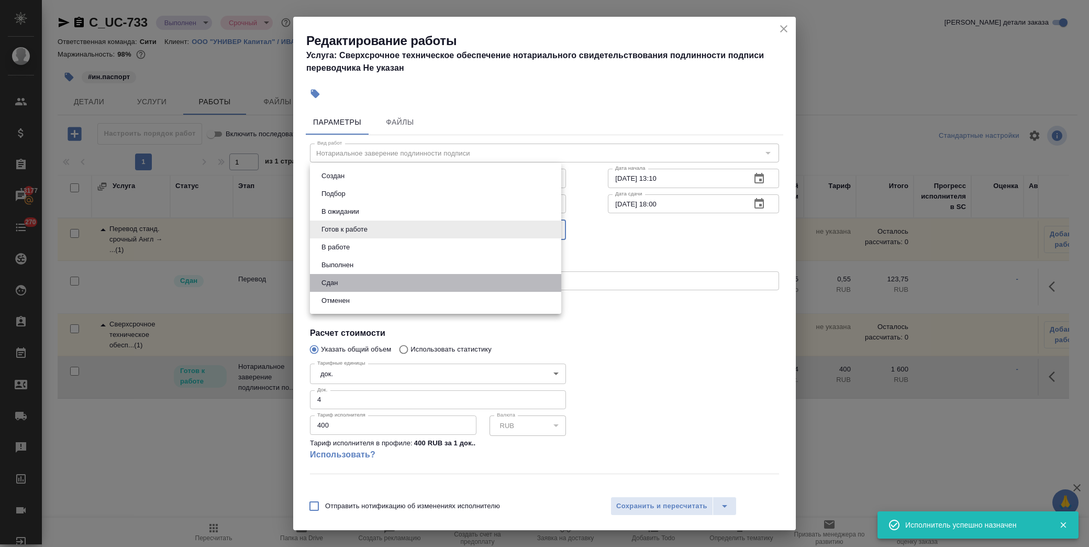
click at [359, 282] on li "Сдан" at bounding box center [435, 283] width 251 height 18
type input "closed"
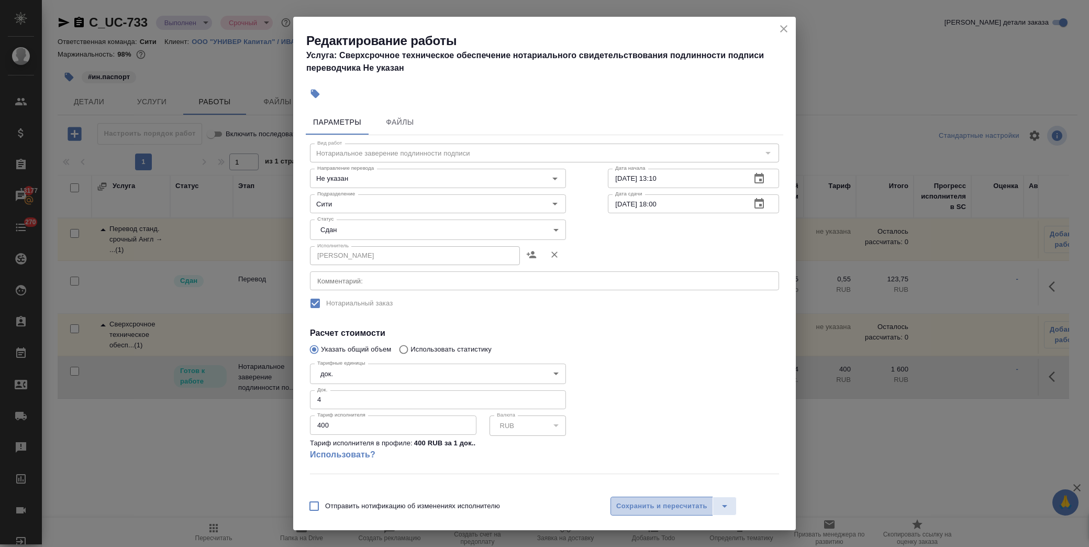
click at [644, 509] on span "Сохранить и пересчитать" at bounding box center [661, 506] width 91 height 12
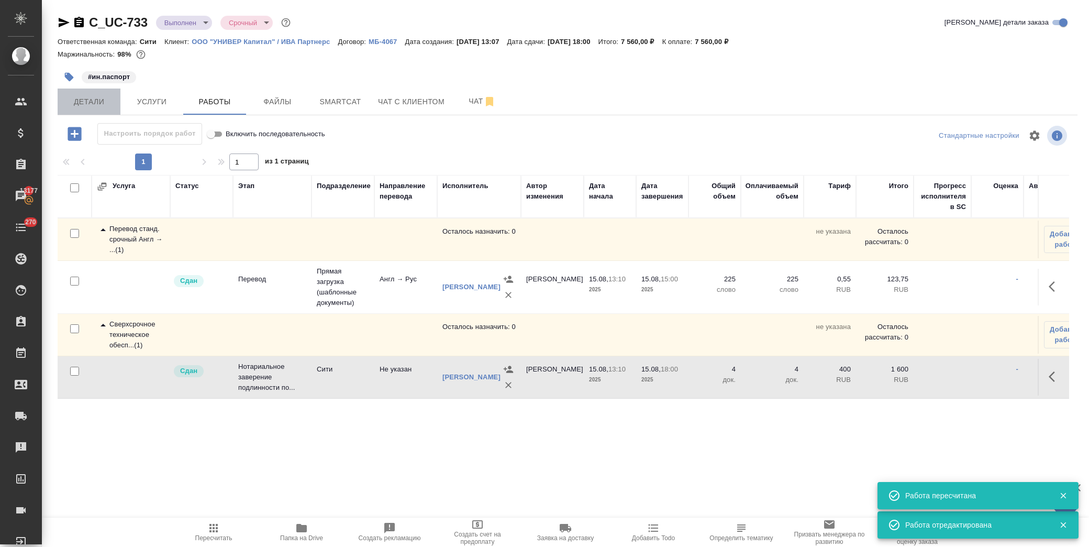
click at [89, 106] on span "Детали" at bounding box center [89, 101] width 50 height 13
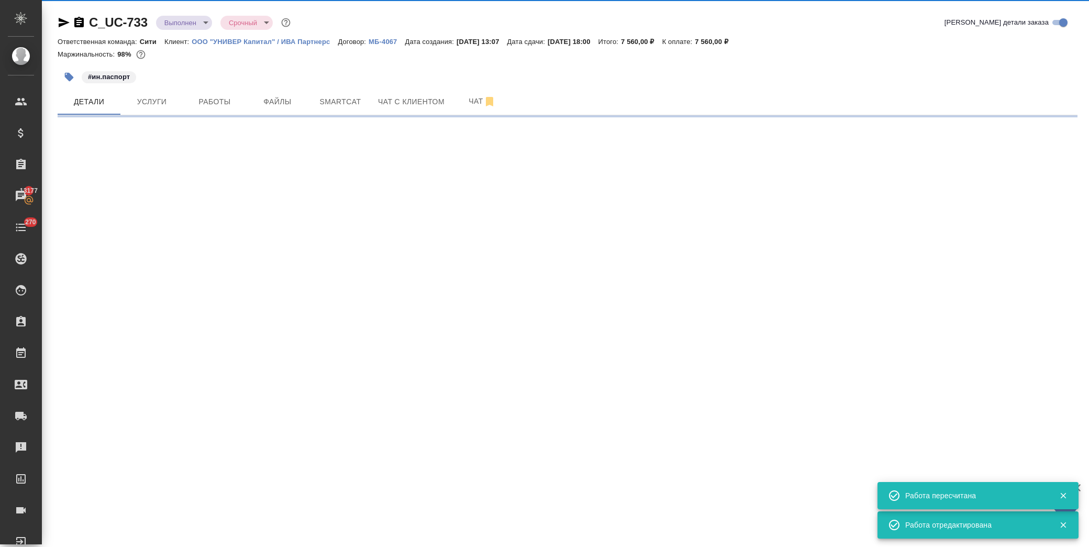
select select "RU"
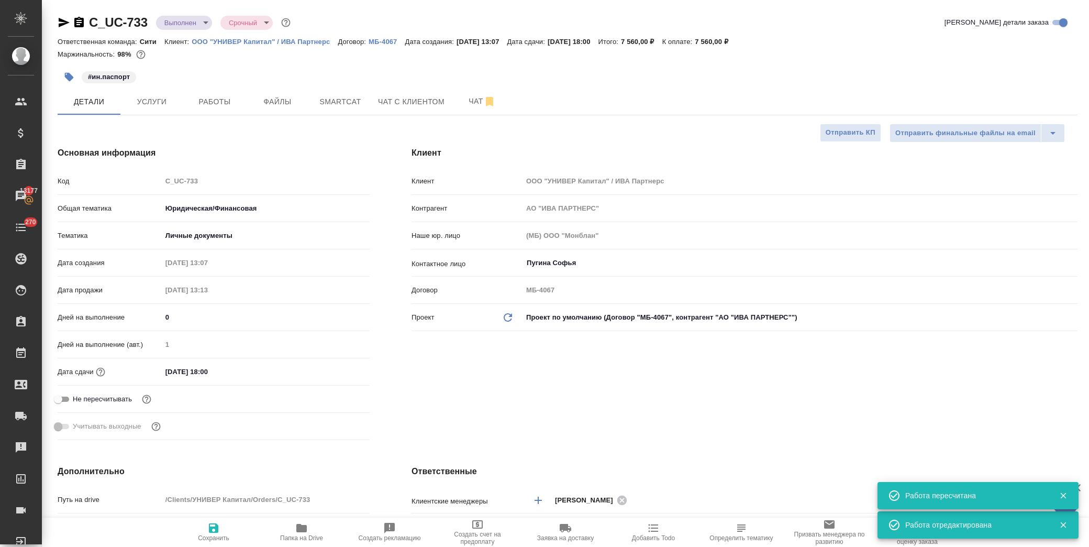
type textarea "x"
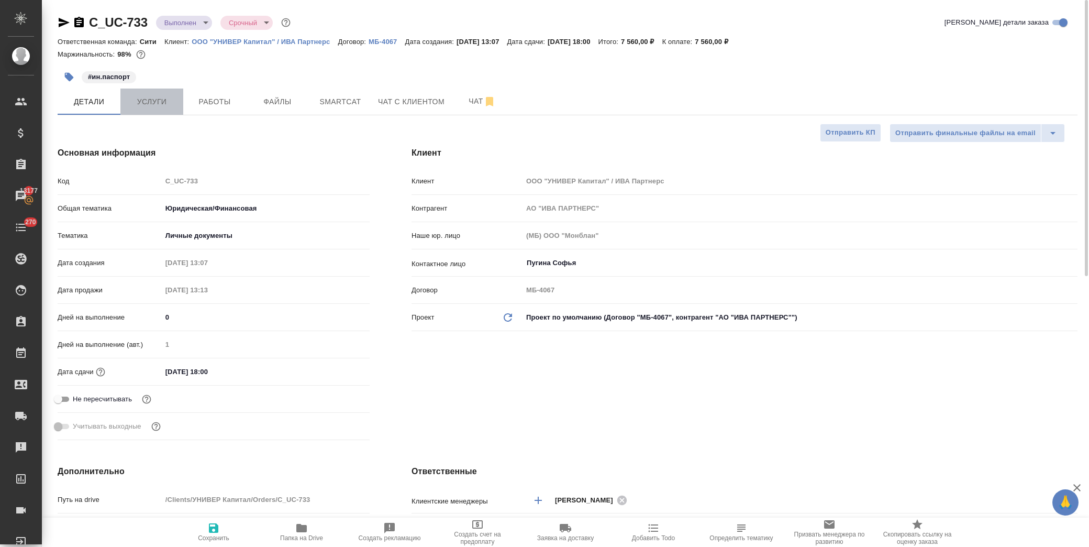
click at [167, 102] on span "Услуги" at bounding box center [152, 101] width 50 height 13
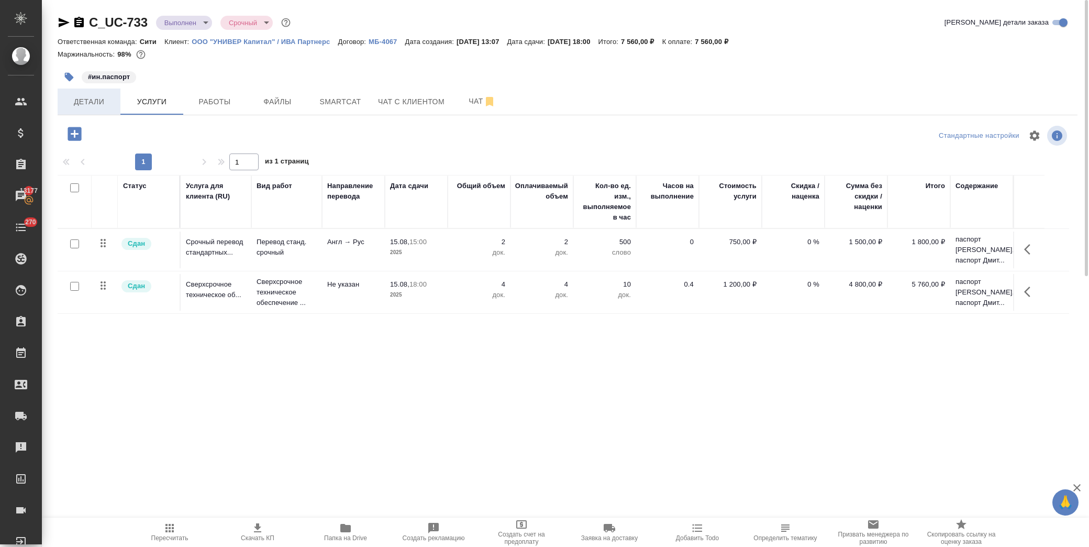
click at [81, 114] on button "Детали" at bounding box center [89, 101] width 63 height 26
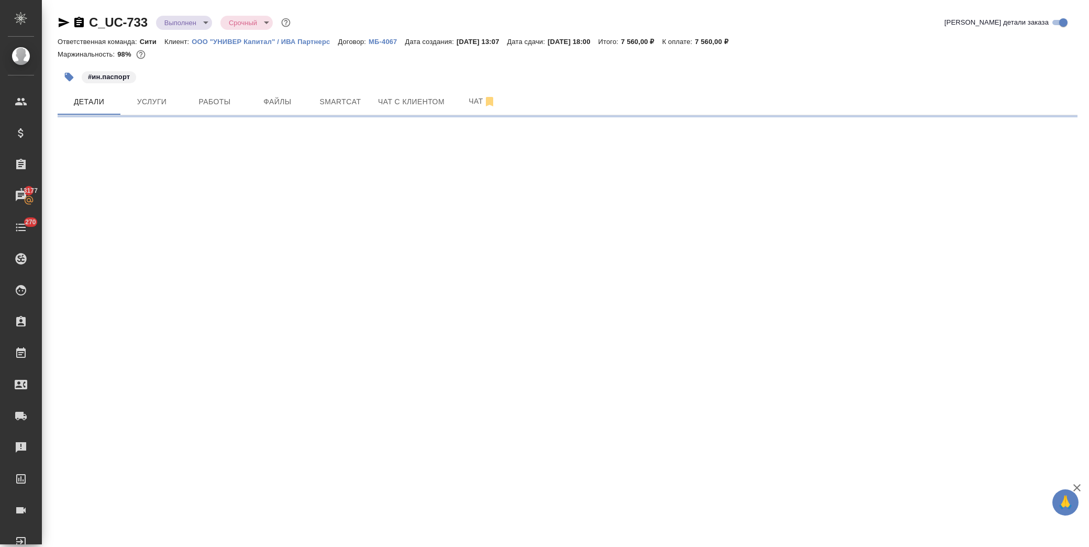
select select "RU"
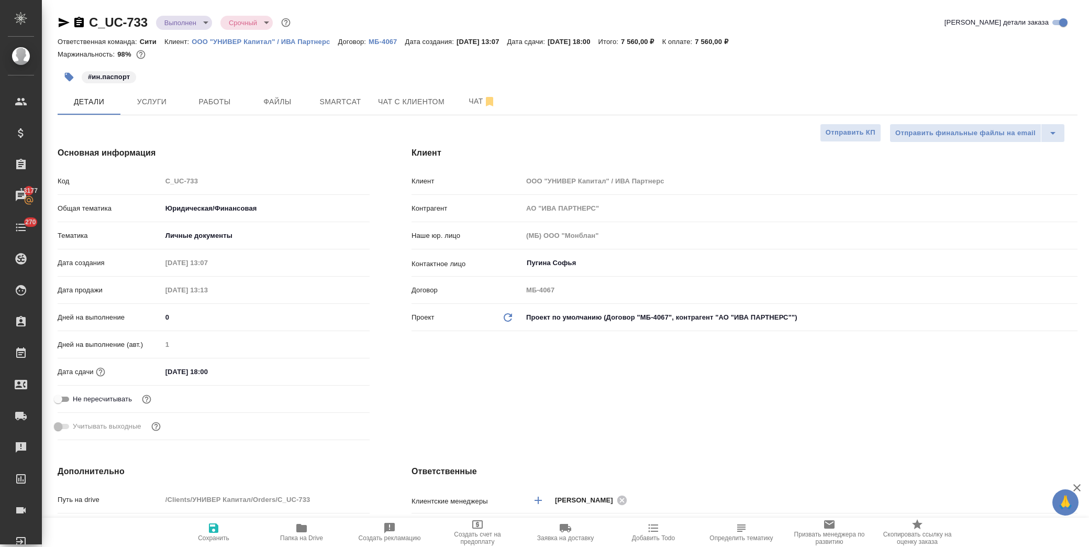
type textarea "x"
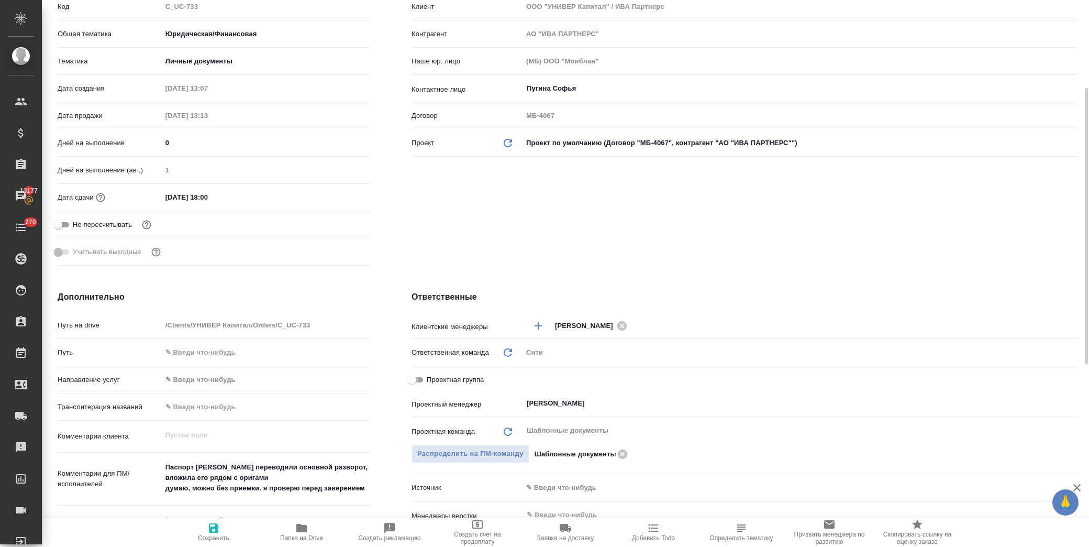
click at [415, 381] on input "Проектная группа" at bounding box center [412, 379] width 38 height 13
checkbox input "true"
type textarea "x"
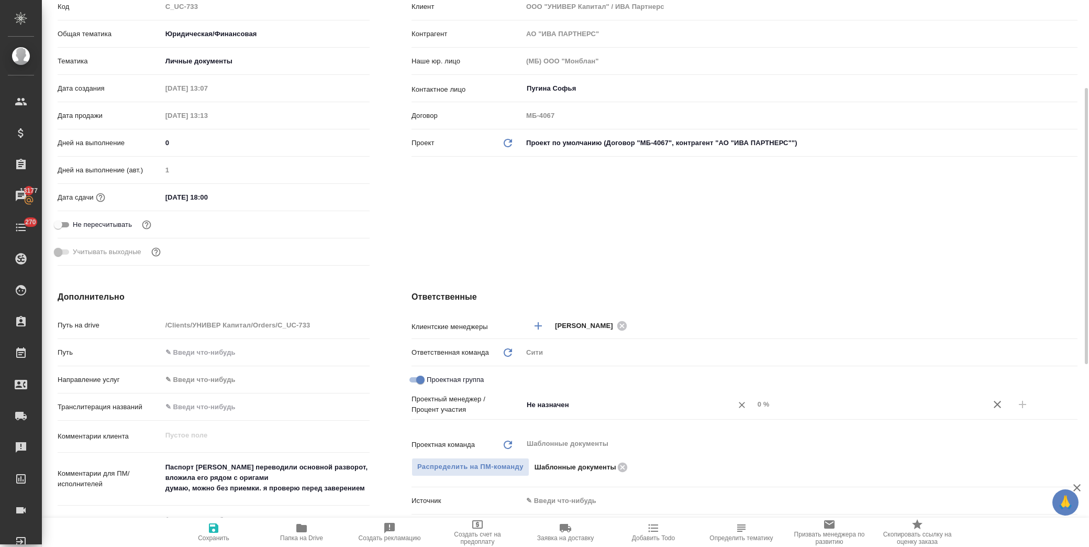
click at [556, 401] on input "Не назначен" at bounding box center [621, 404] width 190 height 13
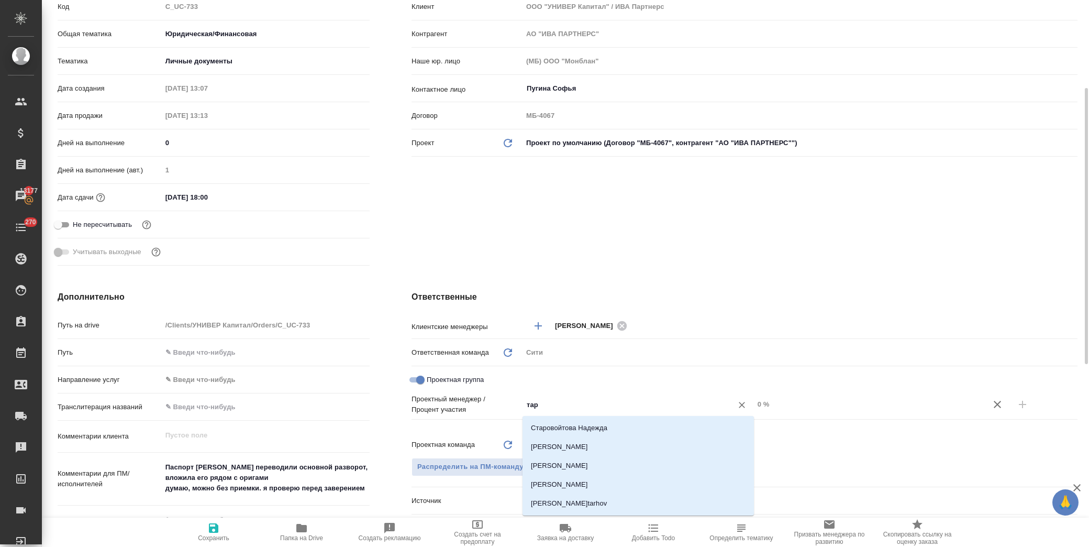
type input "тара"
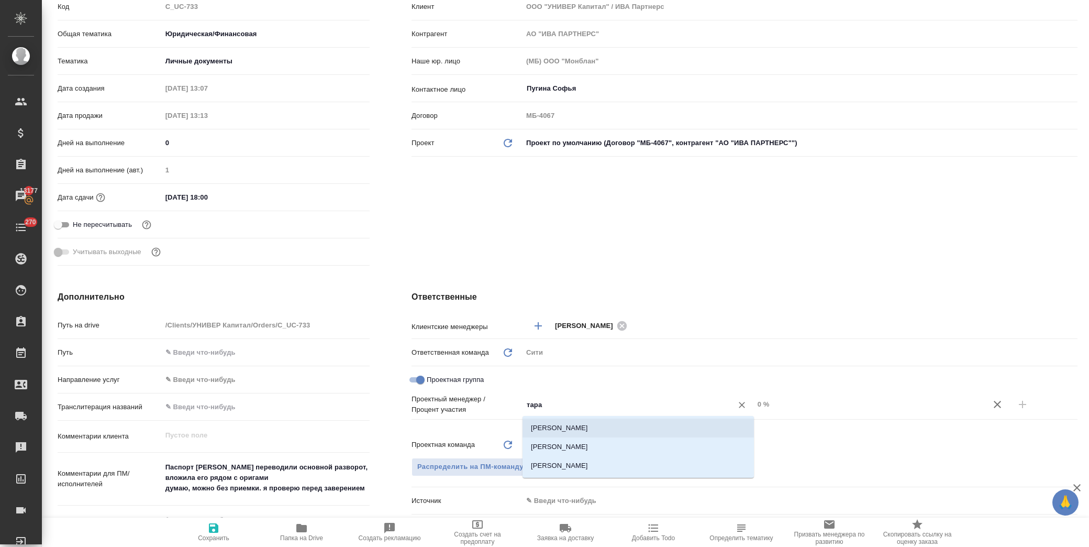
click at [548, 423] on li "[PERSON_NAME]" at bounding box center [638, 427] width 231 height 19
type textarea "x"
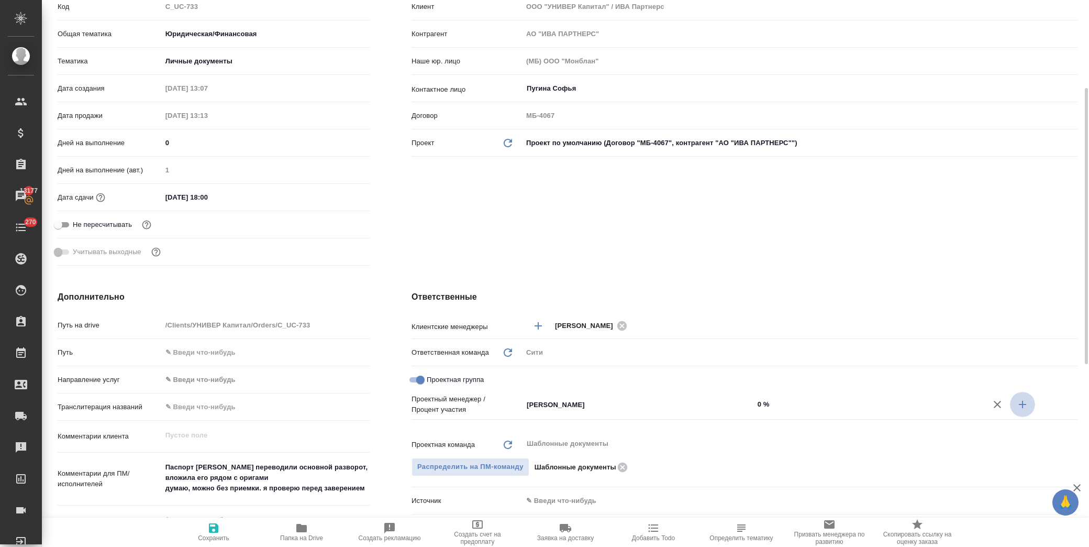
drag, startPoint x: 1026, startPoint y: 407, endPoint x: 784, endPoint y: 407, distance: 241.9
click at [1025, 407] on icon "button" at bounding box center [1022, 404] width 13 height 13
type textarea "x"
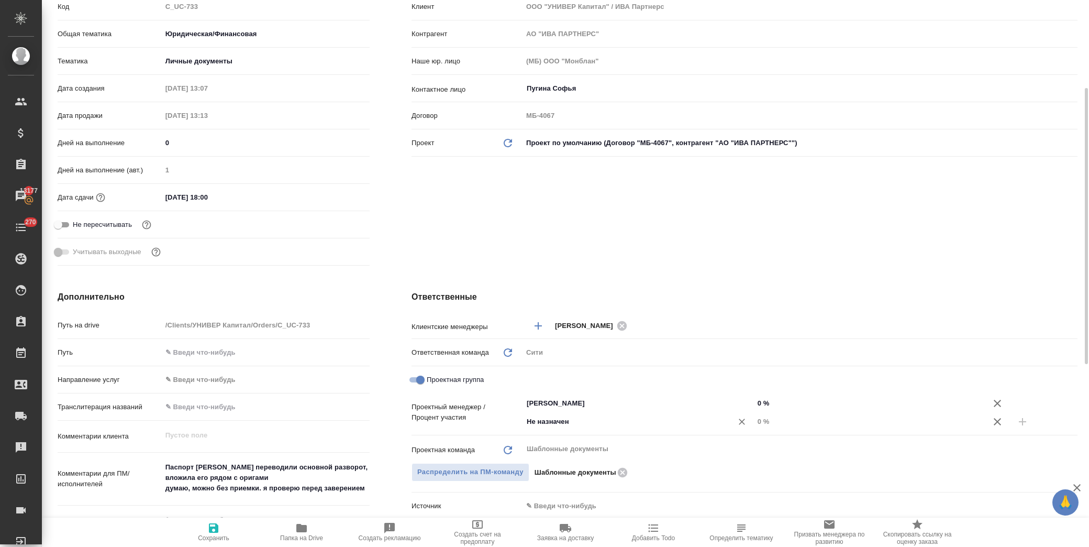
click at [563, 417] on input "Не назначен" at bounding box center [621, 421] width 190 height 13
type input "димит"
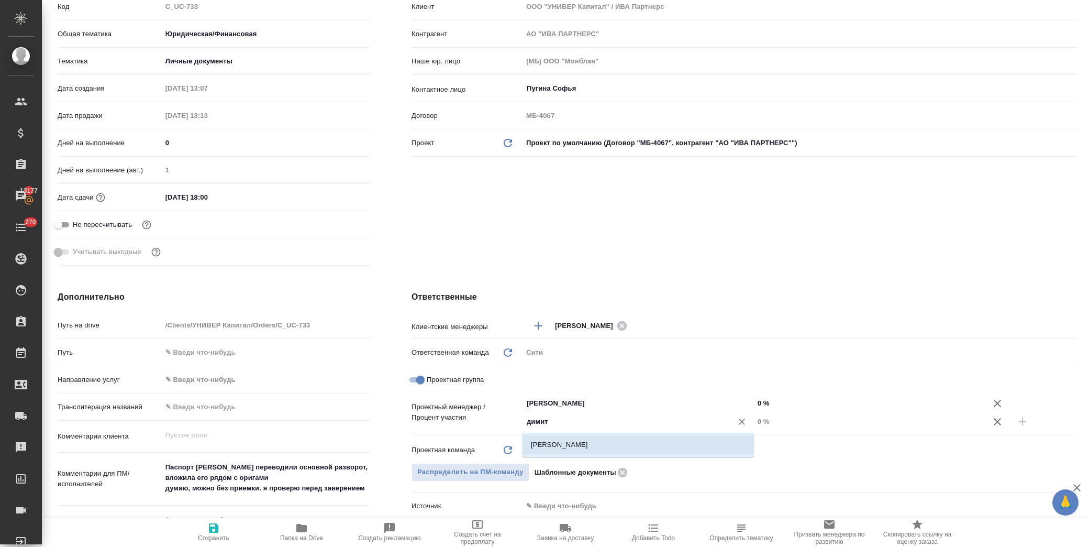
click at [582, 448] on li "[PERSON_NAME]" at bounding box center [638, 444] width 231 height 19
type textarea "x"
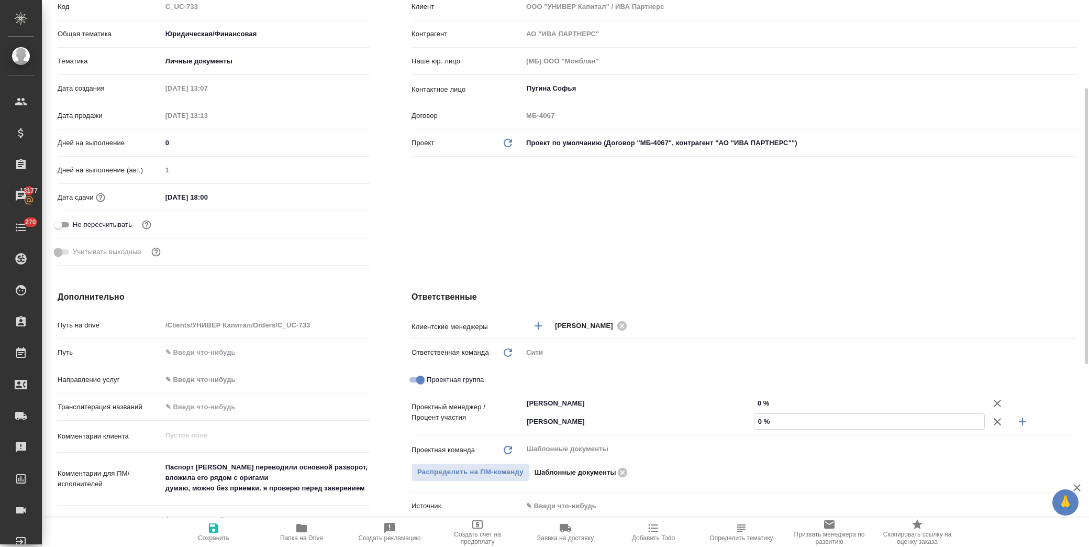
drag, startPoint x: 755, startPoint y: 424, endPoint x: 762, endPoint y: 425, distance: 7.9
click at [762, 425] on input "0 %" at bounding box center [870, 421] width 230 height 15
type input "7 %"
type textarea "x"
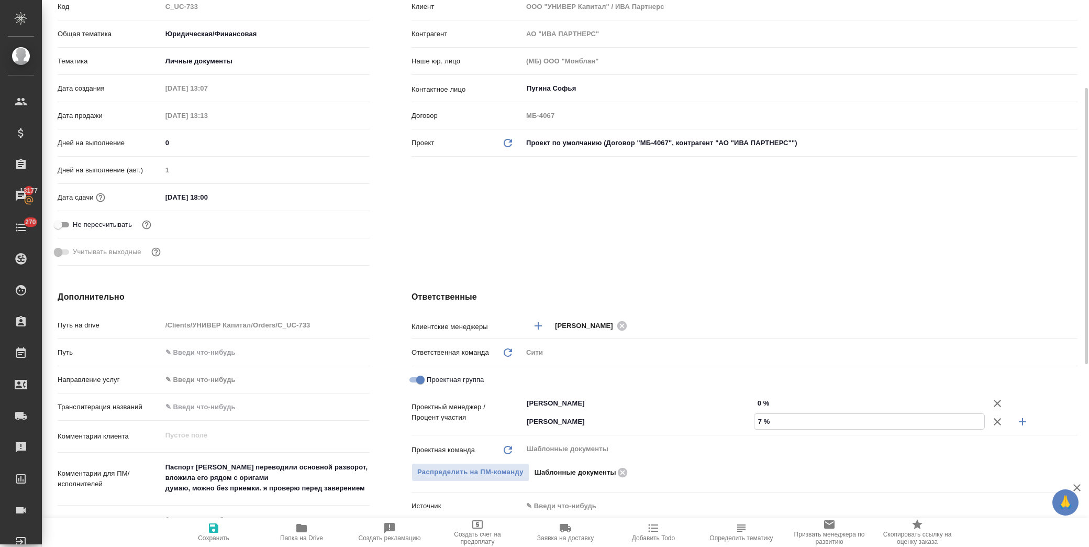
type textarea "x"
type input "77 %"
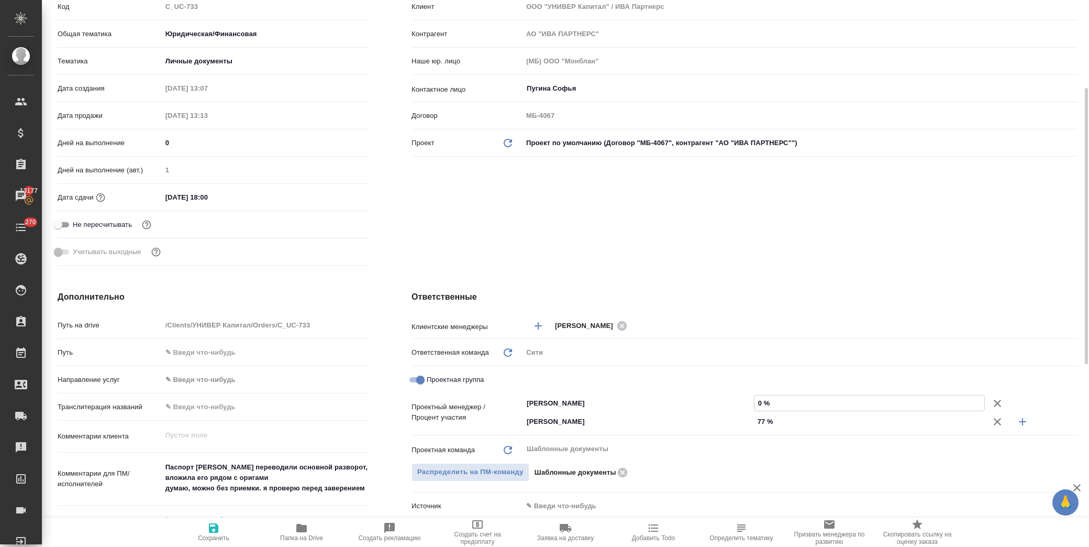
drag, startPoint x: 760, startPoint y: 404, endPoint x: 753, endPoint y: 404, distance: 7.3
click at [754, 404] on div "0 %" at bounding box center [869, 403] width 231 height 16
type input "2 %"
type textarea "x"
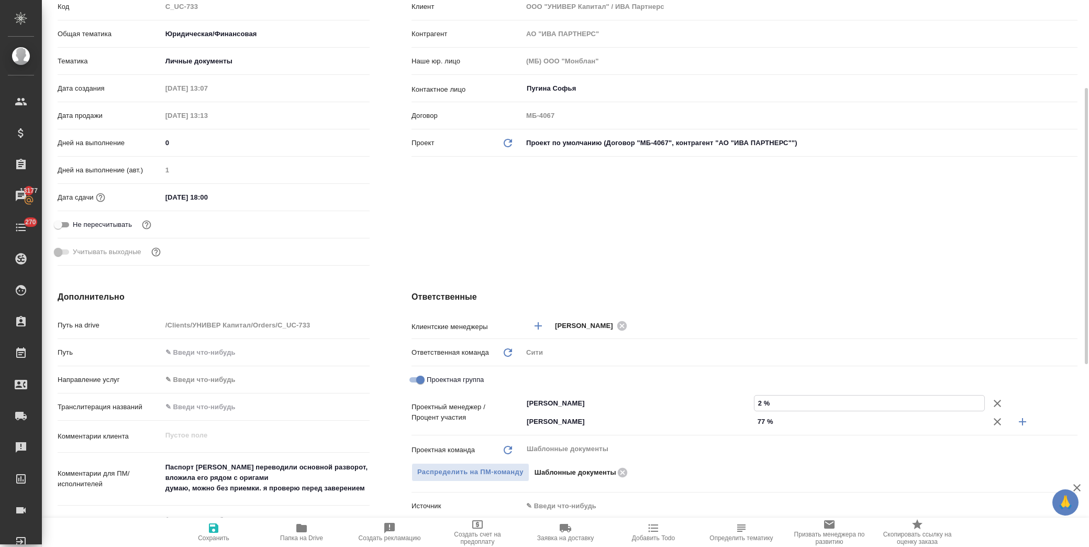
type textarea "x"
type input "23 %"
type textarea "x"
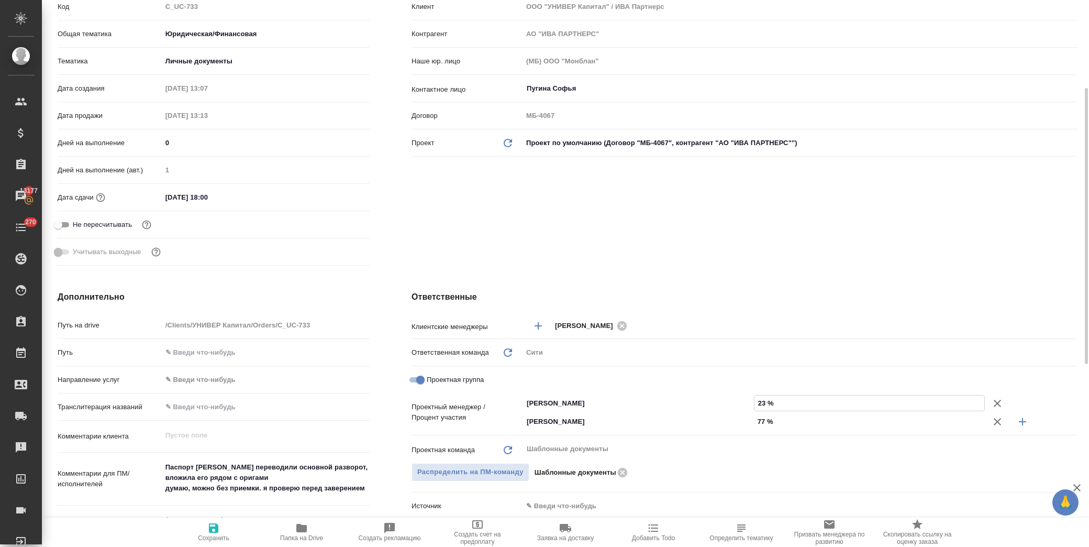
type input "23 %"
click at [766, 239] on div "Клиент Клиент ООО "УНИВЕР Капитал" / ИВА Партнерс Контрагент АО "ИВА ПАРТНЕРС" …" at bounding box center [745, 120] width 708 height 339
click at [216, 536] on span "Сохранить" at bounding box center [213, 537] width 31 height 7
type textarea "x"
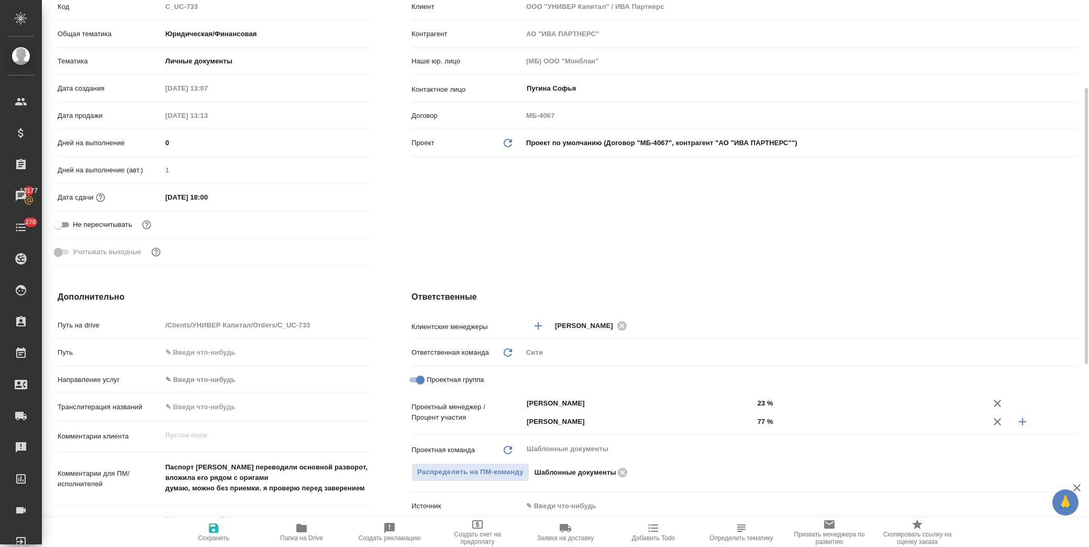
type textarea "x"
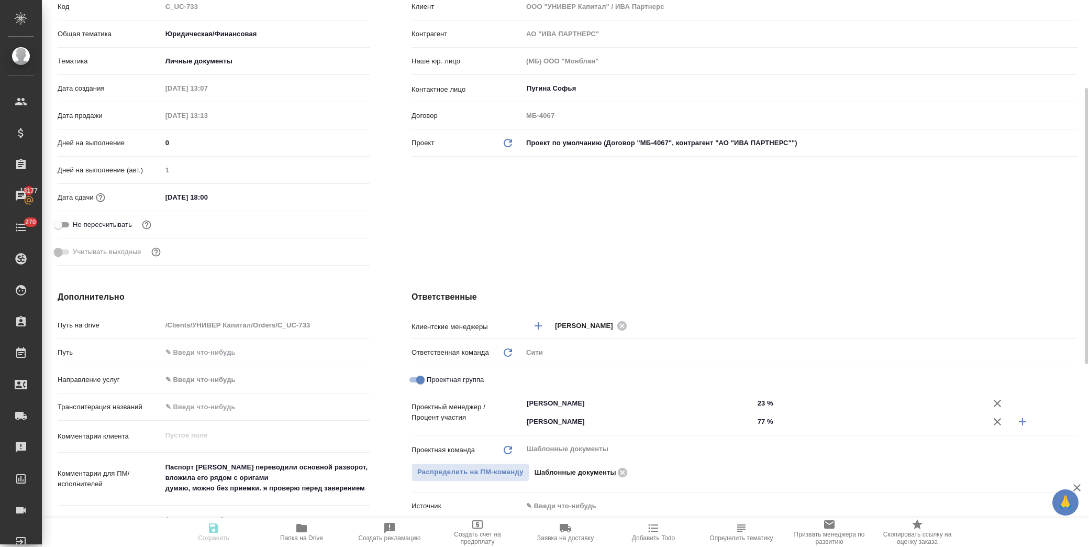
type textarea "x"
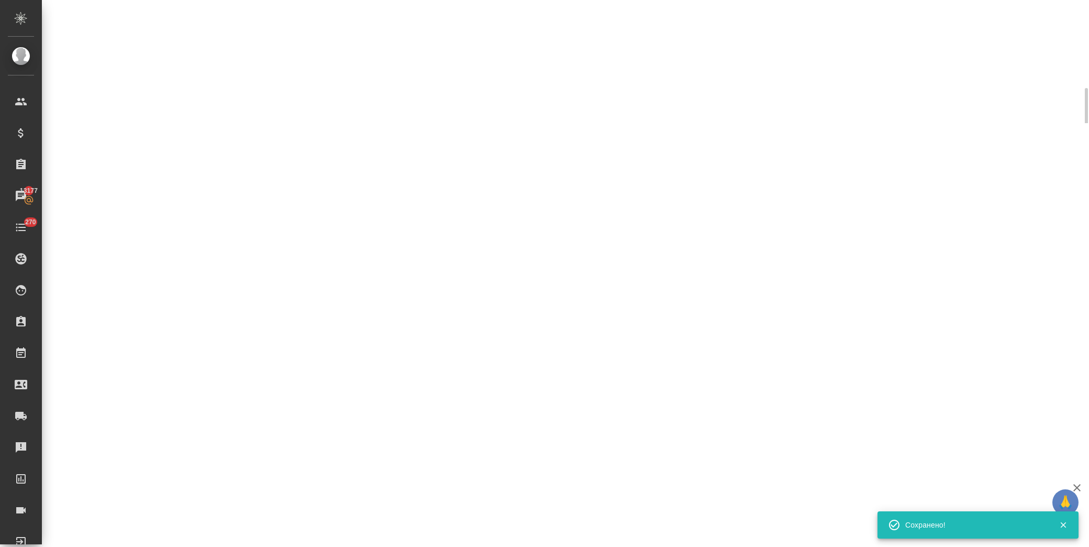
select select "RU"
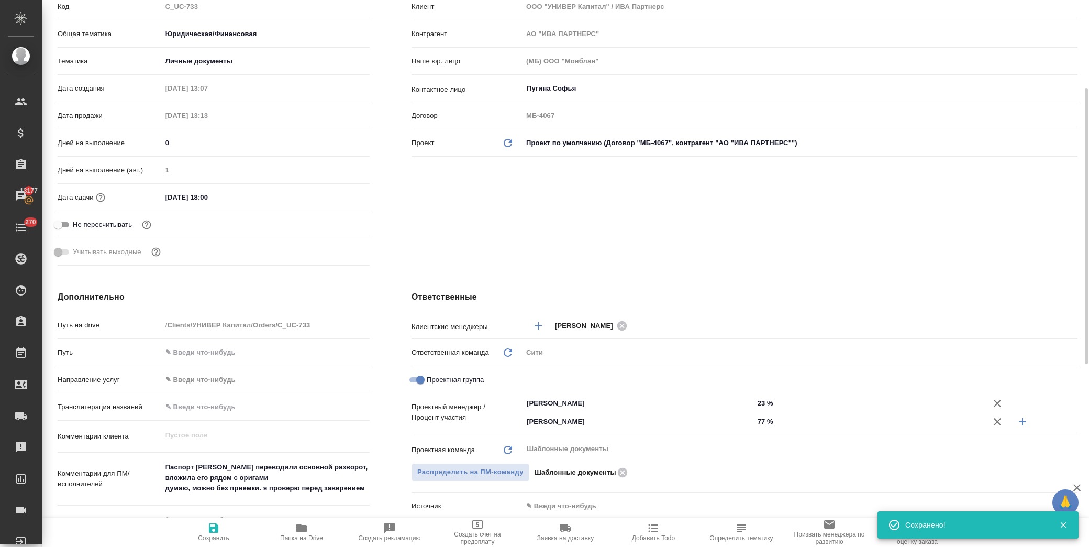
type textarea "x"
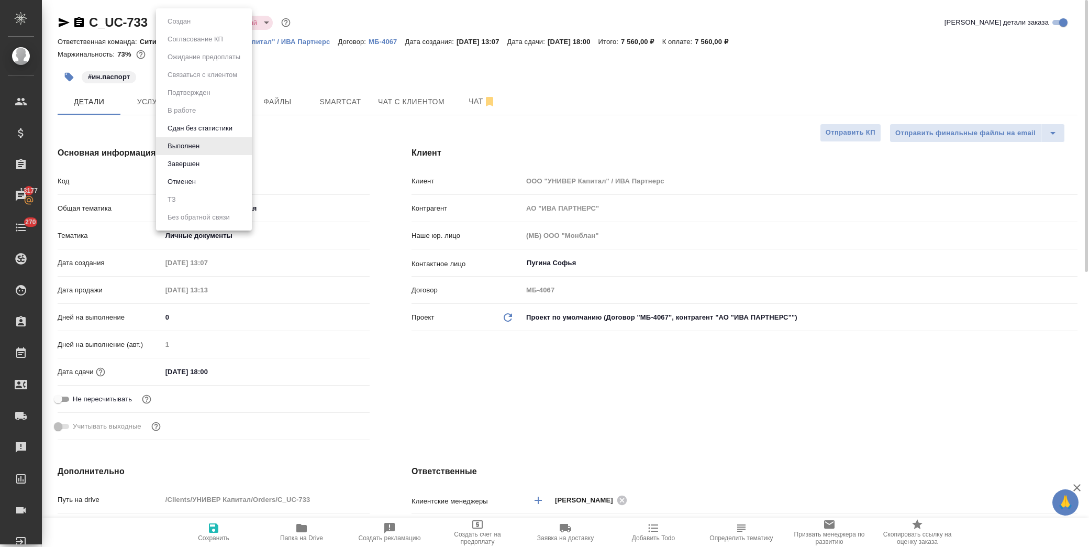
click at [200, 23] on body "🙏 .cls-1 fill:#fff; AWATERA Лофицкая Юлия Владимировна Клиенты Спецификации Зак…" at bounding box center [544, 273] width 1089 height 547
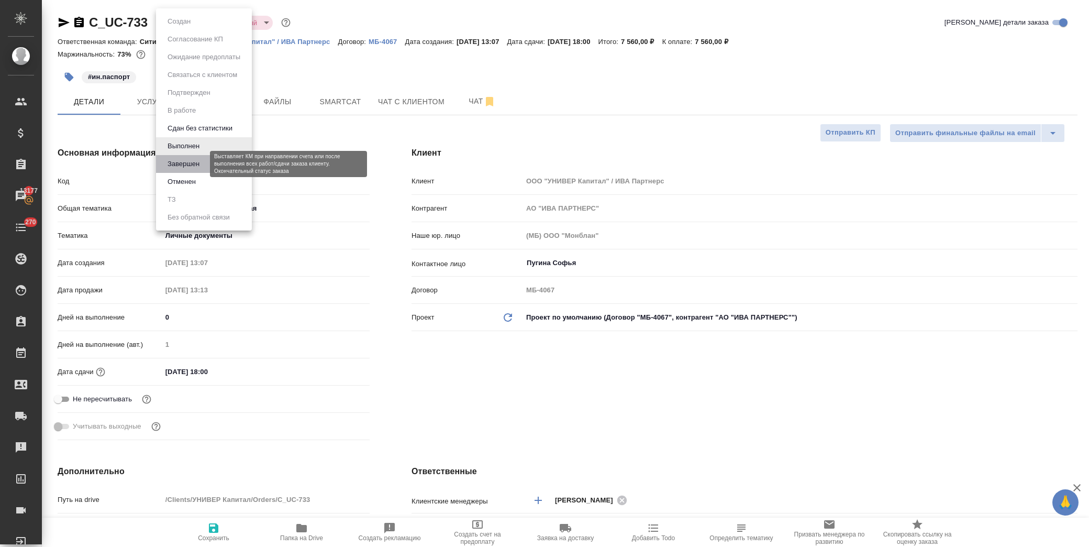
click at [191, 162] on button "Завершен" at bounding box center [183, 164] width 38 height 12
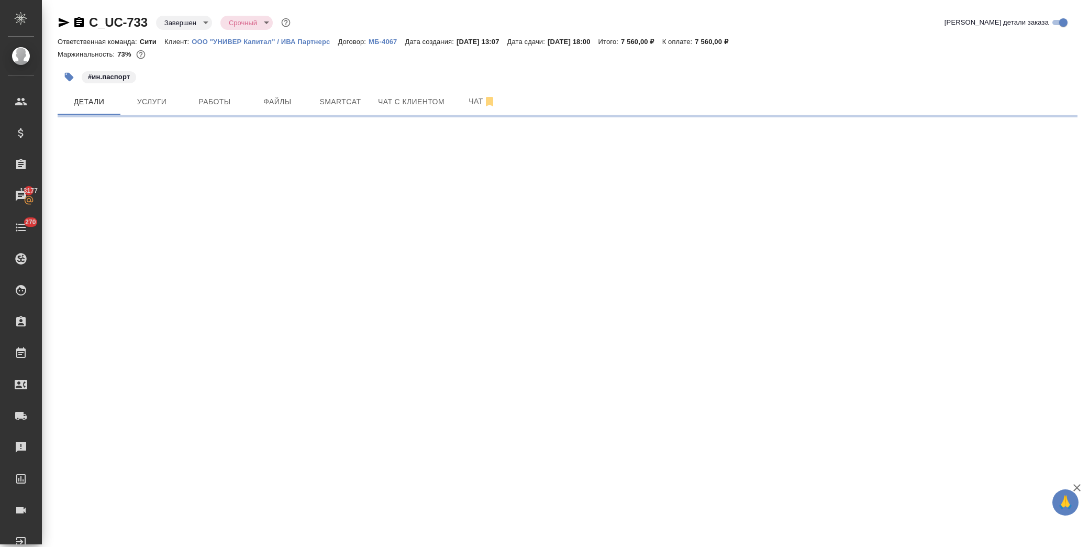
select select "RU"
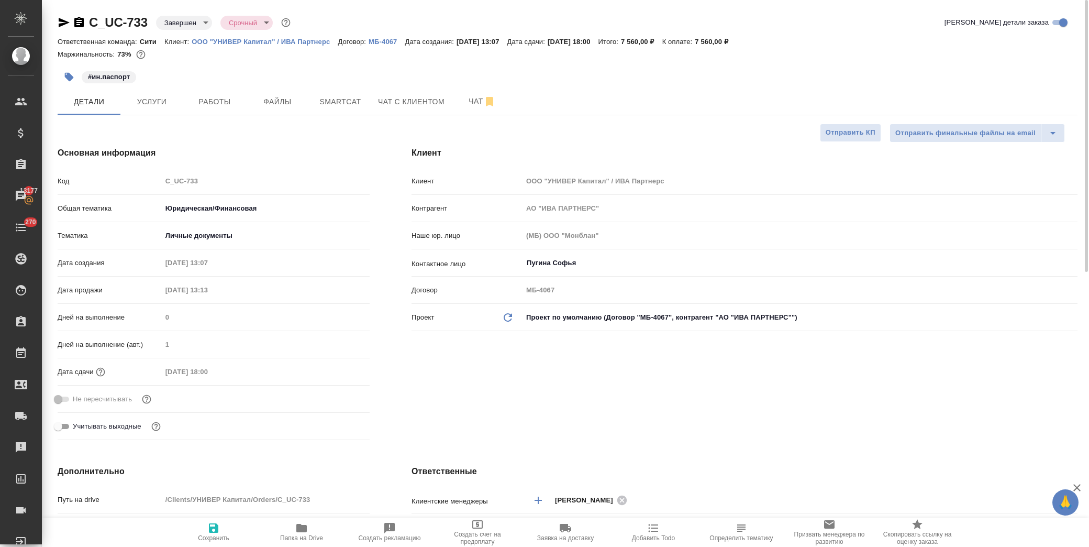
type textarea "x"
click at [375, 43] on p "МБ-4067" at bounding box center [387, 42] width 36 height 8
type textarea "x"
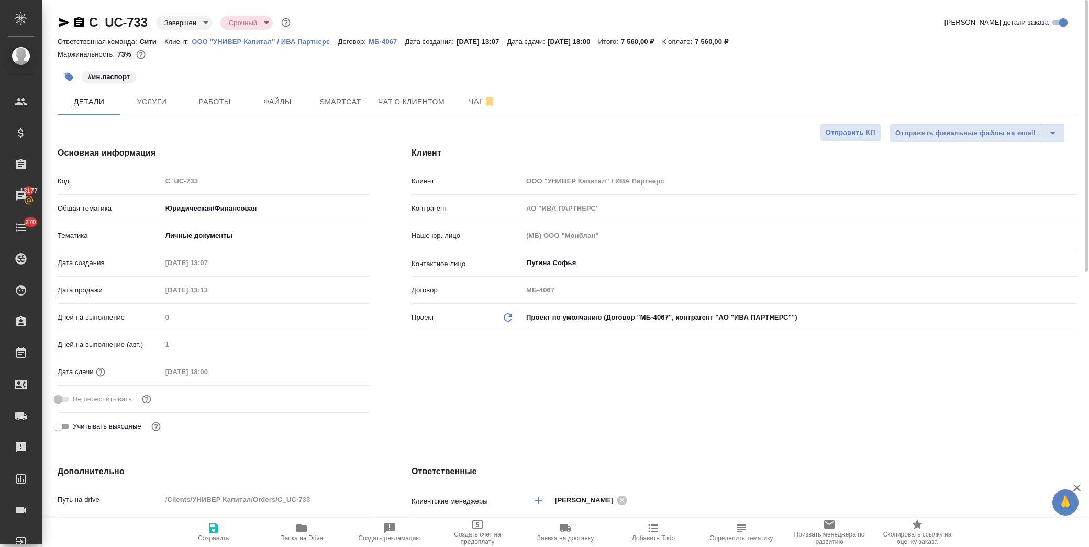
type textarea "x"
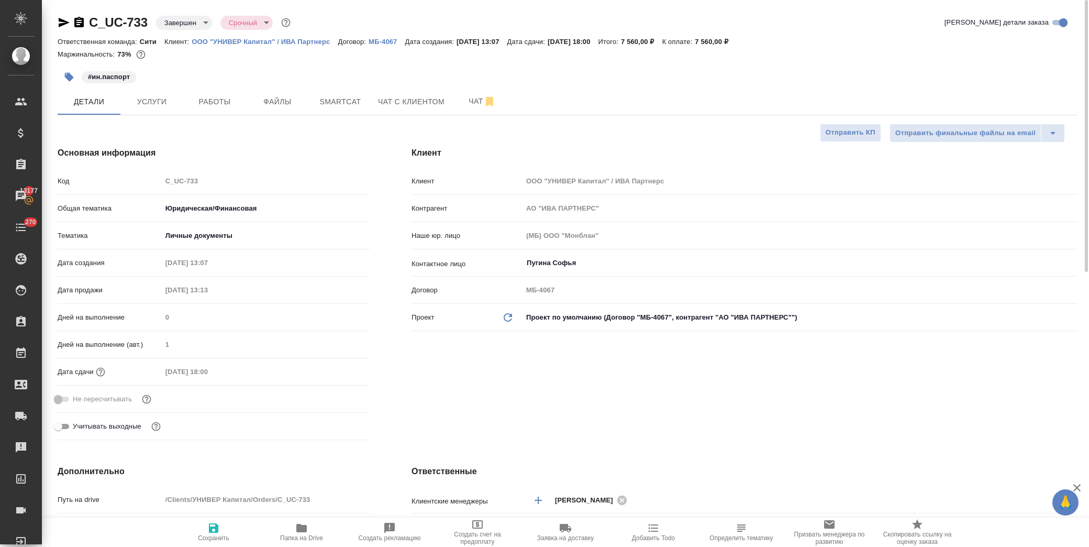
type textarea "x"
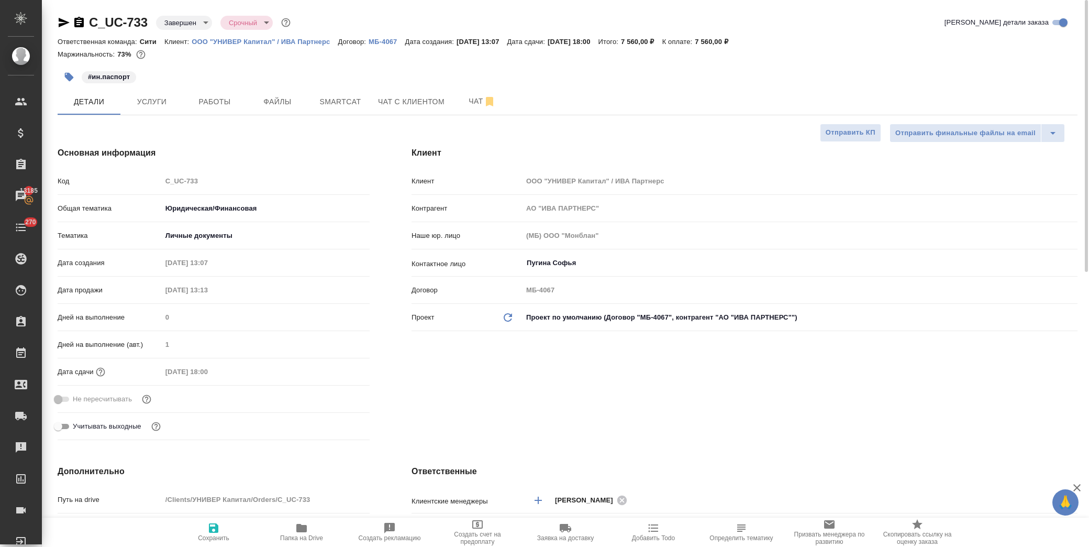
type textarea "x"
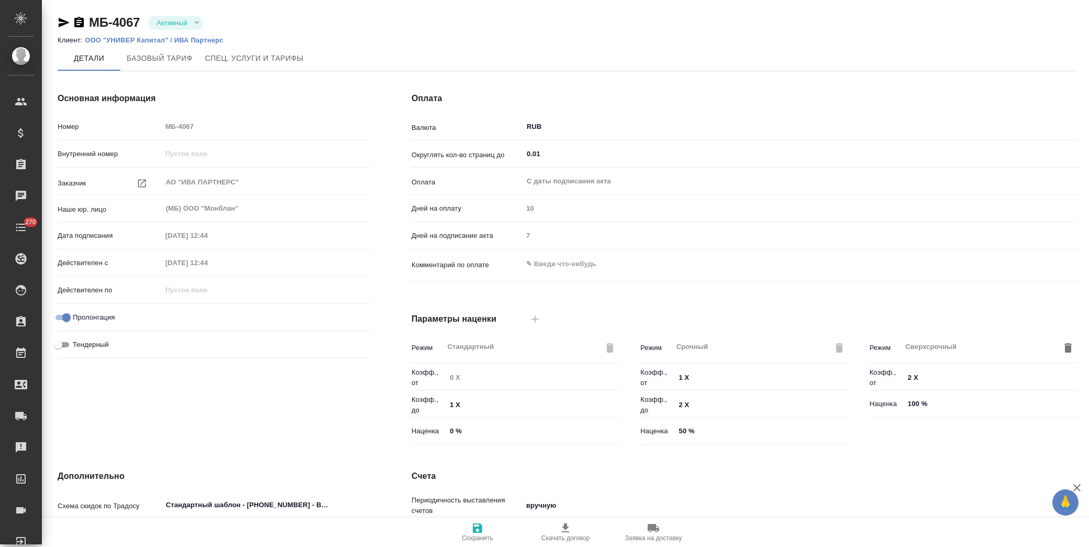
type input "Базовый ТП 2025"
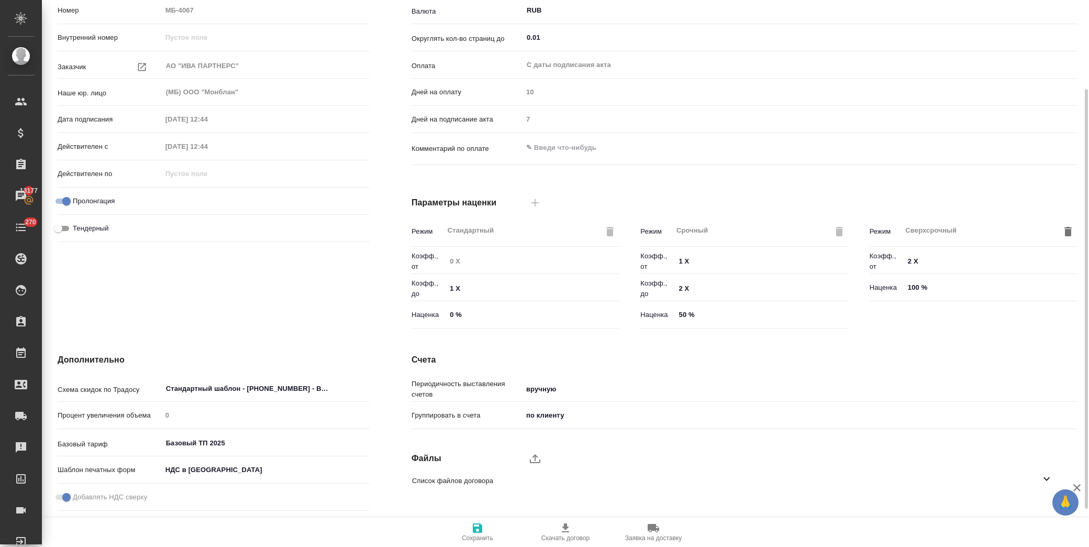
click at [553, 387] on body "🙏 .cls-1 fill:#fff; AWATERA [PERSON_NAME] Спецификации Заказы 13177 Чаты 270 To…" at bounding box center [544, 273] width 1089 height 547
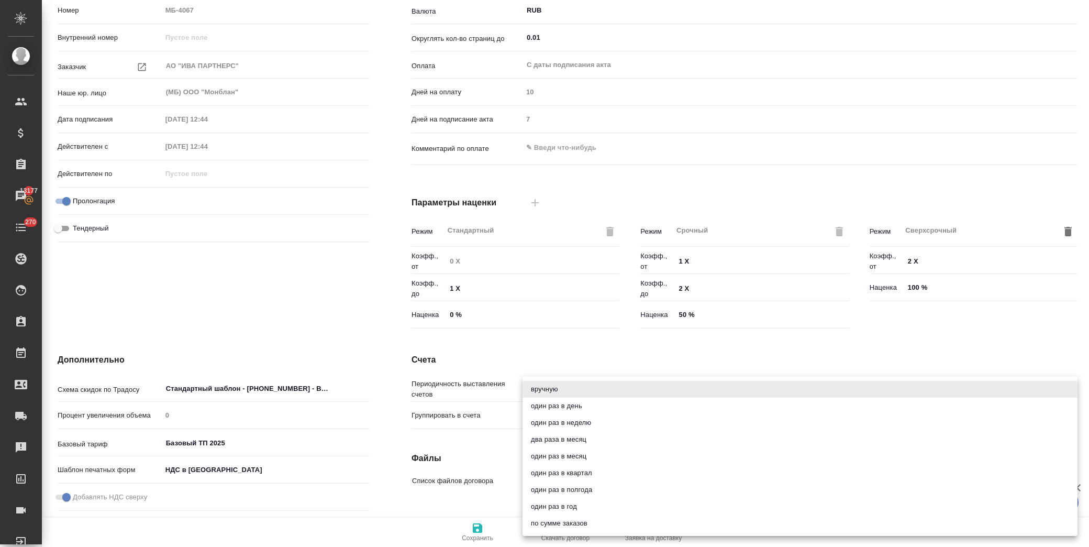
click at [593, 438] on li "два раза в месяц" at bounding box center [800, 439] width 555 height 17
type input "twiceMonth"
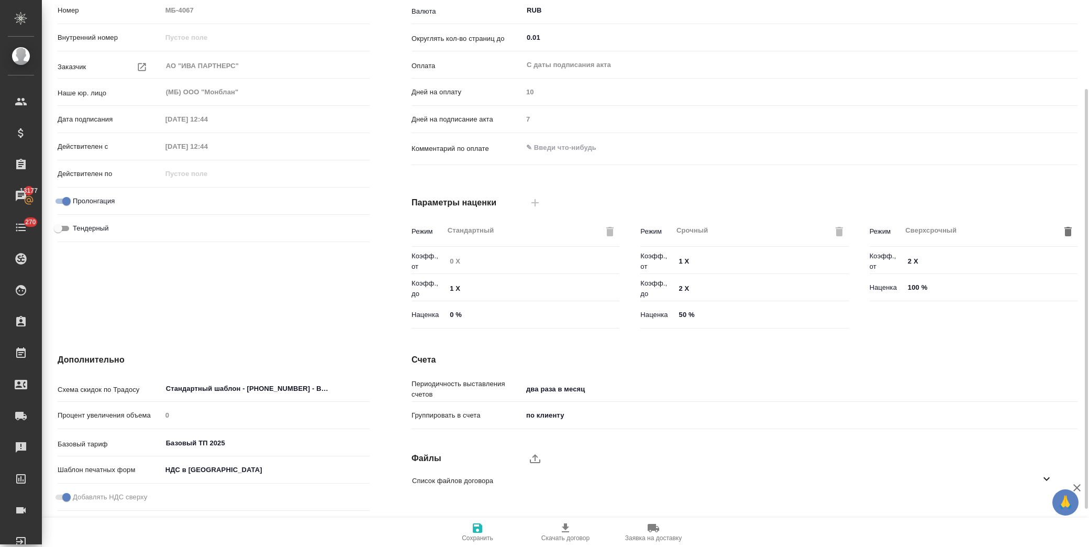
click at [559, 414] on body "🙏 .cls-1 fill:#fff; AWATERA Лофицкая Юлия Владимировна Клиенты Спецификации Зак…" at bounding box center [544, 273] width 1089 height 547
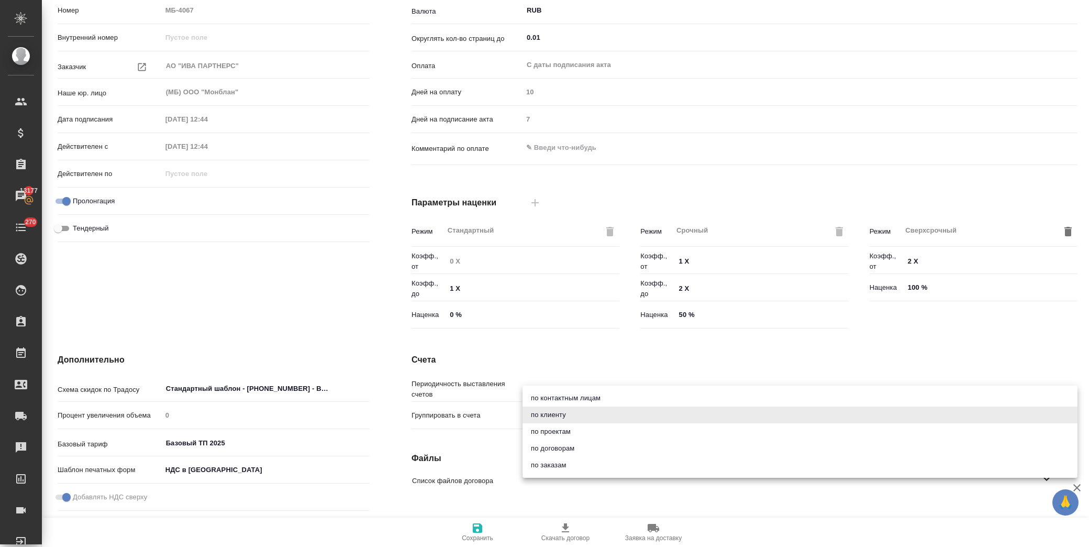
click at [567, 398] on li "по контактным лицам" at bounding box center [800, 398] width 555 height 17
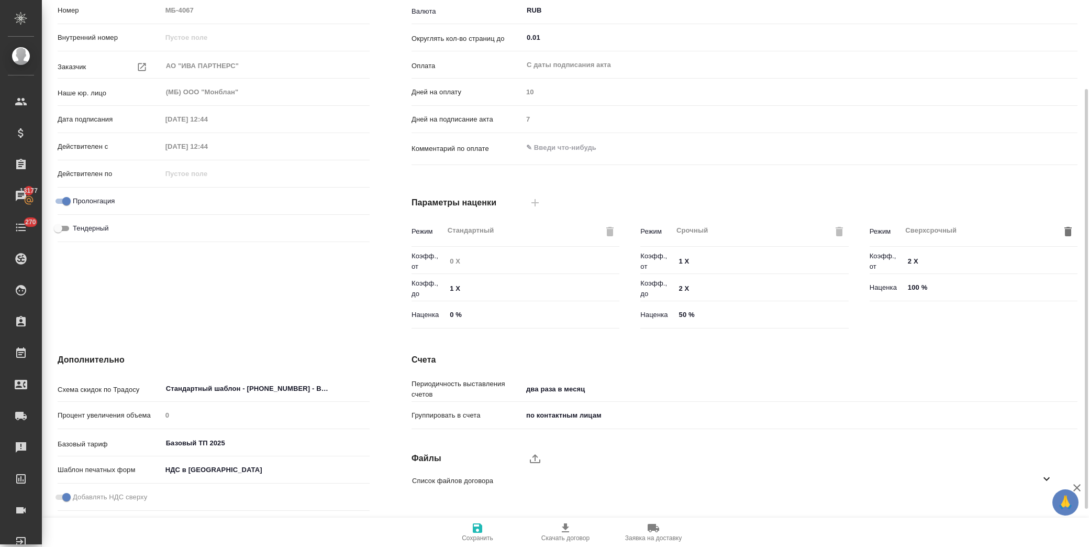
click at [566, 412] on body "🙏 .cls-1 fill:#fff; AWATERA Лофицкая Юлия Владимировна Клиенты Спецификации Зак…" at bounding box center [544, 273] width 1089 height 547
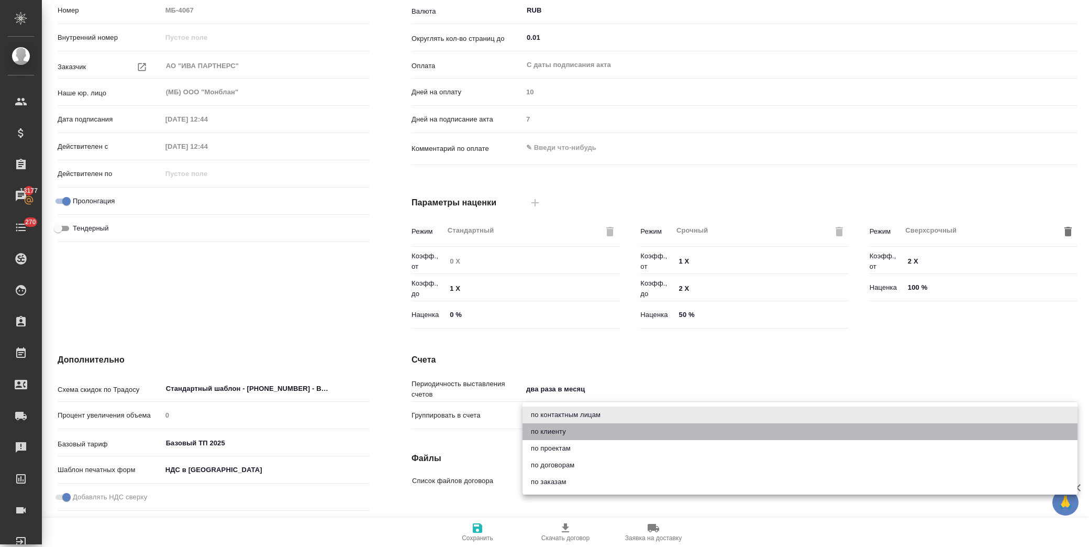
click at [571, 430] on li "по клиенту" at bounding box center [800, 431] width 555 height 17
type input "client"
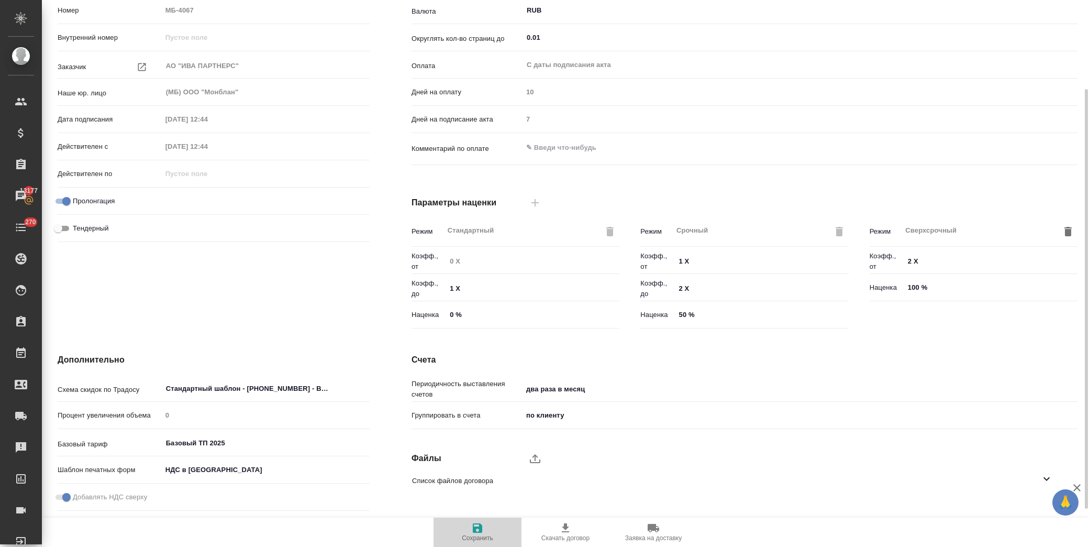
click at [475, 530] on icon "button" at bounding box center [477, 527] width 9 height 9
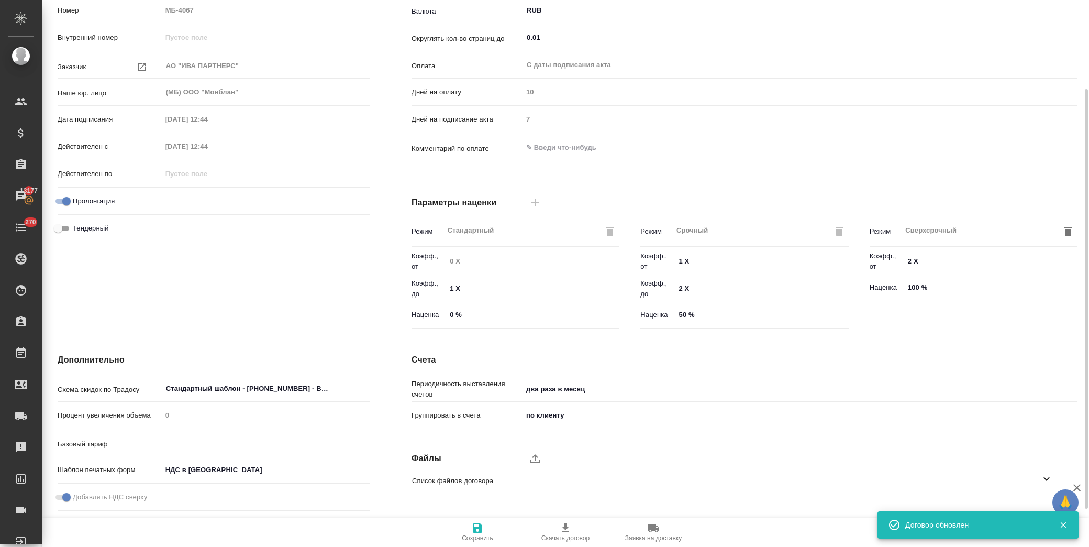
type input "Базовый ТП 2025"
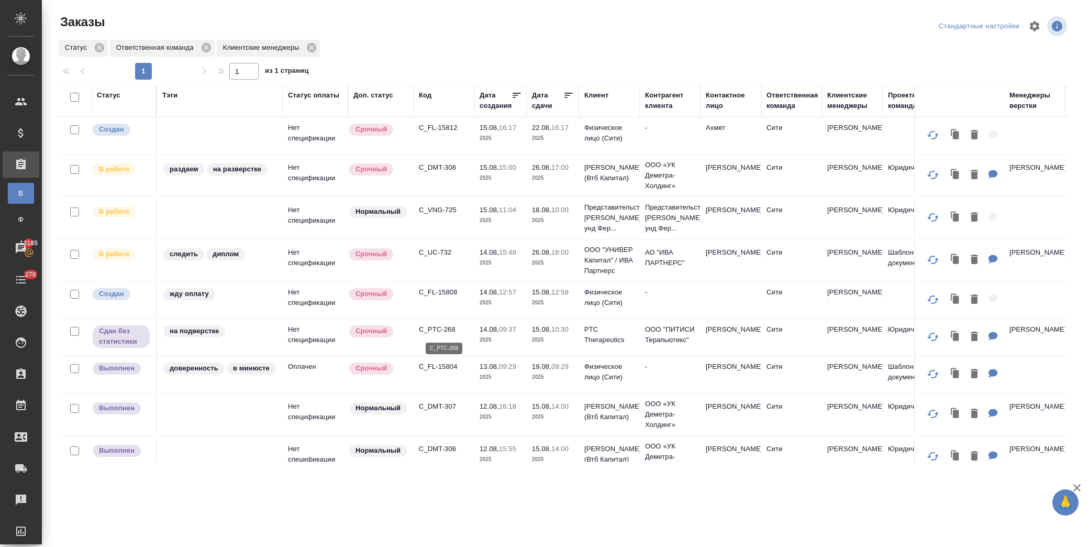
click at [441, 331] on p "C_PTC-268" at bounding box center [444, 329] width 50 height 10
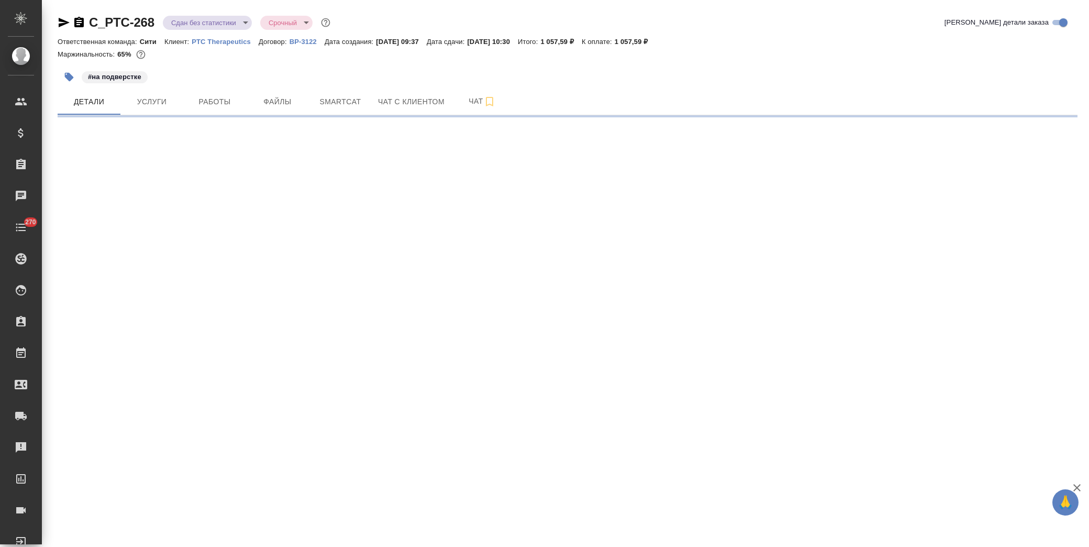
select select "RU"
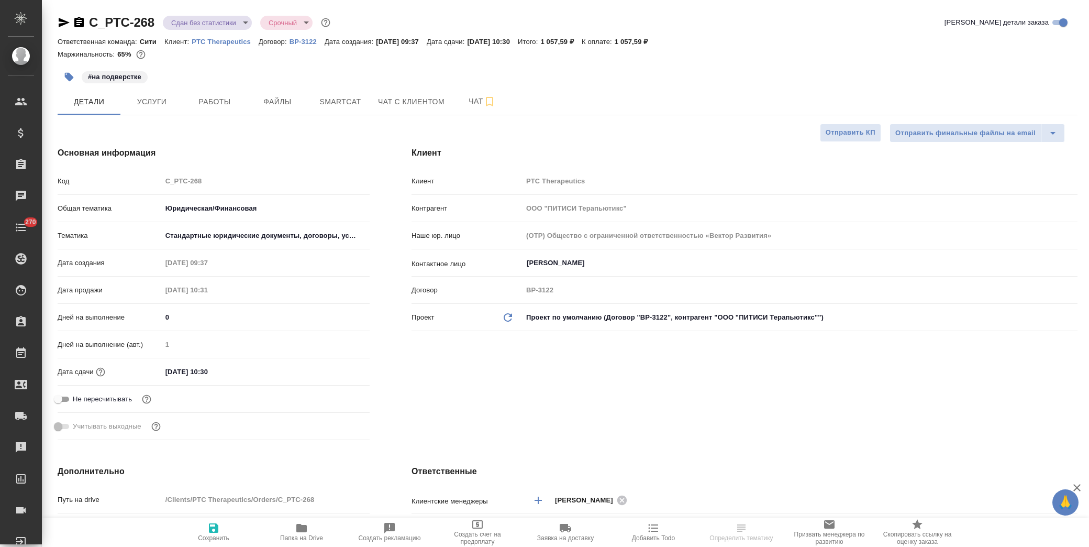
type textarea "x"
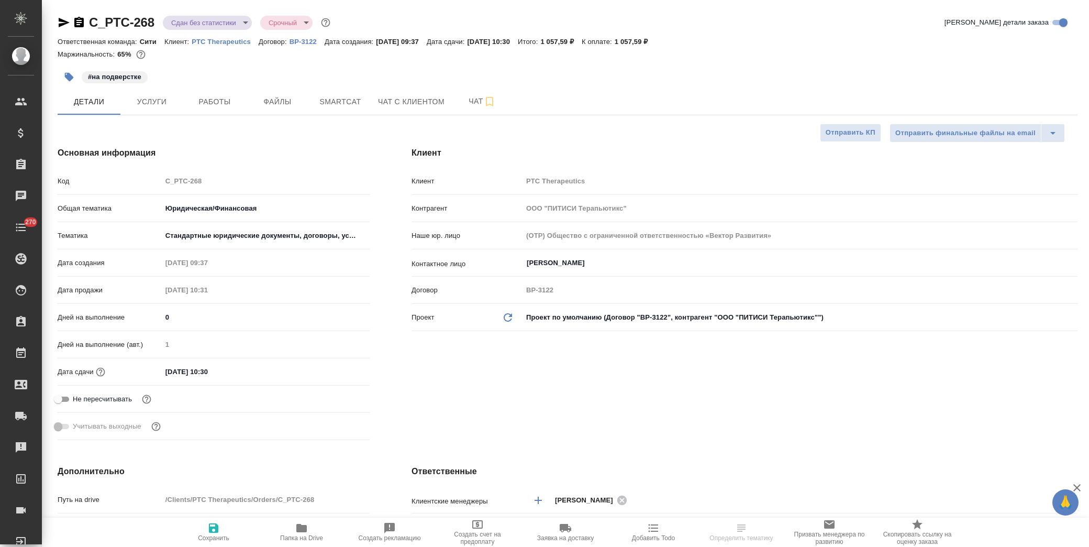
type textarea "x"
click at [316, 530] on span "Папка на Drive" at bounding box center [301, 532] width 75 height 20
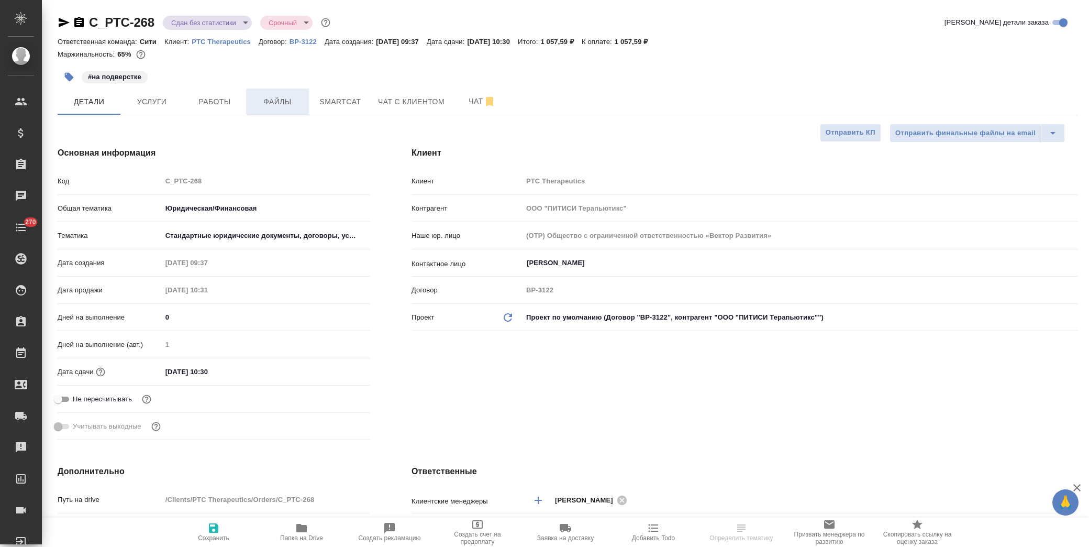
type textarea "x"
select select "RU"
type textarea "x"
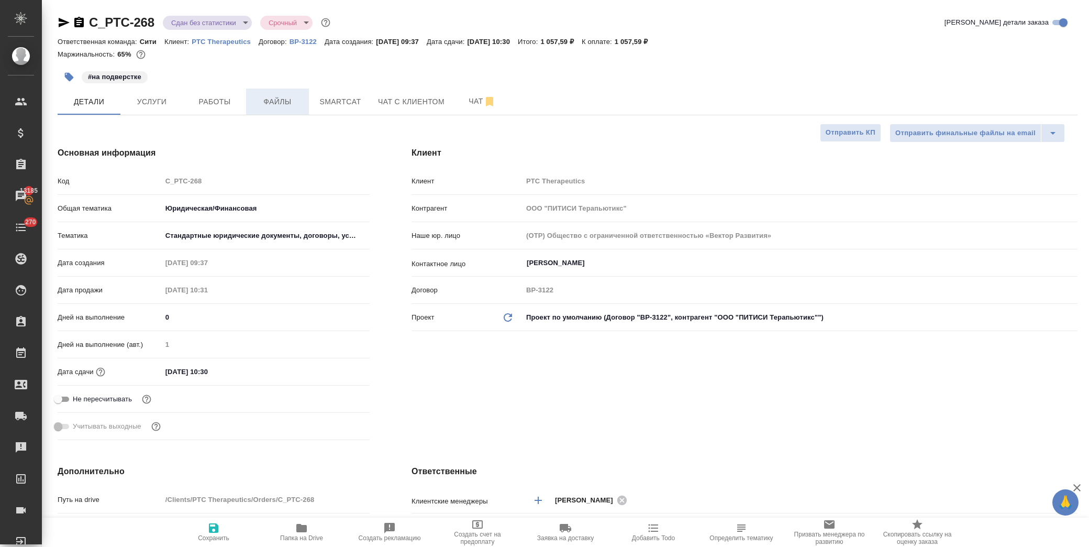
type textarea "x"
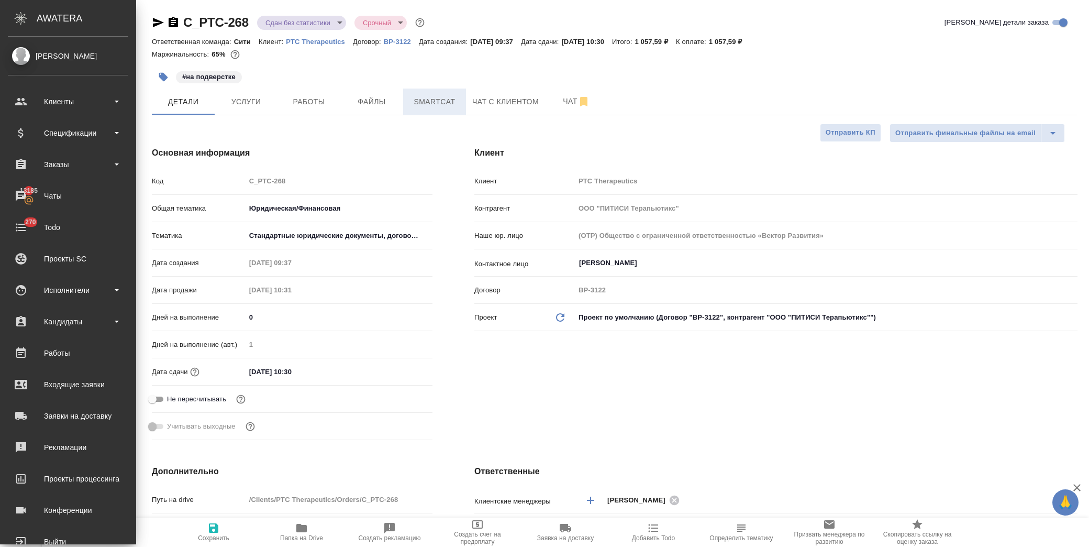
type textarea "x"
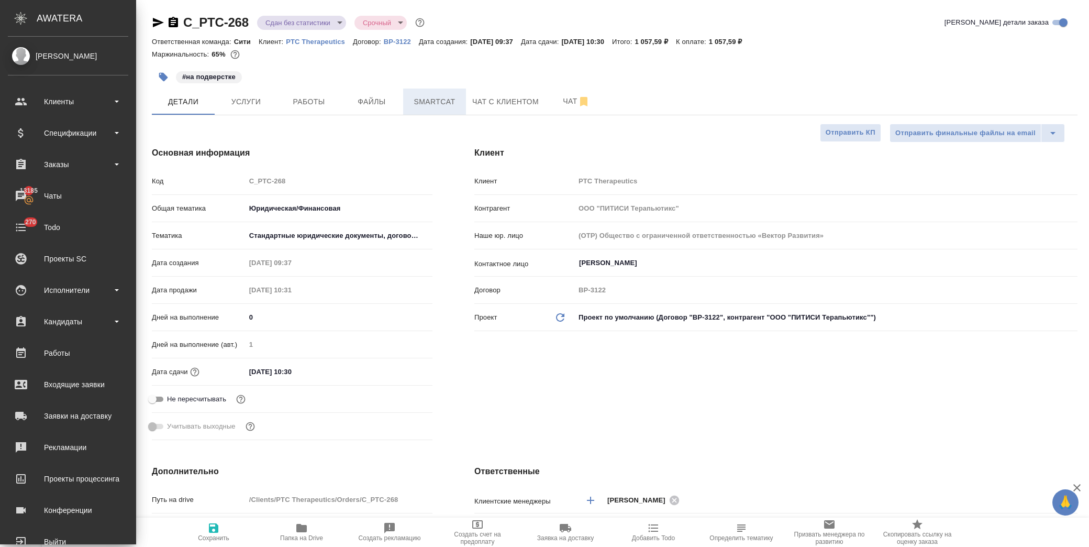
type textarea "x"
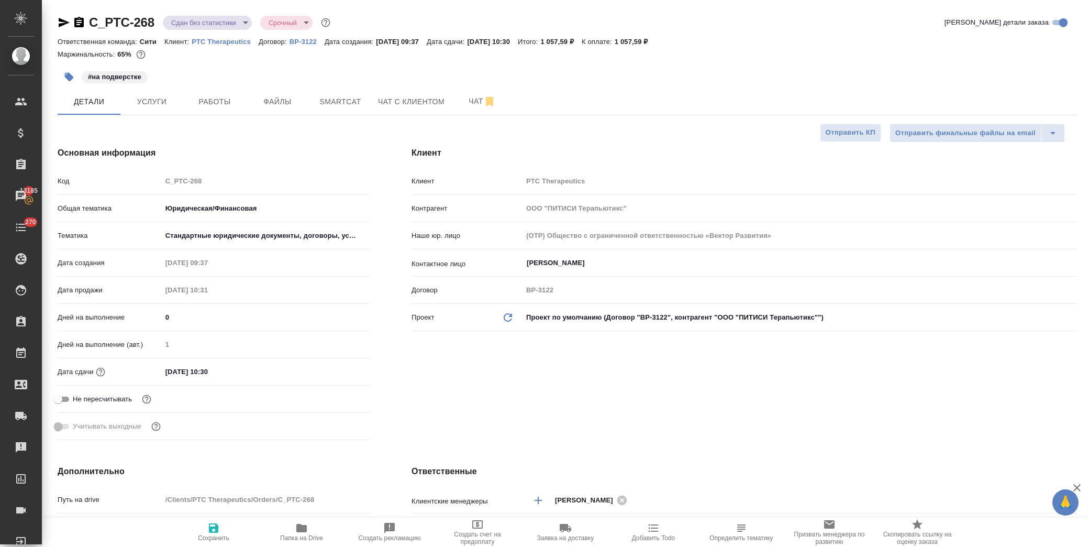
type textarea "x"
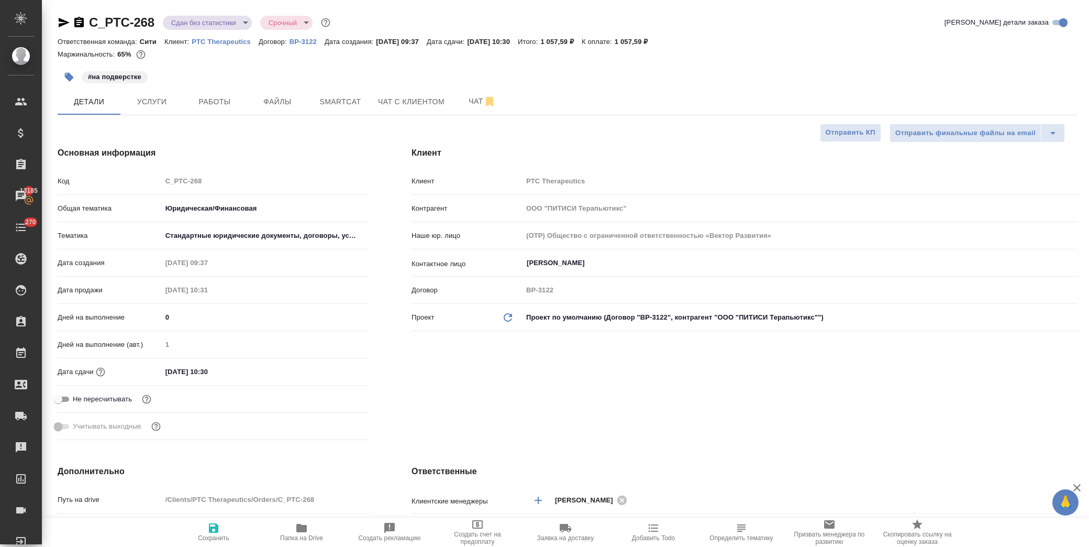
type textarea "x"
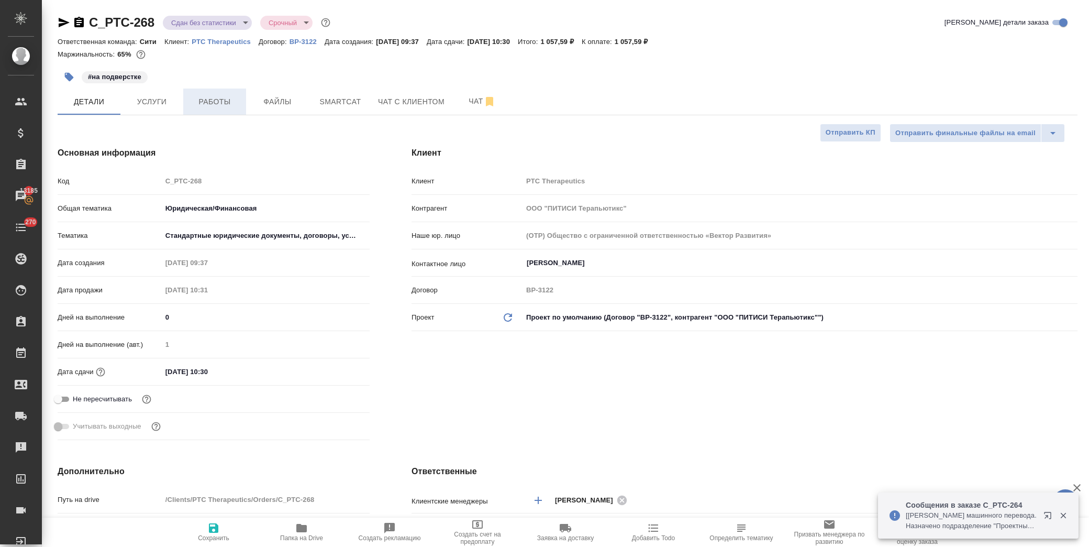
click at [211, 101] on span "Работы" at bounding box center [215, 101] width 50 height 13
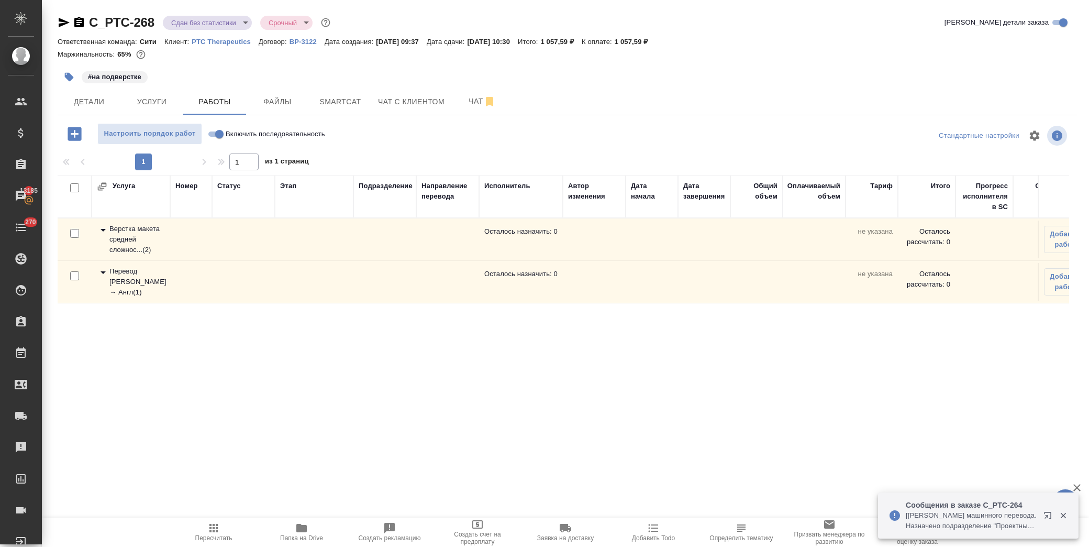
click at [107, 228] on icon at bounding box center [103, 230] width 13 height 13
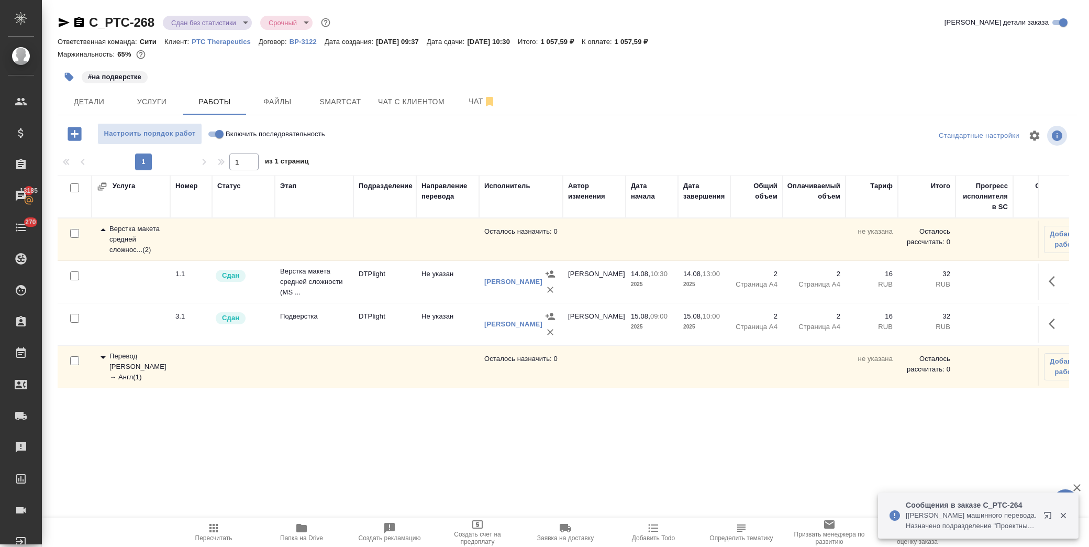
click at [107, 228] on icon at bounding box center [103, 230] width 13 height 13
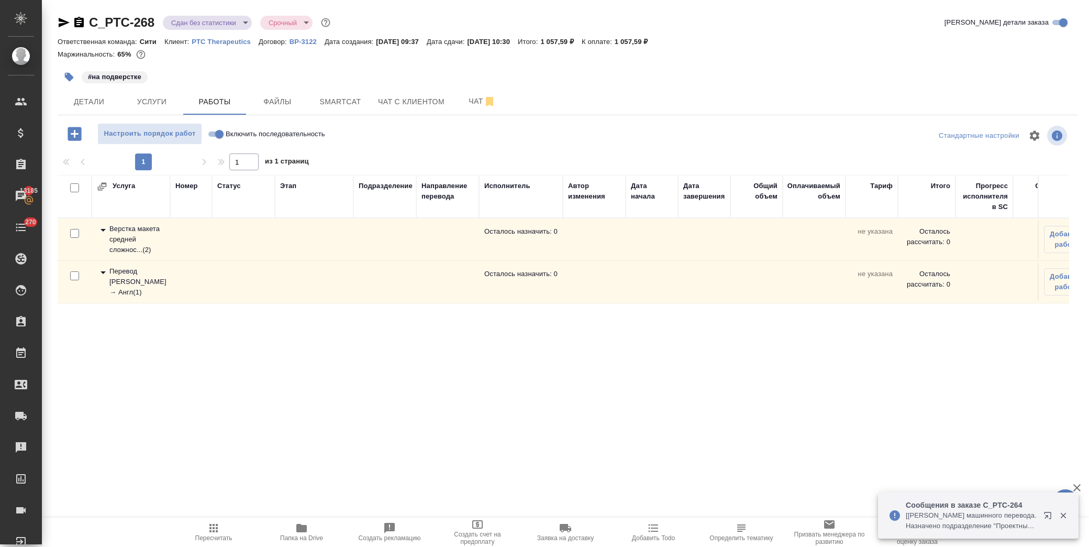
click at [101, 276] on icon at bounding box center [103, 272] width 13 height 13
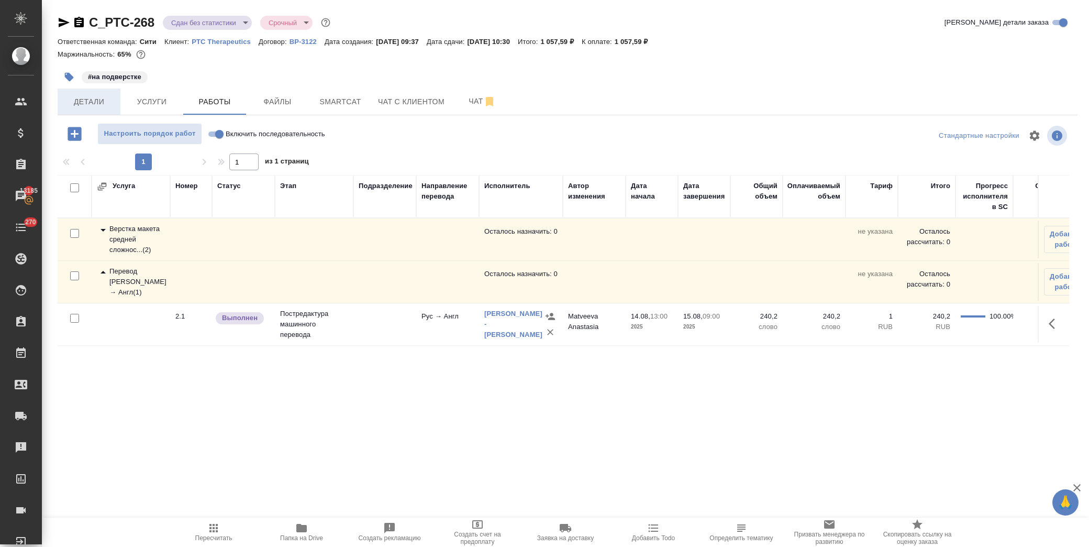
click at [83, 101] on span "Детали" at bounding box center [89, 101] width 50 height 13
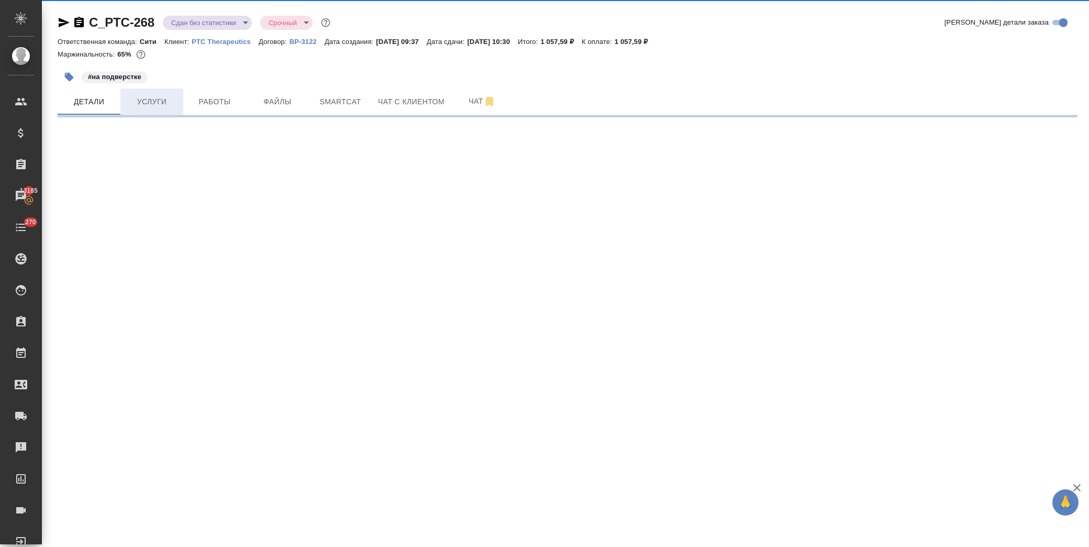
select select "RU"
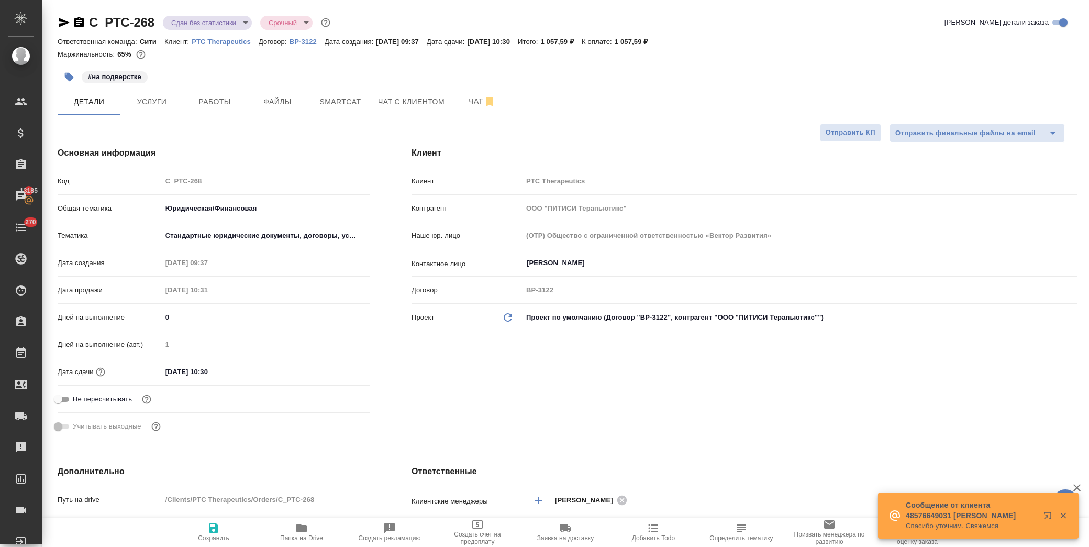
type textarea "x"
drag, startPoint x: 61, startPoint y: 24, endPoint x: 92, endPoint y: 69, distance: 55.3
click at [61, 24] on icon "button" at bounding box center [64, 22] width 11 height 9
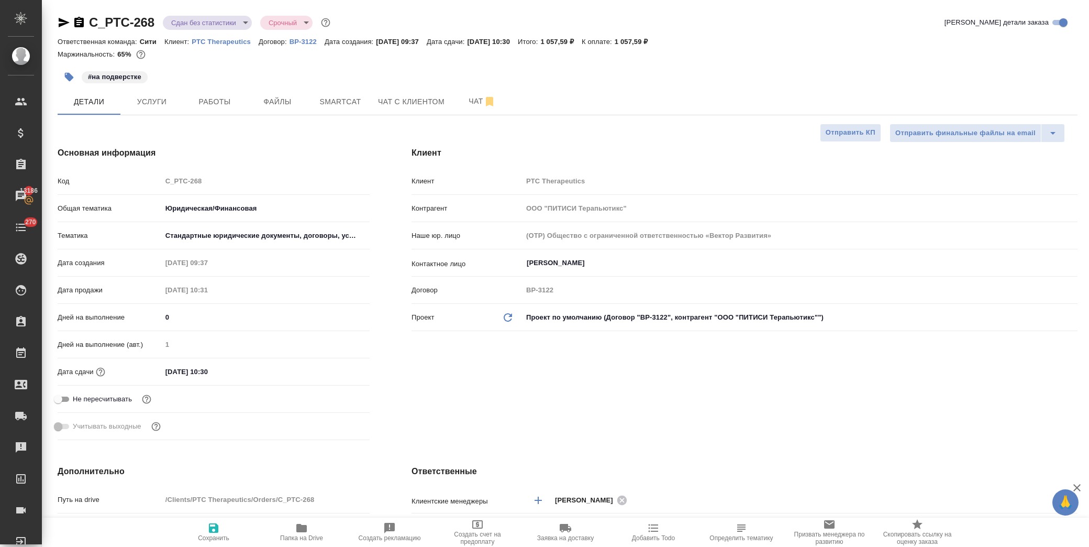
type textarea "x"
